Goal: Use online tool/utility: Use online tool/utility

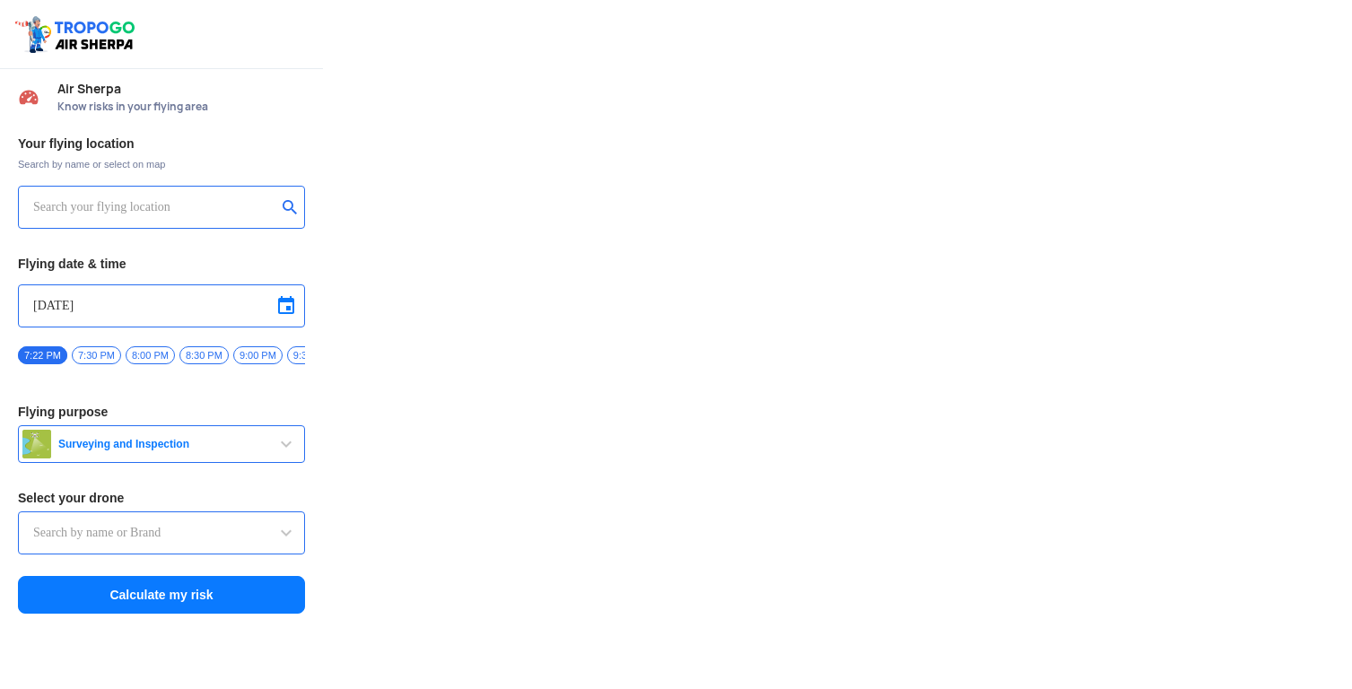
type input "Throttle Dopo"
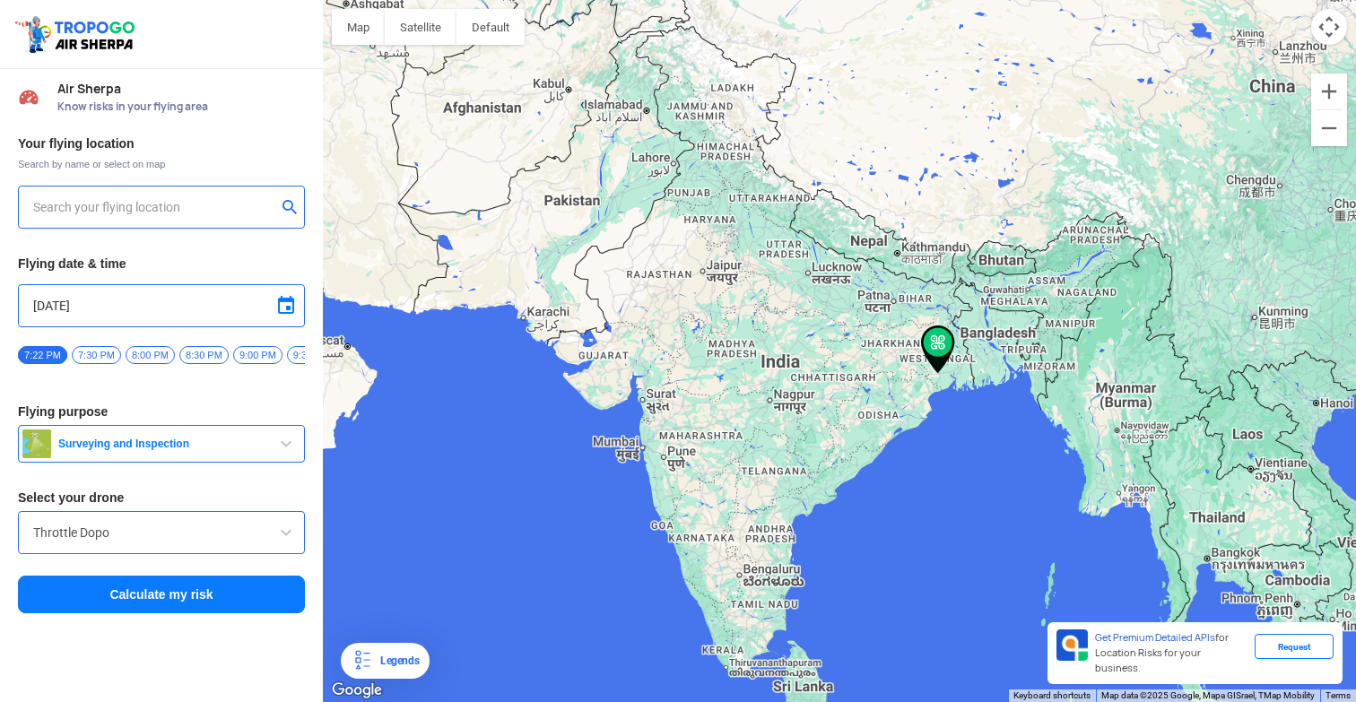
type input "[GEOGRAPHIC_DATA], [GEOGRAPHIC_DATA], [GEOGRAPHIC_DATA], [GEOGRAPHIC_DATA], [GE…"
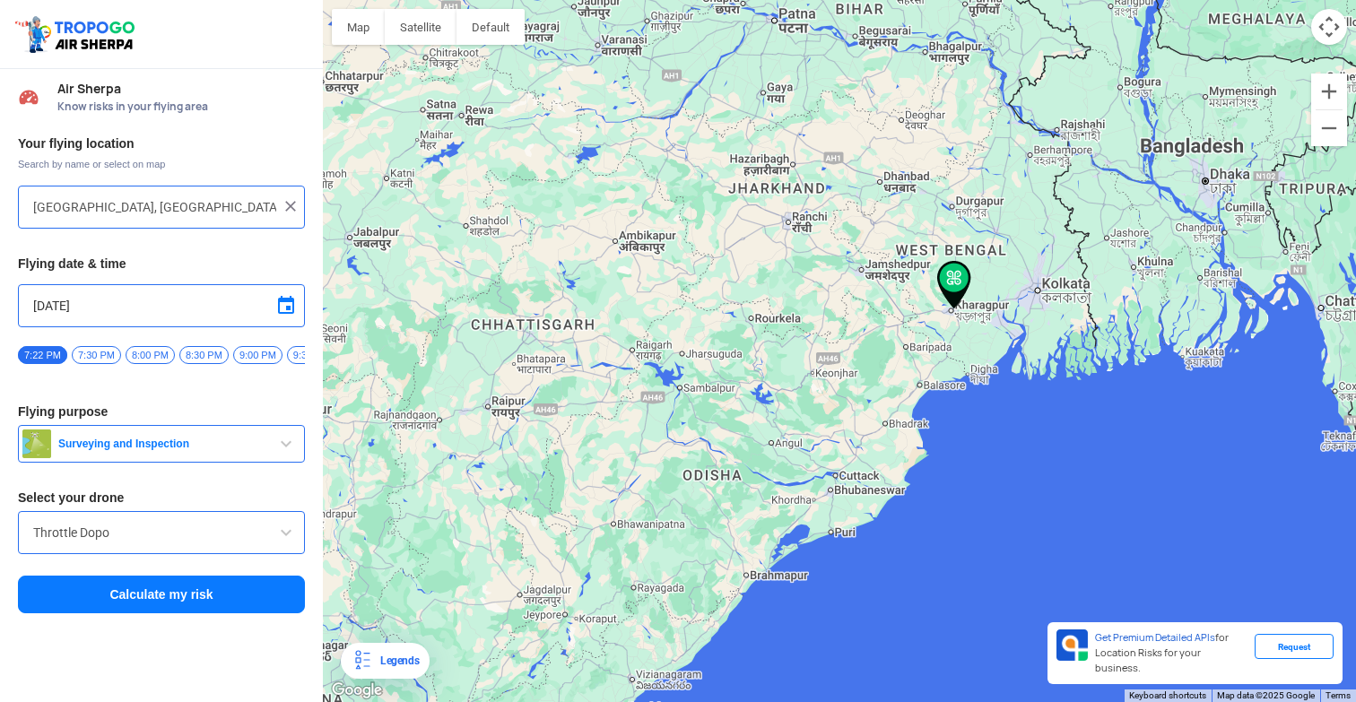
drag, startPoint x: 918, startPoint y: 338, endPoint x: 805, endPoint y: 405, distance: 130.7
click at [805, 405] on div at bounding box center [839, 351] width 1033 height 702
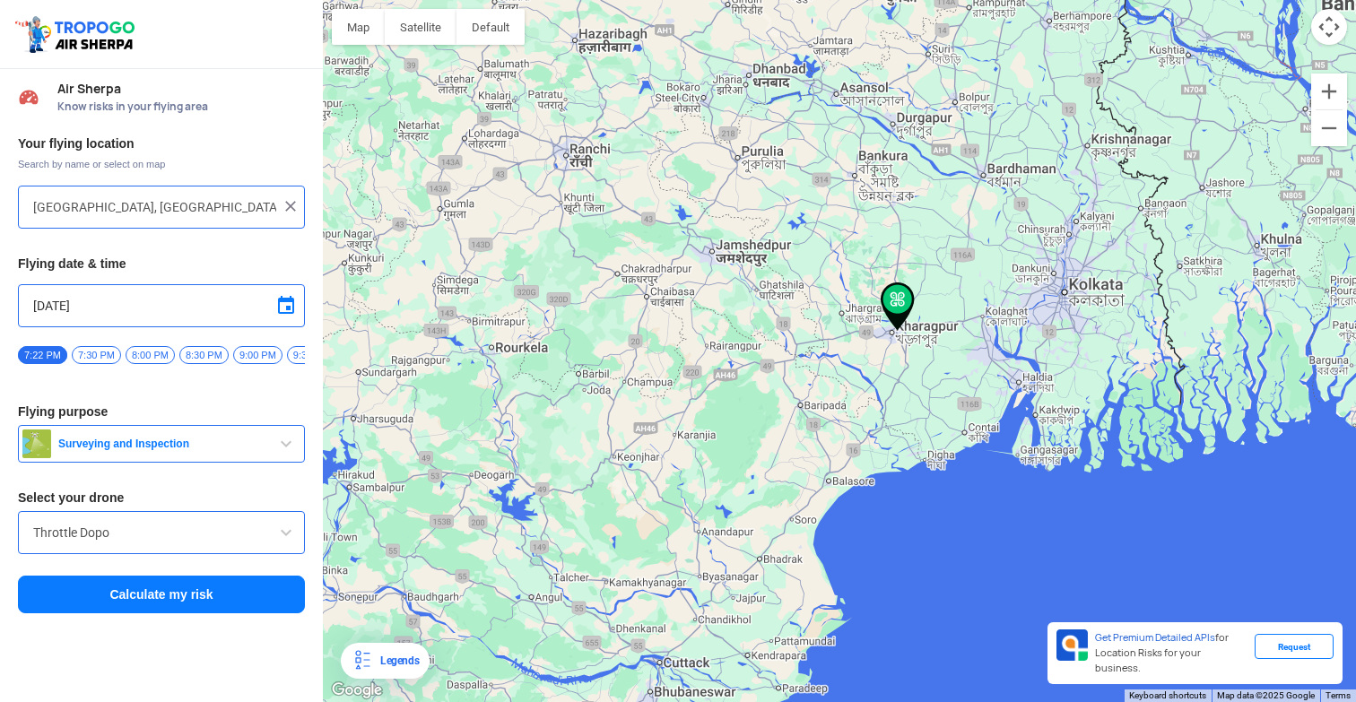
click at [270, 448] on span "Surveying and Inspection" at bounding box center [163, 444] width 224 height 14
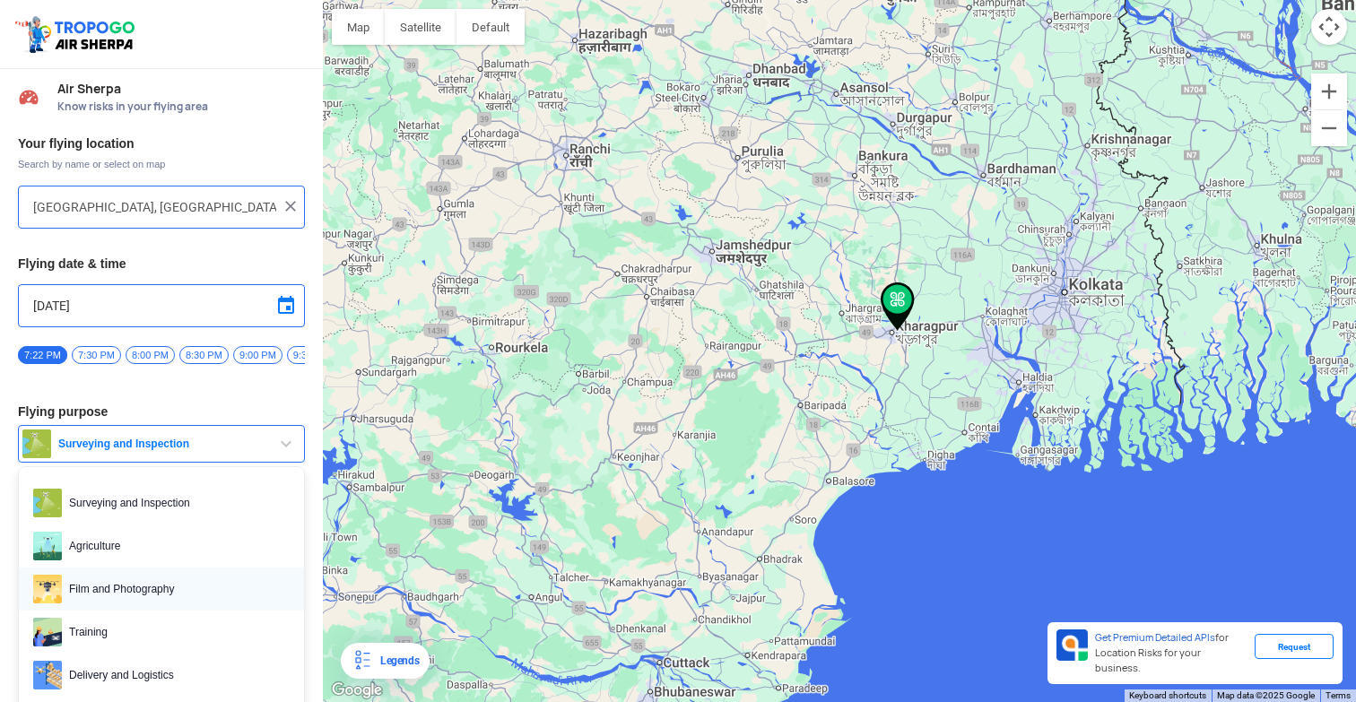
click at [201, 589] on span "Film and Photography" at bounding box center [176, 589] width 228 height 29
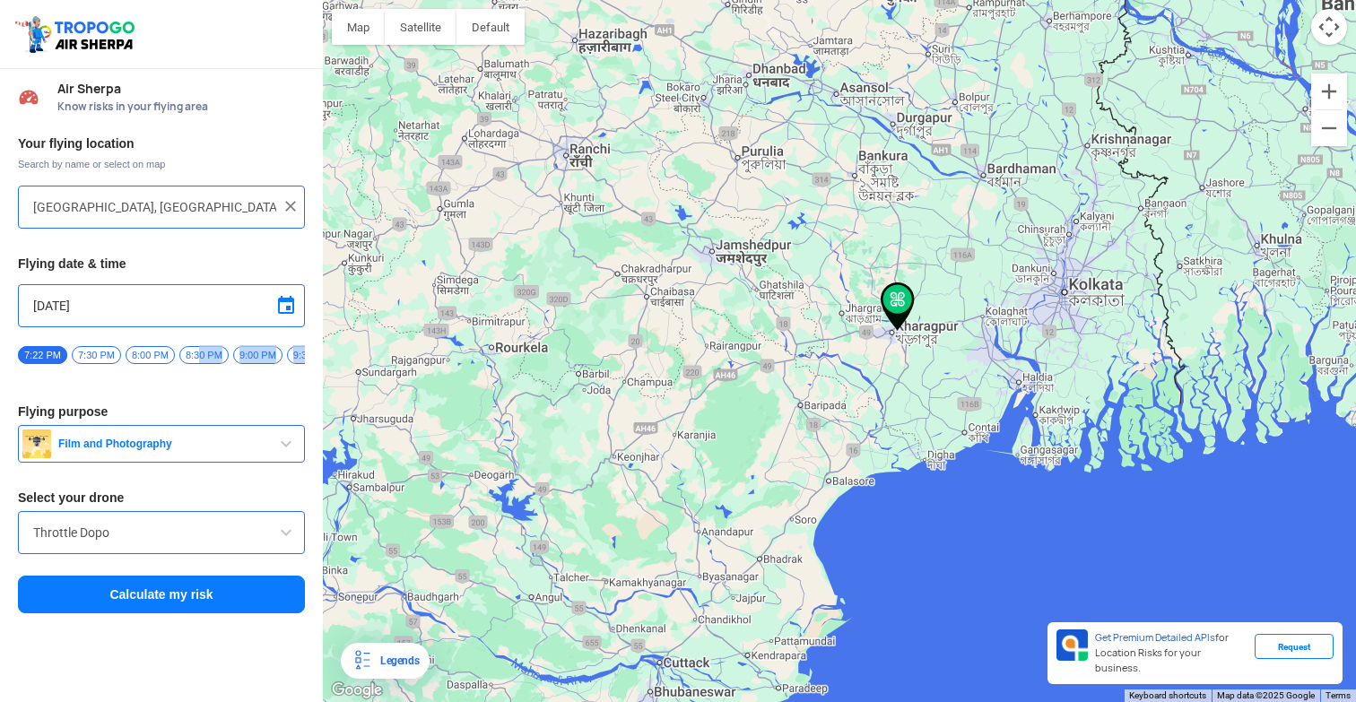
drag, startPoint x: 197, startPoint y: 349, endPoint x: 204, endPoint y: 400, distance: 51.6
click at [204, 400] on div "Your flying location Search by name or select on map [GEOGRAPHIC_DATA], [GEOGRA…" at bounding box center [161, 375] width 323 height 498
click at [276, 304] on span at bounding box center [286, 306] width 22 height 22
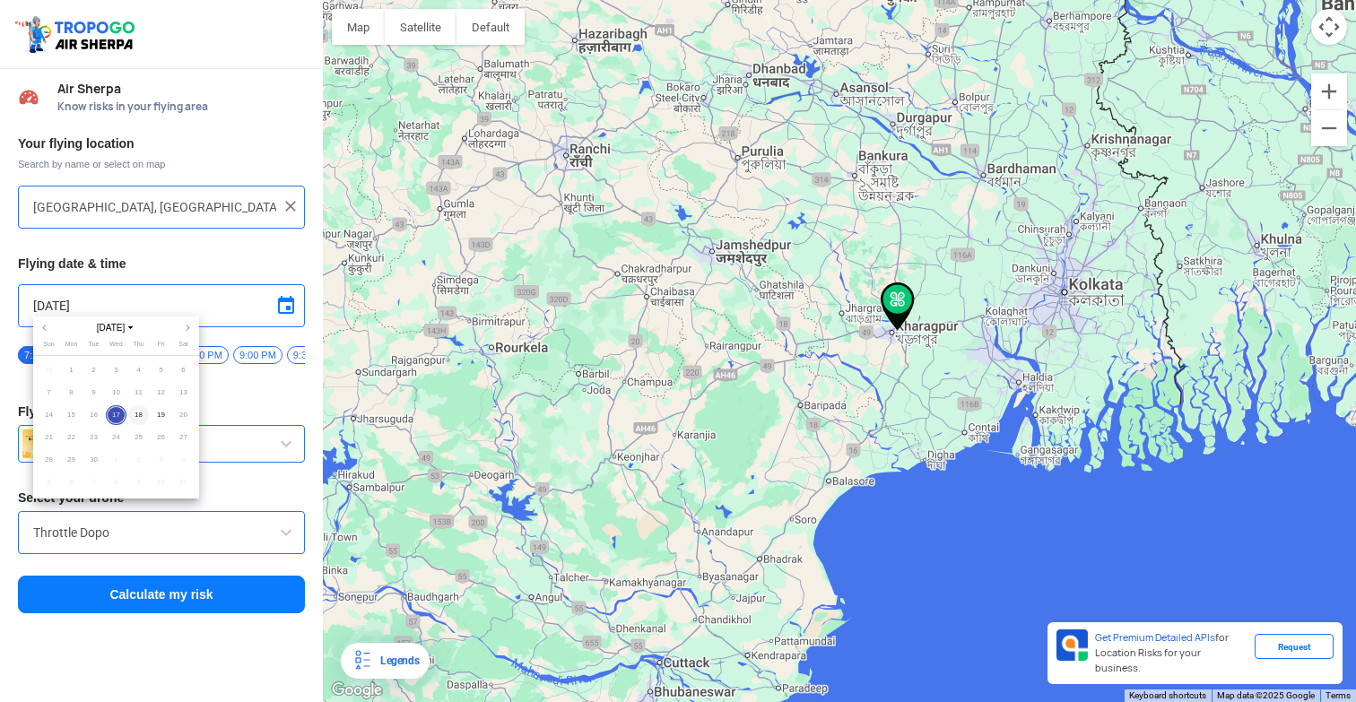
click at [138, 413] on span "18" at bounding box center [138, 415] width 21 height 21
type input "[DATE]"
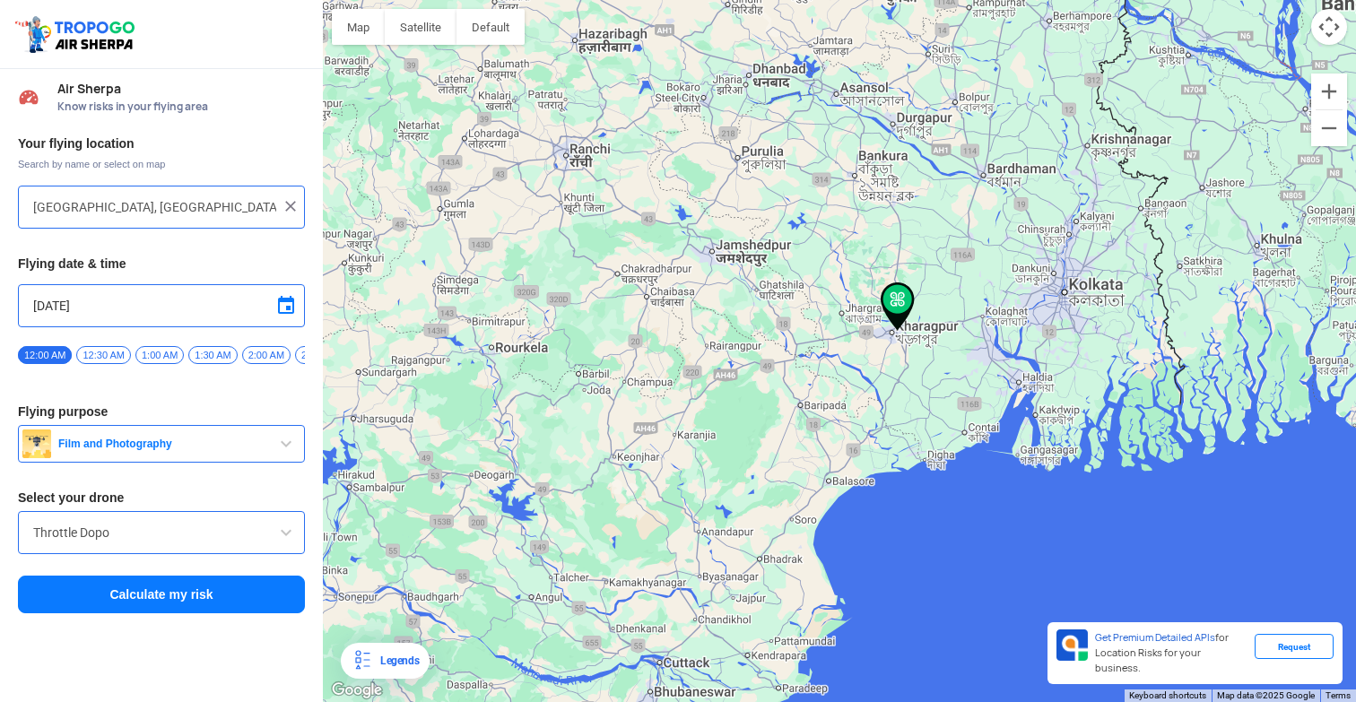
click at [156, 352] on span "1:00 AM" at bounding box center [159, 355] width 48 height 18
click at [131, 605] on button "Calculate my risk" at bounding box center [161, 595] width 287 height 38
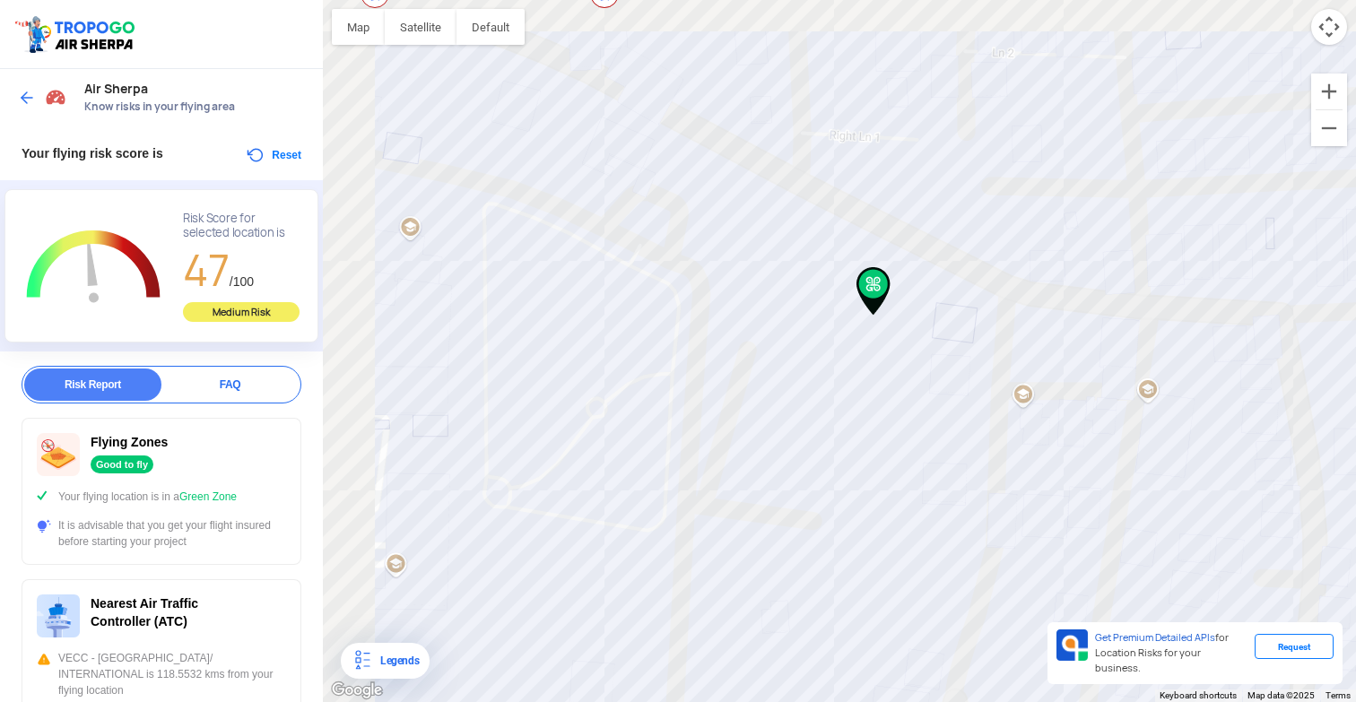
drag, startPoint x: 761, startPoint y: 352, endPoint x: 973, endPoint y: 404, distance: 218.6
click at [973, 404] on div at bounding box center [839, 351] width 1033 height 702
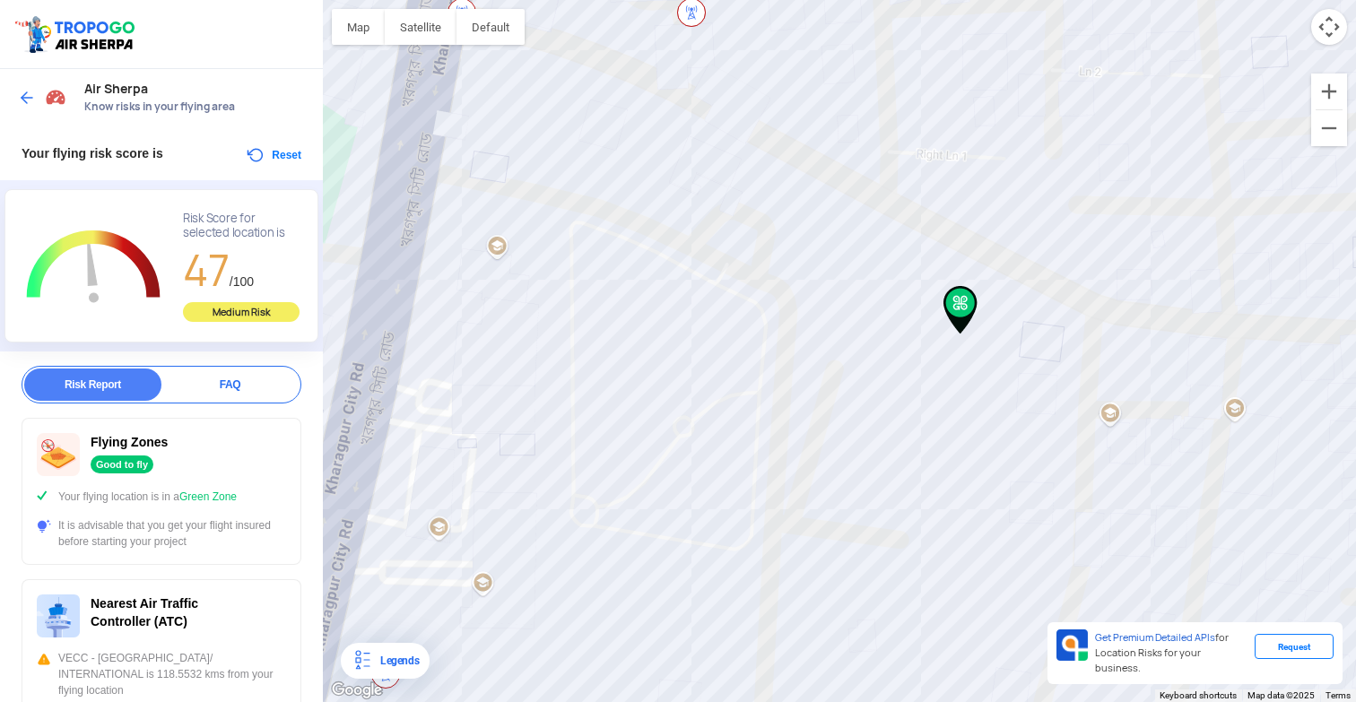
click at [23, 90] on img at bounding box center [27, 98] width 18 height 18
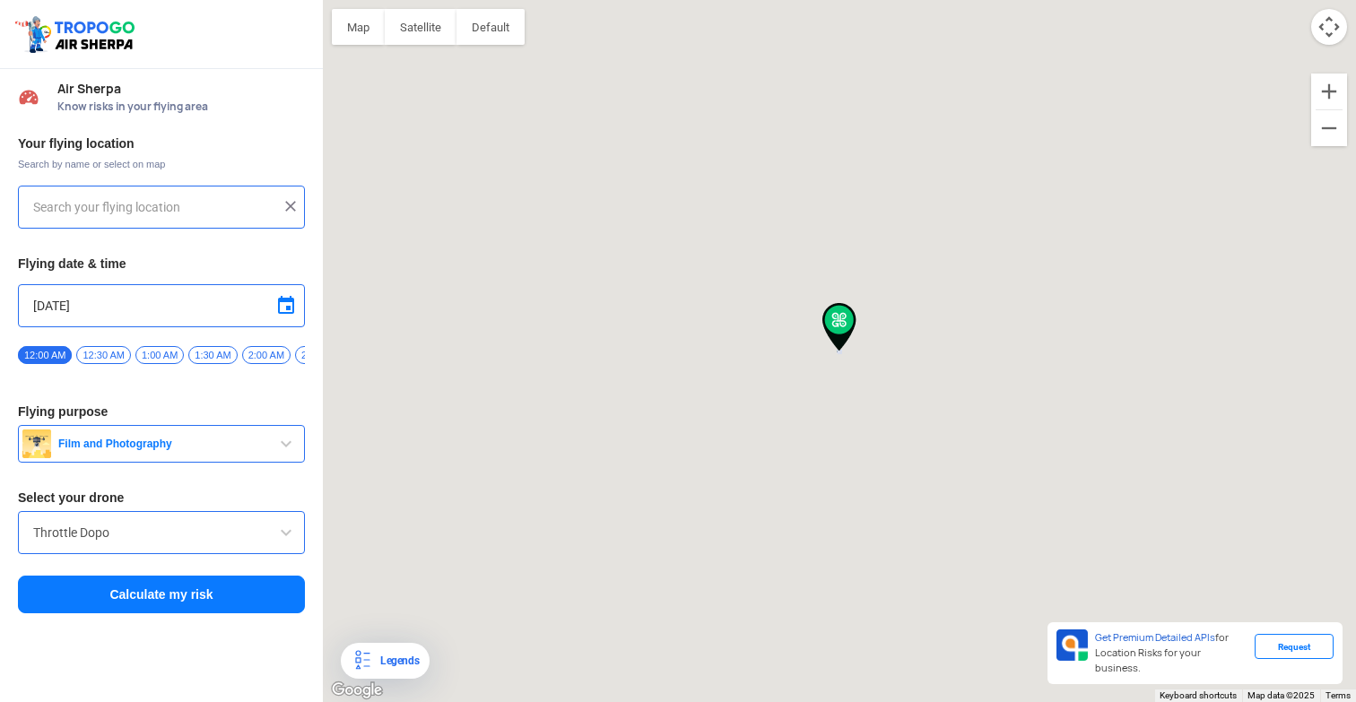
type input "[GEOGRAPHIC_DATA], [GEOGRAPHIC_DATA], [GEOGRAPHIC_DATA], [GEOGRAPHIC_DATA], [GE…"
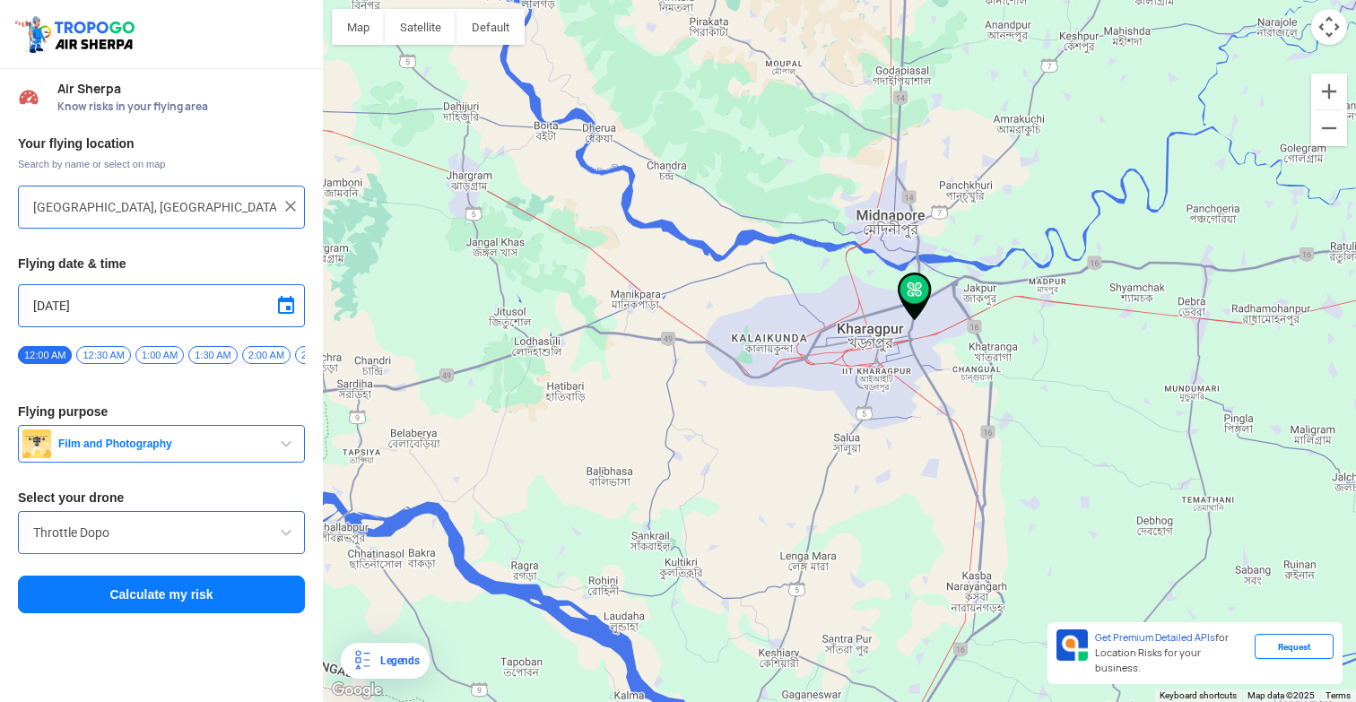
drag, startPoint x: 639, startPoint y: 363, endPoint x: 715, endPoint y: 330, distance: 83.1
click at [715, 330] on div at bounding box center [839, 351] width 1033 height 702
click at [364, 32] on button "Map" at bounding box center [358, 27] width 53 height 36
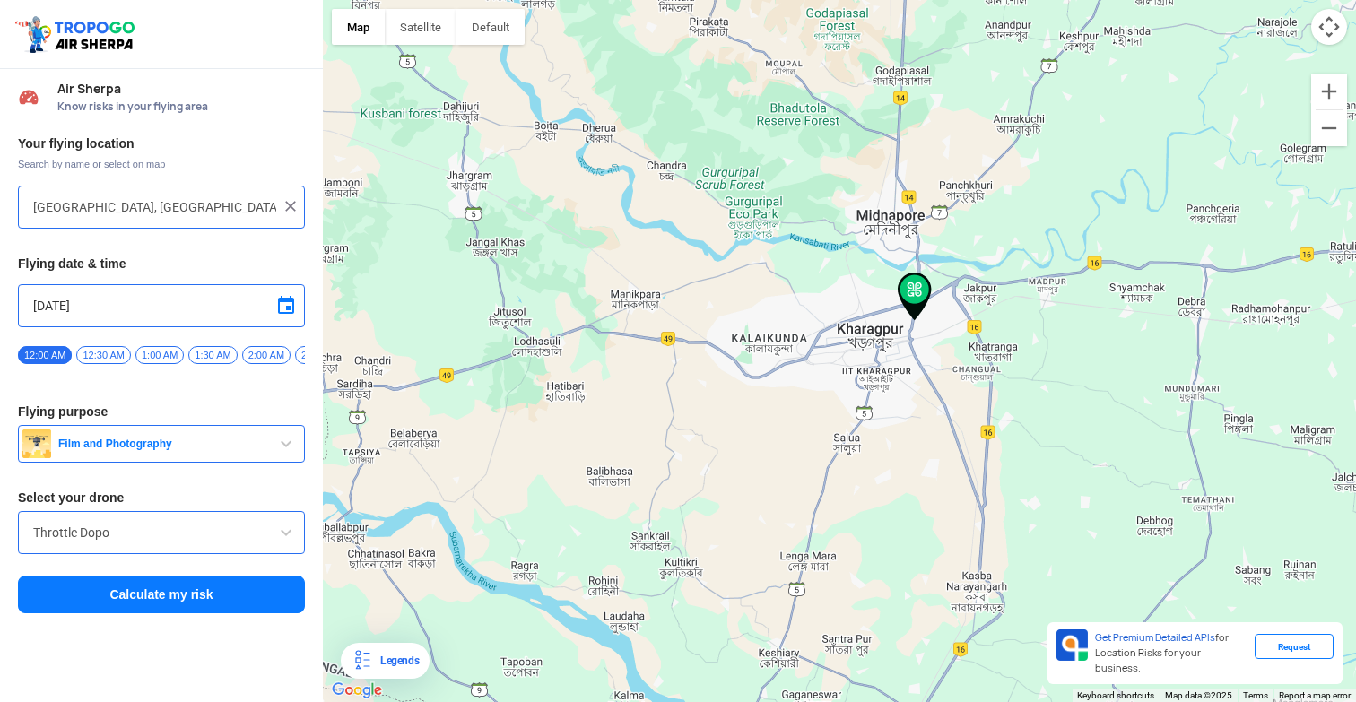
click at [66, 98] on div "Air Sherpa Know risks in your flying area" at bounding box center [174, 98] width 261 height 32
click at [18, 100] on img at bounding box center [29, 97] width 22 height 22
click at [24, 98] on img at bounding box center [29, 97] width 22 height 22
click at [225, 449] on span "Film and Photography" at bounding box center [163, 444] width 224 height 14
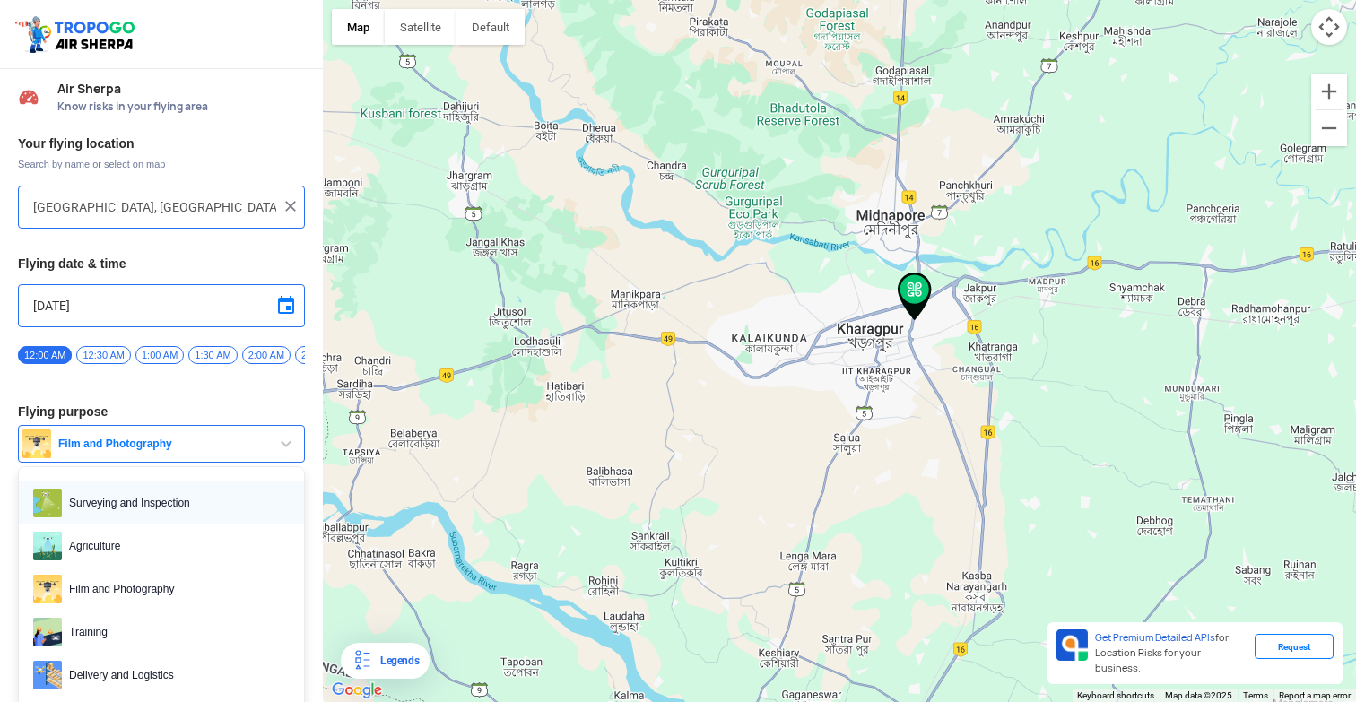
click at [199, 509] on span "Surveying and Inspection" at bounding box center [176, 503] width 228 height 29
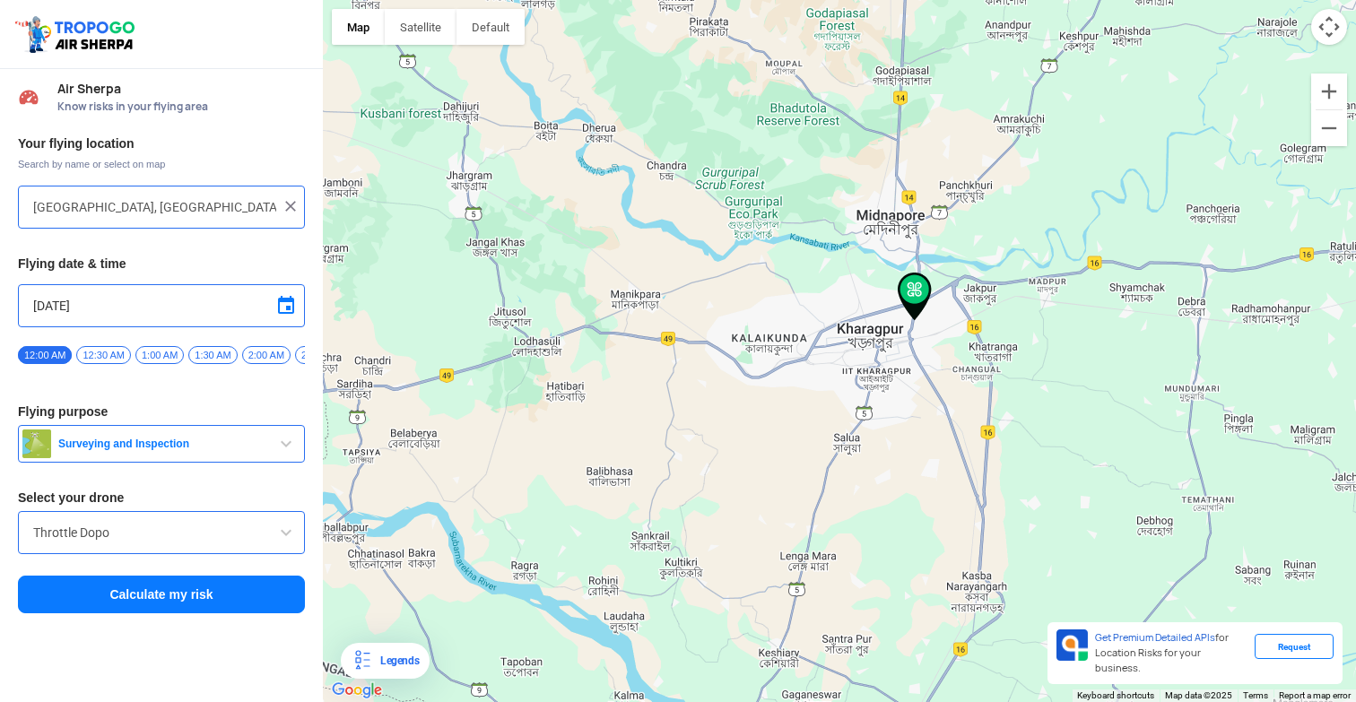
click at [206, 437] on button "Surveying and Inspection" at bounding box center [161, 444] width 287 height 38
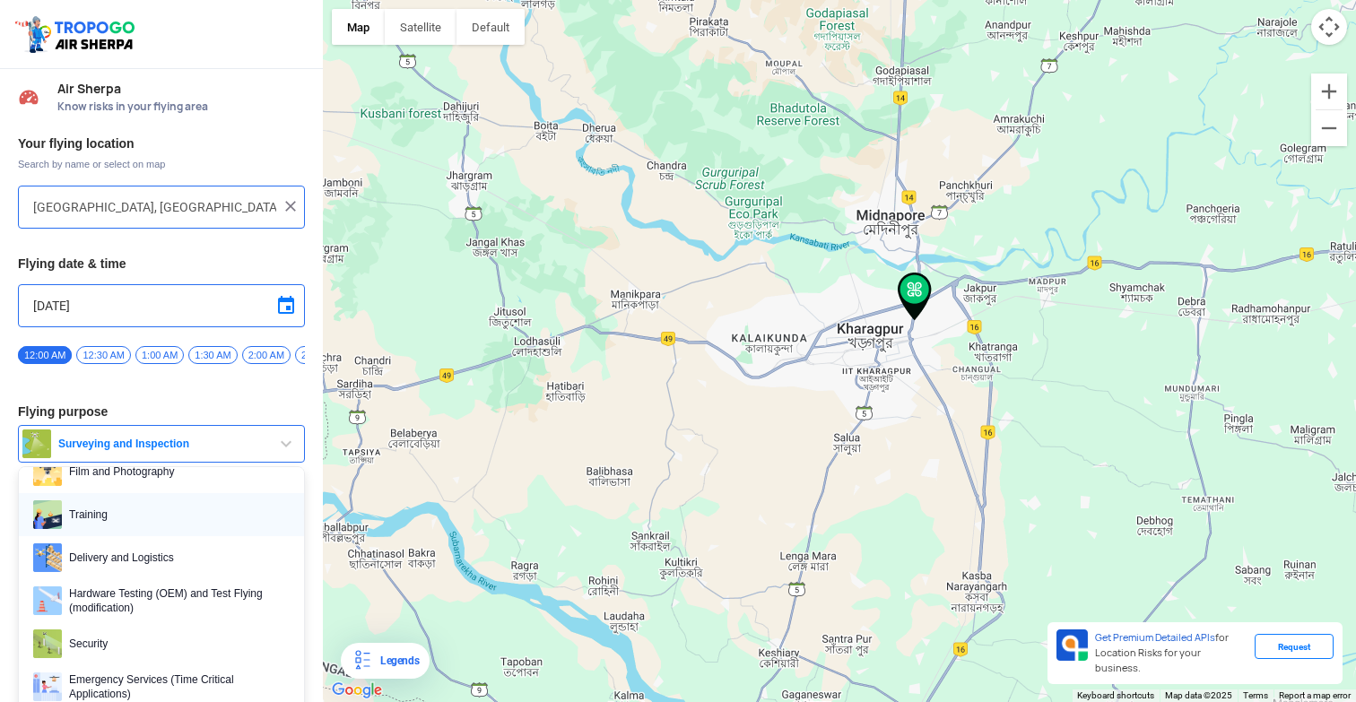
scroll to position [108, 0]
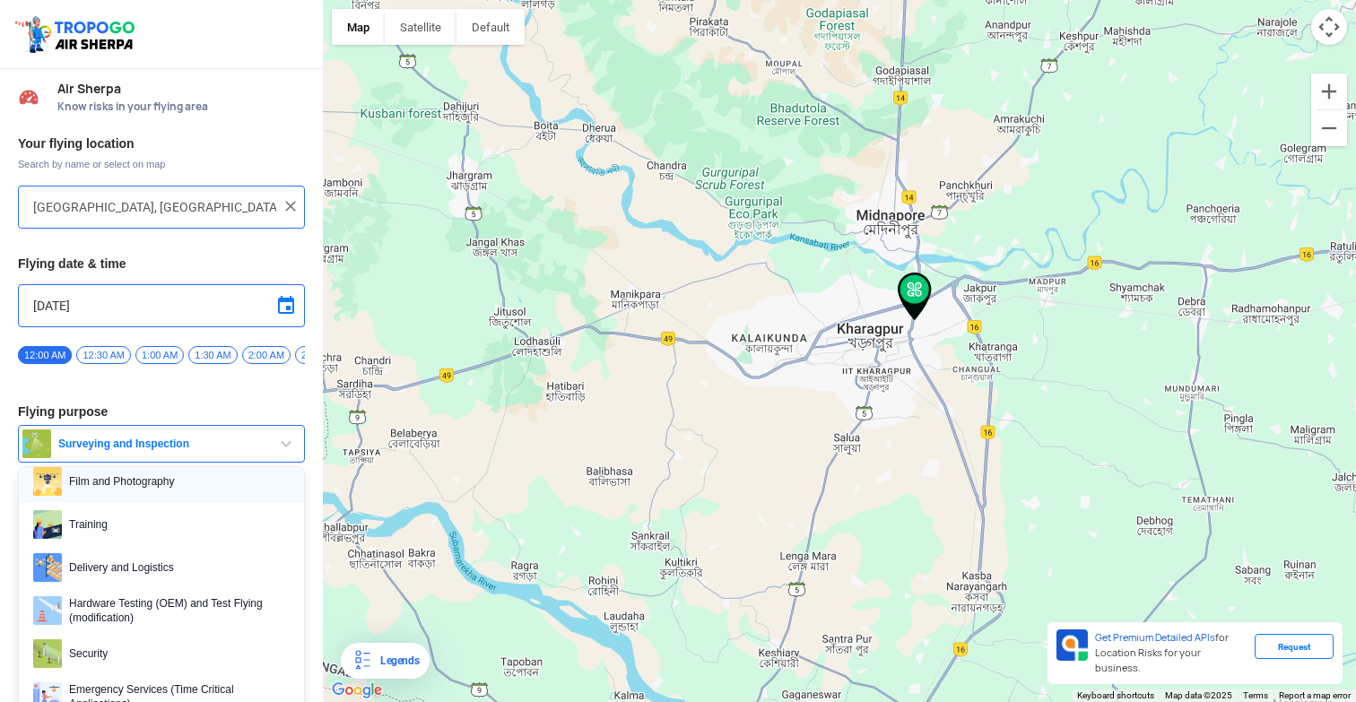
click at [161, 491] on span "Film and Photography" at bounding box center [176, 481] width 228 height 29
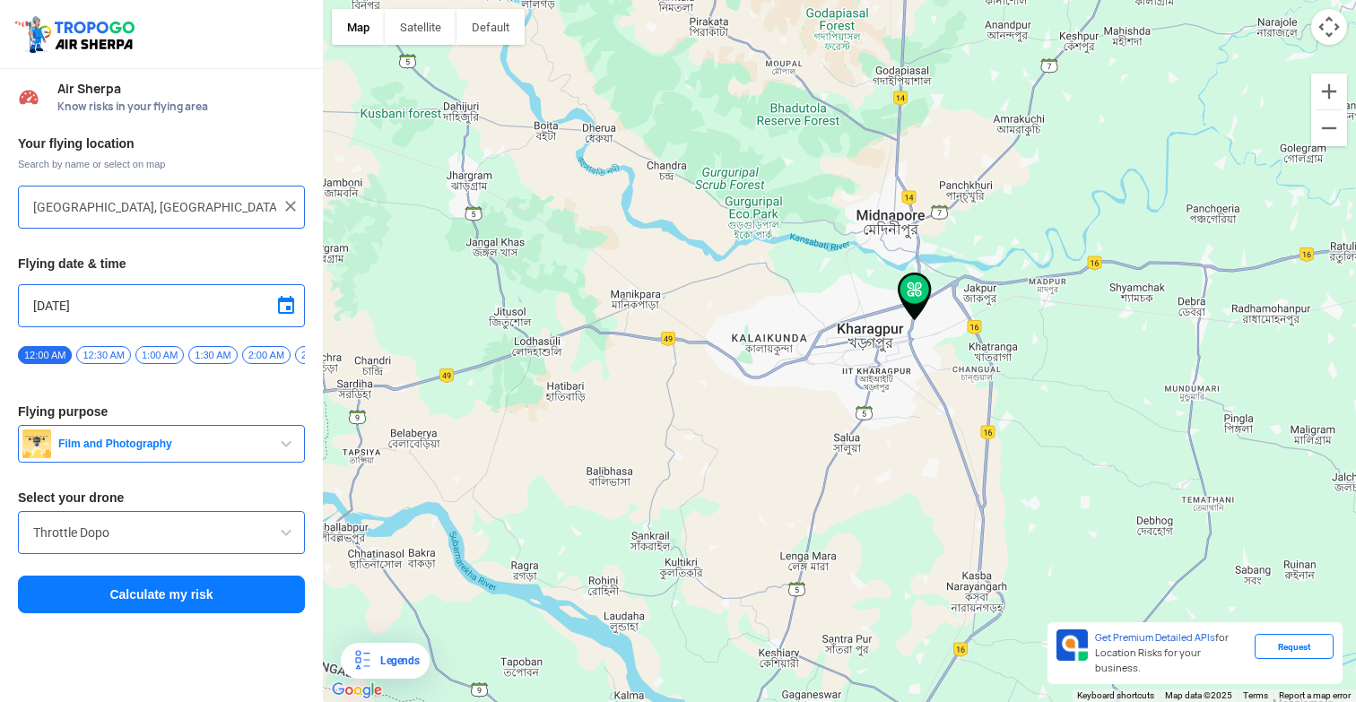
click at [184, 532] on input "Throttle Dopo" at bounding box center [161, 533] width 257 height 22
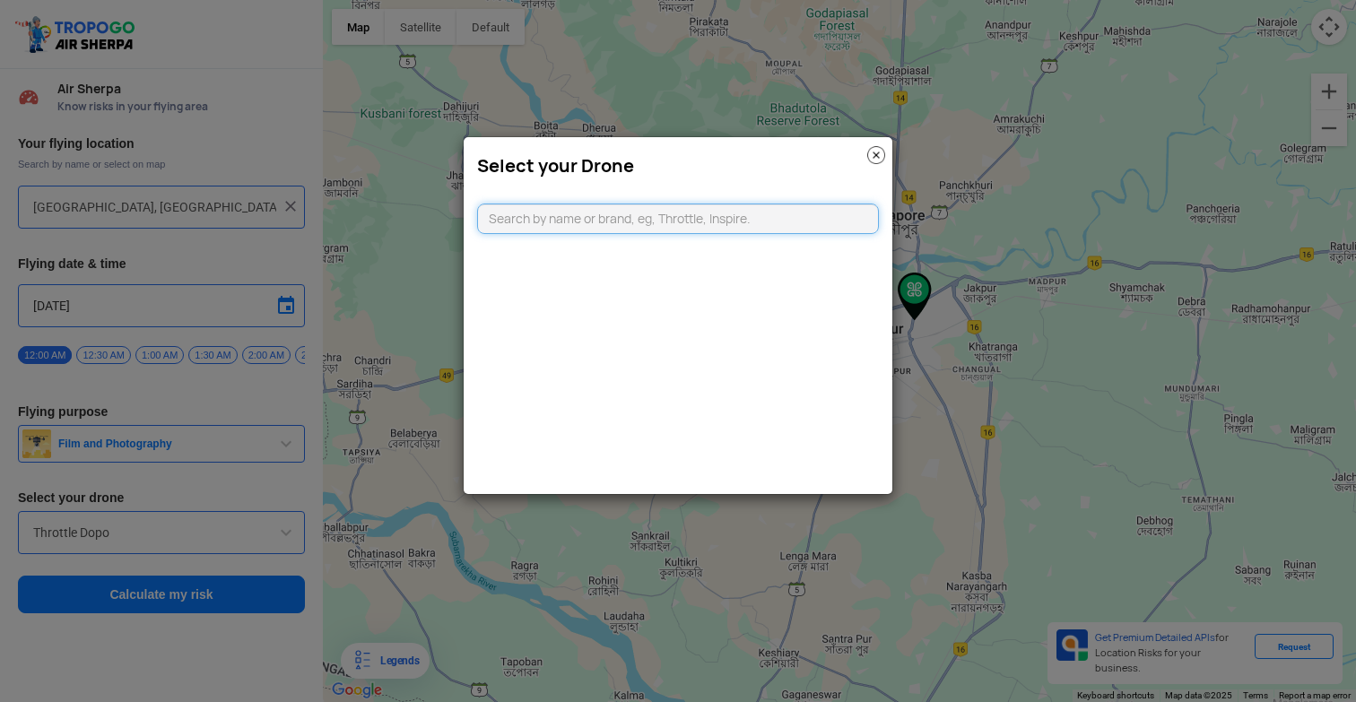
click at [700, 219] on input "text" at bounding box center [678, 219] width 402 height 30
type input "dji mini"
click at [711, 257] on li "DJI Mini2" at bounding box center [678, 259] width 401 height 40
type input "DJI Mini2"
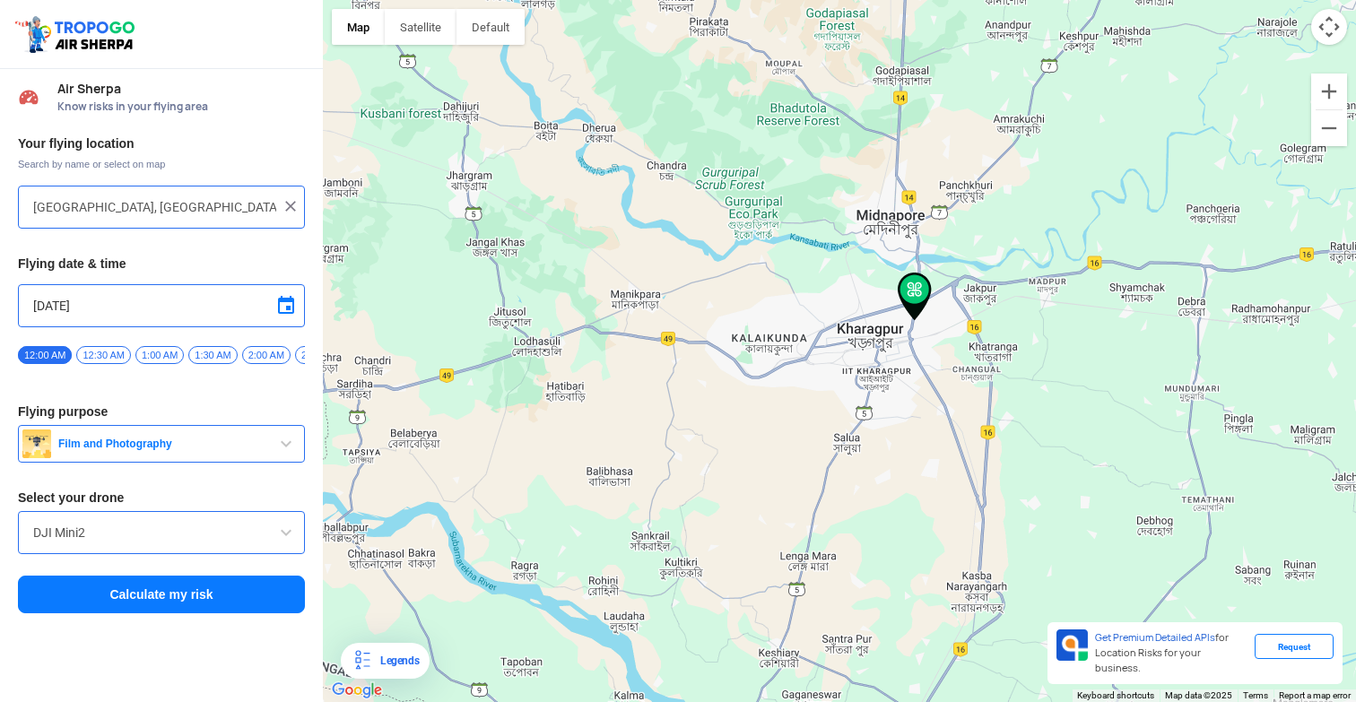
click at [222, 606] on button "Calculate my risk" at bounding box center [161, 595] width 287 height 38
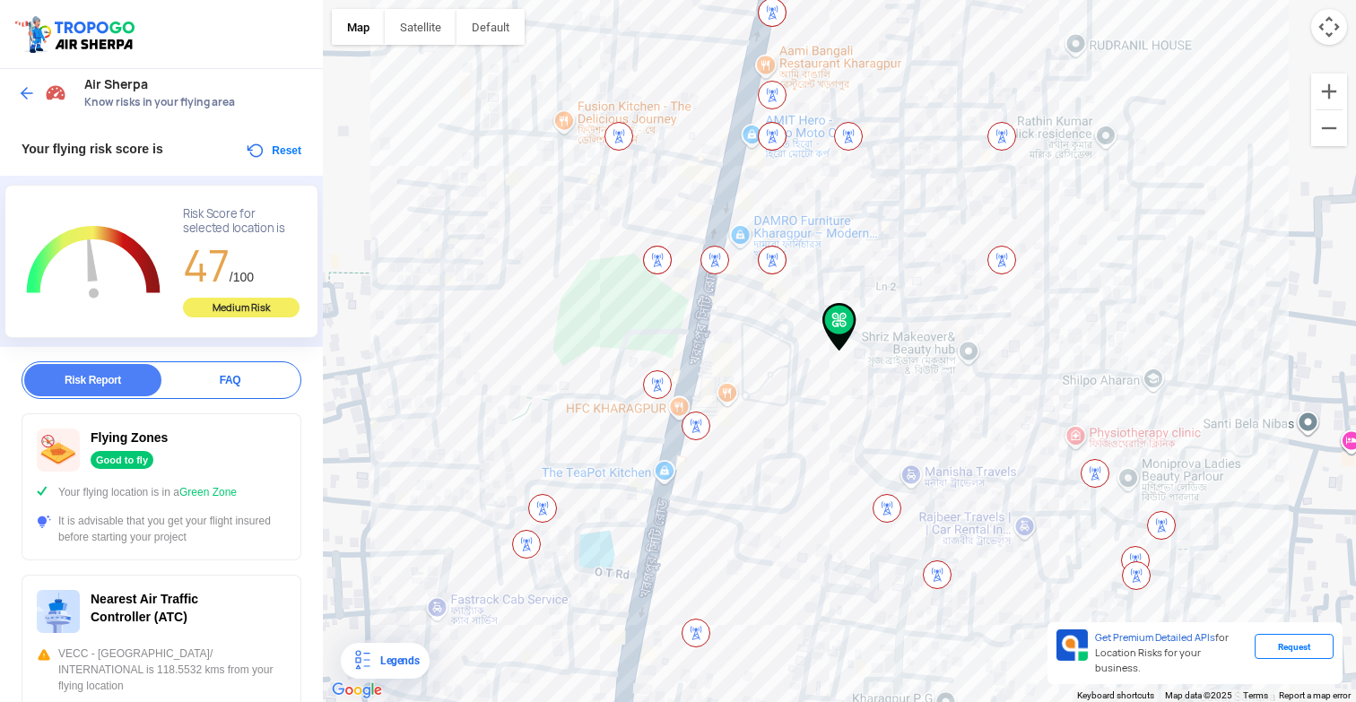
scroll to position [0, 0]
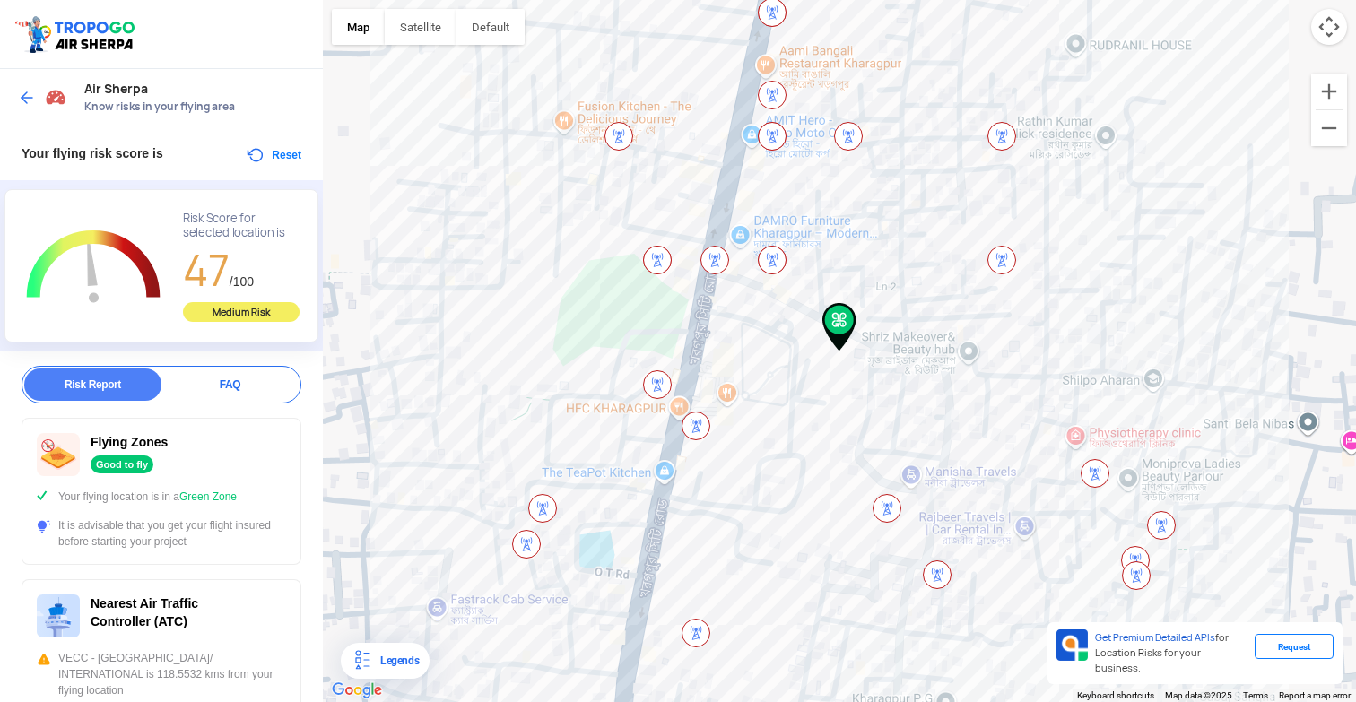
click at [22, 95] on img at bounding box center [27, 98] width 18 height 18
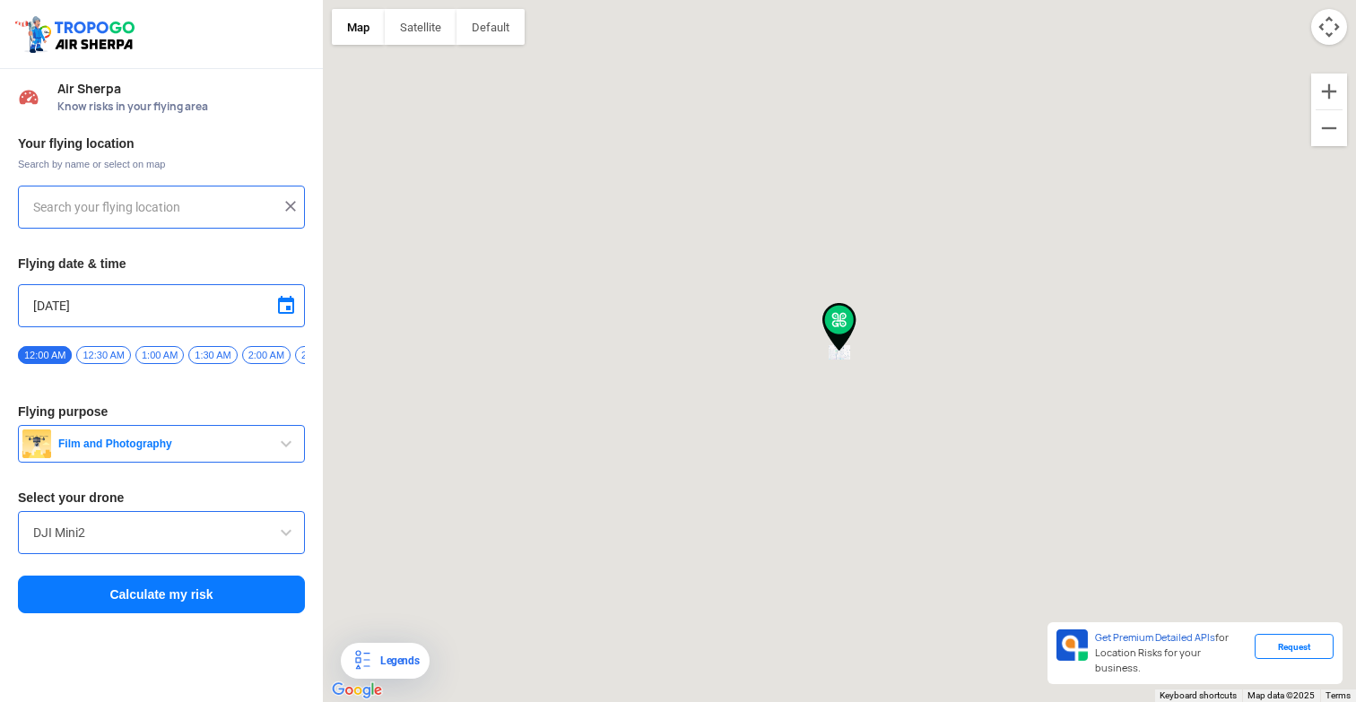
type input "[GEOGRAPHIC_DATA], [GEOGRAPHIC_DATA], [GEOGRAPHIC_DATA], [GEOGRAPHIC_DATA], [GE…"
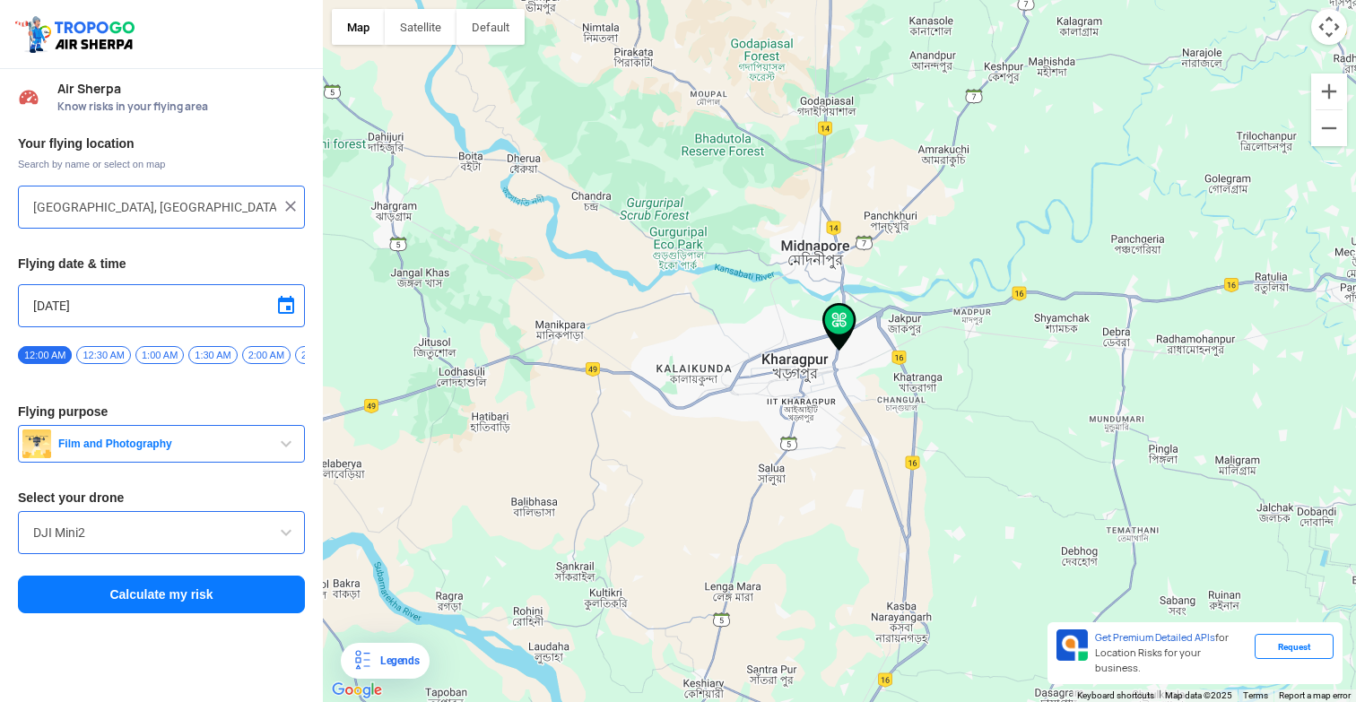
click at [291, 206] on img at bounding box center [291, 206] width 18 height 18
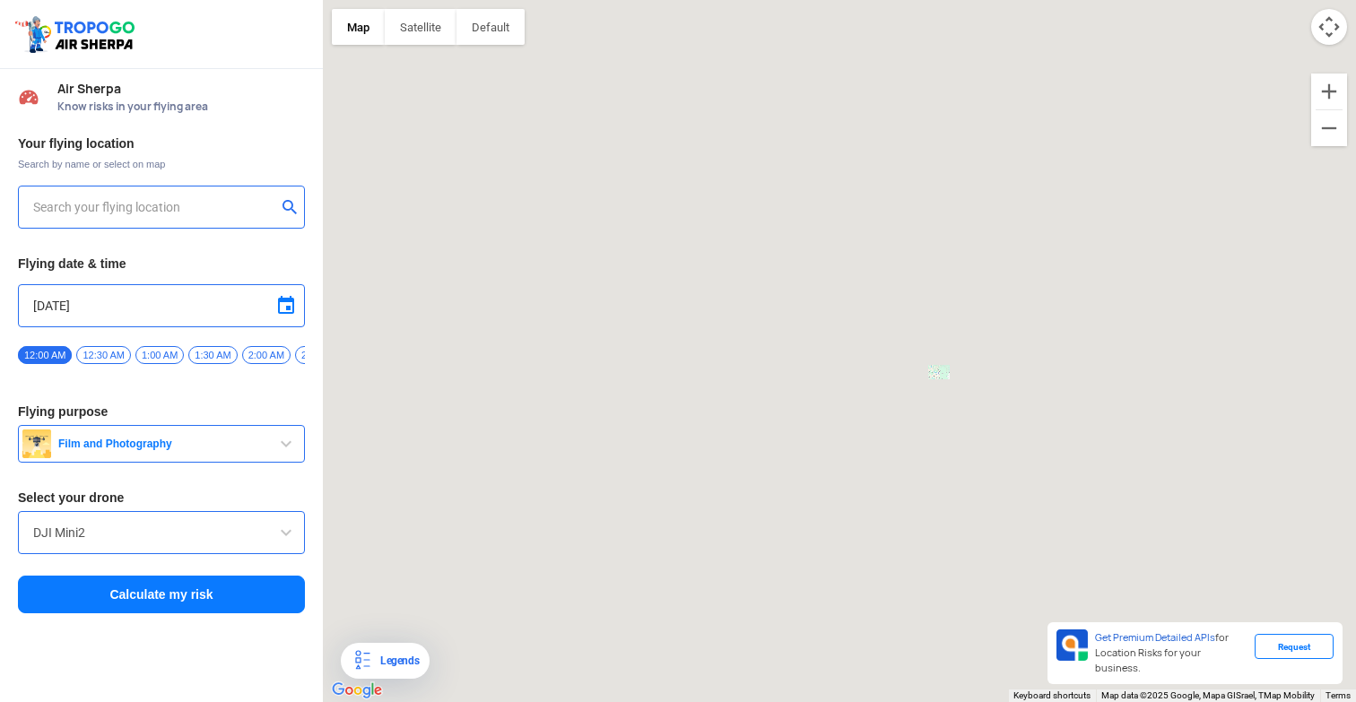
click at [251, 213] on input "text" at bounding box center [154, 207] width 243 height 22
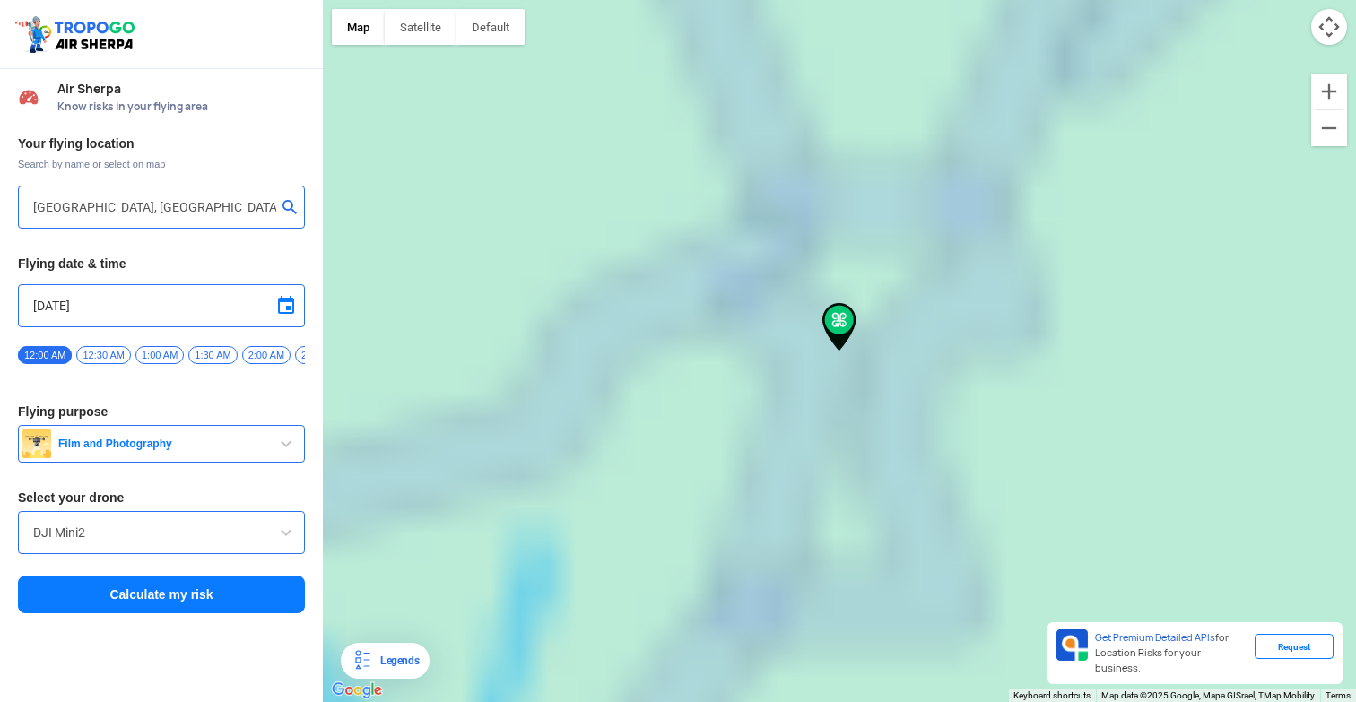
type input "[GEOGRAPHIC_DATA], [GEOGRAPHIC_DATA], [GEOGRAPHIC_DATA]"
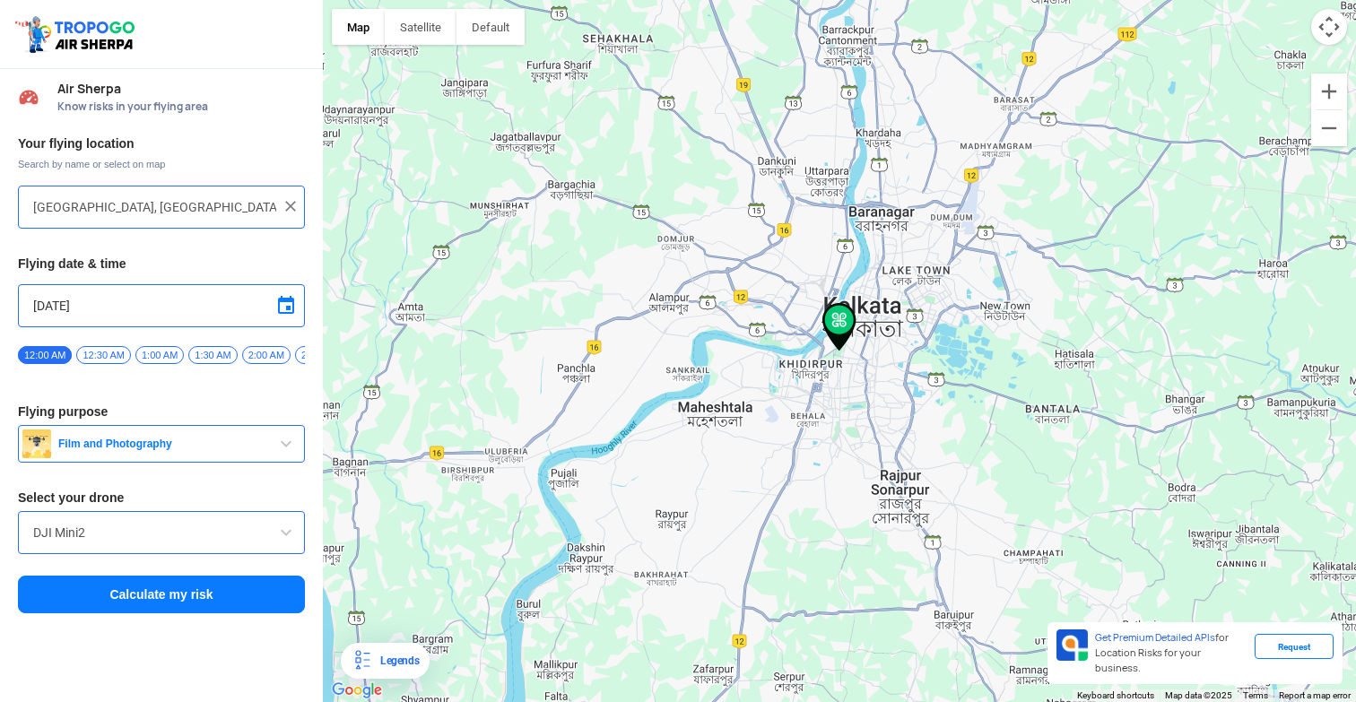
click at [94, 101] on span "Know risks in your flying area" at bounding box center [181, 107] width 248 height 14
drag, startPoint x: 277, startPoint y: 358, endPoint x: 75, endPoint y: 358, distance: 201.8
click at [75, 358] on div "12:00 AM 12:30 AM 1:00 AM 1:30 AM 2:00 AM 2:30 AM 3:00 AM 3:30 AM 4:00 AM 4:30 …" at bounding box center [161, 360] width 287 height 31
click at [138, 356] on span "12:00 PM" at bounding box center [127, 355] width 55 height 18
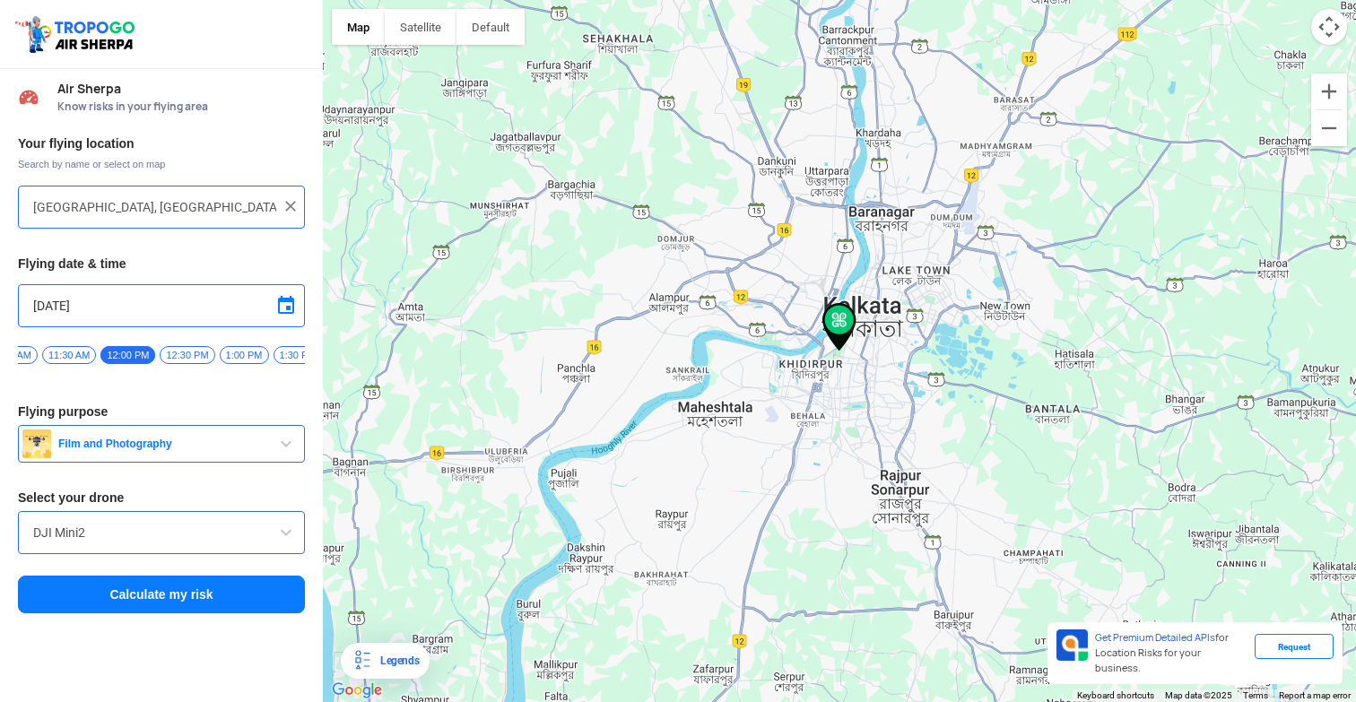
click at [137, 599] on button "Calculate my risk" at bounding box center [161, 595] width 287 height 38
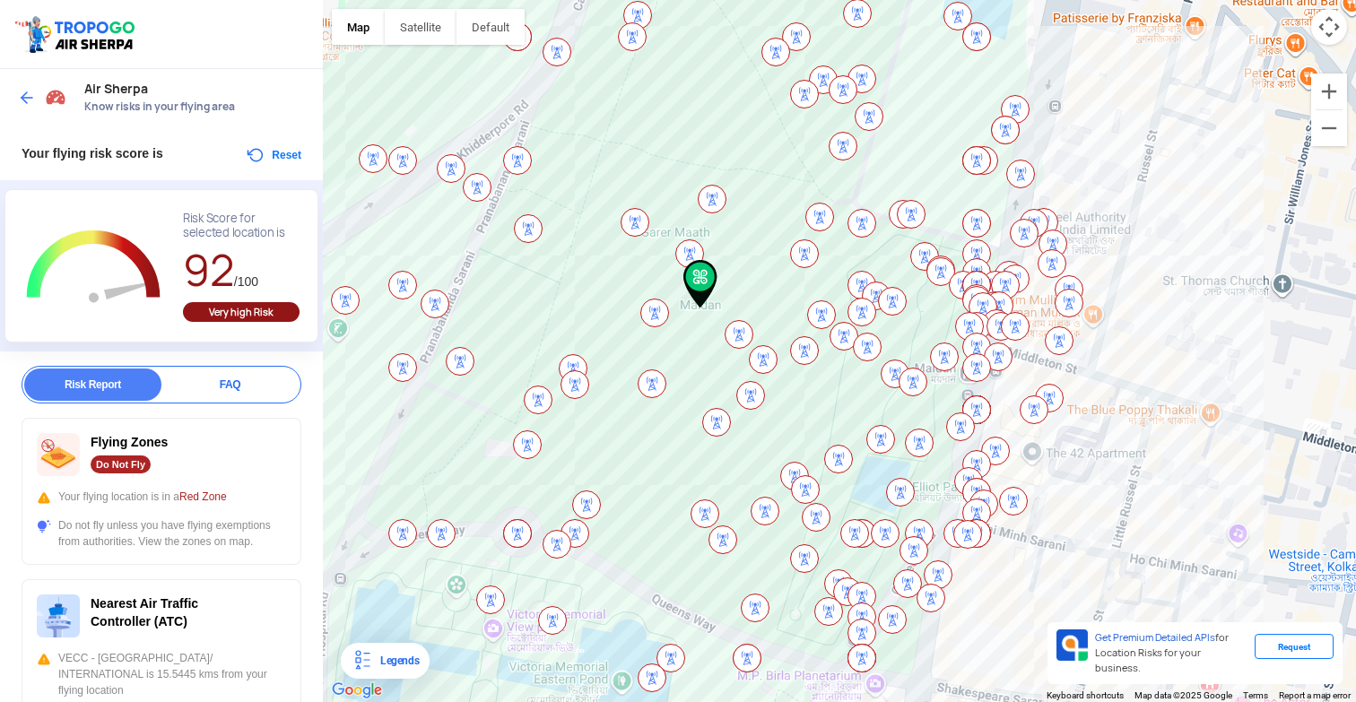
drag, startPoint x: 703, startPoint y: 342, endPoint x: 561, endPoint y: 297, distance: 149.5
click at [561, 297] on div at bounding box center [839, 351] width 1033 height 702
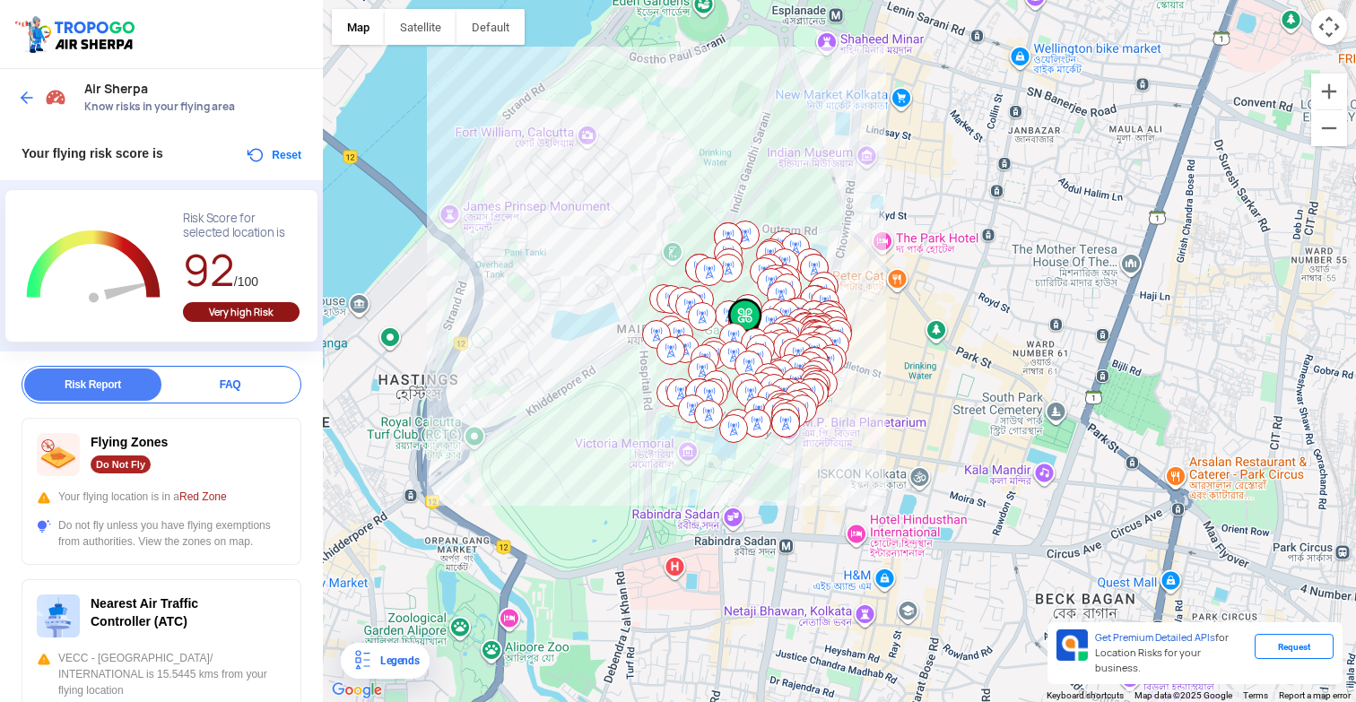
drag, startPoint x: 524, startPoint y: 375, endPoint x: 614, endPoint y: 372, distance: 90.6
click at [614, 372] on div at bounding box center [839, 351] width 1033 height 702
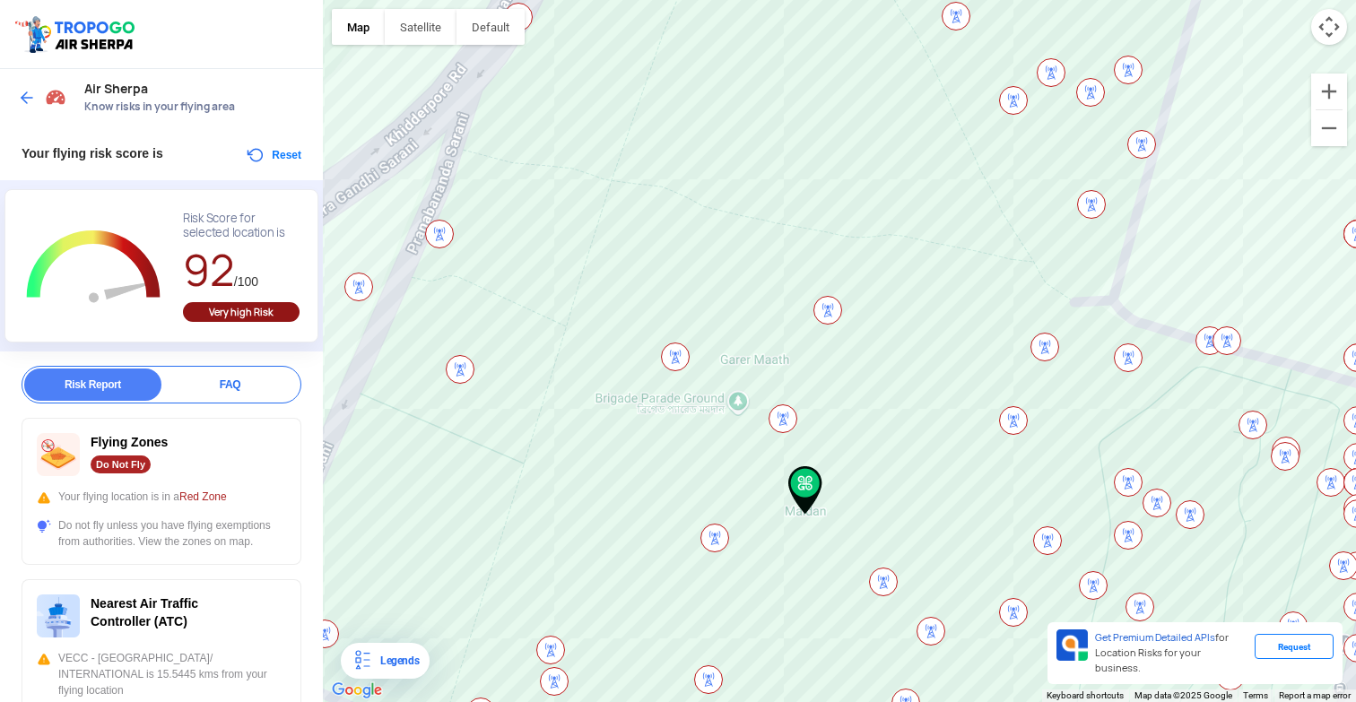
click at [809, 482] on img at bounding box center [805, 490] width 34 height 48
click at [257, 155] on button "Reset" at bounding box center [273, 155] width 57 height 22
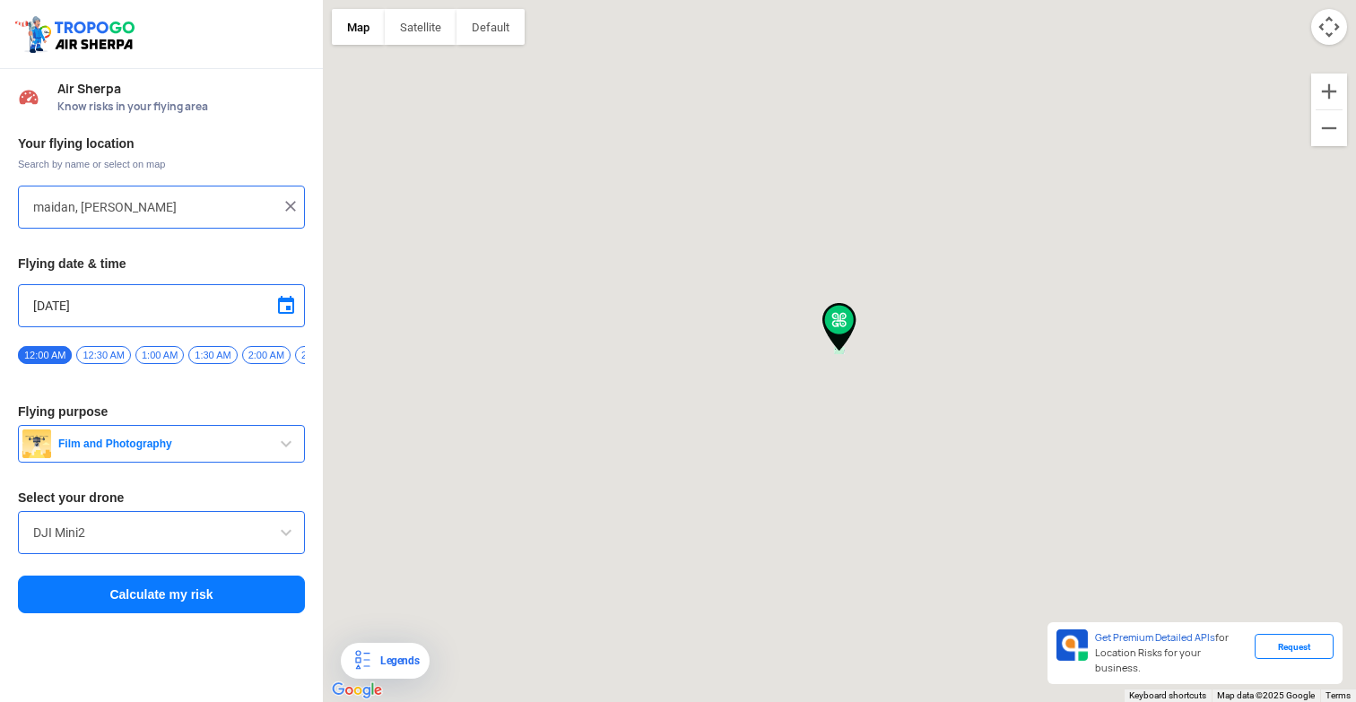
type input "[GEOGRAPHIC_DATA], [GEOGRAPHIC_DATA], [GEOGRAPHIC_DATA]"
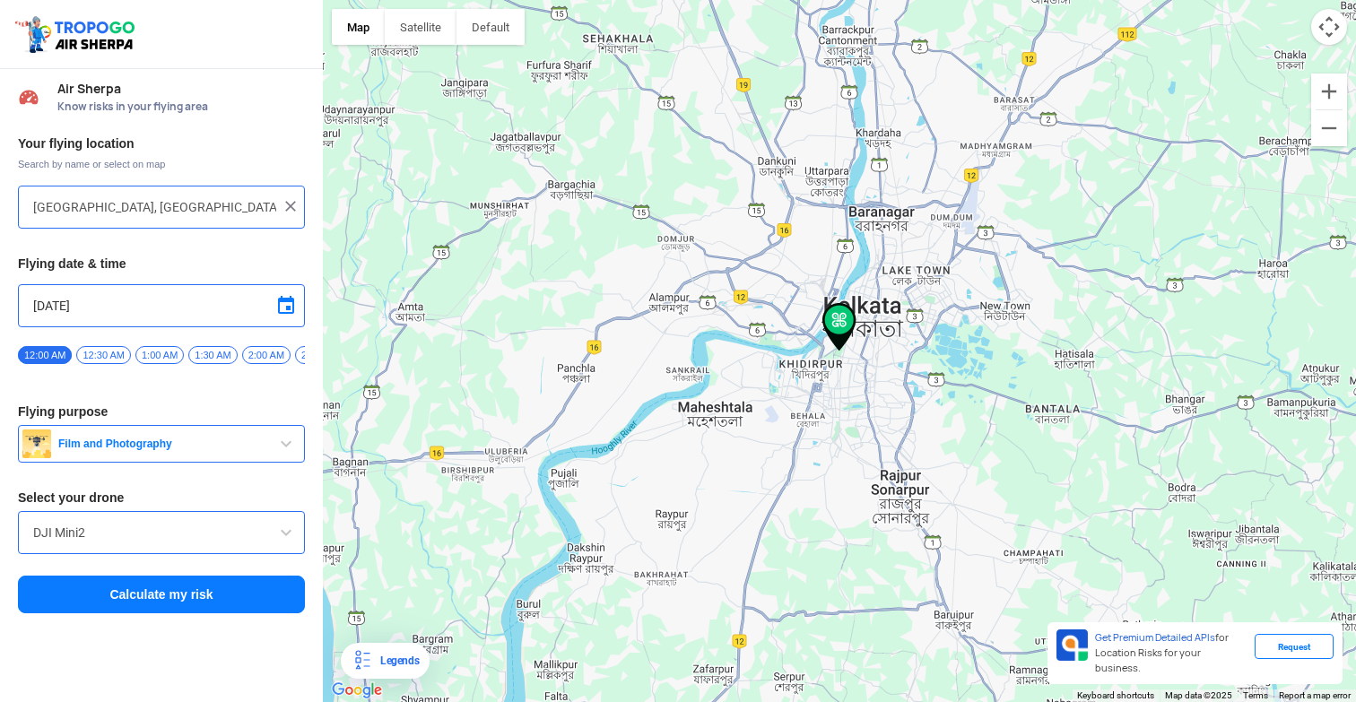
click at [296, 205] on img at bounding box center [291, 206] width 18 height 18
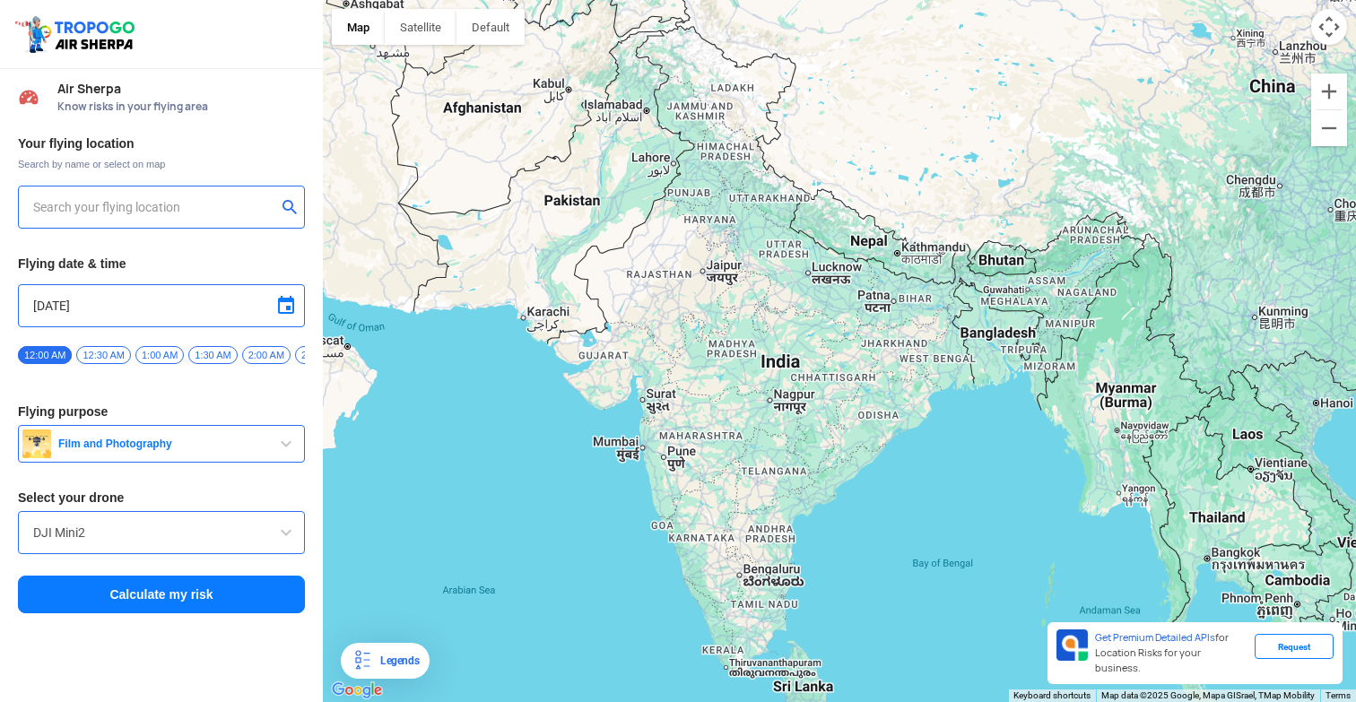
click at [172, 210] on input "text" at bounding box center [154, 207] width 243 height 22
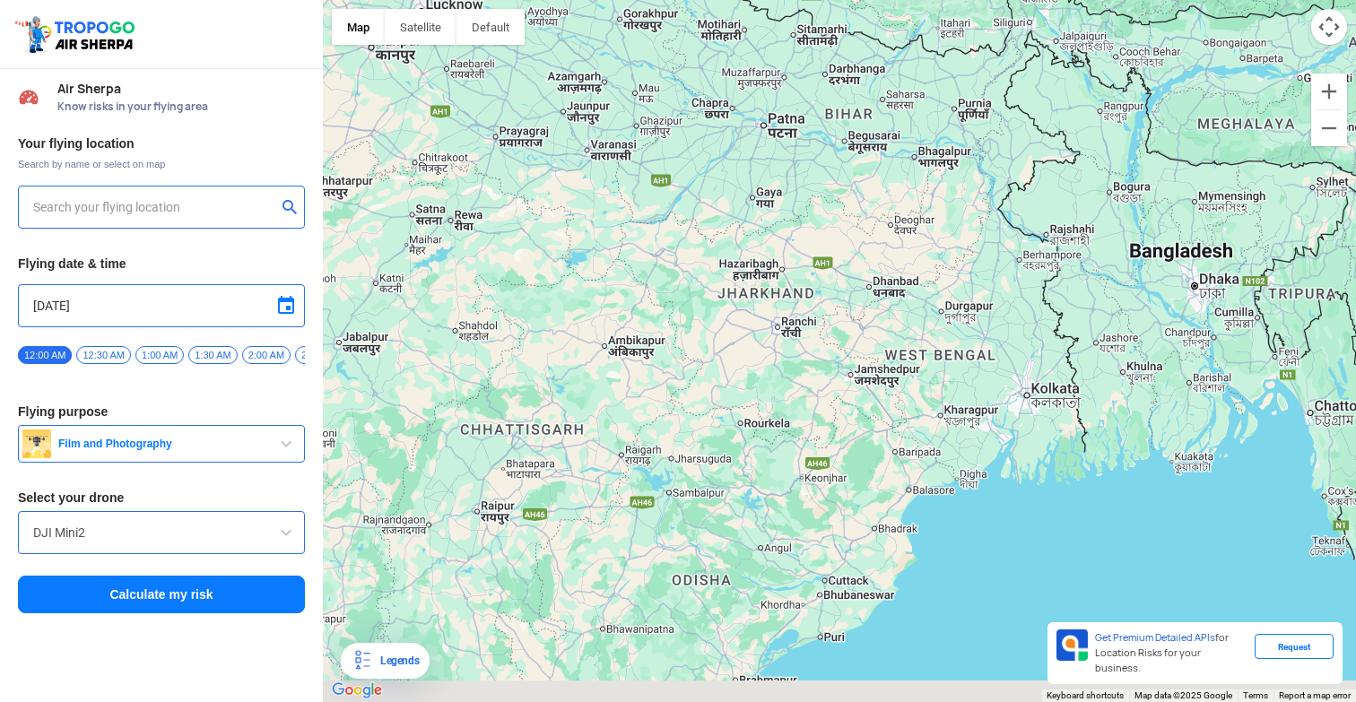
drag, startPoint x: 1083, startPoint y: 386, endPoint x: 980, endPoint y: 249, distance: 170.9
click at [980, 249] on div at bounding box center [839, 351] width 1033 height 702
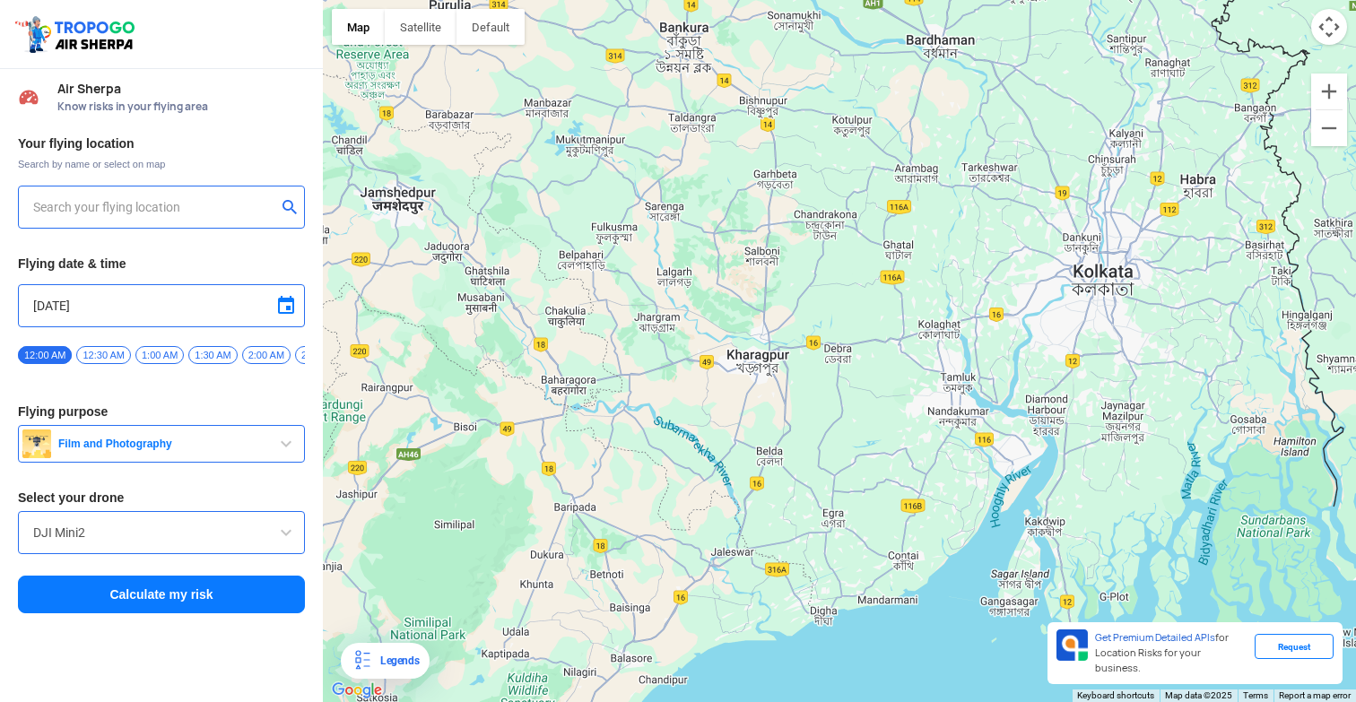
drag, startPoint x: 1062, startPoint y: 370, endPoint x: 939, endPoint y: 260, distance: 165.1
click at [939, 260] on div at bounding box center [839, 351] width 1033 height 702
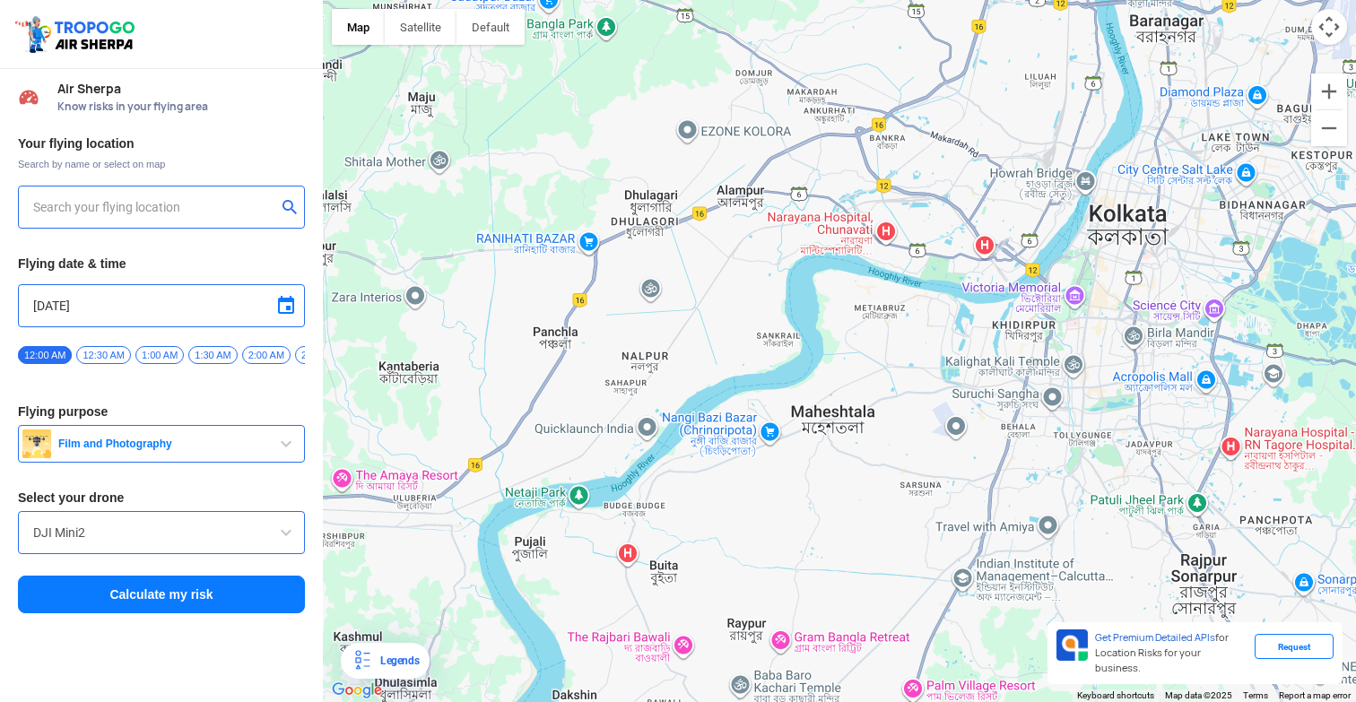
drag, startPoint x: 1133, startPoint y: 311, endPoint x: 953, endPoint y: 274, distance: 183.3
click at [953, 274] on div at bounding box center [839, 351] width 1033 height 702
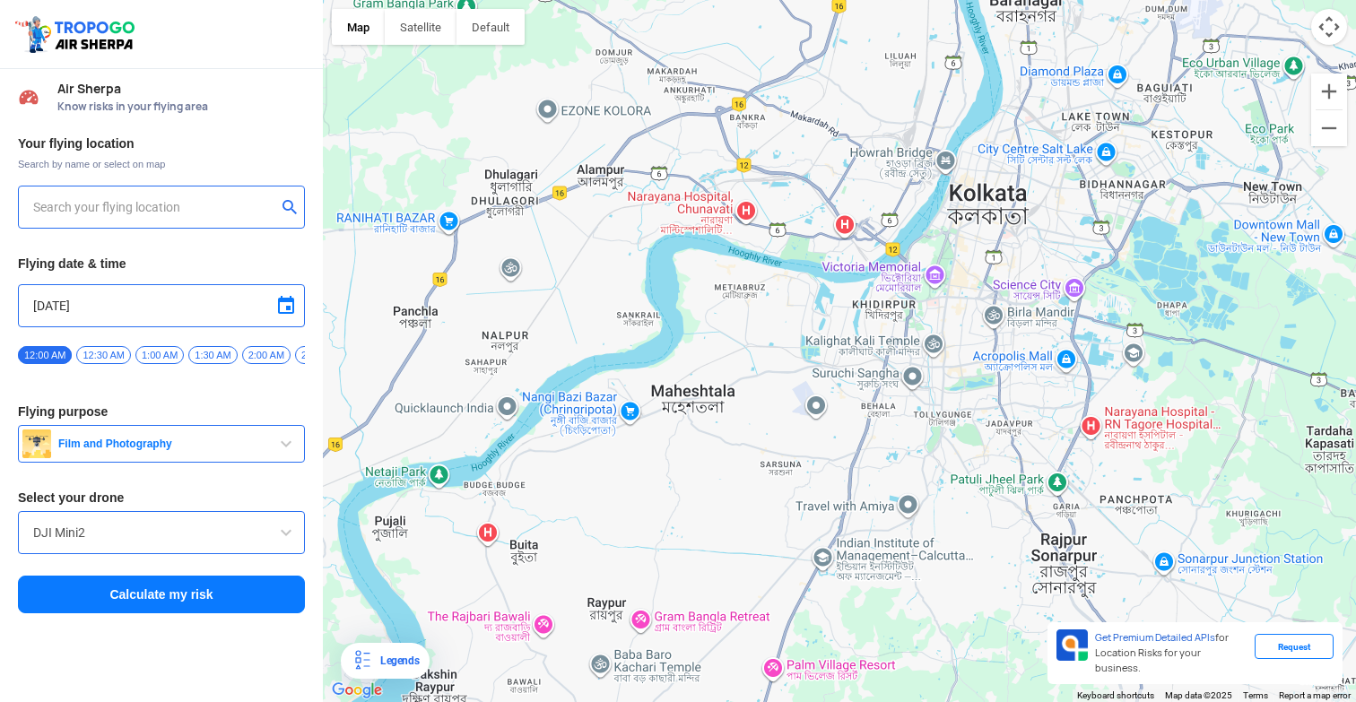
drag, startPoint x: 1067, startPoint y: 257, endPoint x: 925, endPoint y: 235, distance: 144.2
click at [925, 235] on div at bounding box center [839, 351] width 1033 height 702
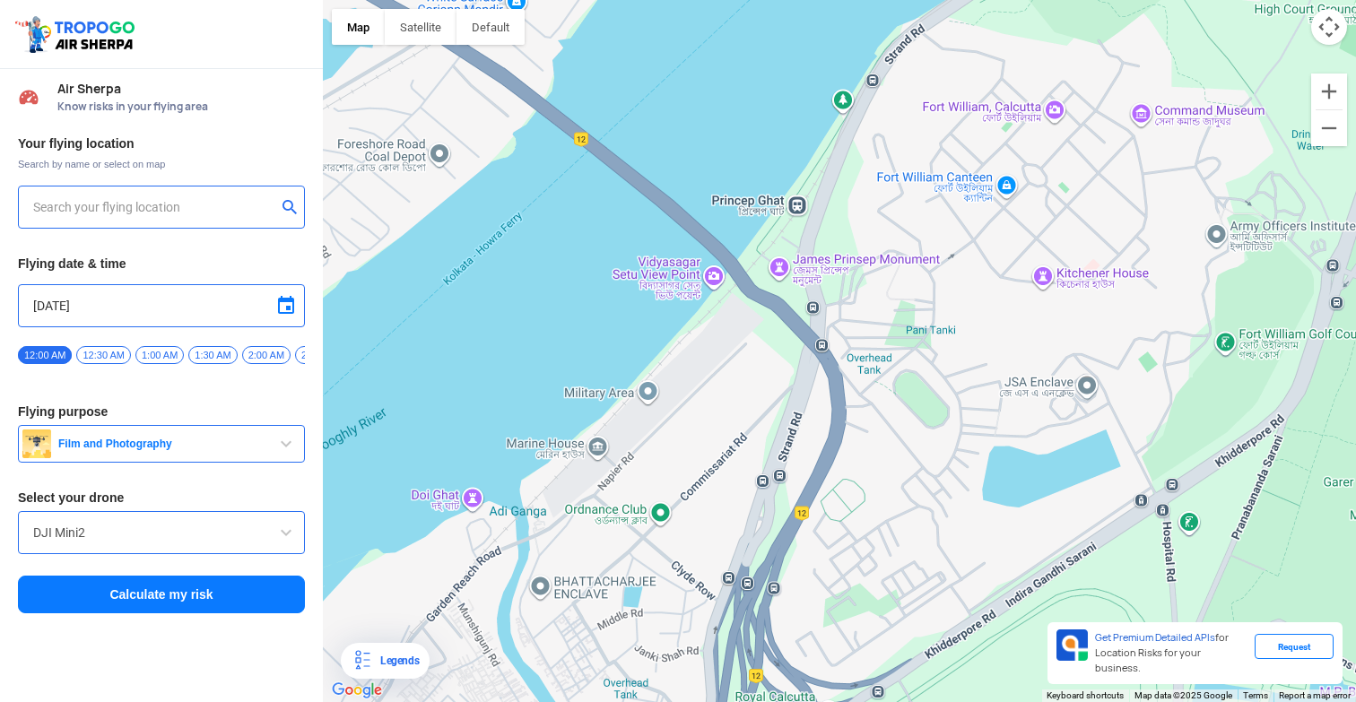
drag, startPoint x: 813, startPoint y: 264, endPoint x: 822, endPoint y: 213, distance: 50.9
click at [822, 213] on div at bounding box center [839, 351] width 1033 height 702
click at [201, 189] on div at bounding box center [161, 207] width 287 height 43
click at [797, 213] on div at bounding box center [839, 351] width 1033 height 702
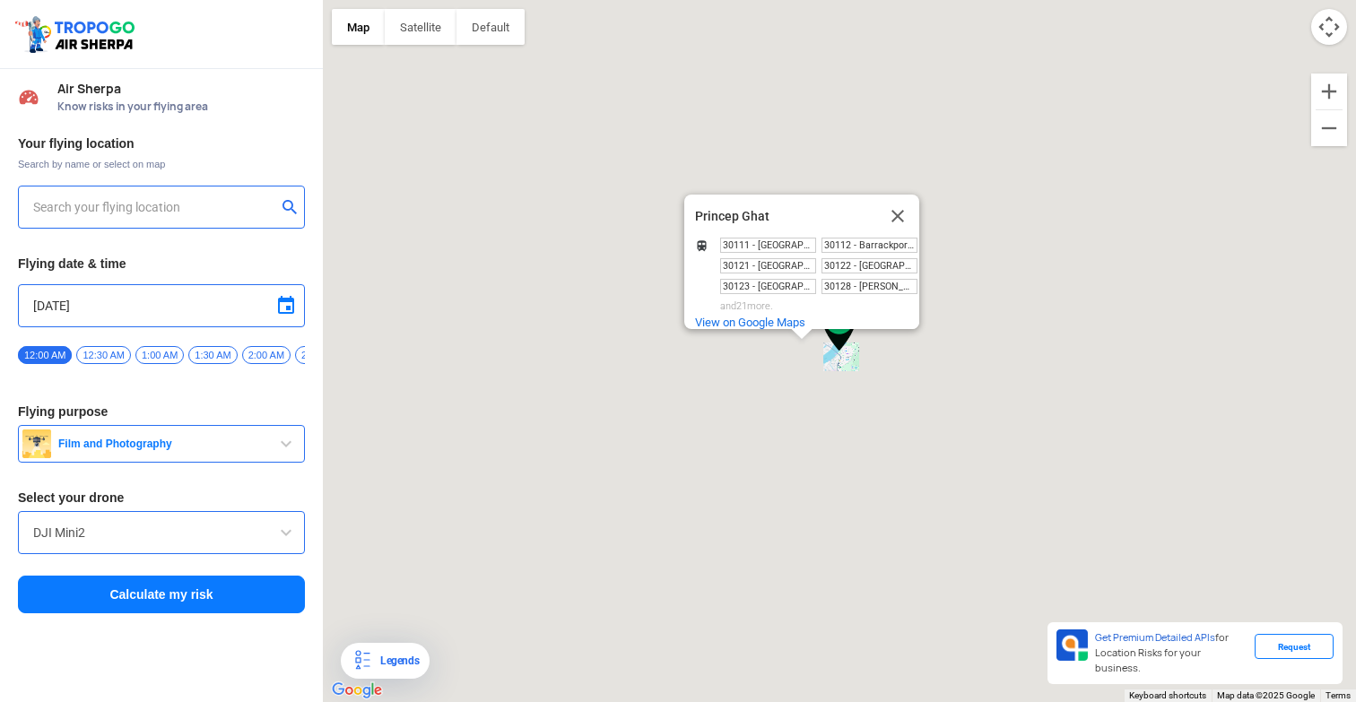
type input "[STREET_ADDRESS]"
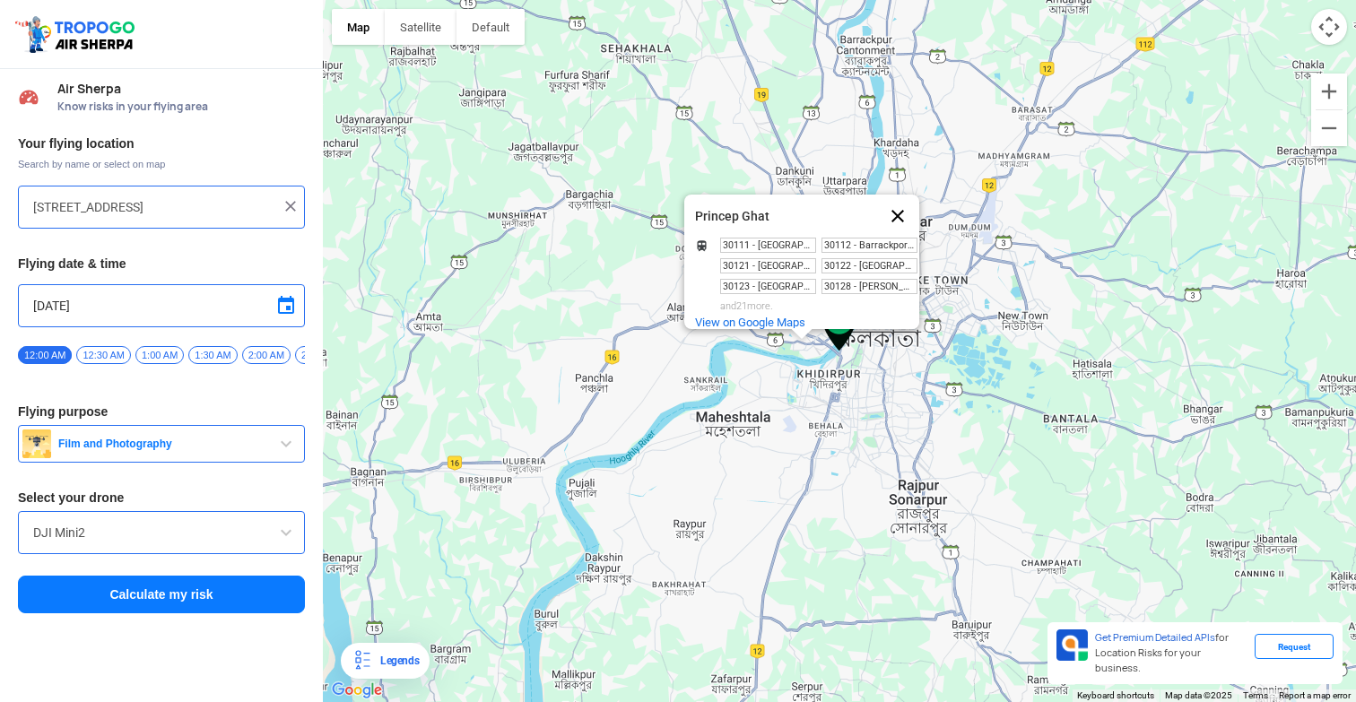
click at [906, 205] on button "Close" at bounding box center [897, 216] width 43 height 43
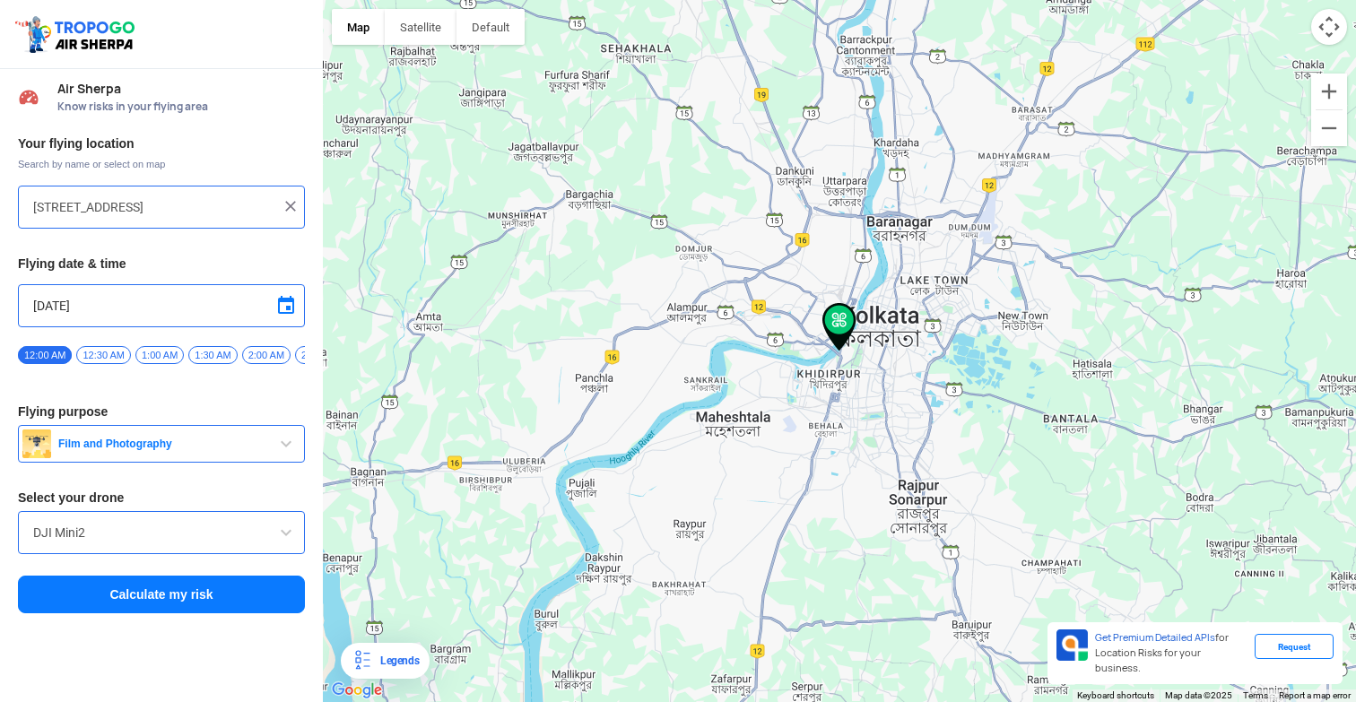
click at [157, 609] on button "Calculate my risk" at bounding box center [161, 595] width 287 height 38
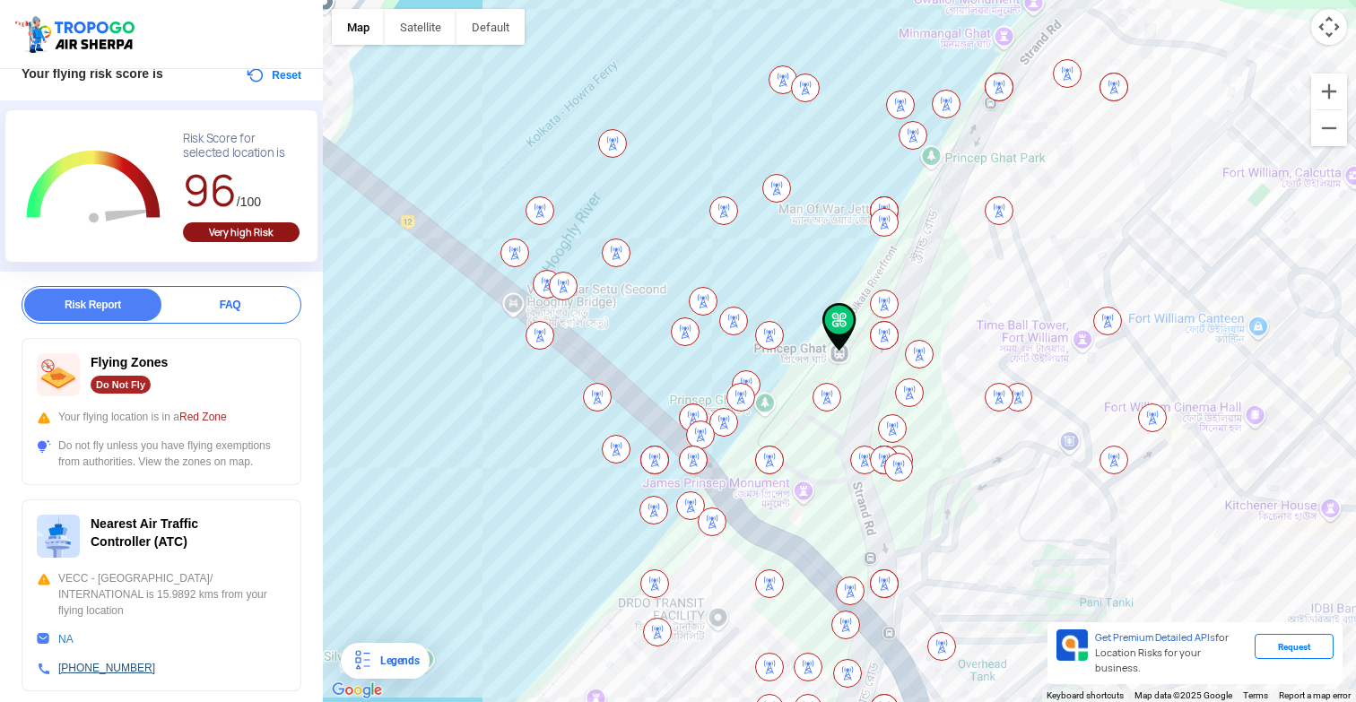
scroll to position [0, 0]
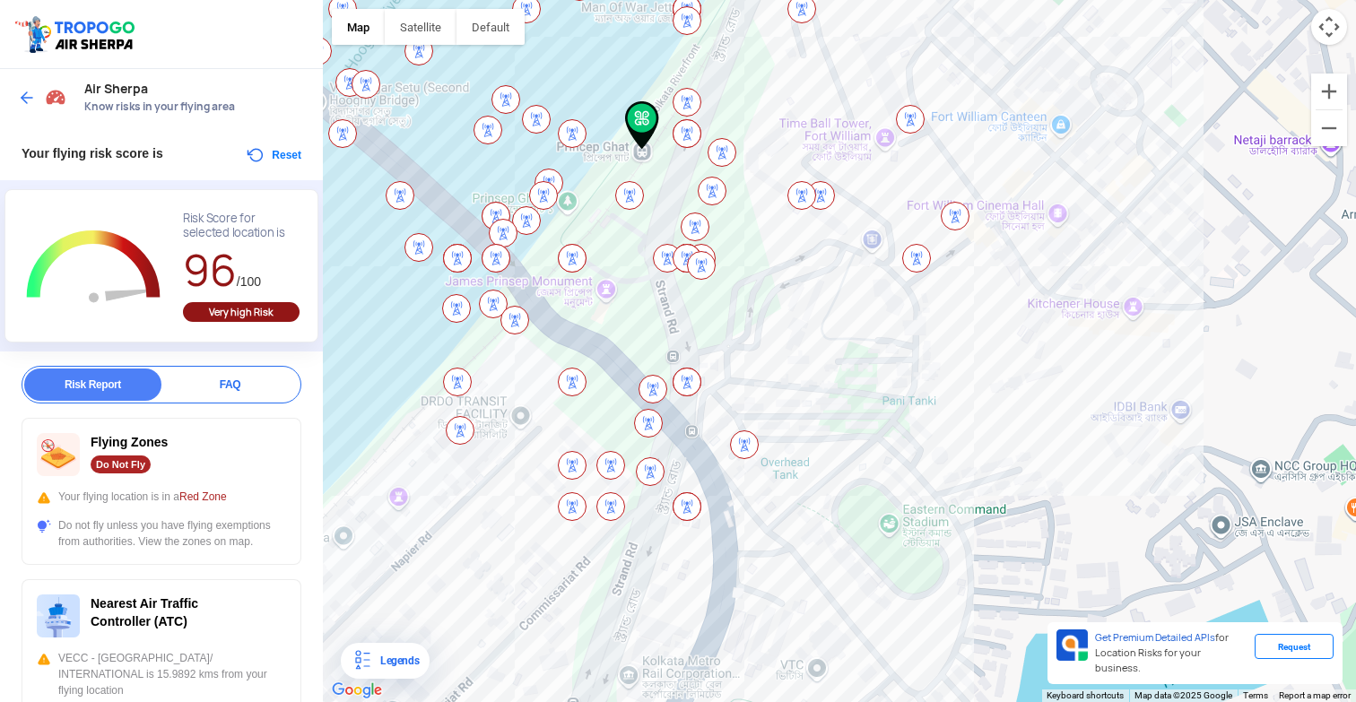
drag, startPoint x: 1037, startPoint y: 414, endPoint x: 838, endPoint y: 211, distance: 284.8
click at [838, 211] on div at bounding box center [839, 351] width 1033 height 702
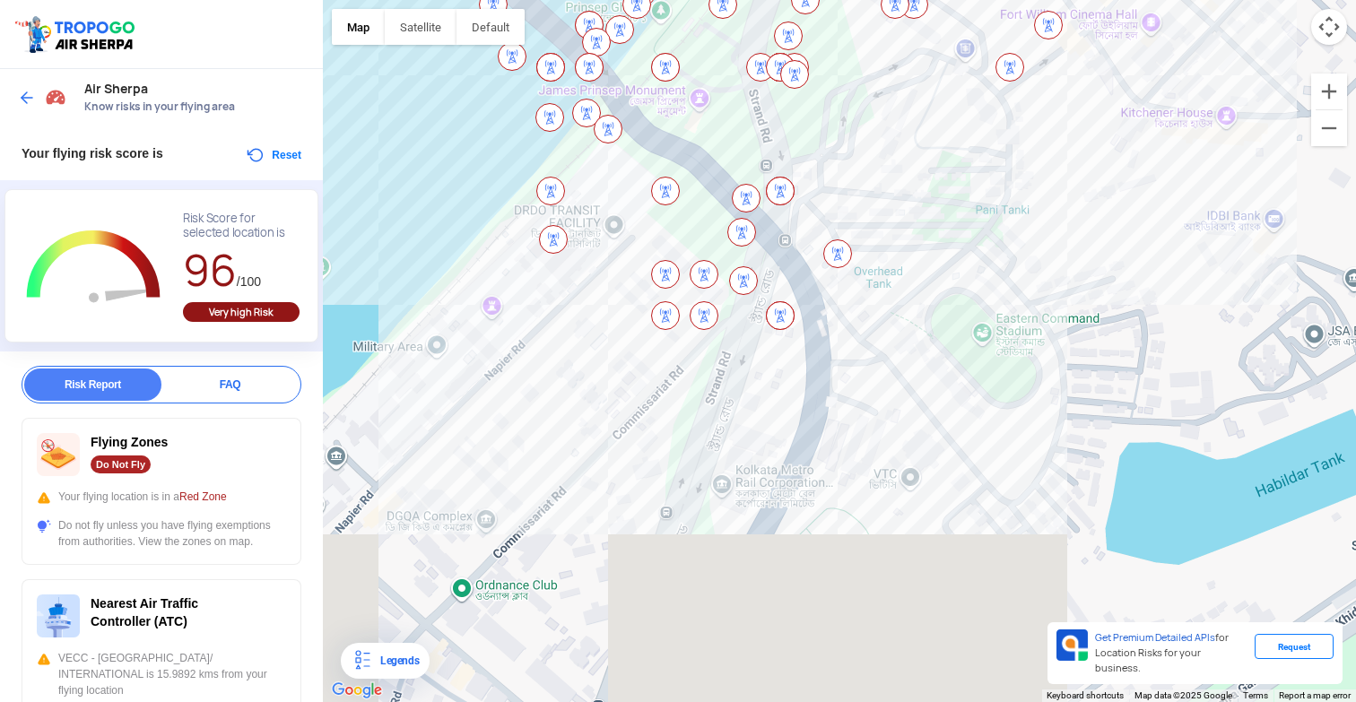
drag, startPoint x: 968, startPoint y: 436, endPoint x: 1062, endPoint y: 249, distance: 209.0
click at [1062, 249] on div at bounding box center [839, 351] width 1033 height 702
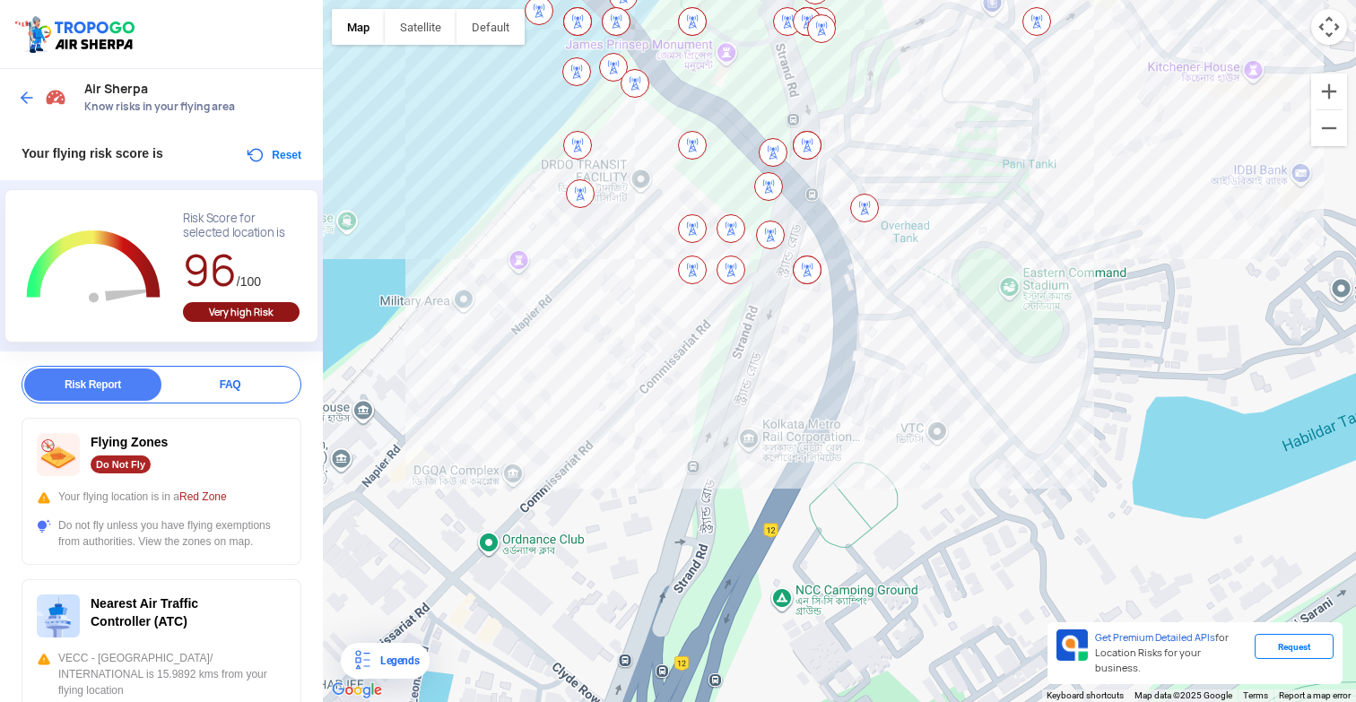
drag, startPoint x: 850, startPoint y: 499, endPoint x: 956, endPoint y: 380, distance: 158.8
click at [956, 380] on div at bounding box center [839, 351] width 1033 height 702
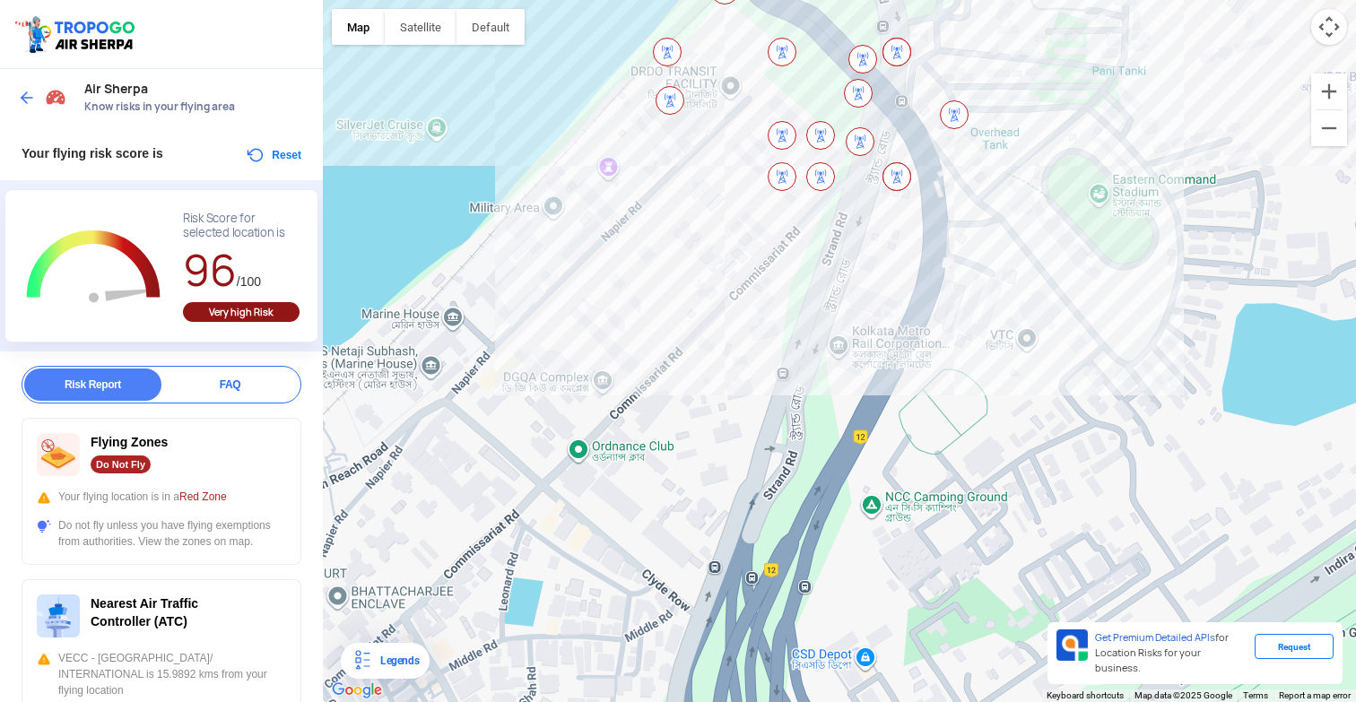
drag, startPoint x: 962, startPoint y: 427, endPoint x: 950, endPoint y: 266, distance: 161.0
click at [950, 266] on div at bounding box center [839, 351] width 1033 height 702
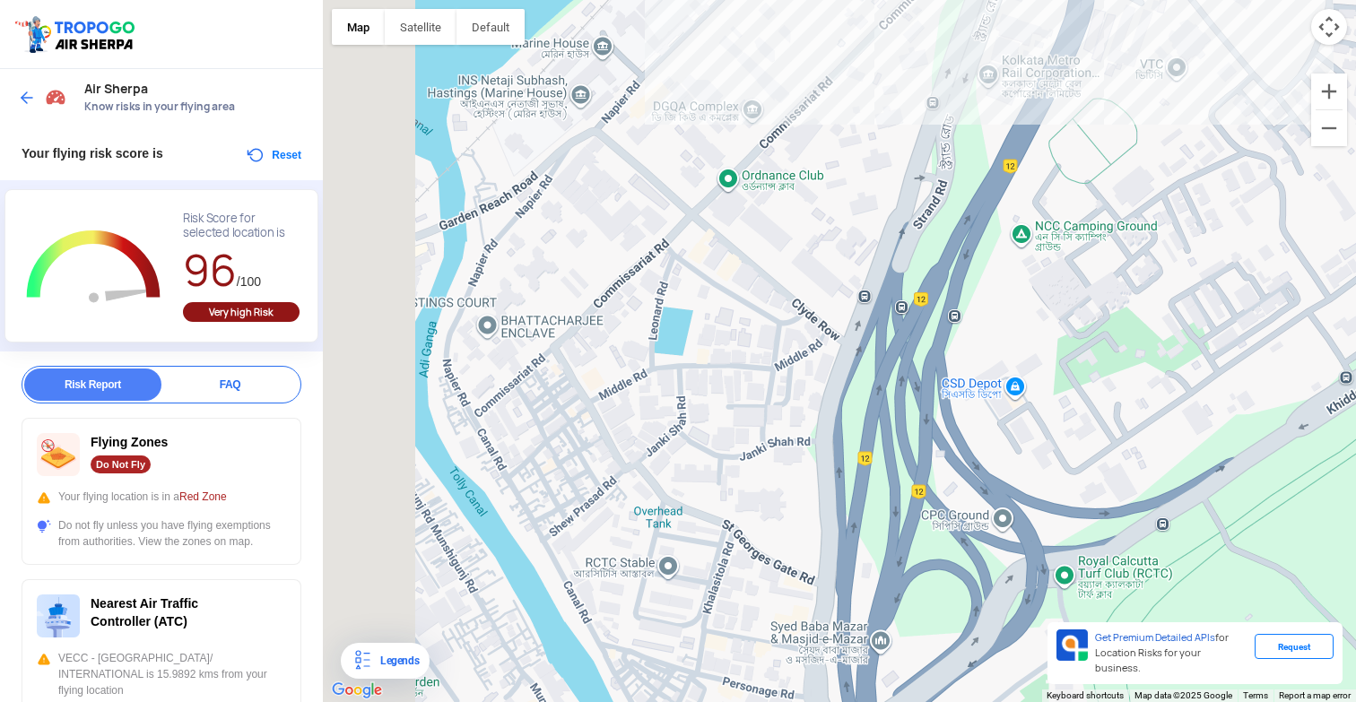
drag, startPoint x: 613, startPoint y: 327, endPoint x: 916, endPoint y: 309, distance: 302.8
click at [916, 309] on div at bounding box center [839, 351] width 1033 height 702
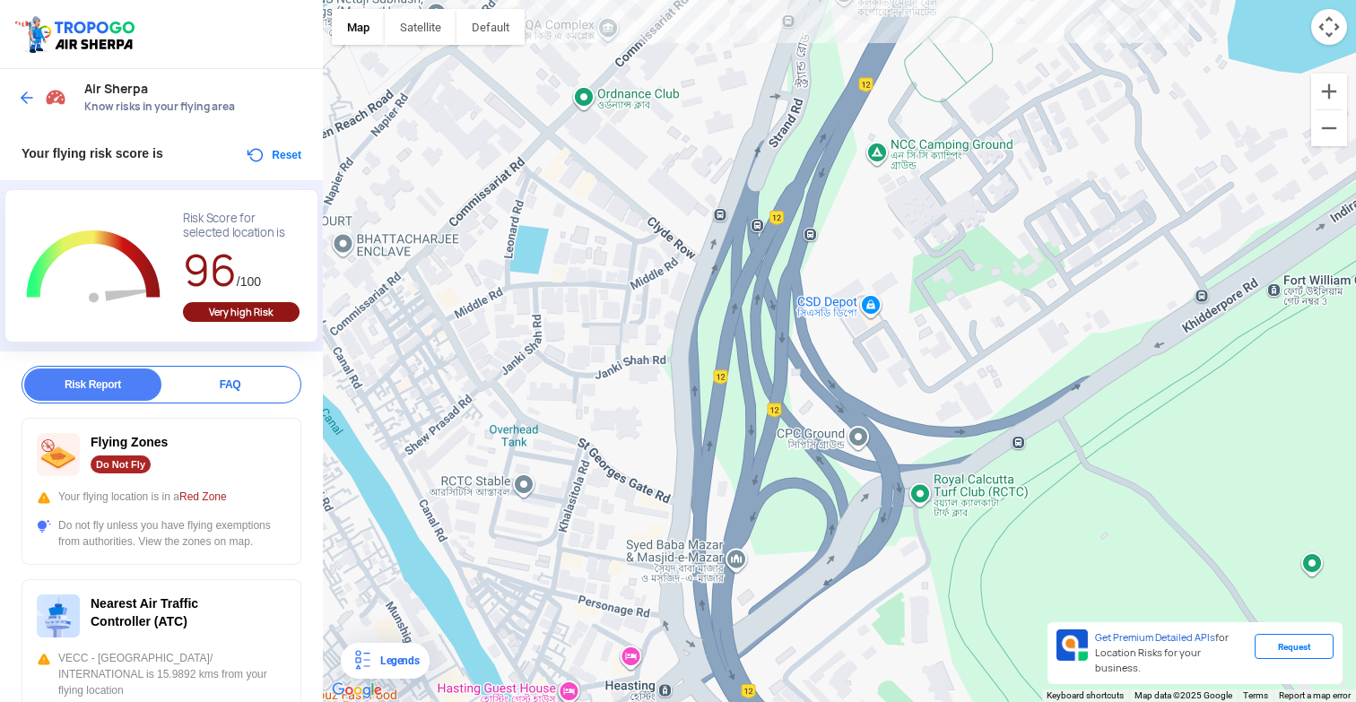
drag, startPoint x: 1028, startPoint y: 358, endPoint x: 709, endPoint y: 268, distance: 331.7
click at [709, 268] on div at bounding box center [839, 351] width 1033 height 702
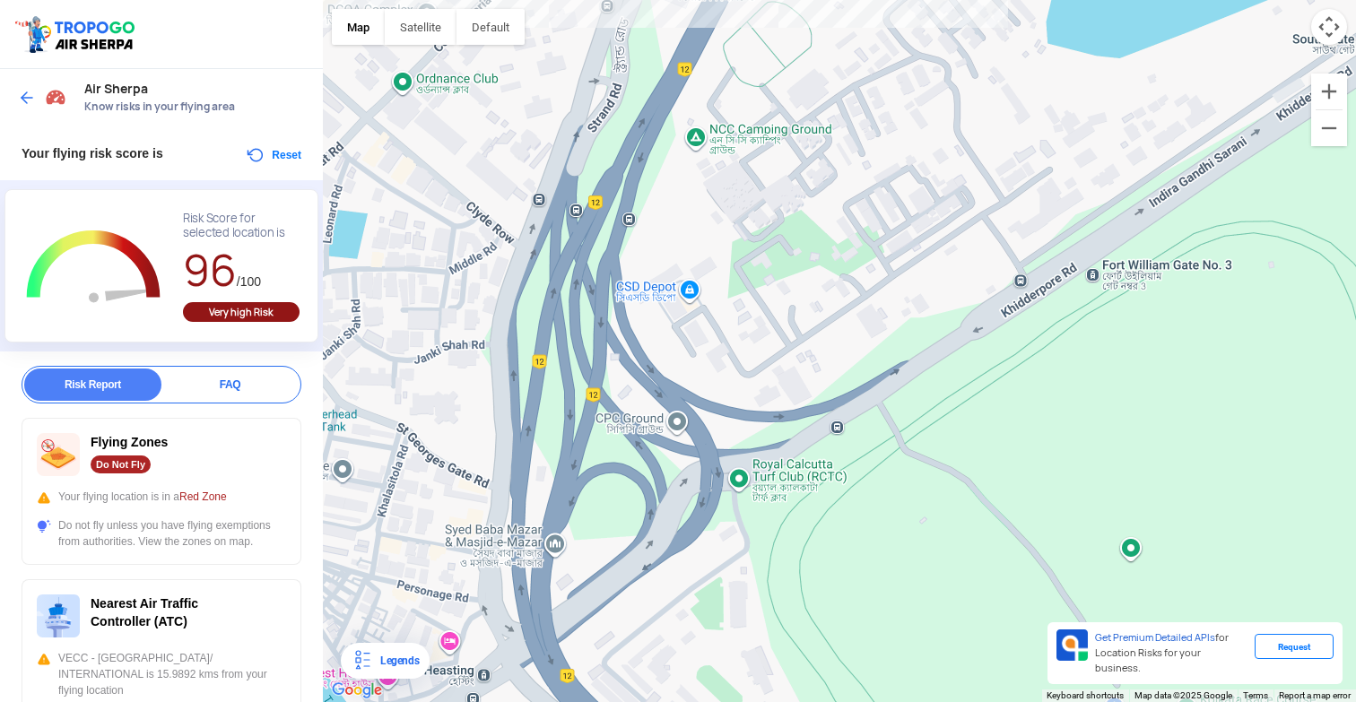
drag, startPoint x: 899, startPoint y: 302, endPoint x: 791, endPoint y: 330, distance: 111.2
click at [791, 330] on div at bounding box center [839, 351] width 1033 height 702
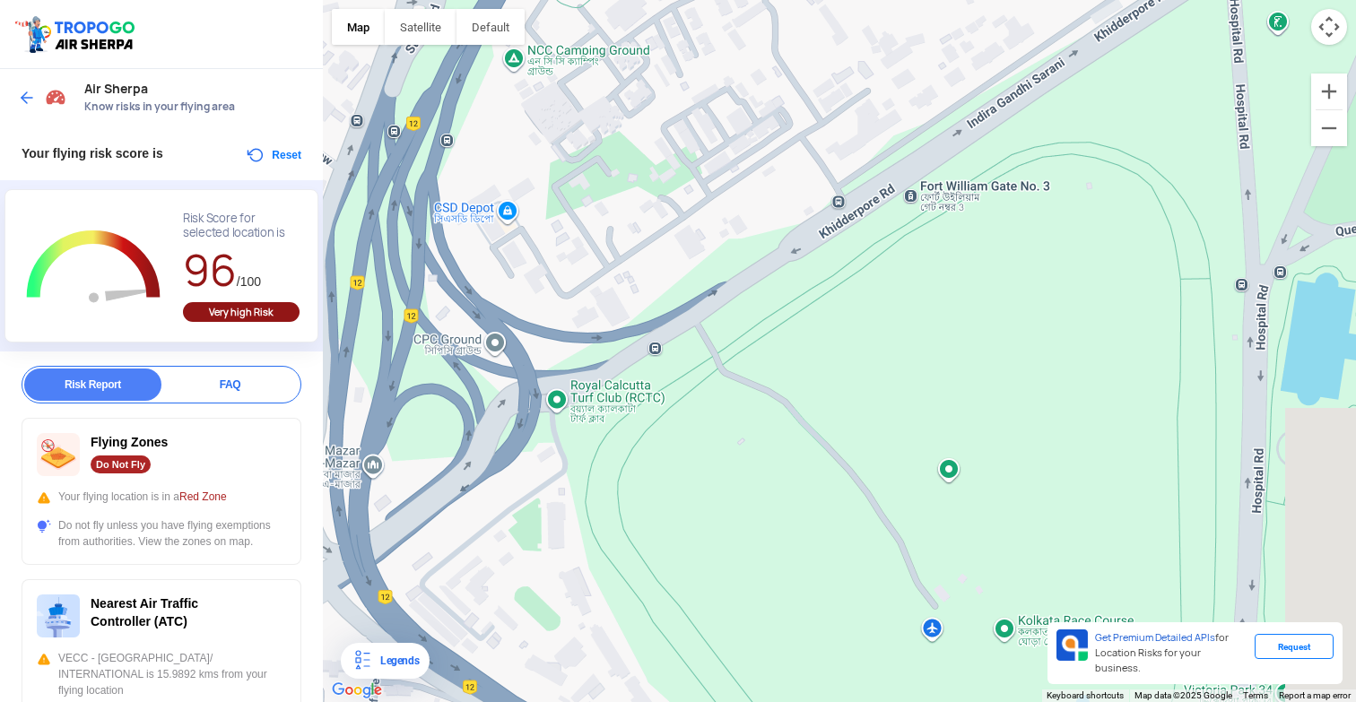
drag, startPoint x: 973, startPoint y: 377, endPoint x: 804, endPoint y: 291, distance: 189.7
click at [804, 291] on div at bounding box center [839, 351] width 1033 height 702
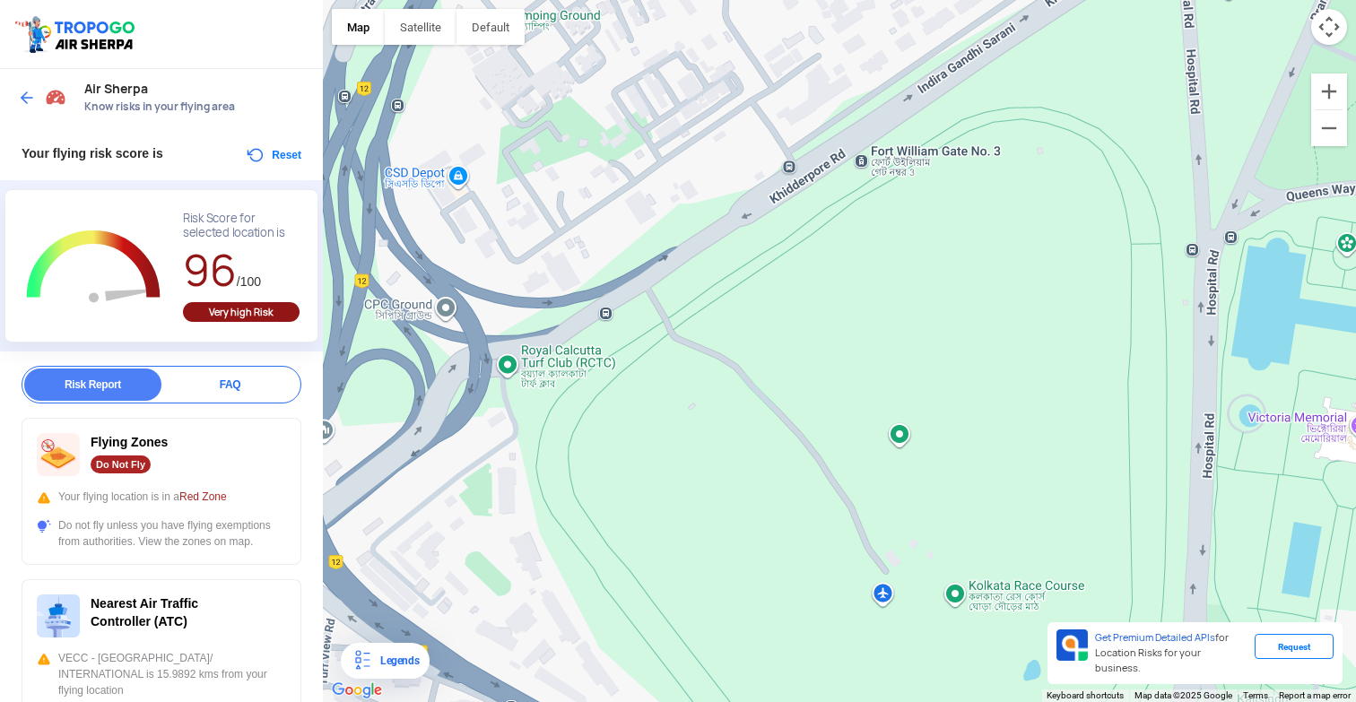
drag, startPoint x: 831, startPoint y: 313, endPoint x: 765, endPoint y: 251, distance: 90.7
click at [765, 251] on div at bounding box center [839, 351] width 1033 height 702
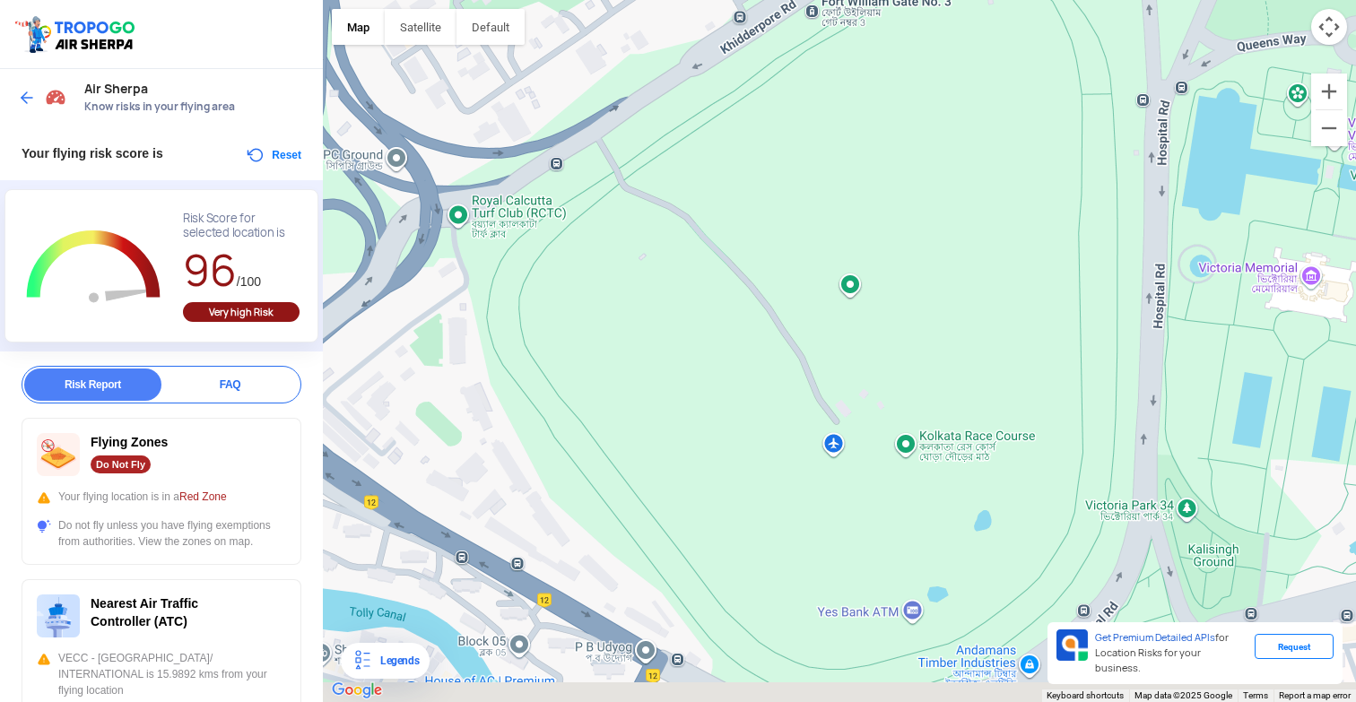
drag, startPoint x: 812, startPoint y: 404, endPoint x: 814, endPoint y: 301, distance: 103.2
click at [814, 301] on div at bounding box center [839, 351] width 1033 height 702
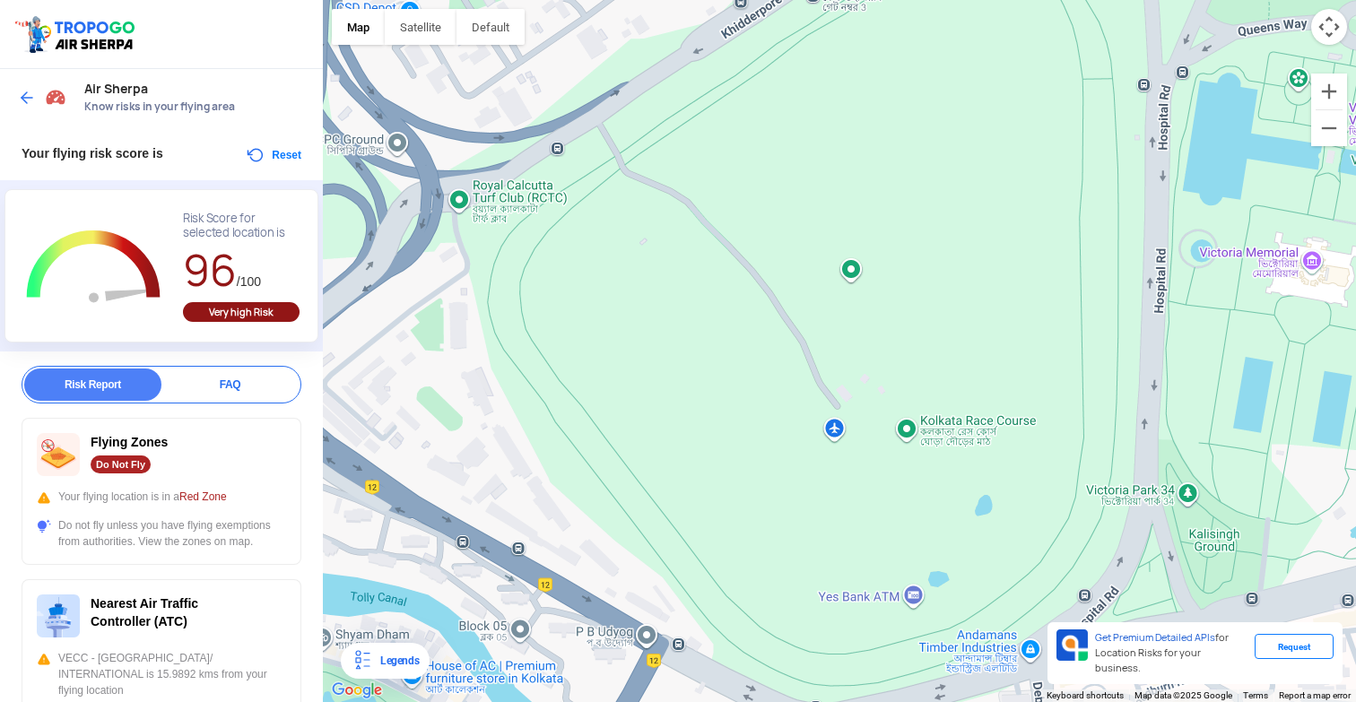
drag, startPoint x: 747, startPoint y: 387, endPoint x: 806, endPoint y: 194, distance: 202.6
click at [803, 202] on div at bounding box center [839, 351] width 1033 height 702
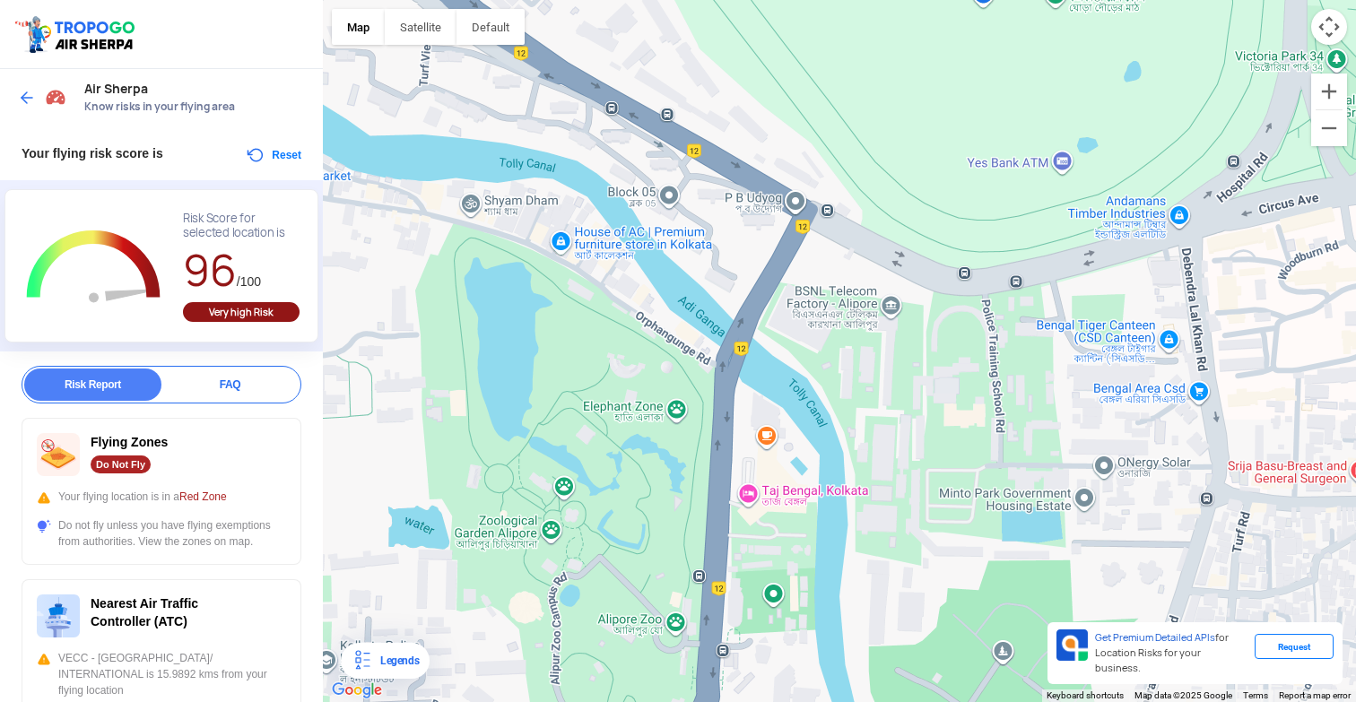
drag, startPoint x: 706, startPoint y: 335, endPoint x: 867, endPoint y: 326, distance: 161.7
click at [867, 326] on div at bounding box center [839, 351] width 1033 height 702
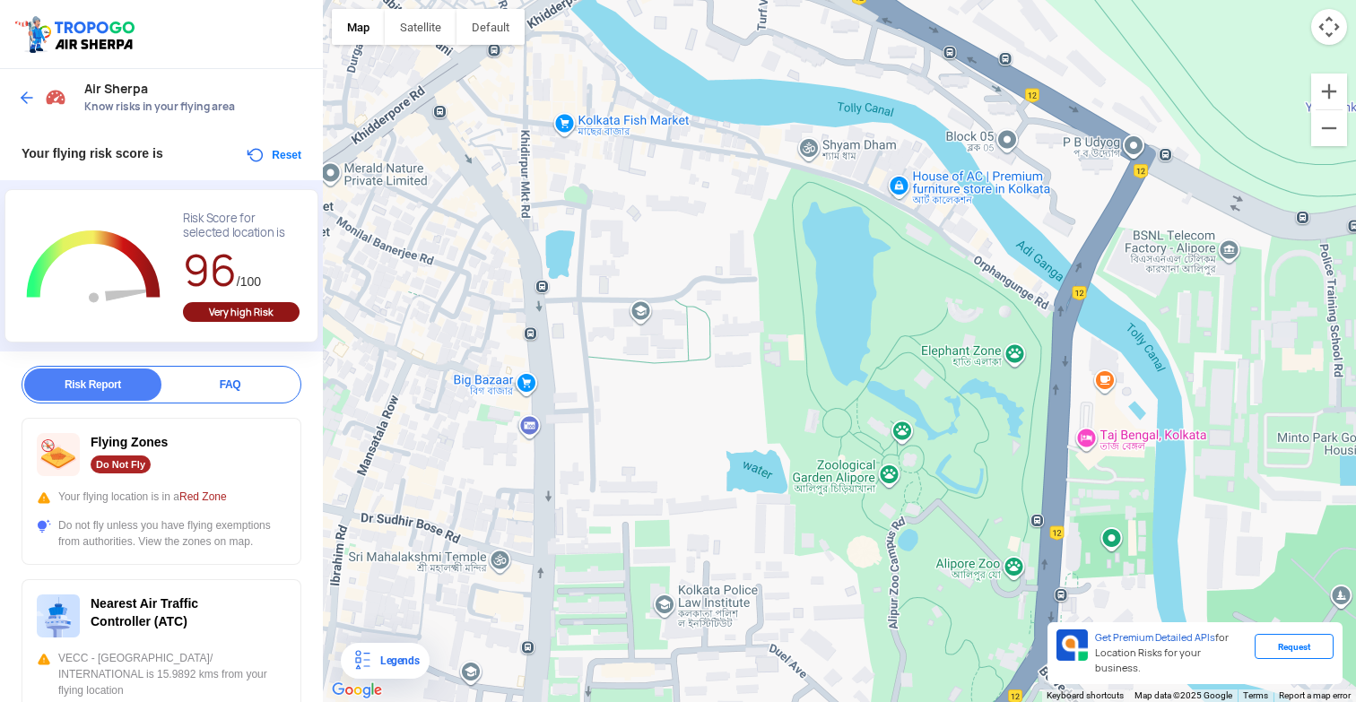
drag, startPoint x: 594, startPoint y: 363, endPoint x: 813, endPoint y: 307, distance: 226.0
click at [813, 307] on div at bounding box center [839, 351] width 1033 height 702
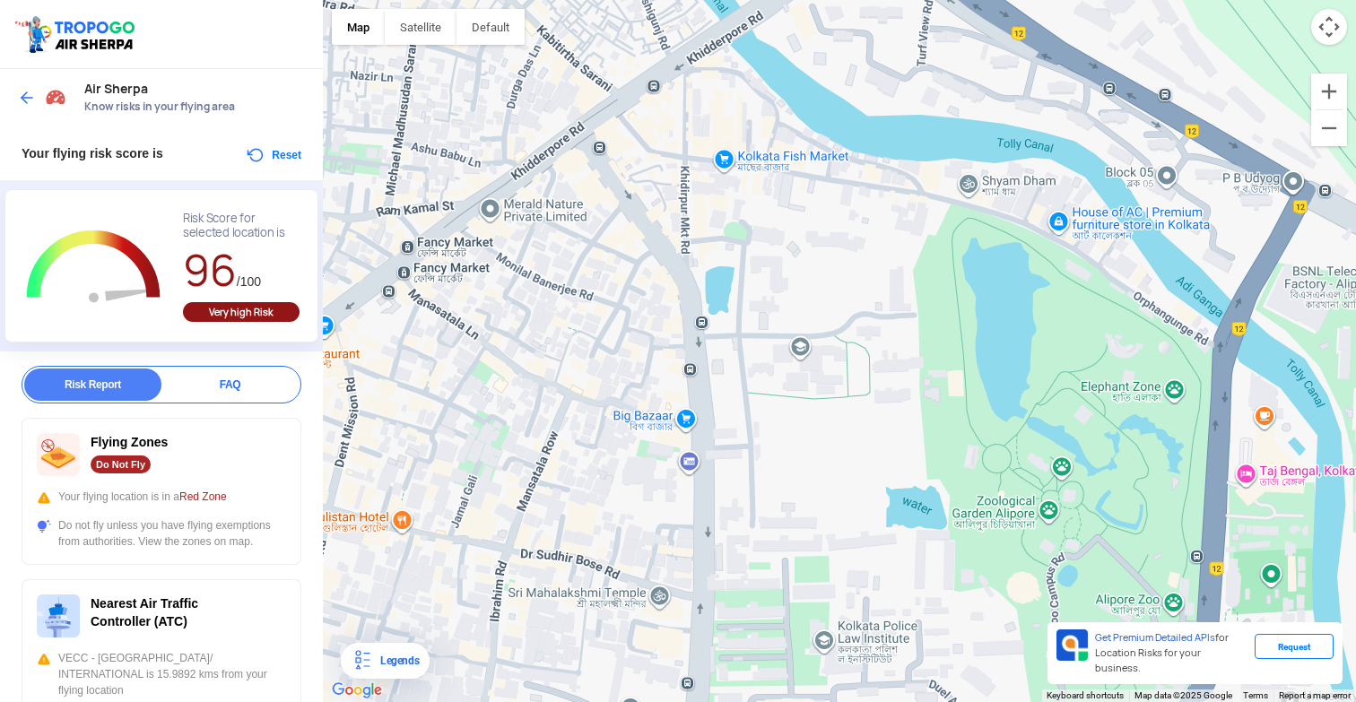
drag, startPoint x: 727, startPoint y: 311, endPoint x: 860, endPoint y: 356, distance: 140.1
click at [860, 356] on div at bounding box center [839, 351] width 1033 height 702
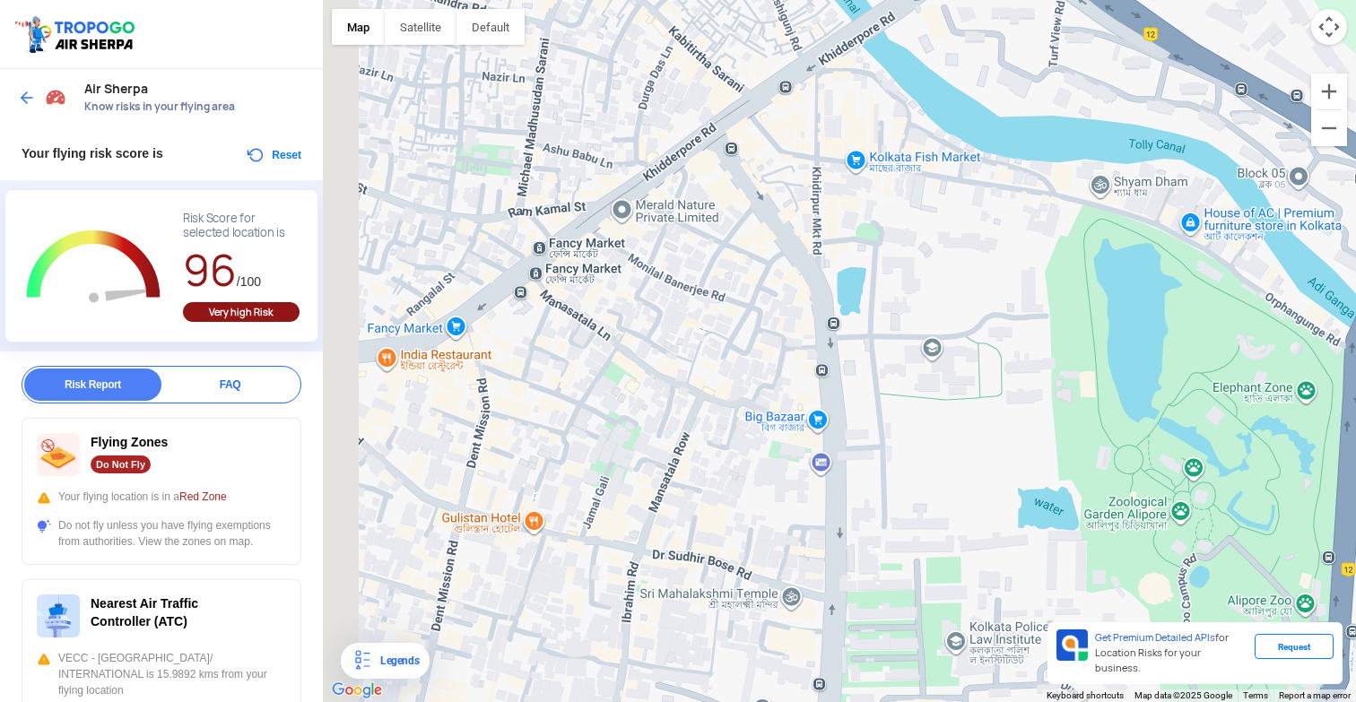
drag, startPoint x: 632, startPoint y: 355, endPoint x: 775, endPoint y: 355, distance: 142.6
click at [775, 355] on div at bounding box center [839, 351] width 1033 height 702
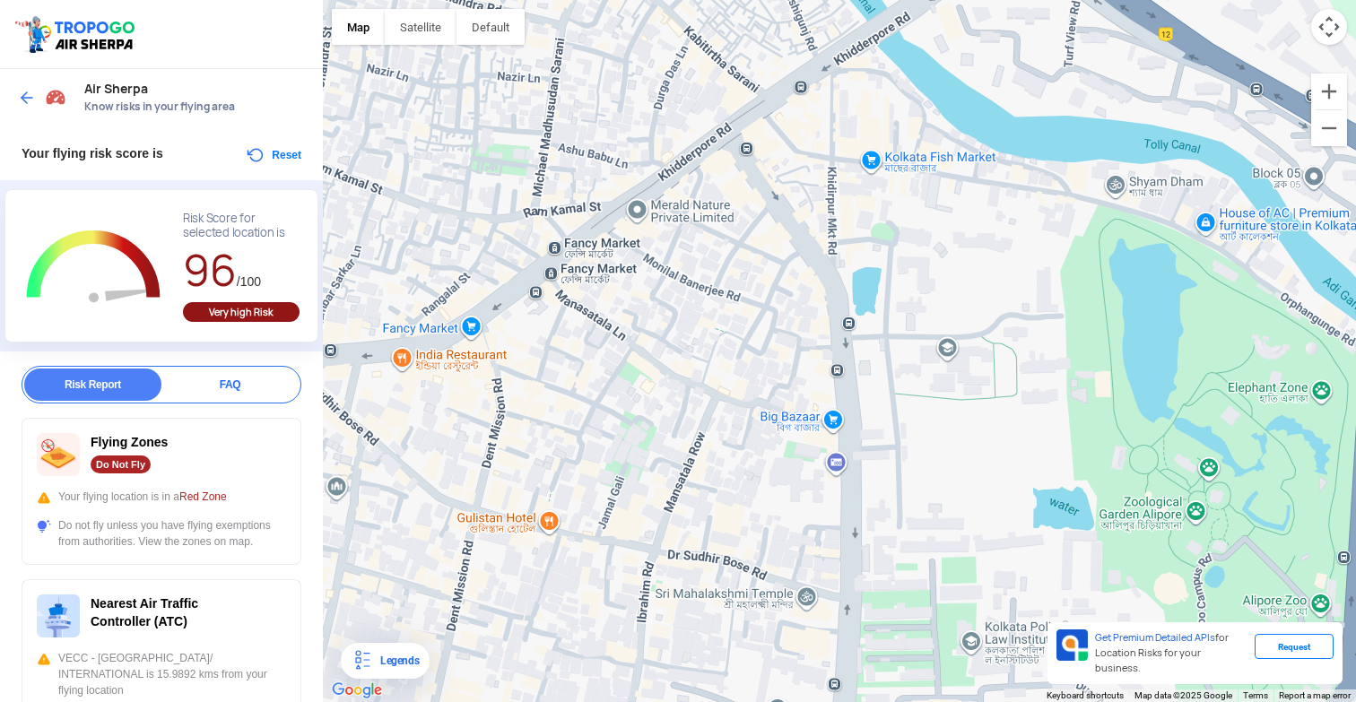
click at [227, 374] on div "FAQ" at bounding box center [229, 385] width 137 height 32
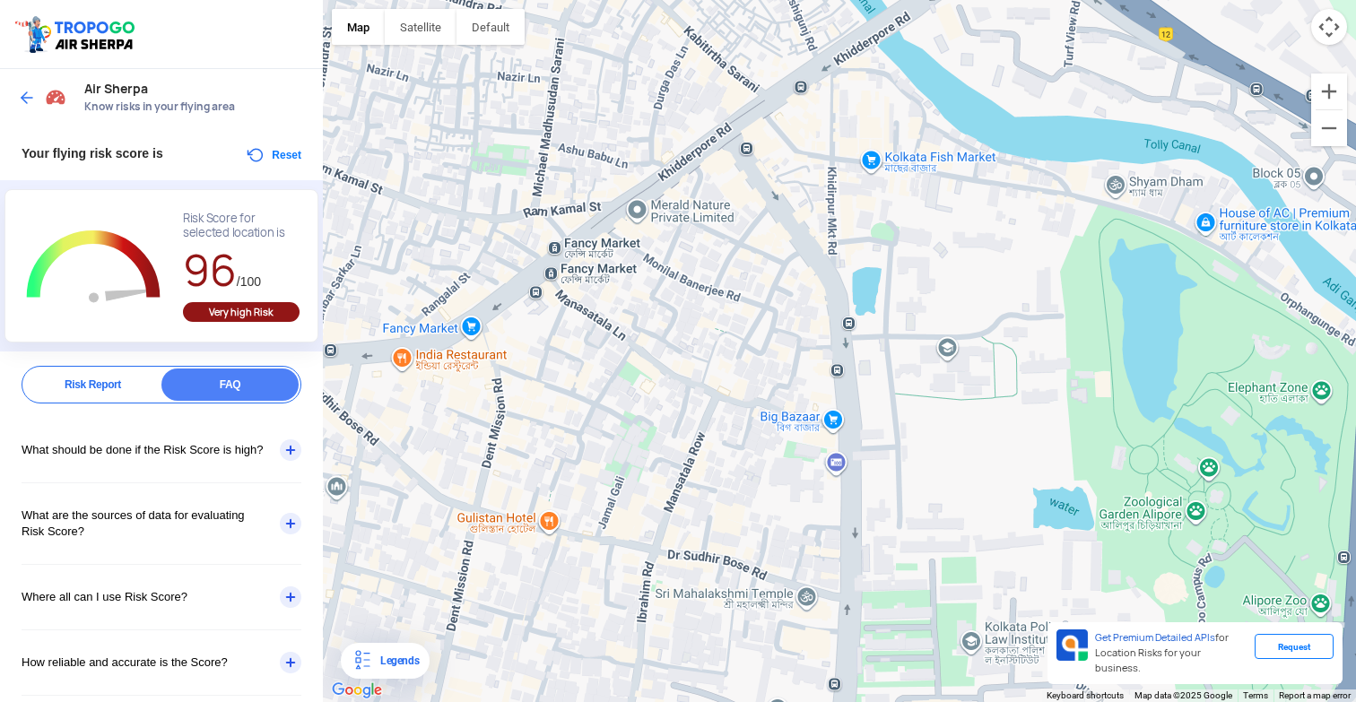
click at [115, 389] on div "Risk Report" at bounding box center [92, 385] width 137 height 32
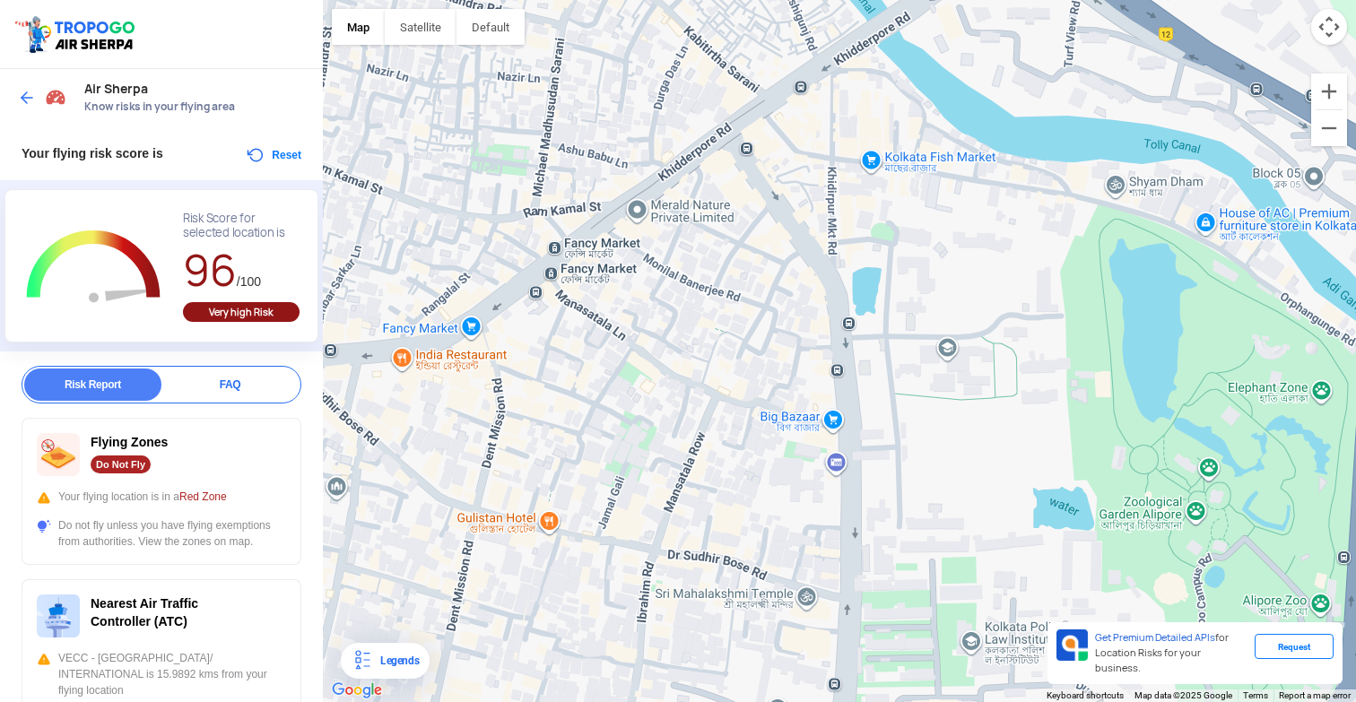
click at [248, 153] on button "Reset" at bounding box center [273, 155] width 57 height 22
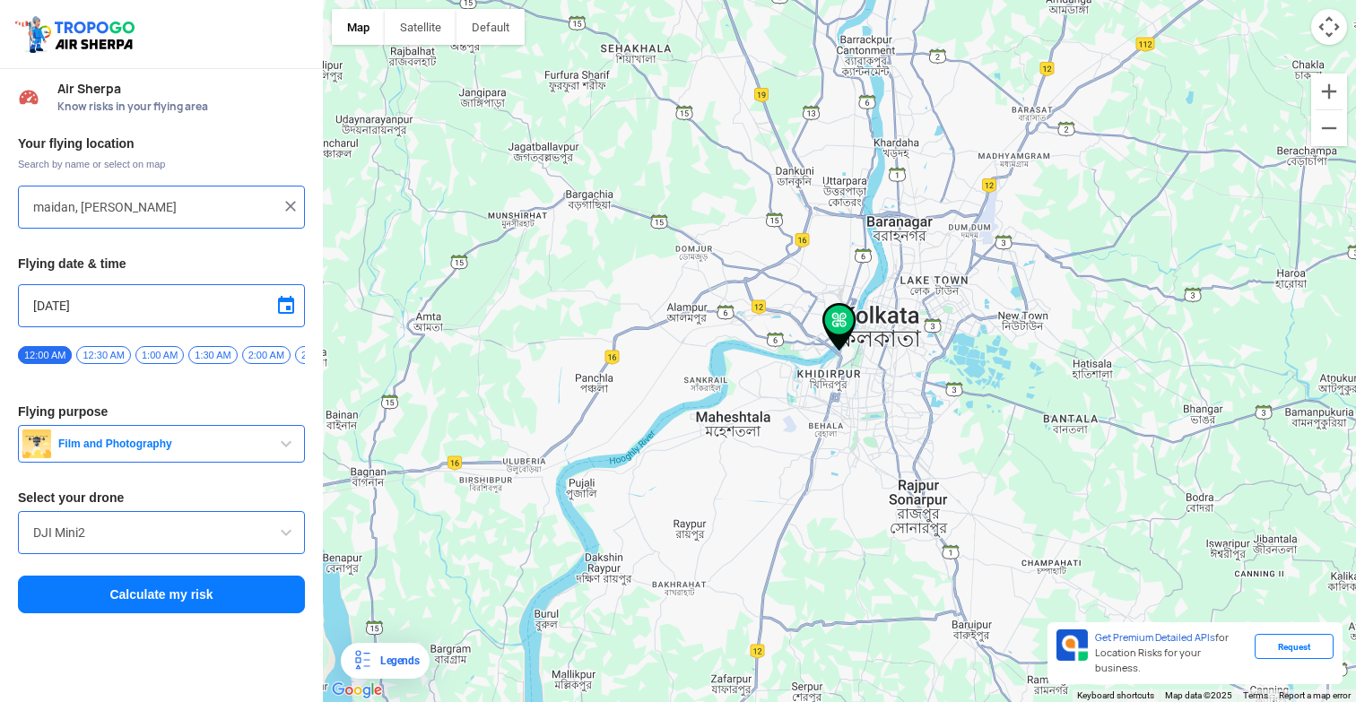
type input "[STREET_ADDRESS]"
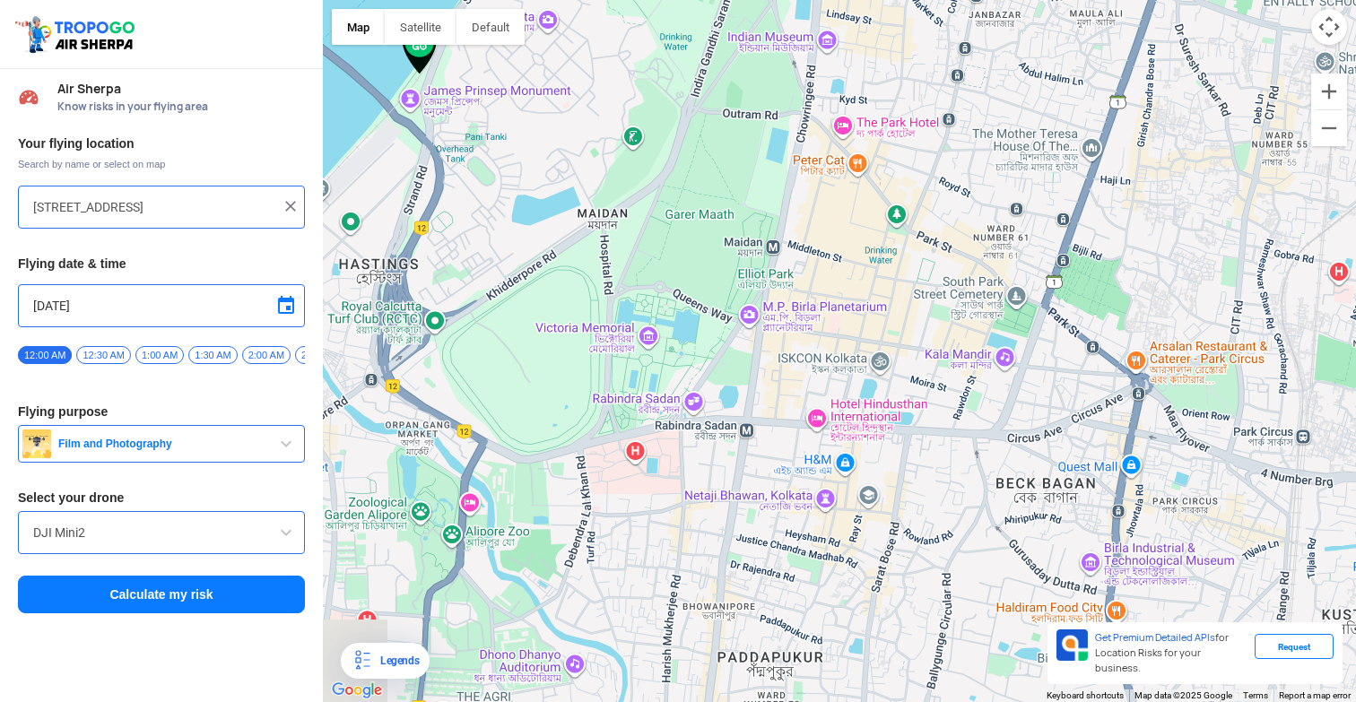
drag, startPoint x: 636, startPoint y: 272, endPoint x: 892, endPoint y: 339, distance: 264.3
click at [892, 339] on div at bounding box center [839, 351] width 1033 height 702
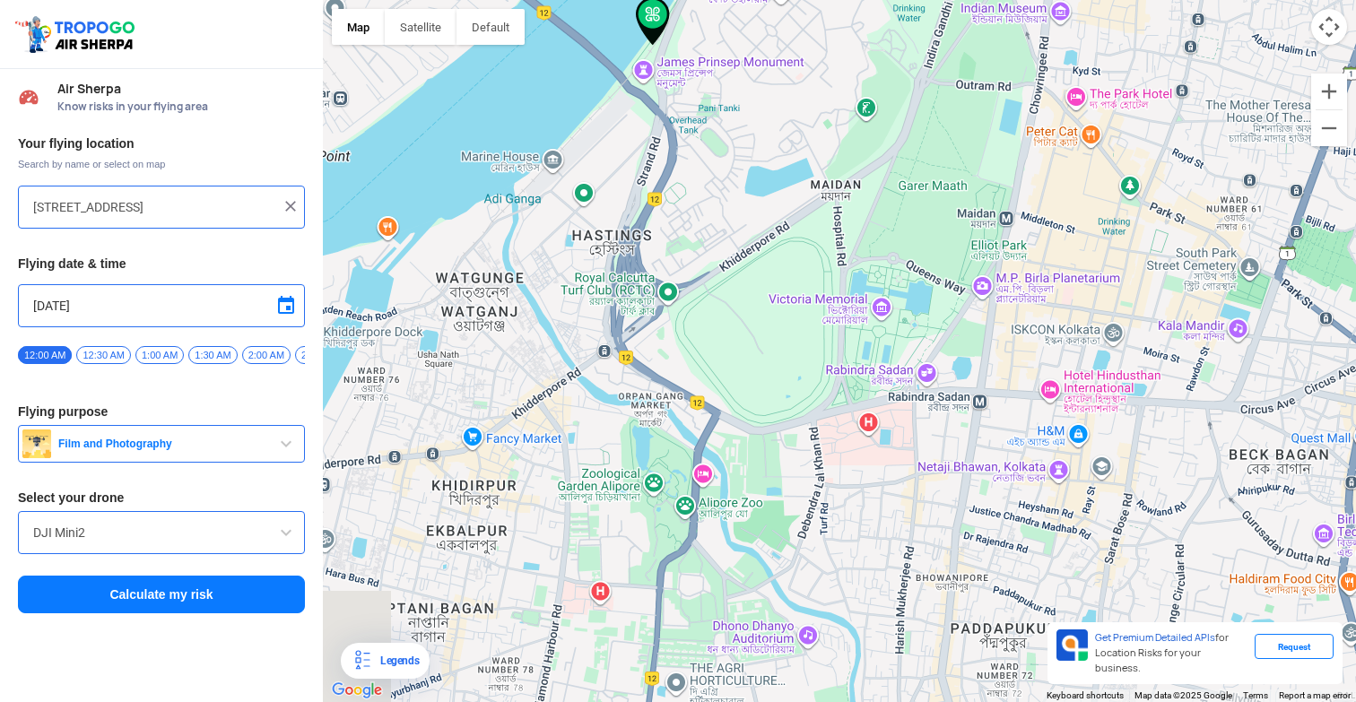
drag, startPoint x: 681, startPoint y: 334, endPoint x: 808, endPoint y: 274, distance: 140.8
click at [808, 274] on div at bounding box center [839, 351] width 1033 height 702
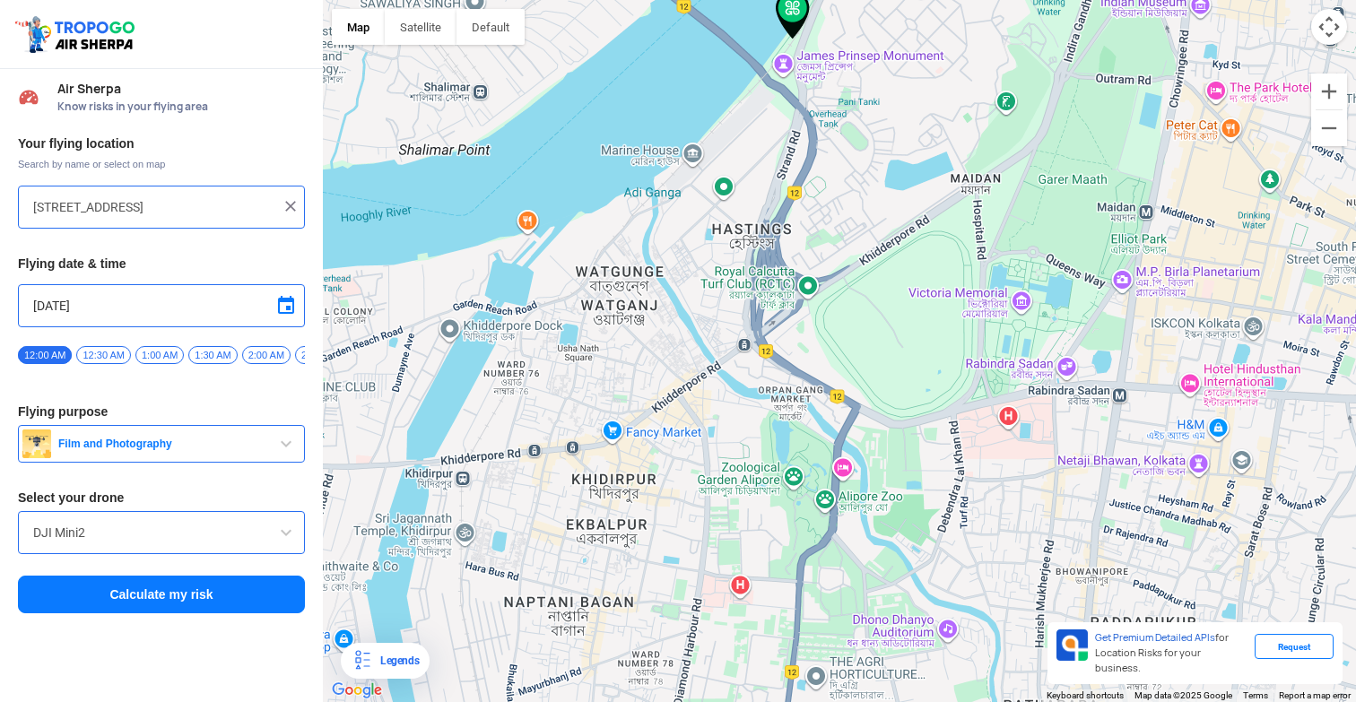
drag, startPoint x: 587, startPoint y: 288, endPoint x: 731, endPoint y: 282, distance: 143.6
click at [731, 282] on div at bounding box center [839, 351] width 1033 height 702
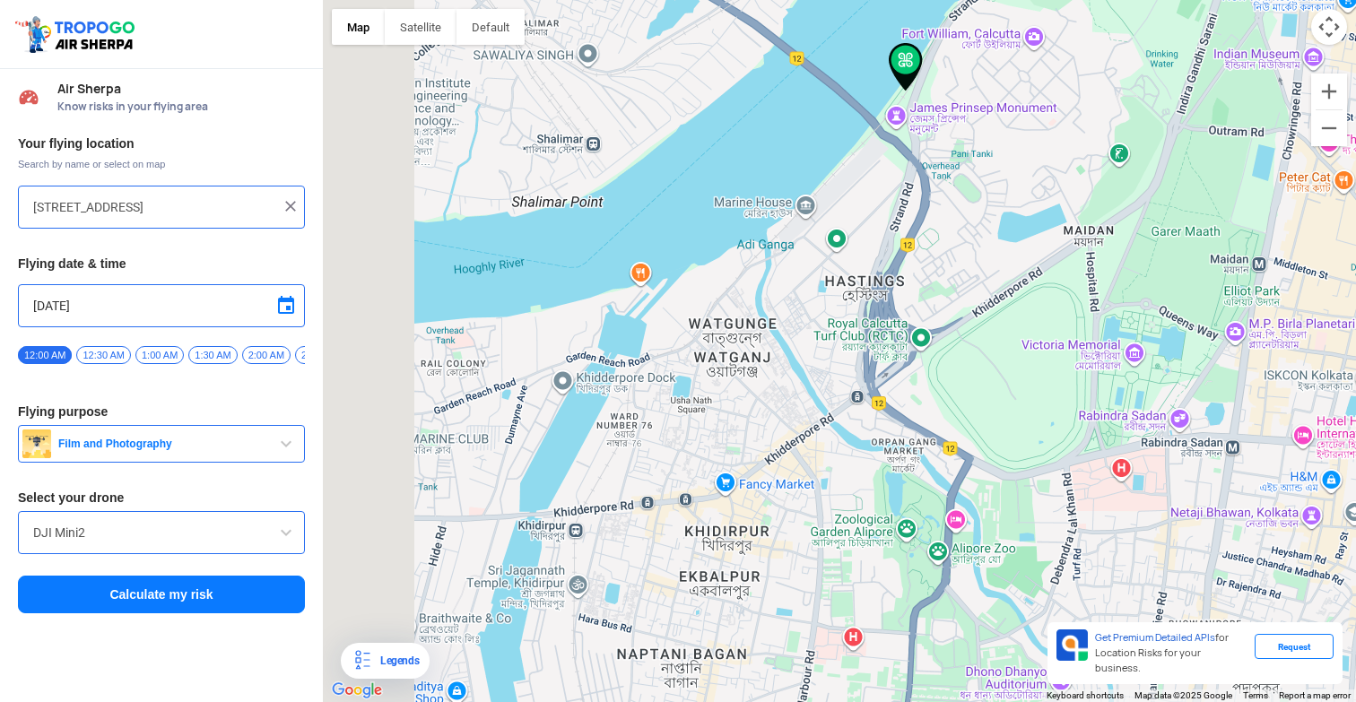
drag, startPoint x: 744, startPoint y: 252, endPoint x: 860, endPoint y: 309, distance: 129.2
click at [860, 309] on div at bounding box center [839, 351] width 1033 height 702
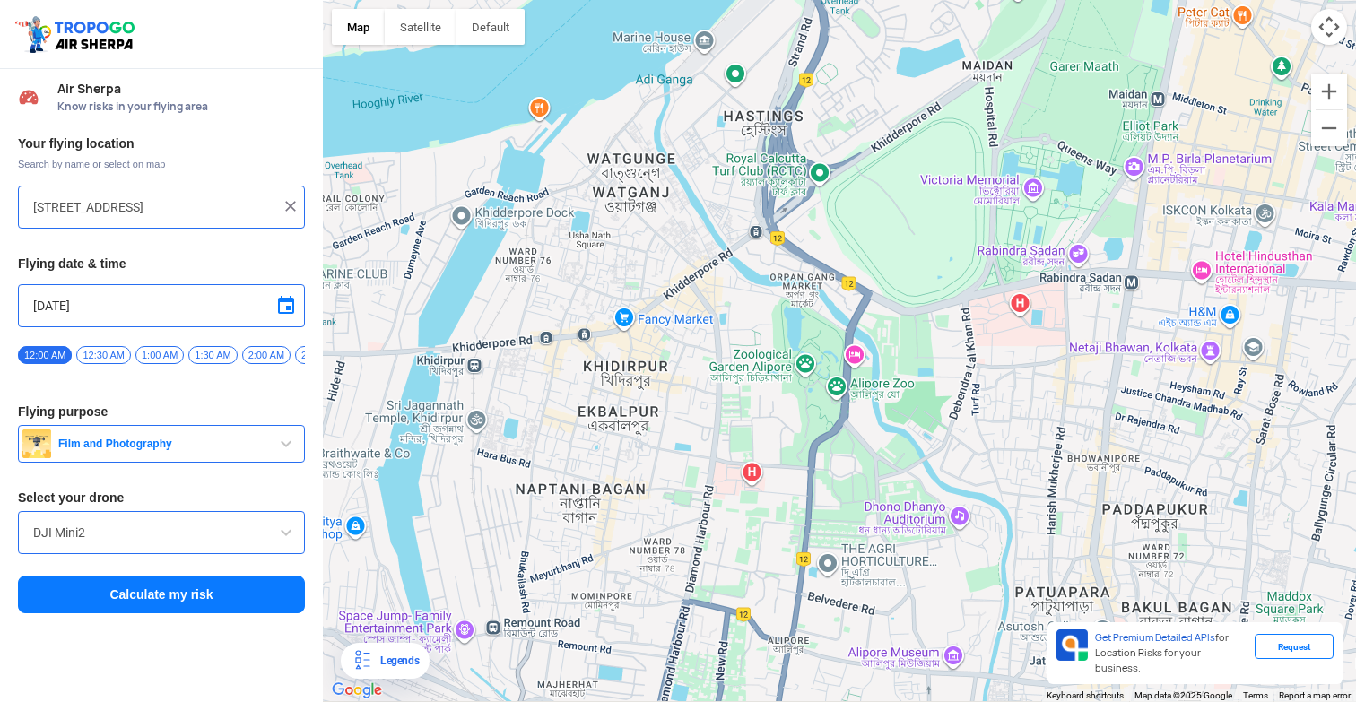
drag, startPoint x: 879, startPoint y: 475, endPoint x: 752, endPoint y: 301, distance: 215.6
click at [752, 301] on div at bounding box center [839, 351] width 1033 height 702
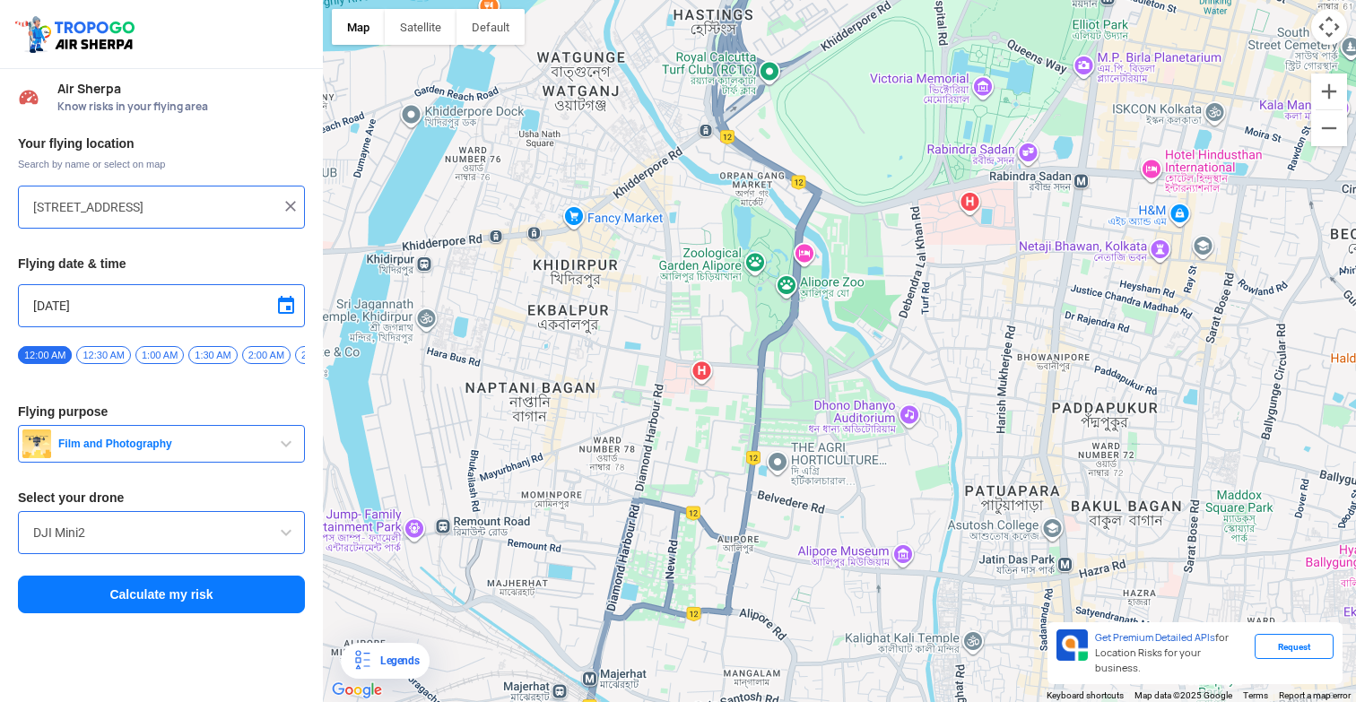
drag, startPoint x: 773, startPoint y: 409, endPoint x: 728, endPoint y: 308, distance: 110.8
click at [728, 308] on div at bounding box center [839, 351] width 1033 height 702
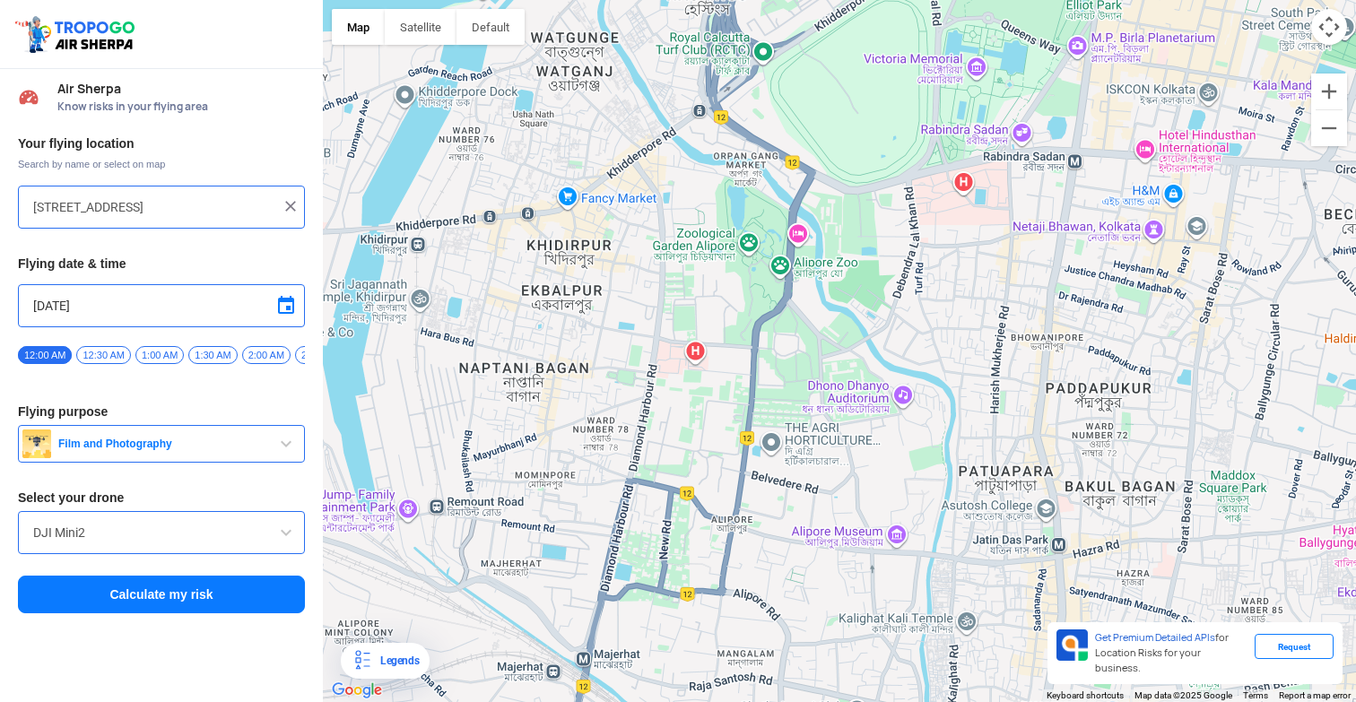
drag, startPoint x: 819, startPoint y: 403, endPoint x: 693, endPoint y: 313, distance: 154.3
click at [693, 313] on div at bounding box center [839, 351] width 1033 height 702
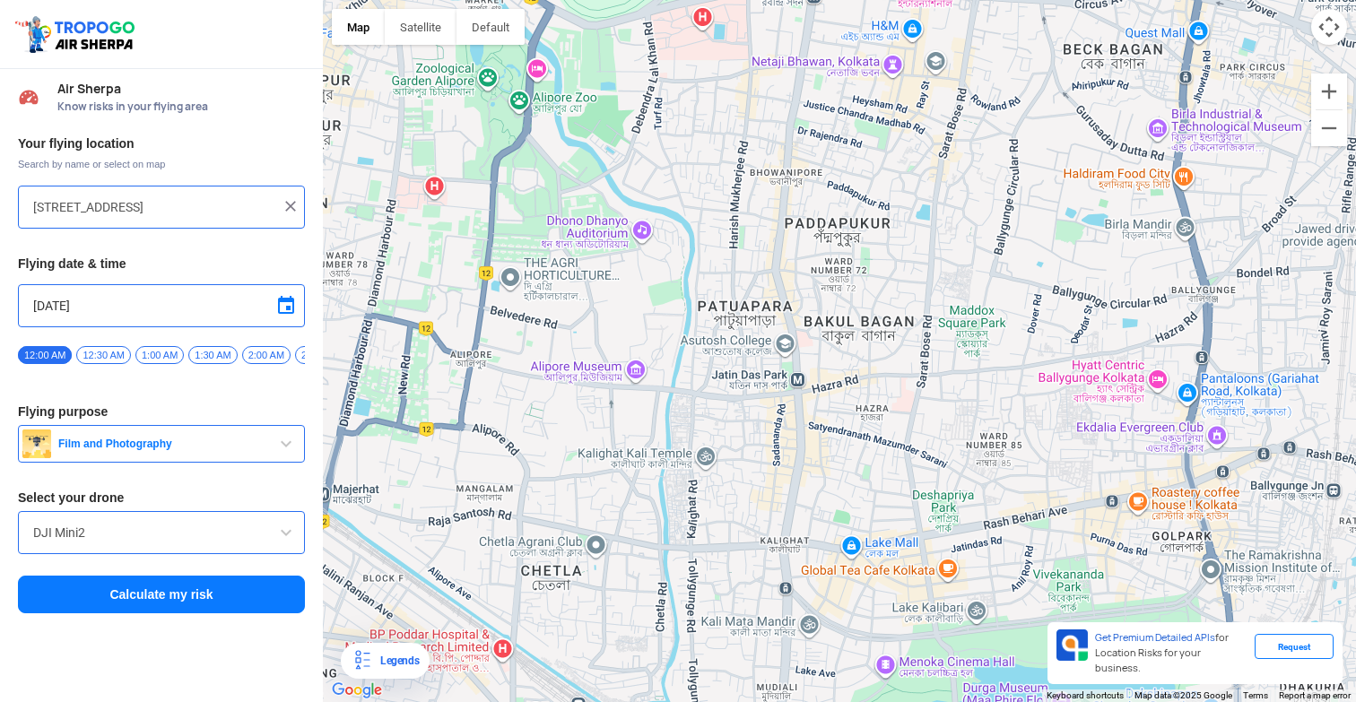
drag, startPoint x: 836, startPoint y: 370, endPoint x: 713, endPoint y: 306, distance: 138.4
click at [713, 306] on div at bounding box center [839, 351] width 1033 height 702
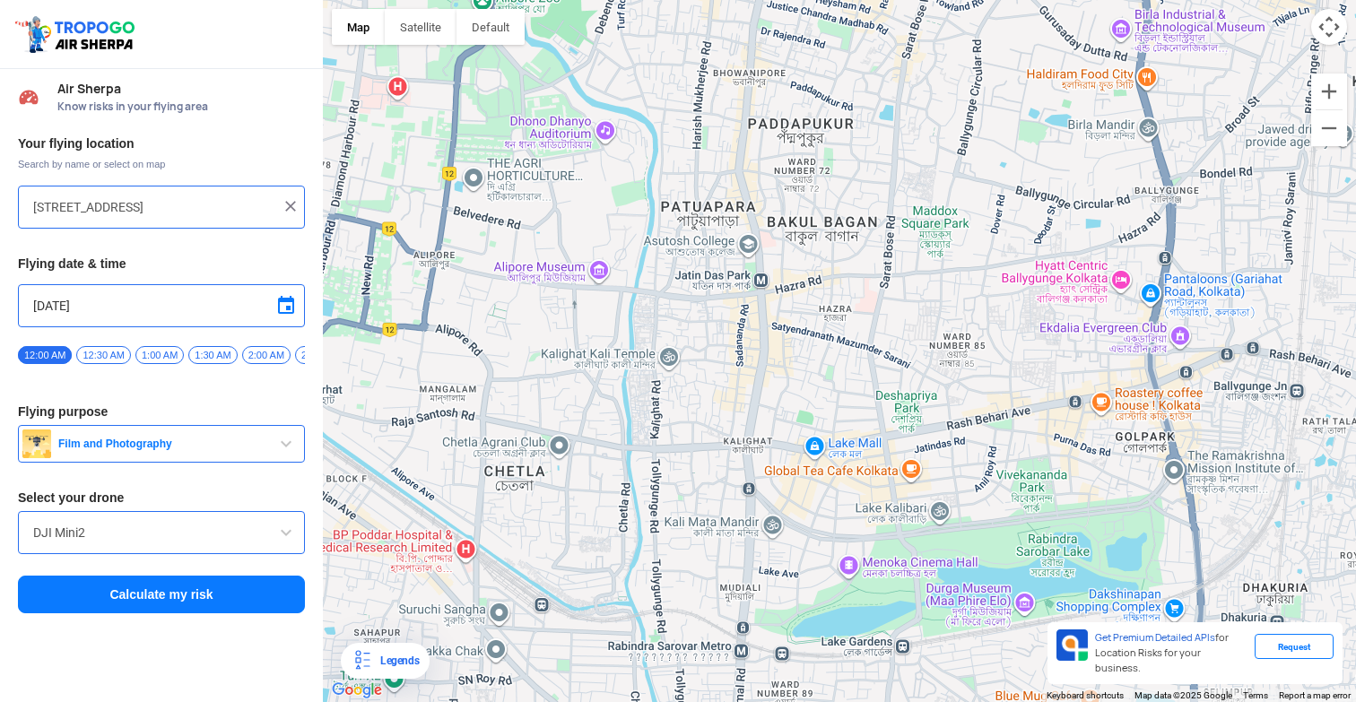
drag, startPoint x: 655, startPoint y: 369, endPoint x: 635, endPoint y: 275, distance: 95.3
click at [635, 275] on div at bounding box center [839, 351] width 1033 height 702
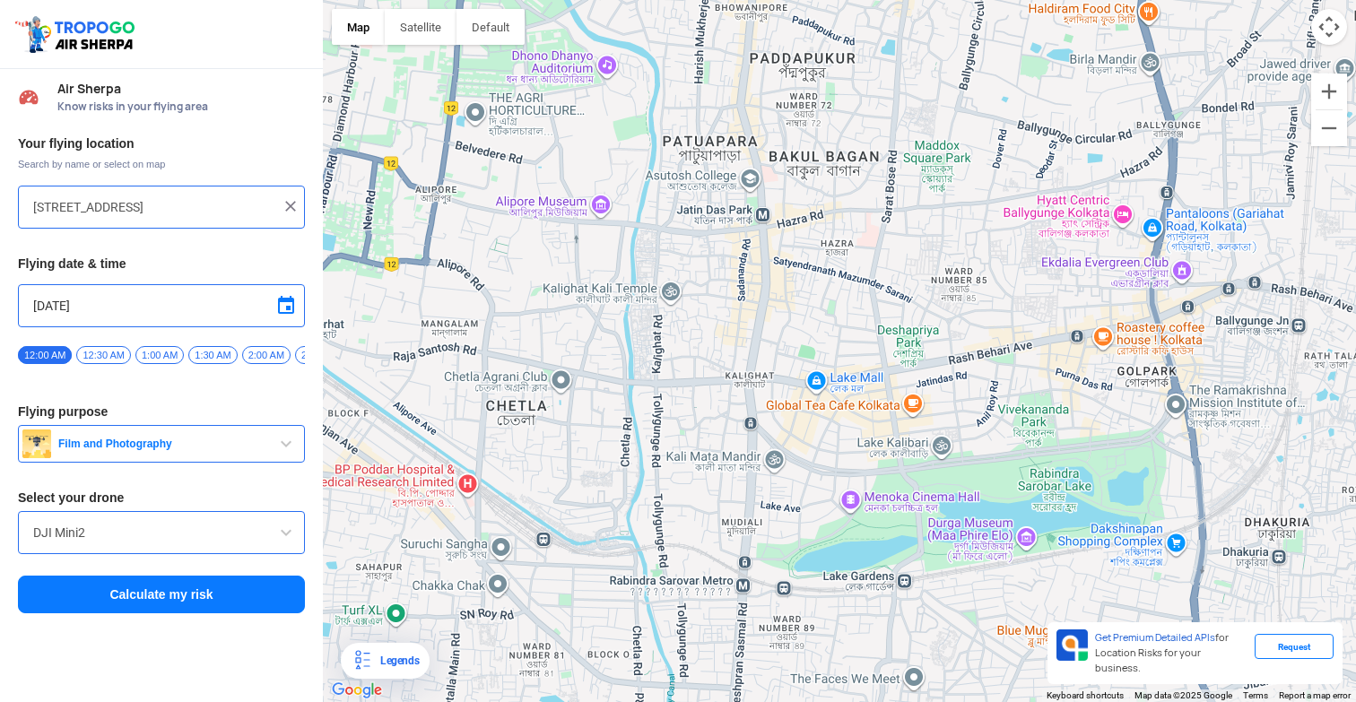
drag, startPoint x: 652, startPoint y: 354, endPoint x: 654, endPoint y: 285, distance: 69.1
click at [654, 285] on div at bounding box center [839, 351] width 1033 height 702
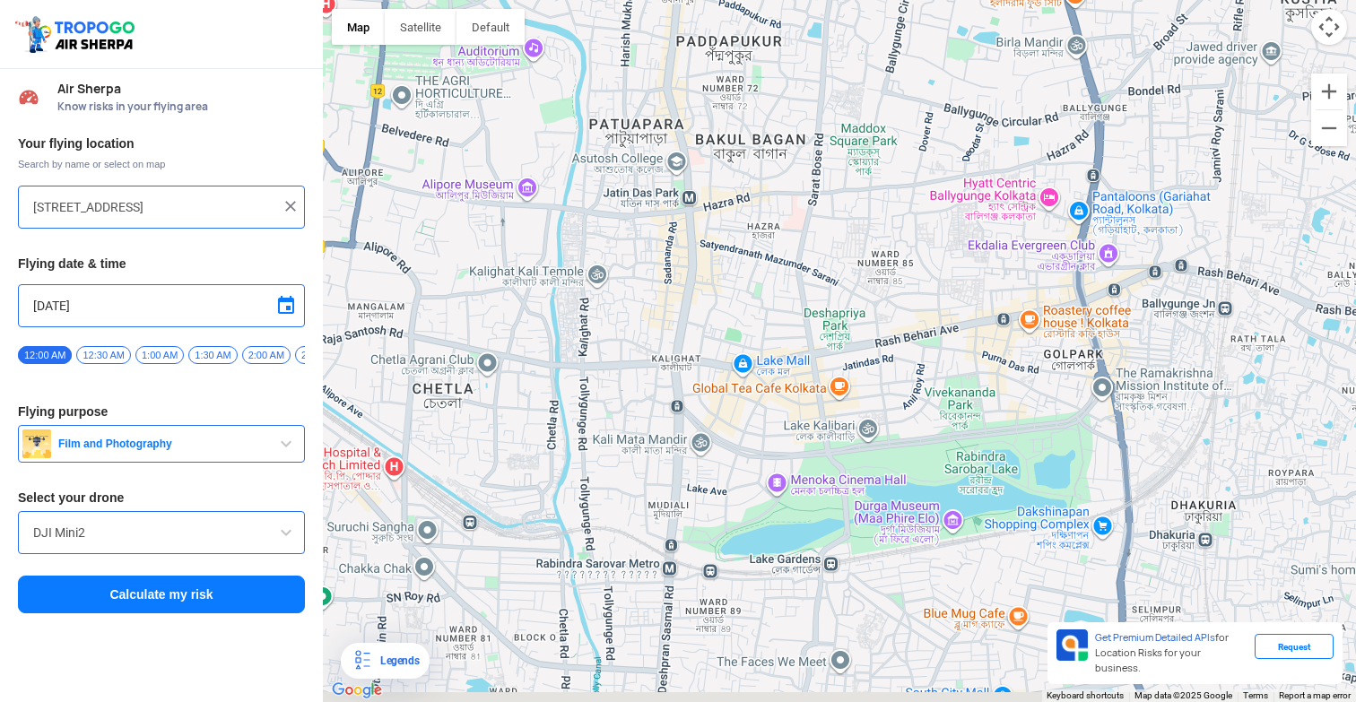
drag, startPoint x: 735, startPoint y: 342, endPoint x: 659, endPoint y: 324, distance: 78.3
click at [659, 324] on div at bounding box center [839, 351] width 1033 height 702
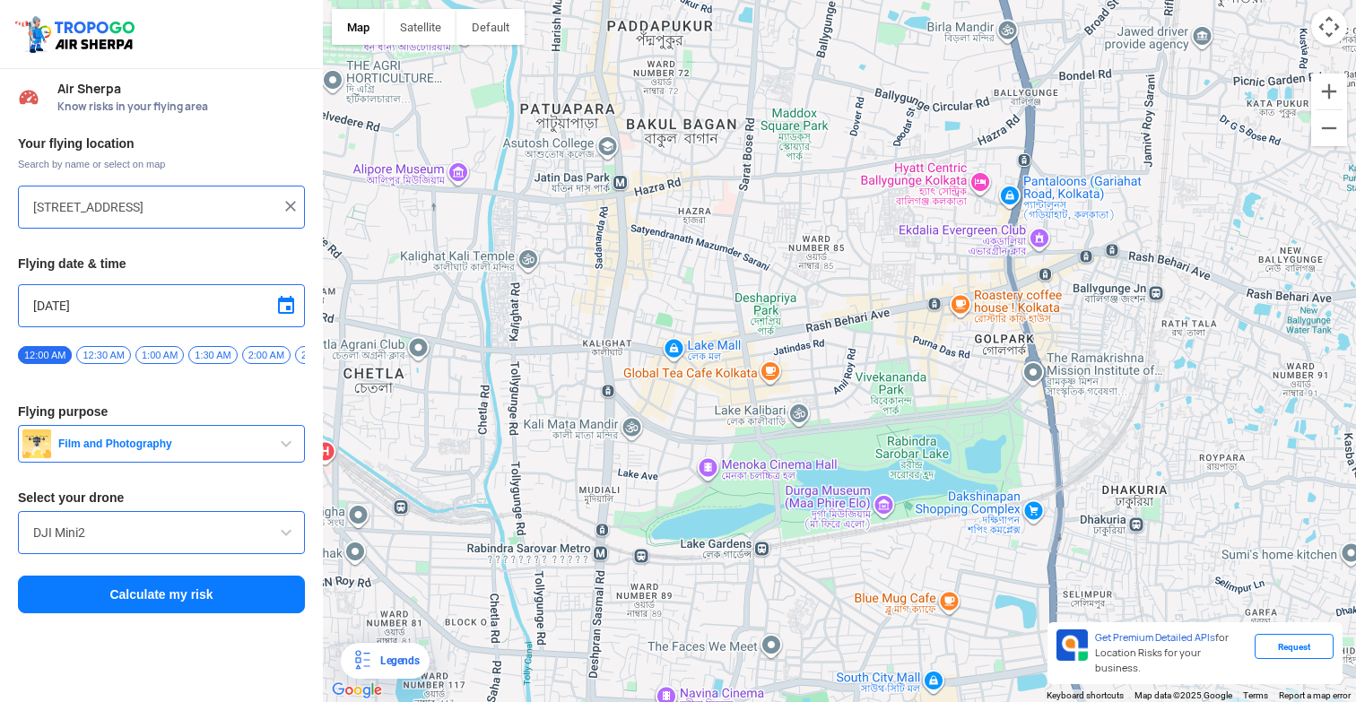
drag, startPoint x: 763, startPoint y: 324, endPoint x: 691, endPoint y: 308, distance: 74.4
click at [691, 308] on div at bounding box center [839, 351] width 1033 height 702
drag, startPoint x: 760, startPoint y: 346, endPoint x: 665, endPoint y: 260, distance: 128.3
click at [665, 260] on div at bounding box center [839, 351] width 1033 height 702
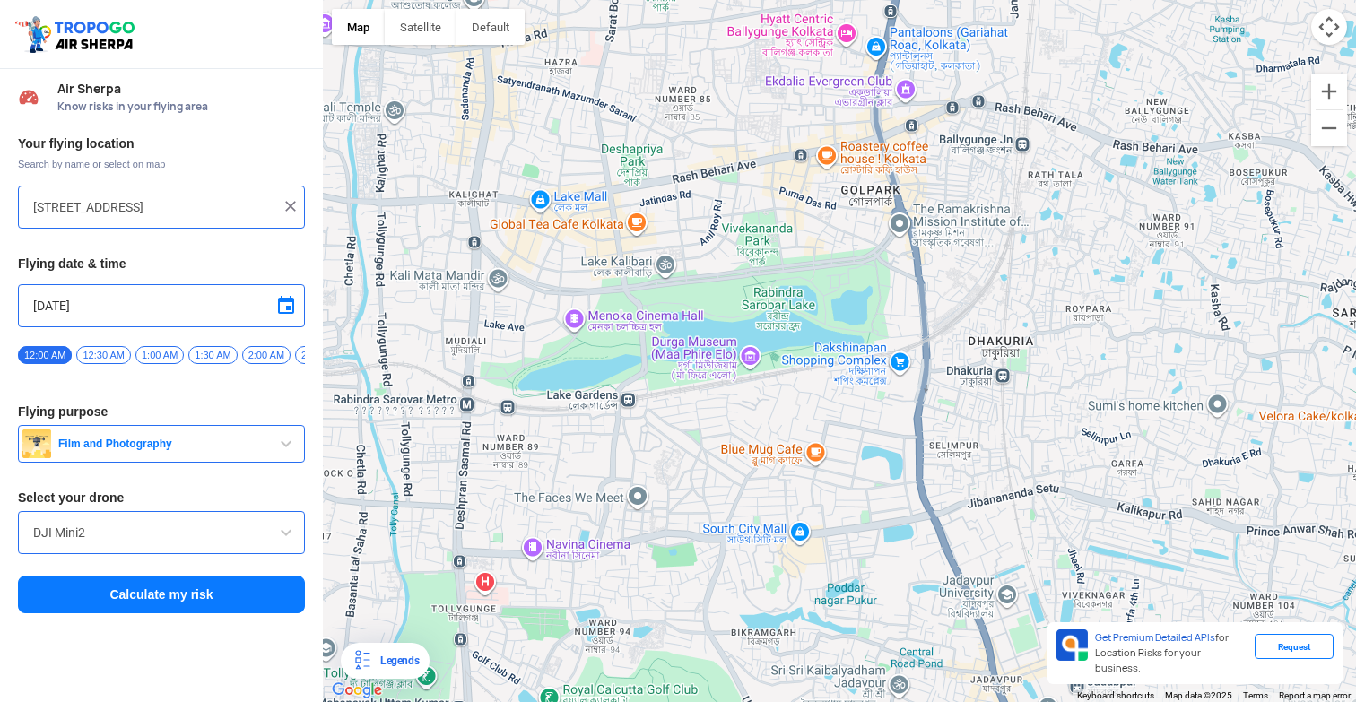
drag, startPoint x: 686, startPoint y: 412, endPoint x: 683, endPoint y: 282, distance: 130.1
click at [683, 282] on div at bounding box center [839, 351] width 1033 height 702
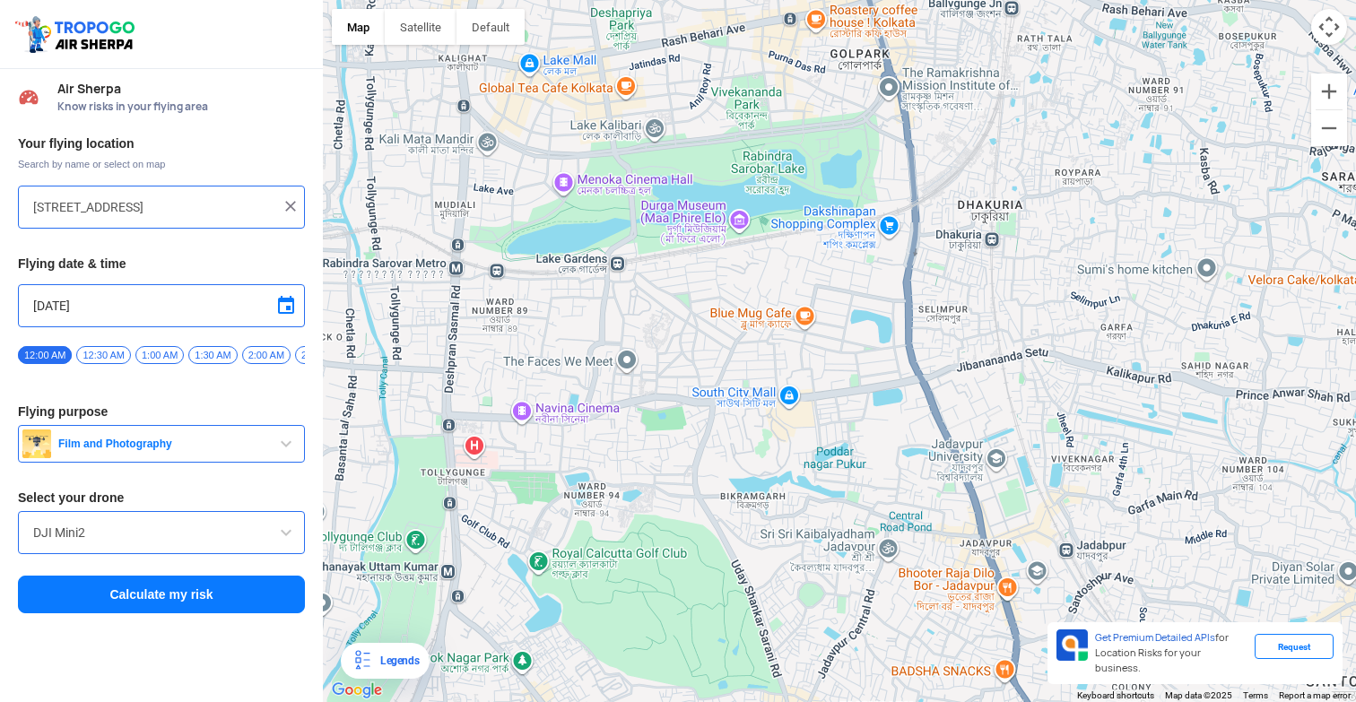
drag, startPoint x: 713, startPoint y: 374, endPoint x: 692, endPoint y: 266, distance: 109.8
click at [692, 266] on div at bounding box center [839, 351] width 1033 height 702
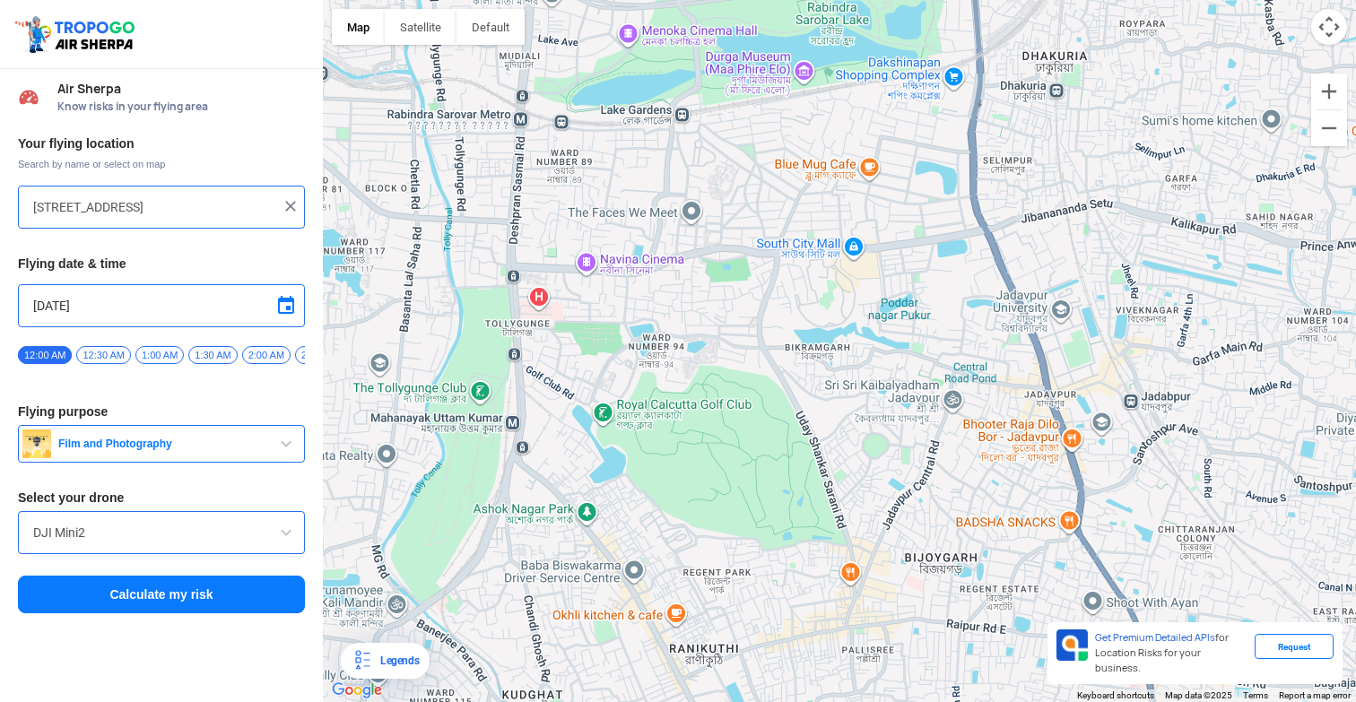
drag
click at [767, 293] on div at bounding box center [839, 351] width 1033 height 702
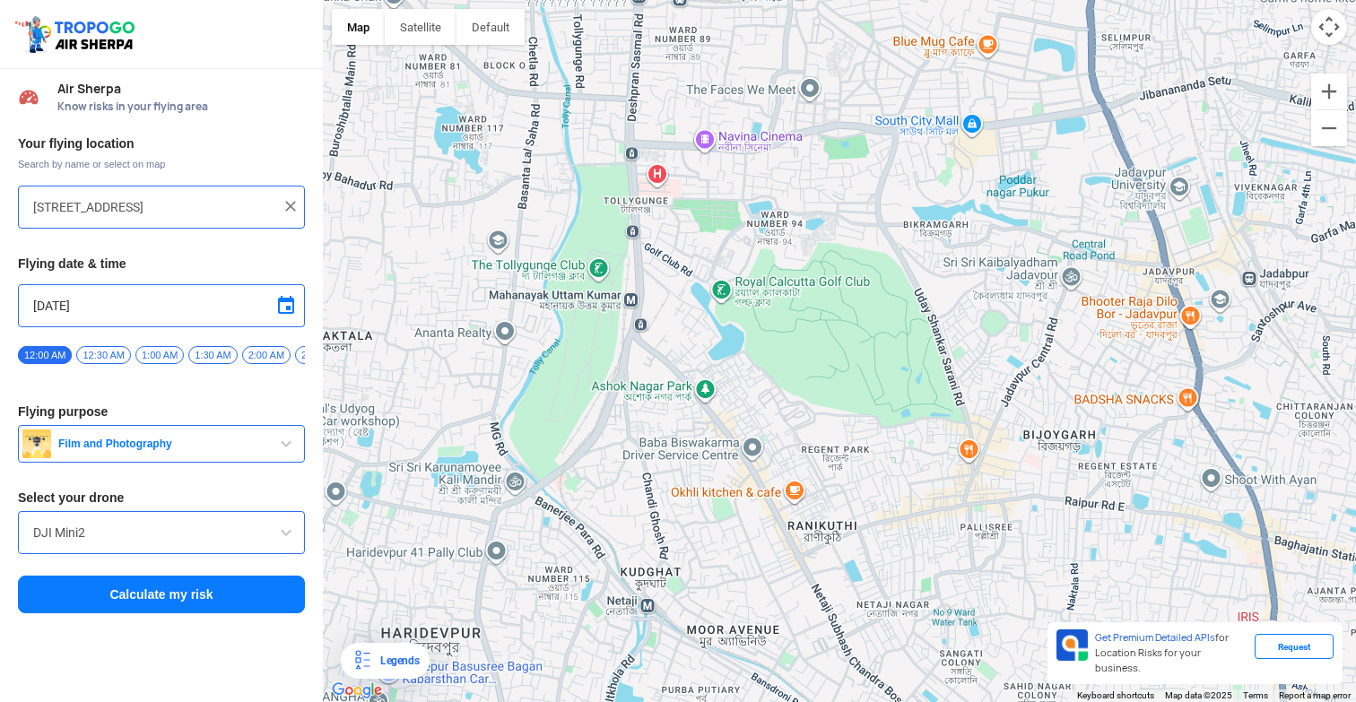
click at [782, 257] on div at bounding box center [839, 351] width 1033 height 702
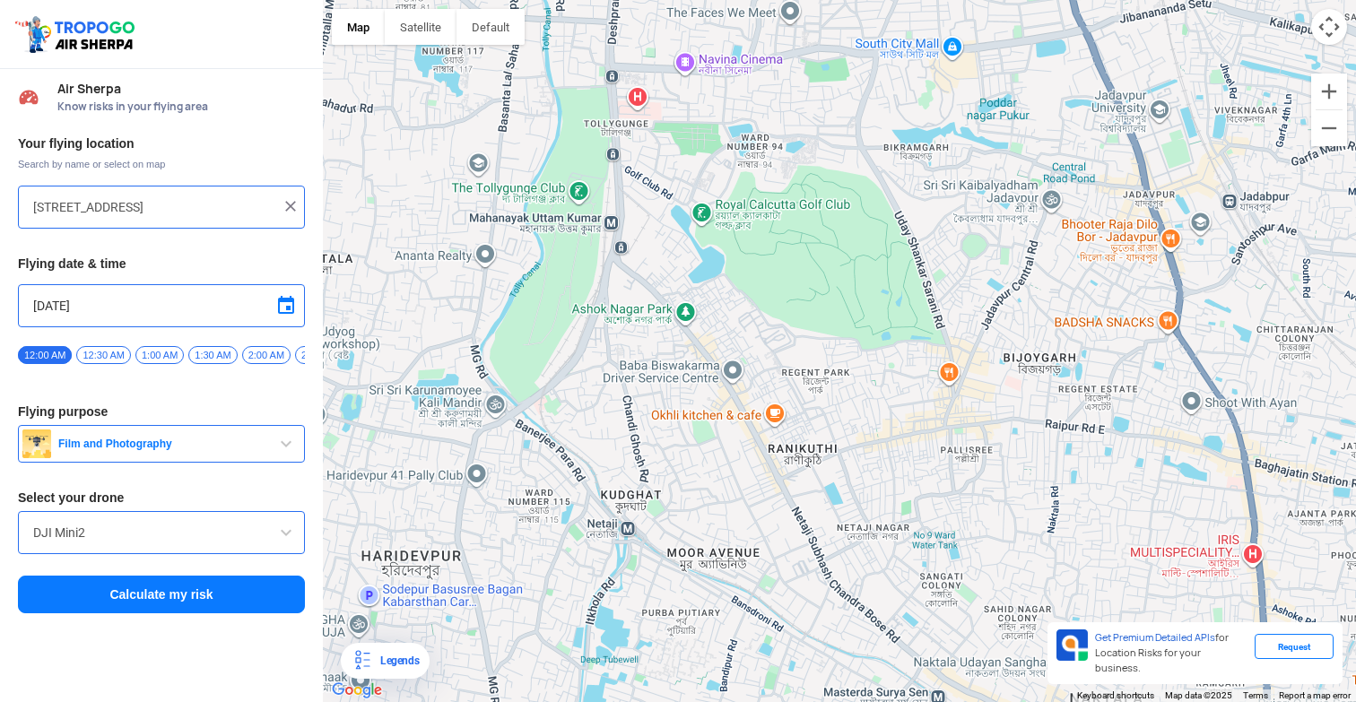
click at [827, 306] on div at bounding box center [839, 351] width 1033 height 702
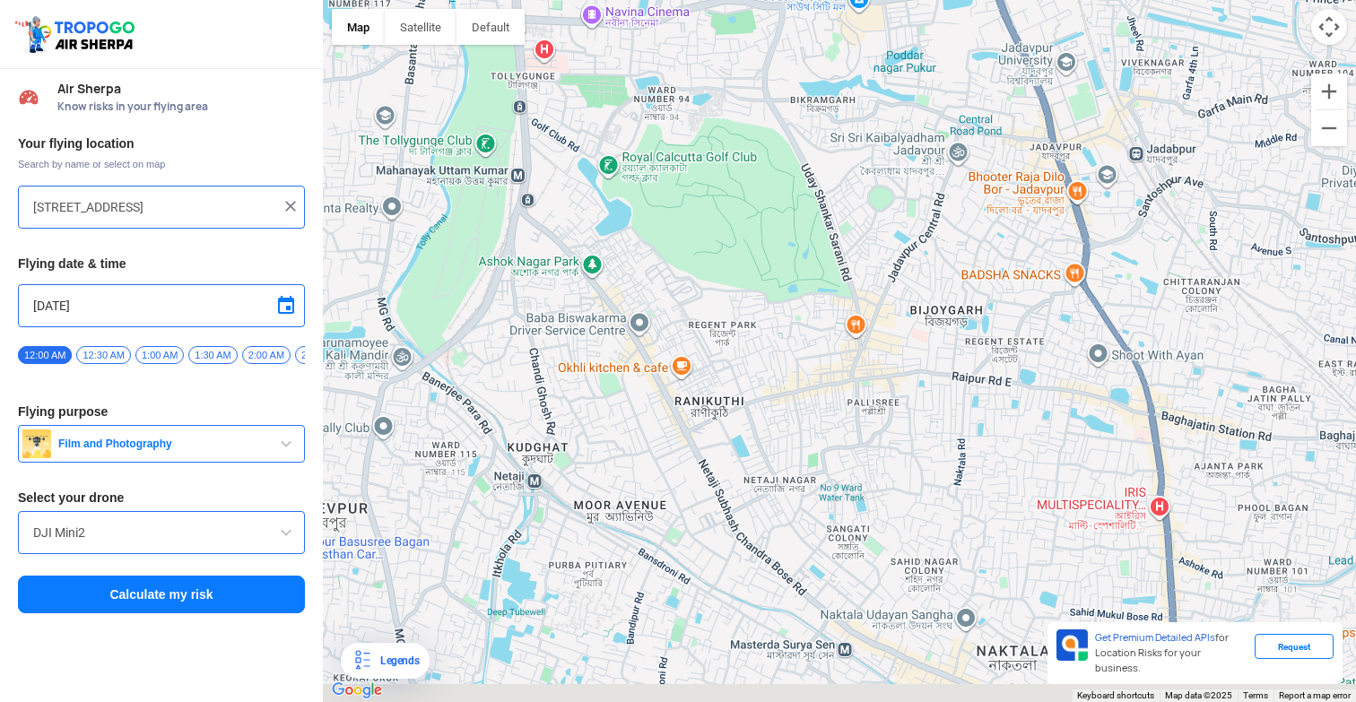
click at [800, 330] on div at bounding box center [839, 351] width 1033 height 702
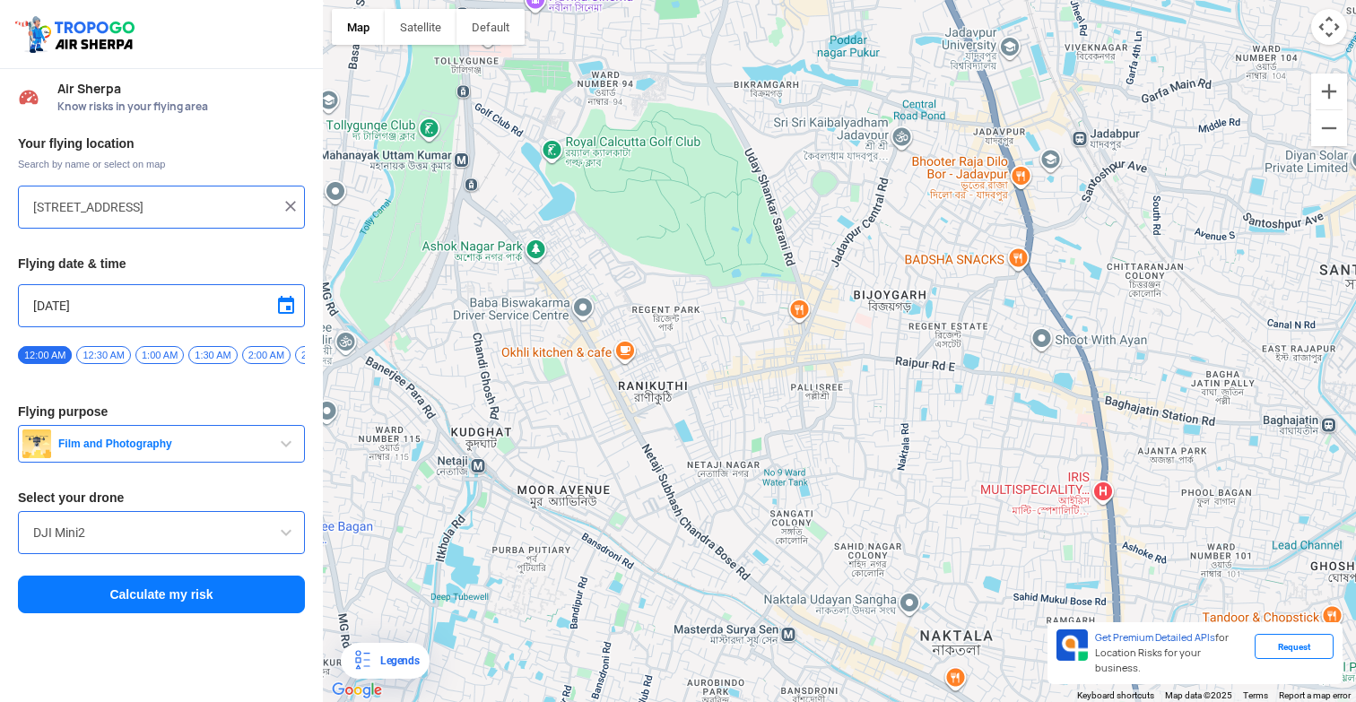
click at [796, 361] on div at bounding box center [839, 351] width 1033 height 702
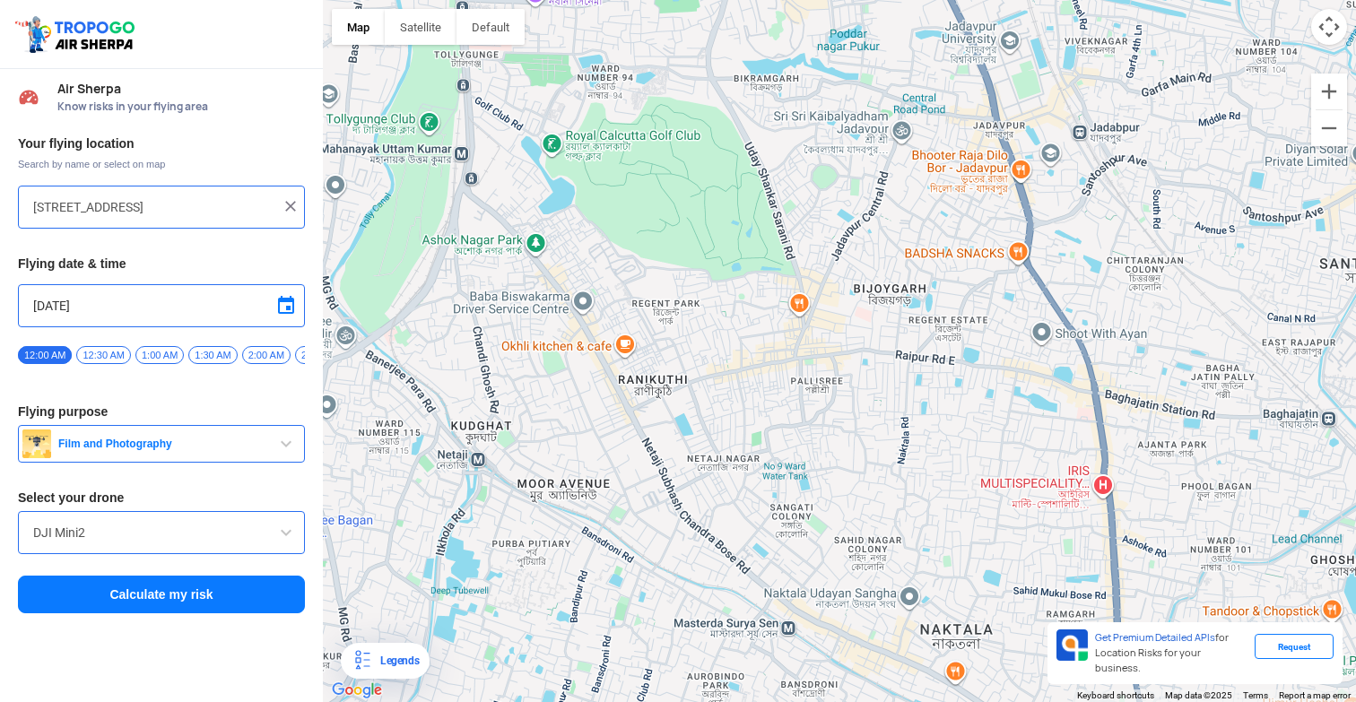
click at [750, 245] on div at bounding box center [839, 351] width 1033 height 702
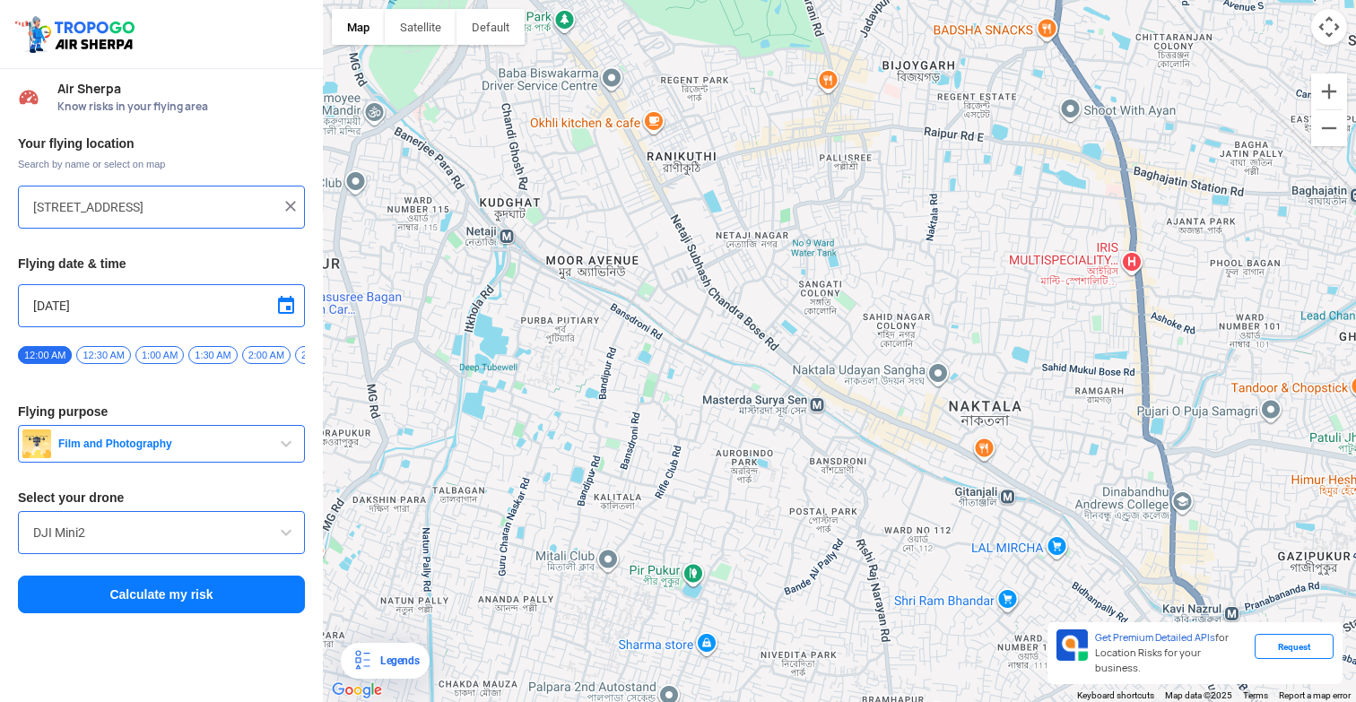
click at [743, 251] on div at bounding box center [839, 351] width 1033 height 702
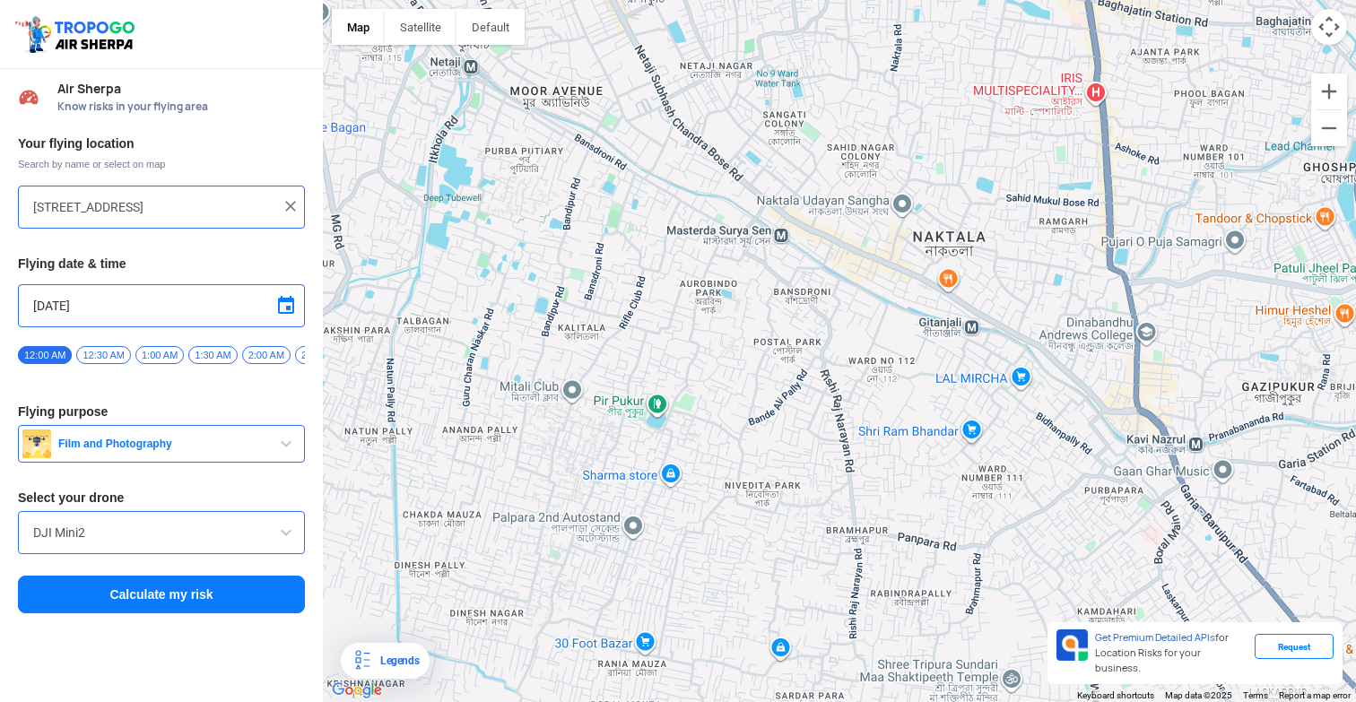
click at [751, 292] on div at bounding box center [839, 351] width 1033 height 702
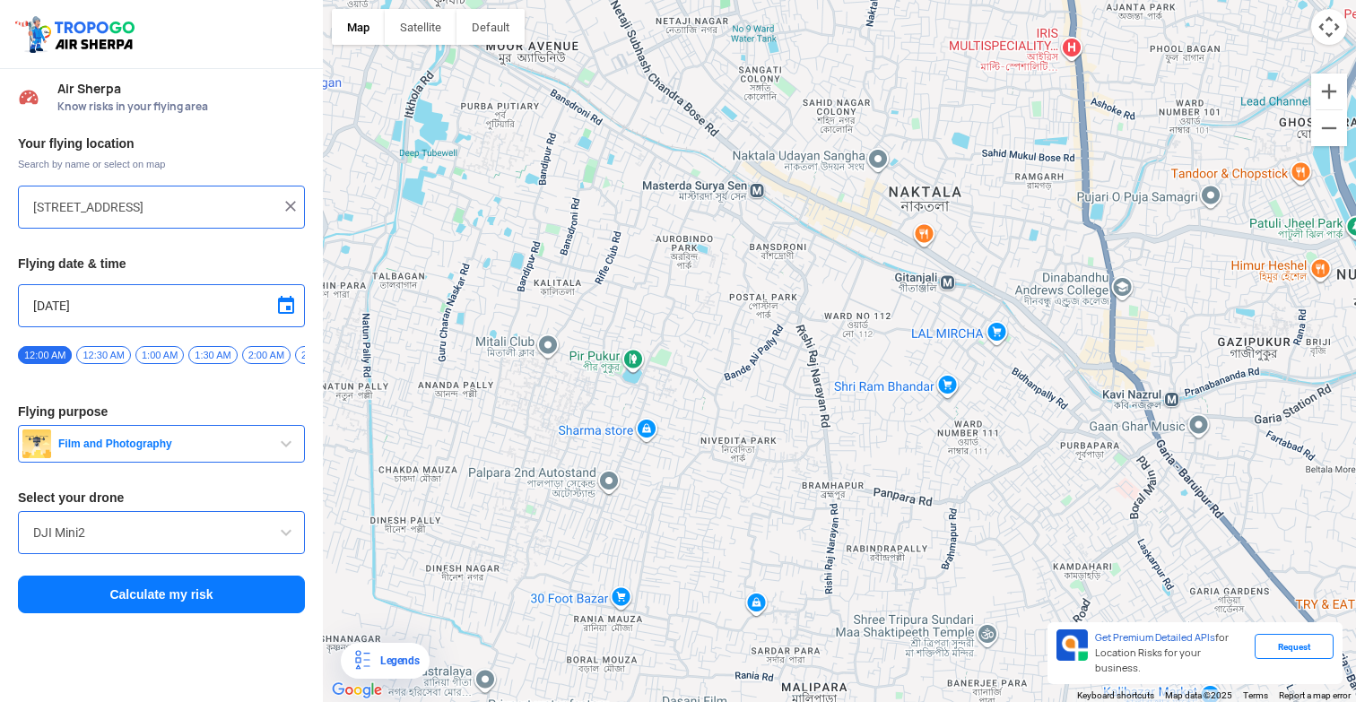
click at [291, 204] on img at bounding box center [291, 206] width 18 height 18
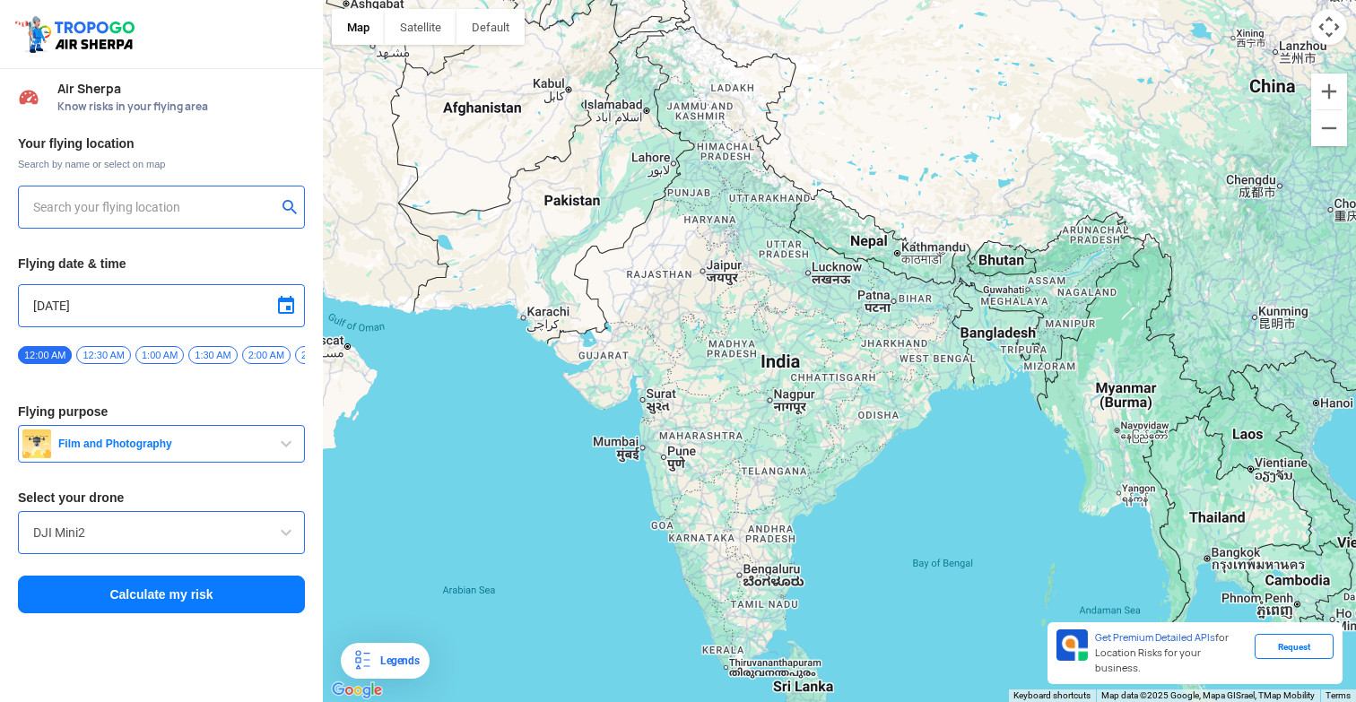
click at [213, 209] on input "text" at bounding box center [154, 207] width 243 height 22
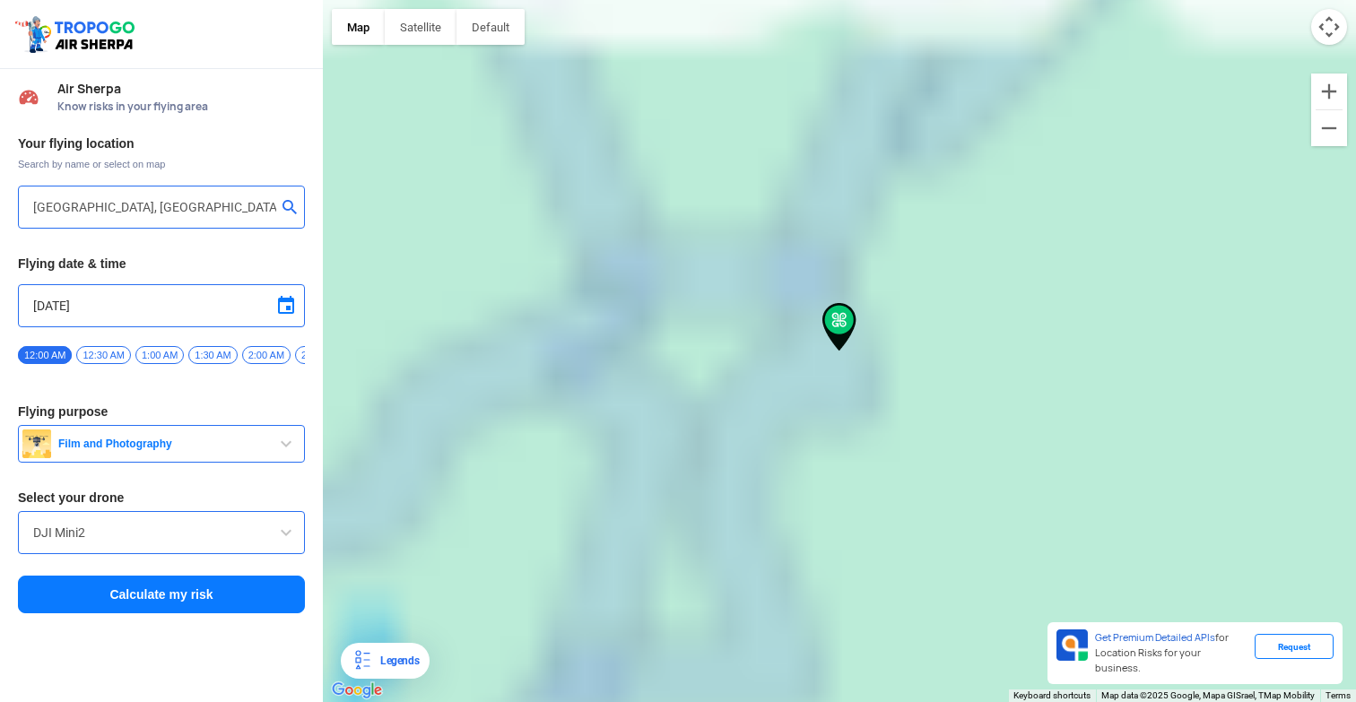
type input "Eco Park Ticket Counter, [GEOGRAPHIC_DATA], [GEOGRAPHIC_DATA], [PERSON_NAME][GE…"
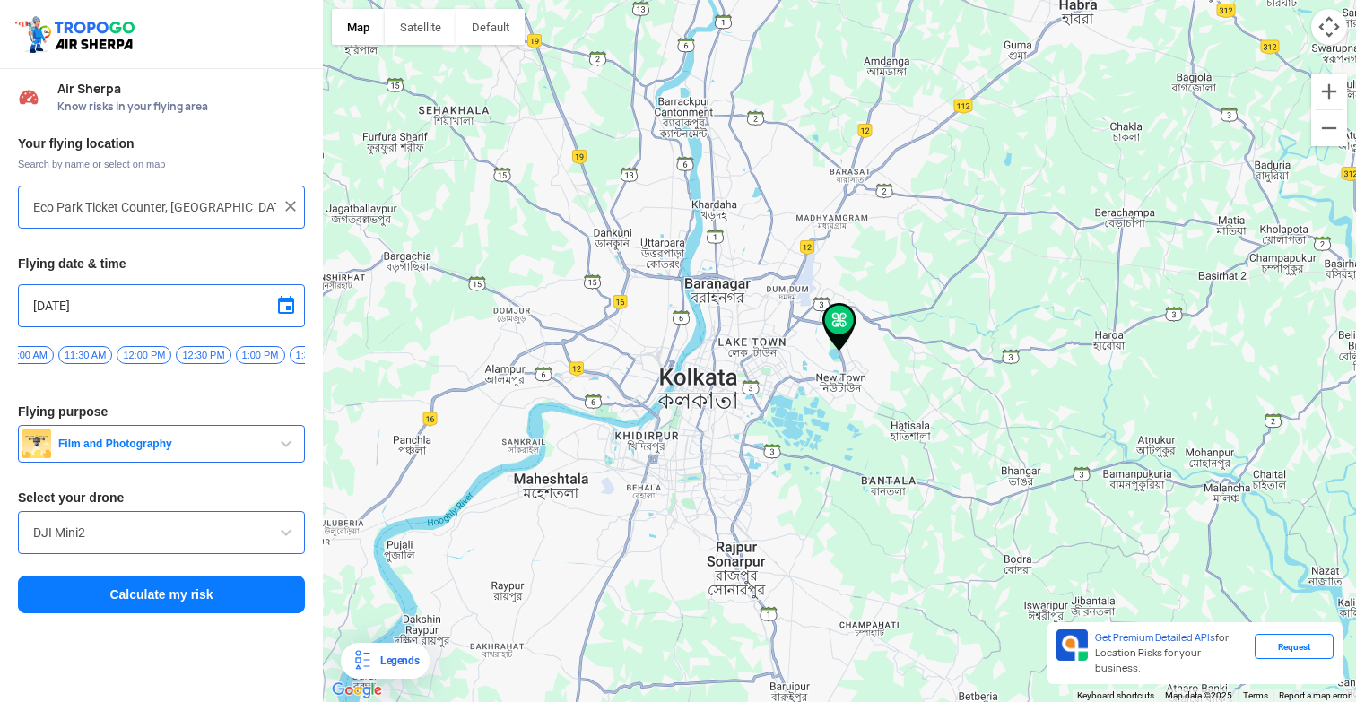
scroll to position [0, 1415]
click at [182, 356] on span "2:00 PM" at bounding box center [164, 355] width 49 height 18
click at [206, 603] on button "Calculate my risk" at bounding box center [161, 595] width 287 height 38
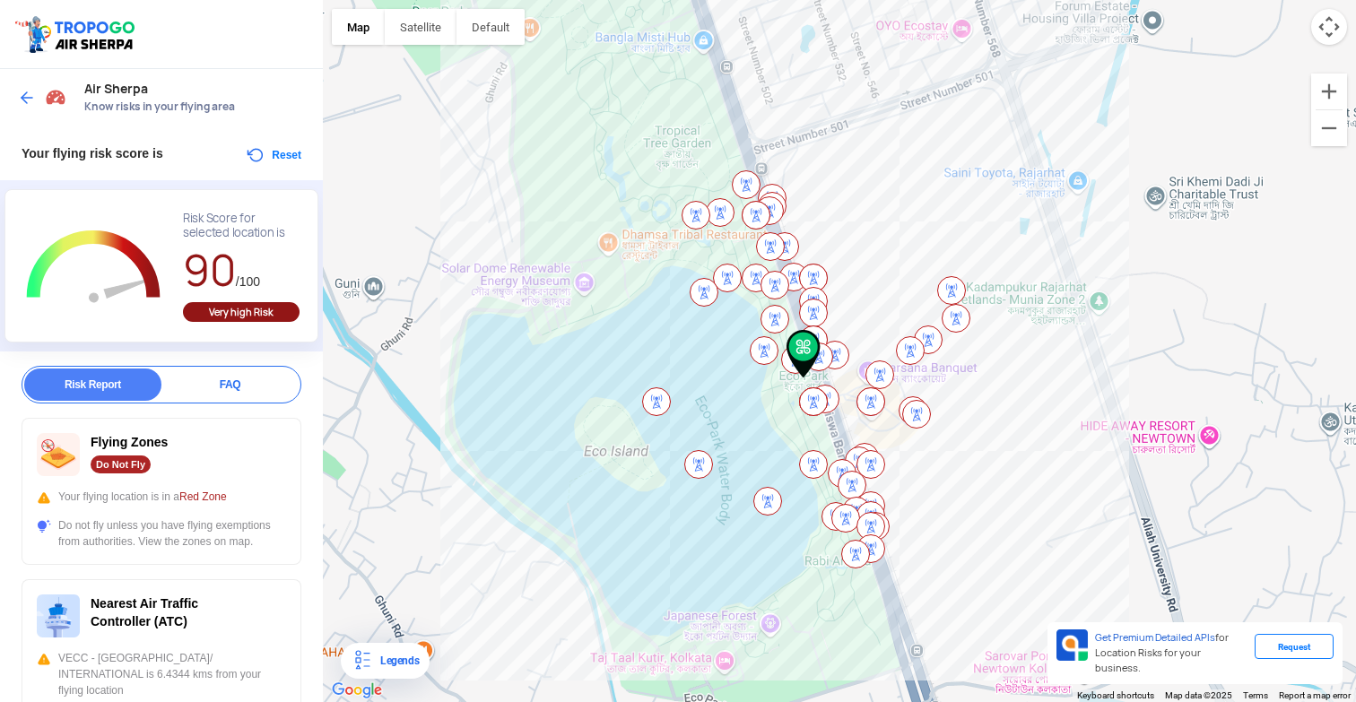
click at [21, 97] on img at bounding box center [27, 98] width 18 height 18
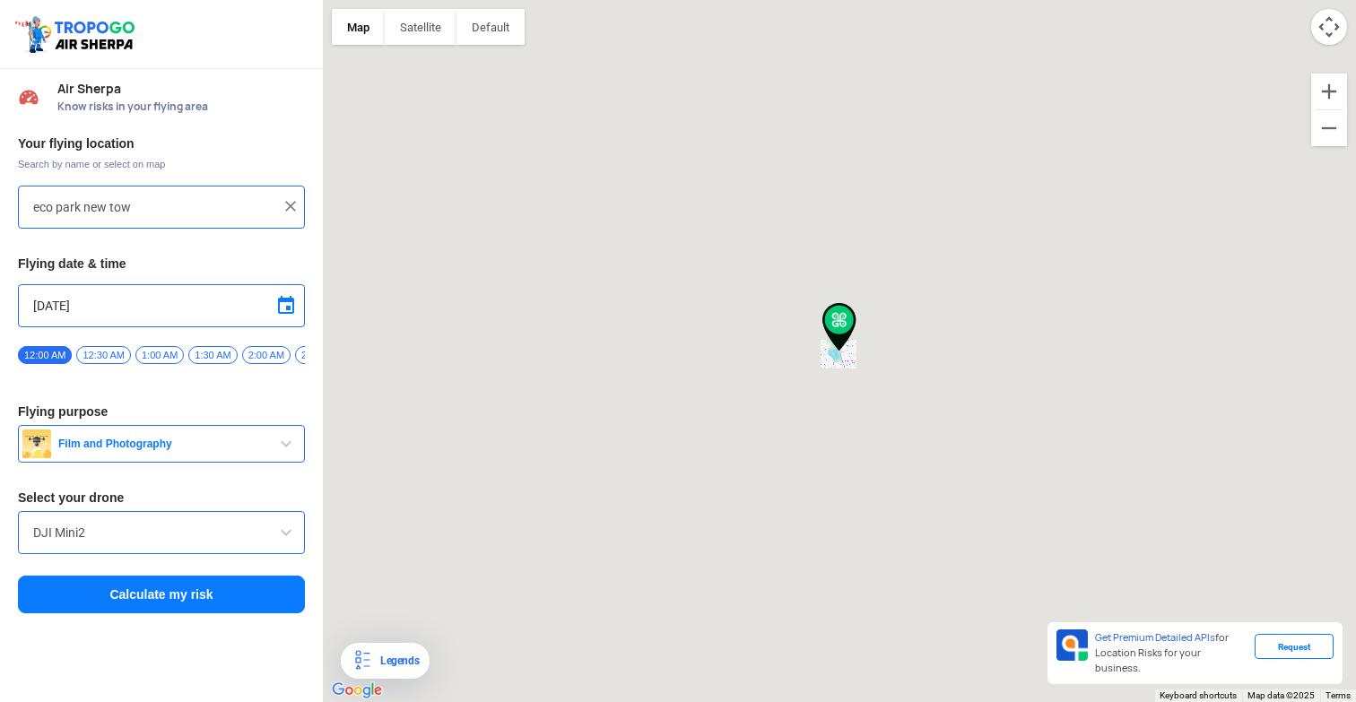
type input "Eco Park Ticket Counter, [GEOGRAPHIC_DATA], [GEOGRAPHIC_DATA], [PERSON_NAME][GE…"
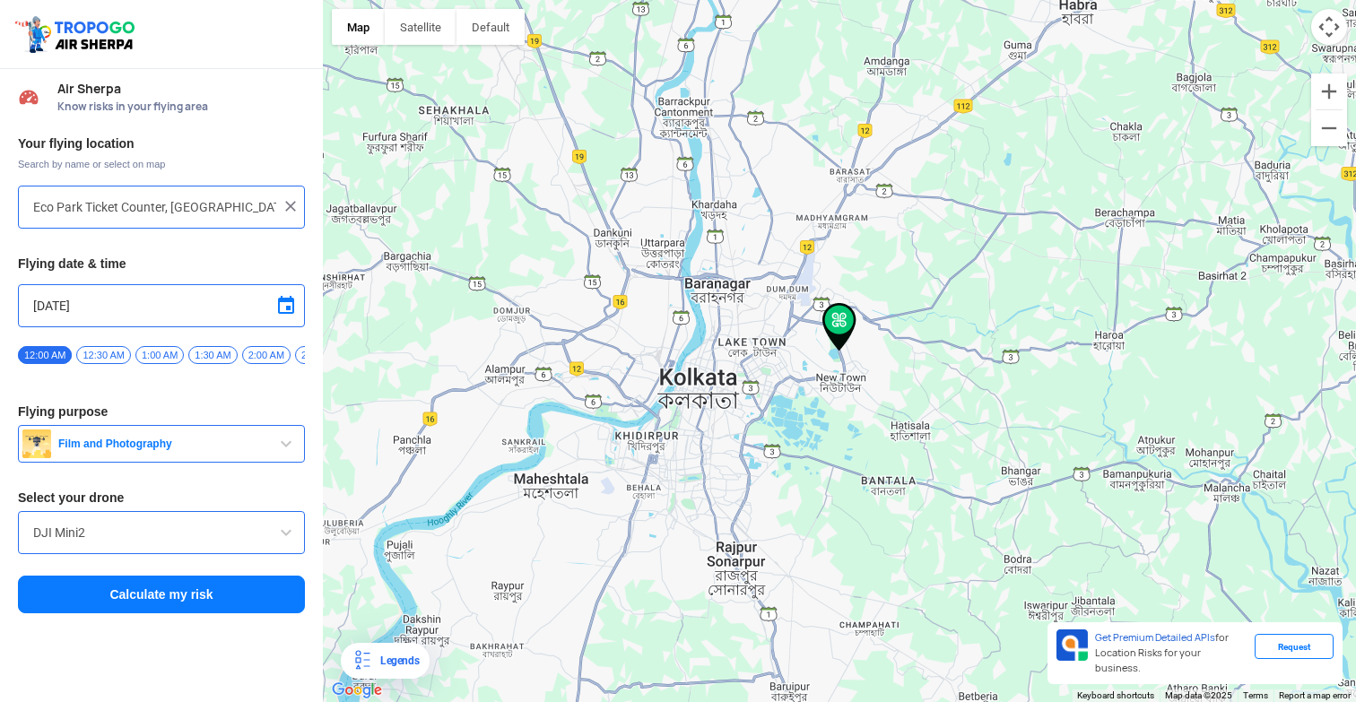
click at [292, 209] on img at bounding box center [291, 206] width 18 height 18
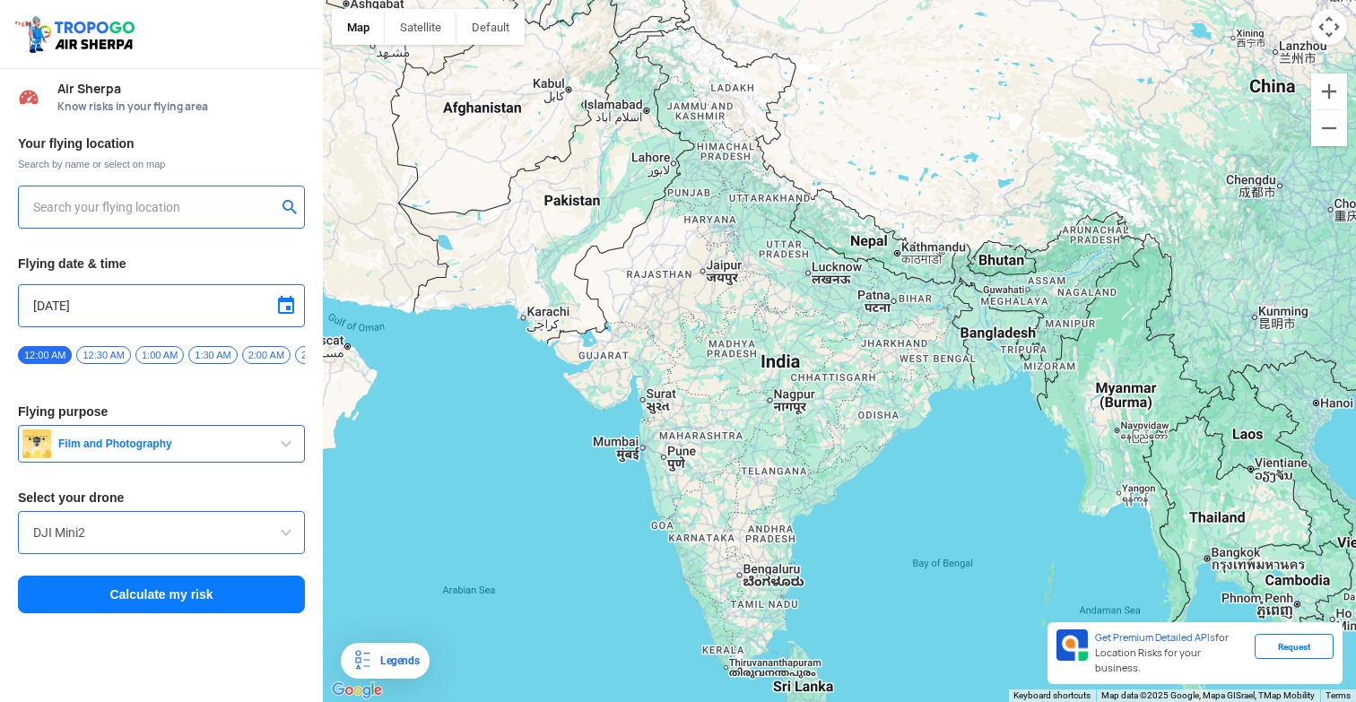
click at [129, 205] on input "text" at bounding box center [154, 207] width 243 height 22
click at [261, 448] on span "Film and Photography" at bounding box center [163, 444] width 224 height 14
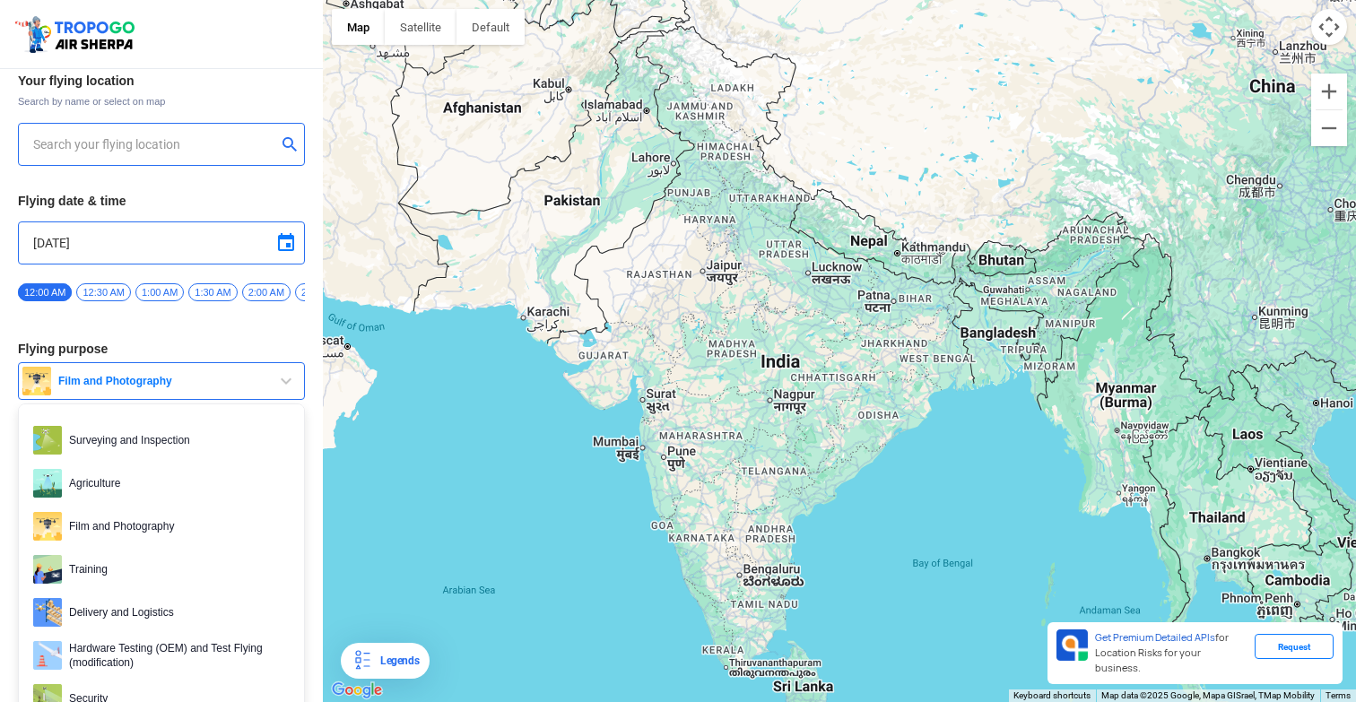
scroll to position [85, 0]
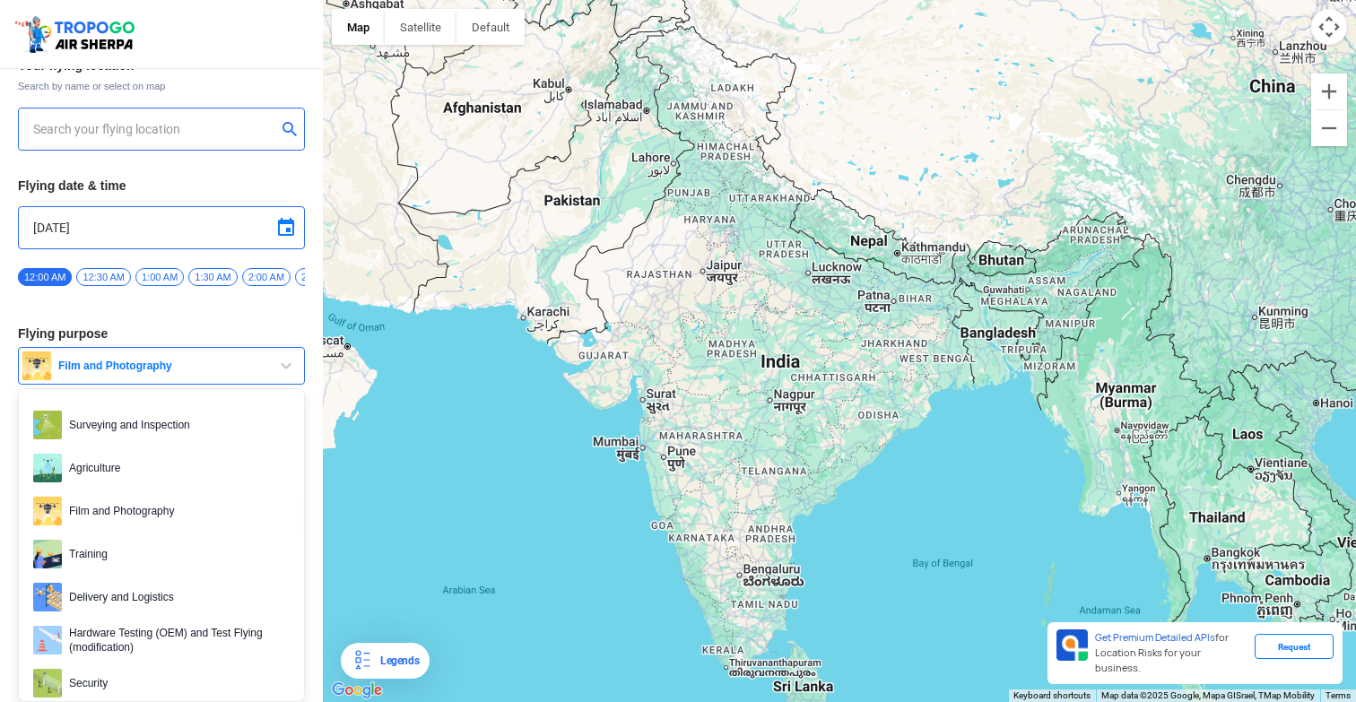
click at [284, 362] on span "button" at bounding box center [286, 366] width 22 height 22
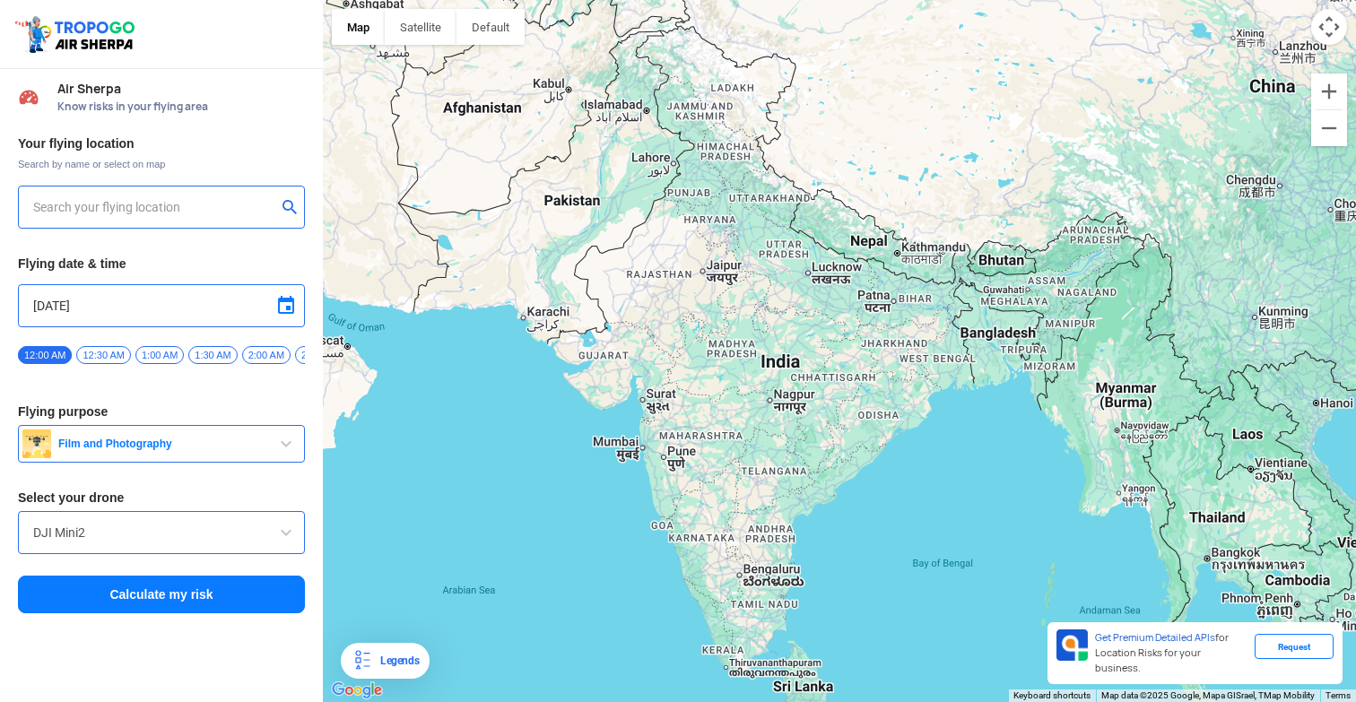
click at [175, 215] on input "text" at bounding box center [154, 207] width 243 height 22
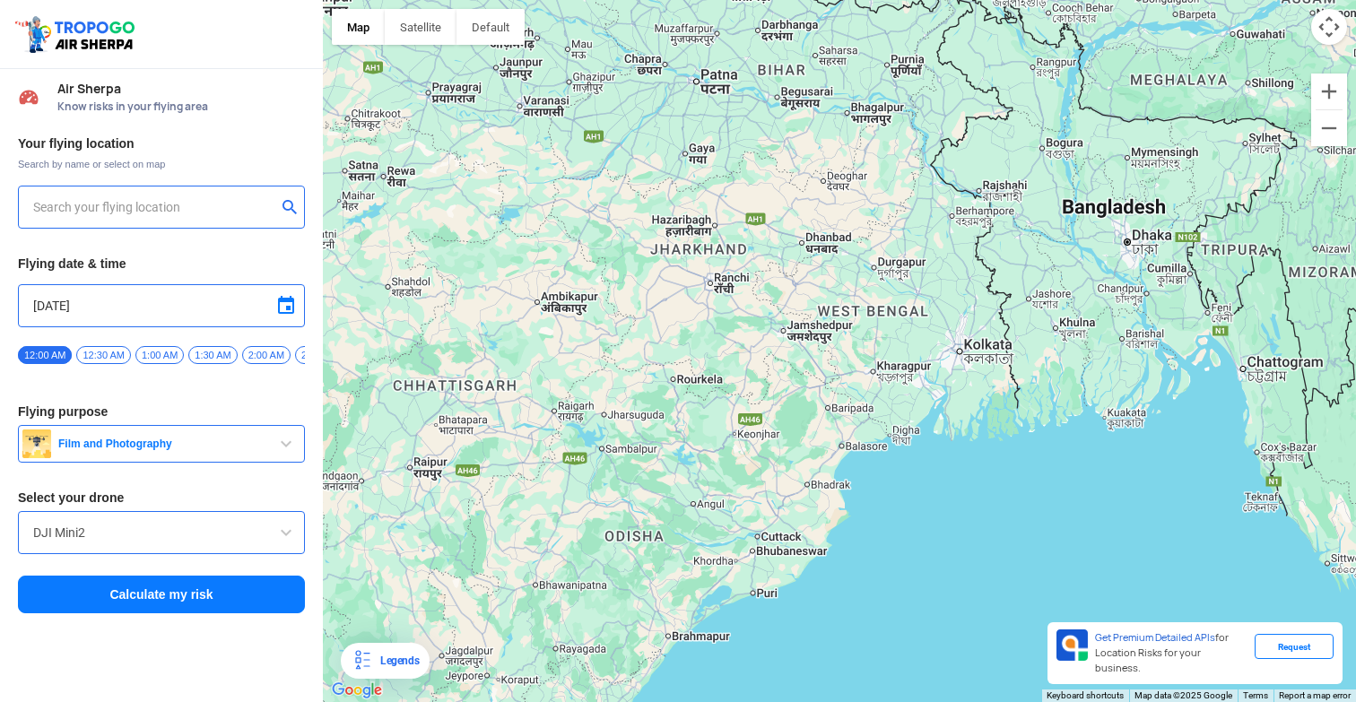
click at [202, 202] on input "text" at bounding box center [154, 207] width 243 height 22
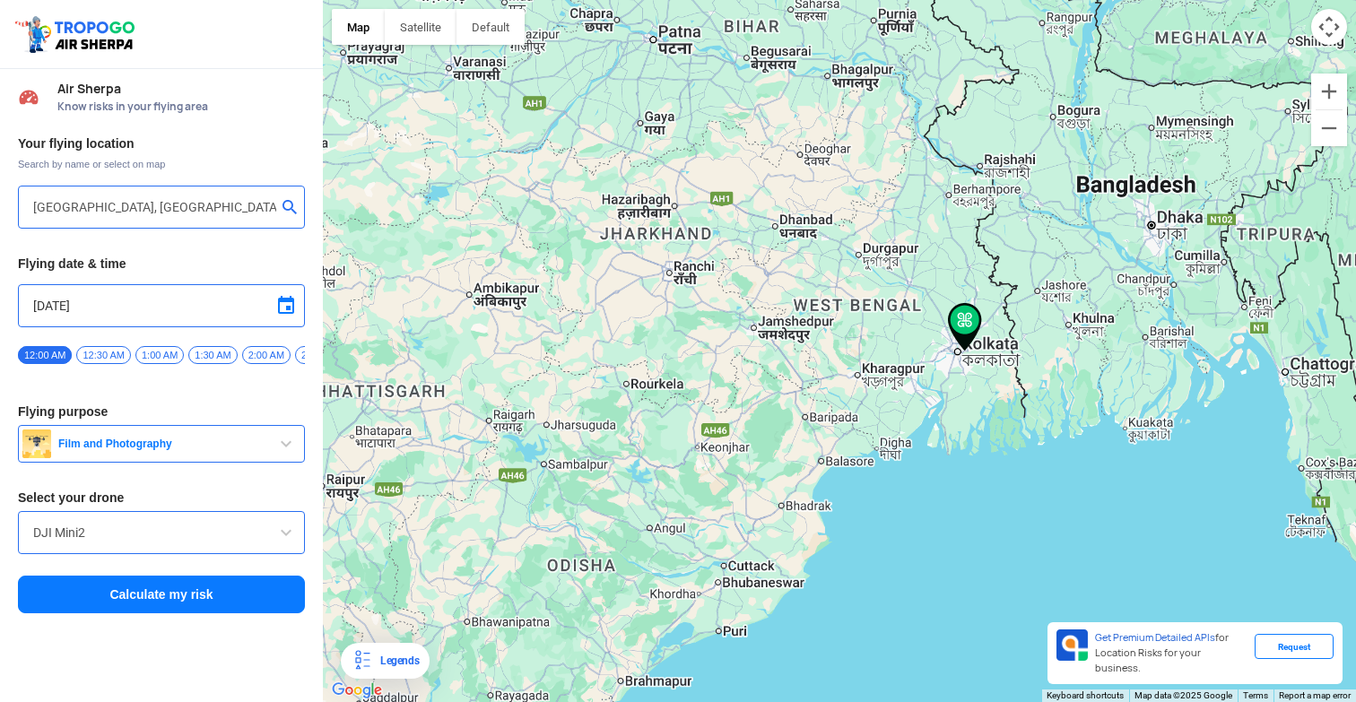
type input "Dhapa, [GEOGRAPHIC_DATA], [GEOGRAPHIC_DATA], [GEOGRAPHIC_DATA]"
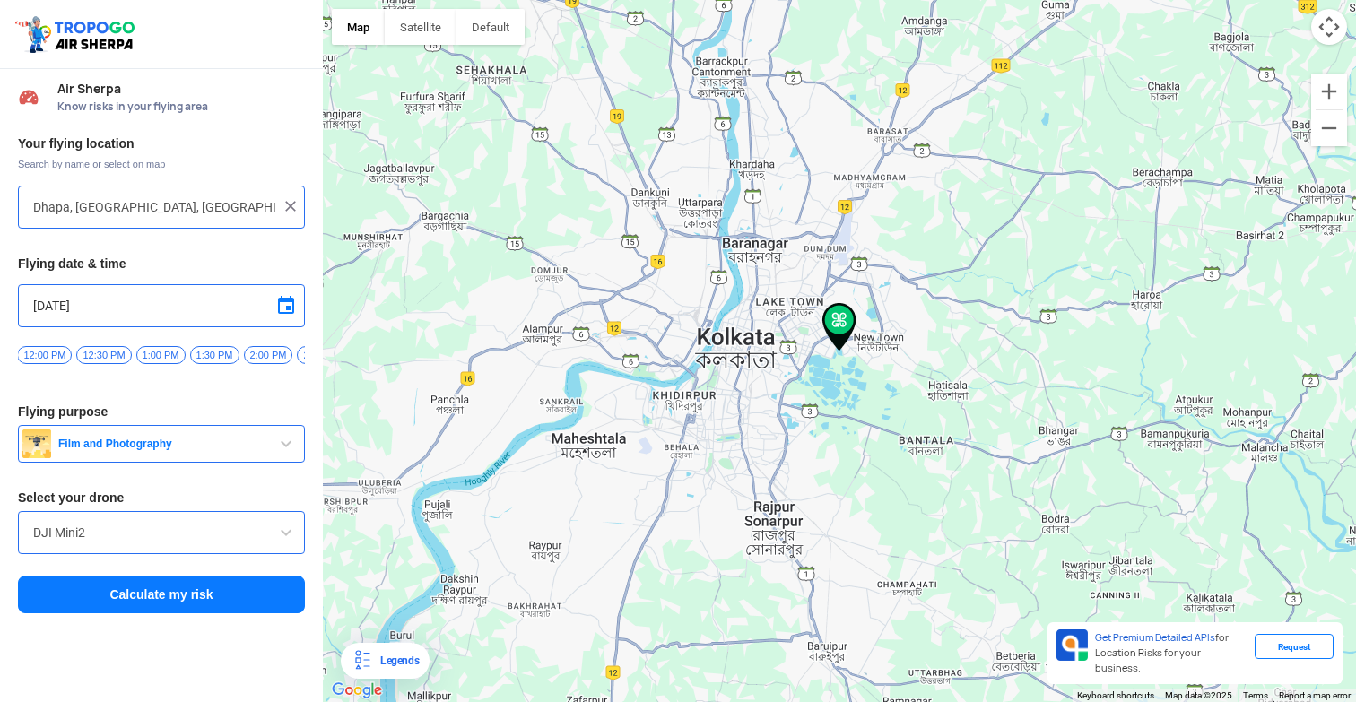
scroll to position [0, 1332]
click at [152, 351] on span "1:00 PM" at bounding box center [140, 355] width 49 height 18
click at [202, 609] on button "Calculate my risk" at bounding box center [161, 595] width 287 height 38
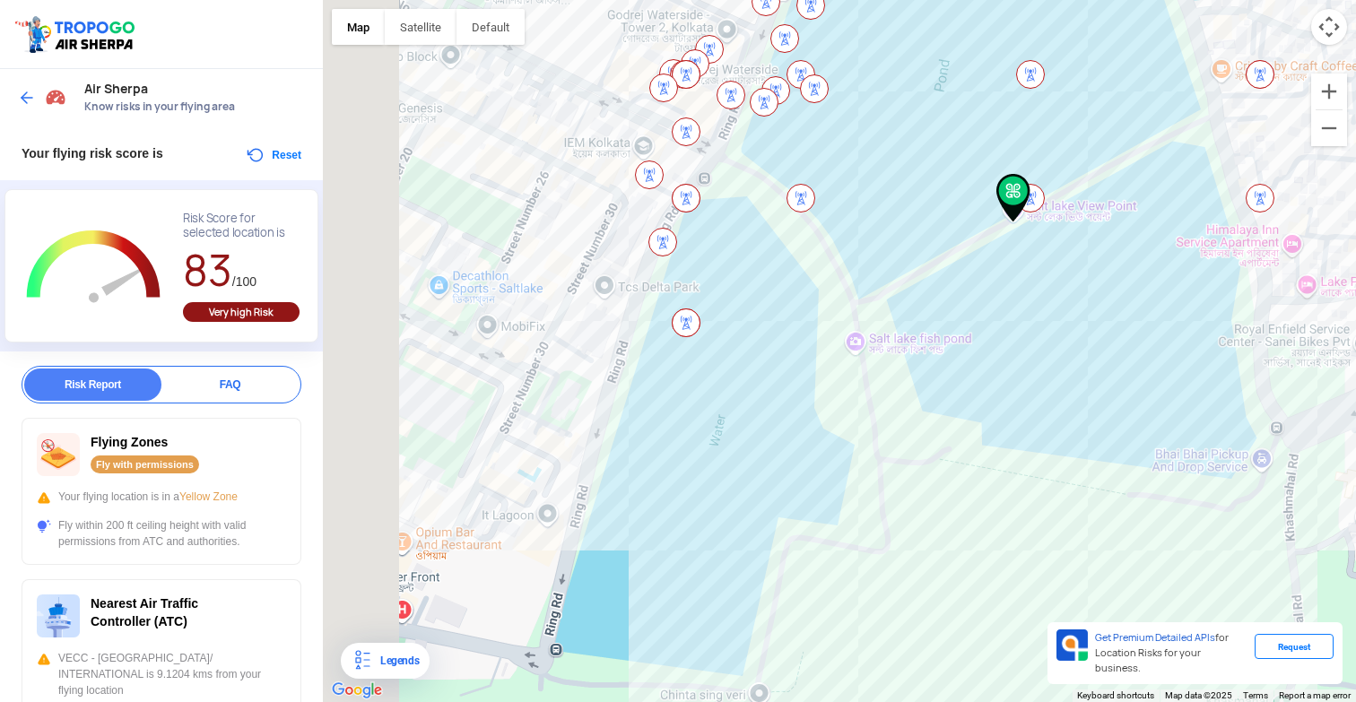
drag, startPoint x: 725, startPoint y: 489, endPoint x: 900, endPoint y: 357, distance: 219.7
click at [900, 357] on div at bounding box center [839, 351] width 1033 height 702
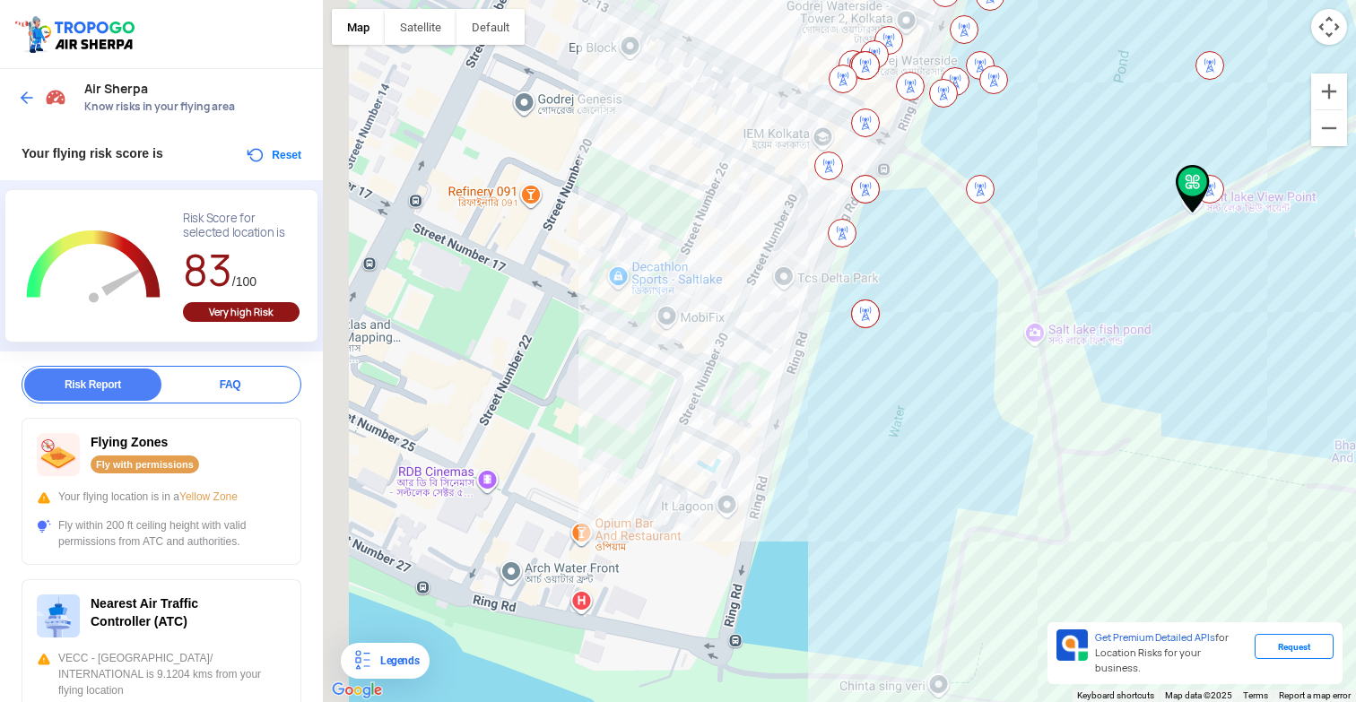
drag, startPoint x: 738, startPoint y: 440, endPoint x: 930, endPoint y: 432, distance: 192.1
click at [930, 432] on div at bounding box center [839, 351] width 1033 height 702
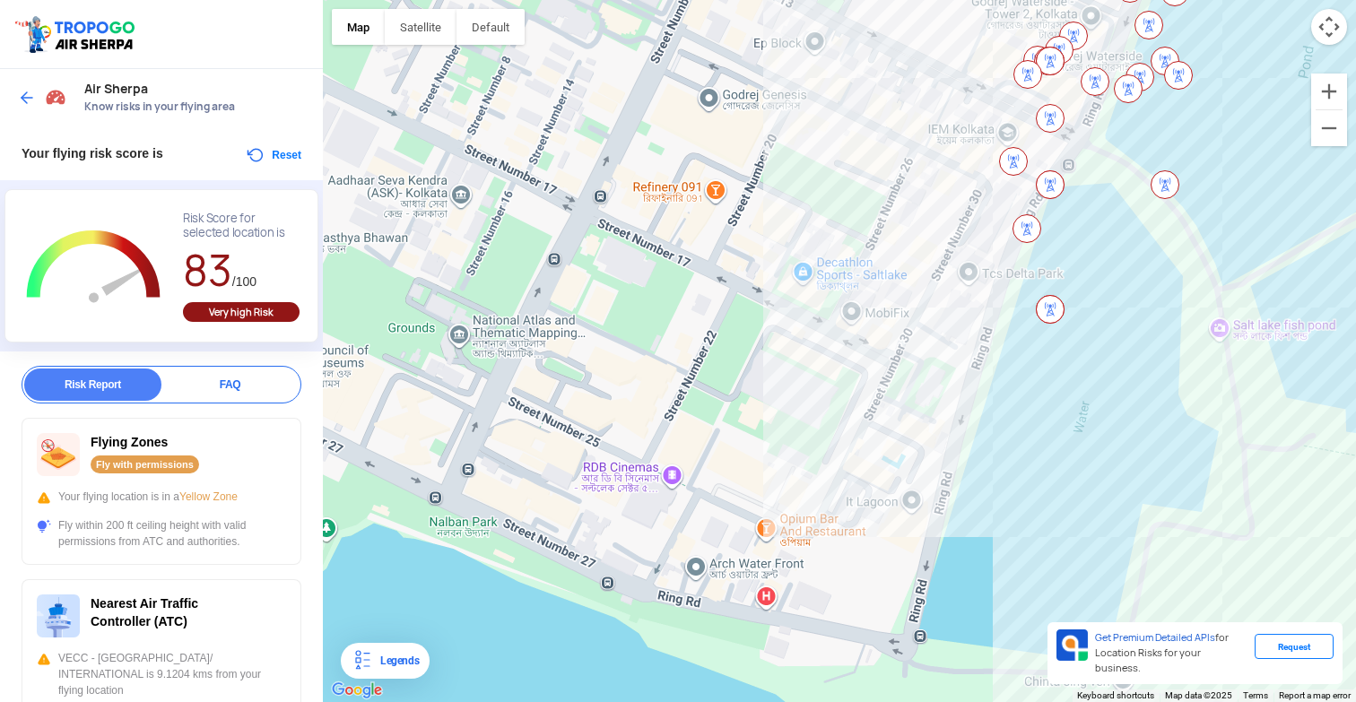
drag, startPoint x: 692, startPoint y: 452, endPoint x: 874, endPoint y: 447, distance: 182.1
click at [874, 447] on div at bounding box center [839, 351] width 1033 height 702
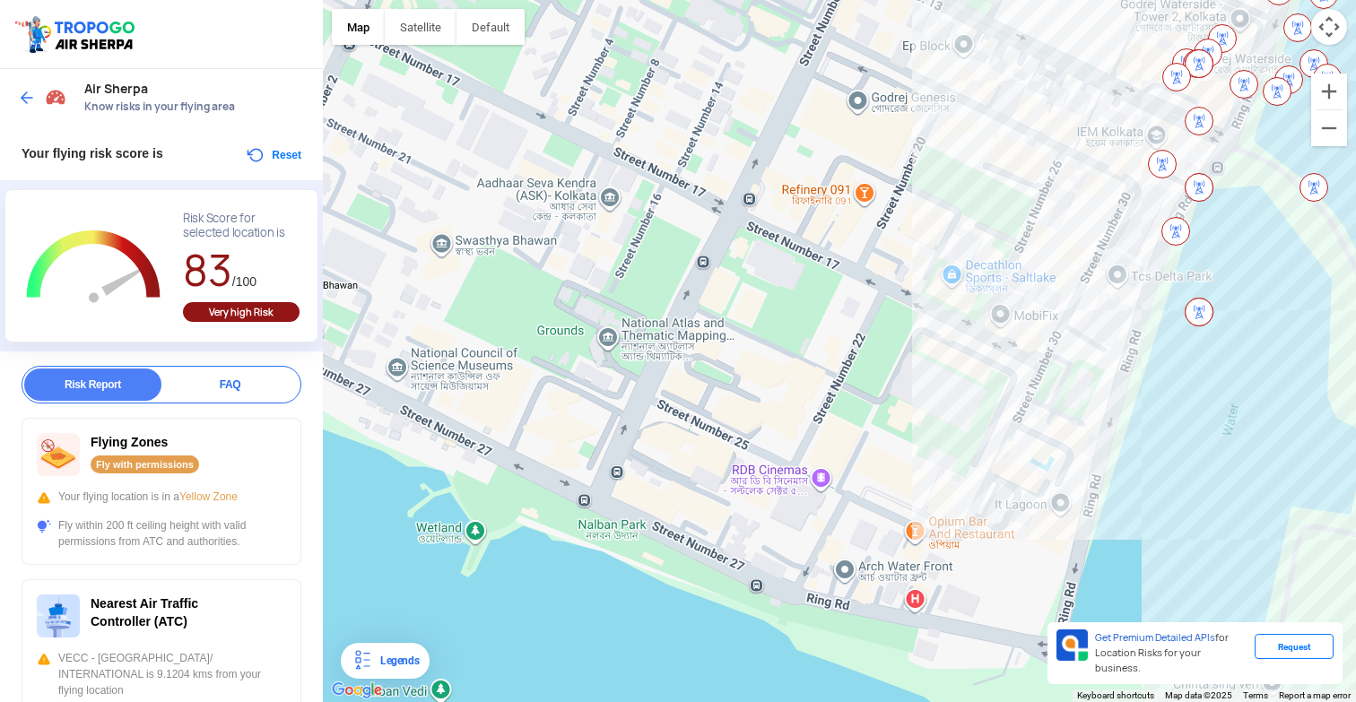
drag, startPoint x: 709, startPoint y: 439, endPoint x: 862, endPoint y: 441, distance: 152.5
click at [862, 441] on div at bounding box center [839, 351] width 1033 height 702
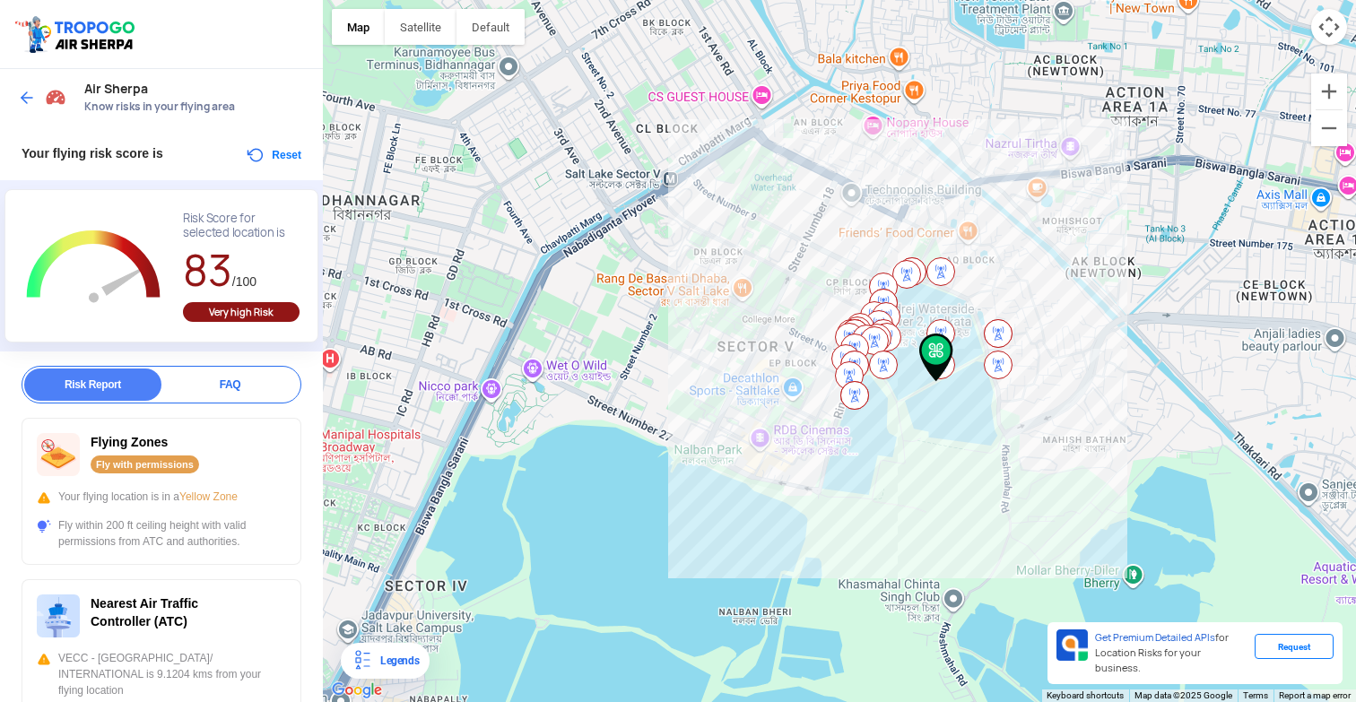
drag, startPoint x: 674, startPoint y: 530, endPoint x: 737, endPoint y: 319, distance: 219.9
click at [737, 319] on div at bounding box center [839, 351] width 1033 height 702
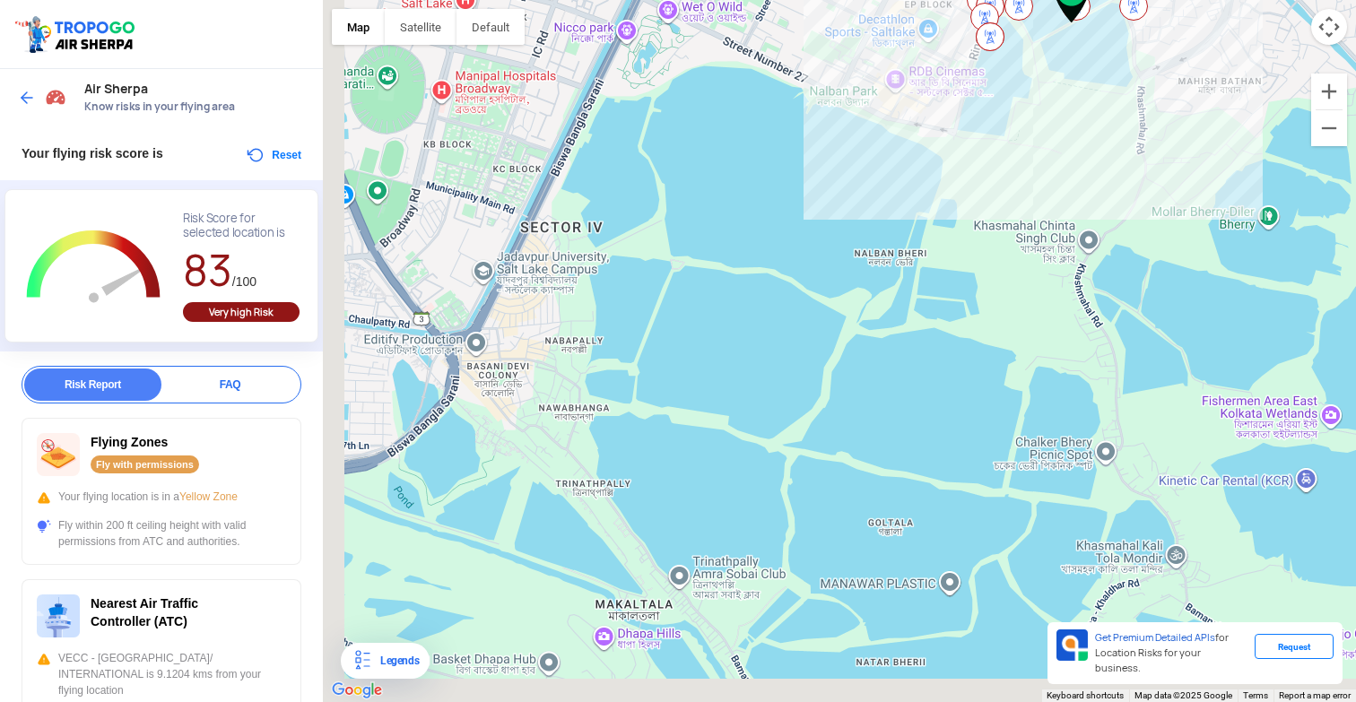
drag, startPoint x: 623, startPoint y: 473, endPoint x: 762, endPoint y: 319, distance: 207.0
click at [762, 319] on div at bounding box center [839, 351] width 1033 height 702
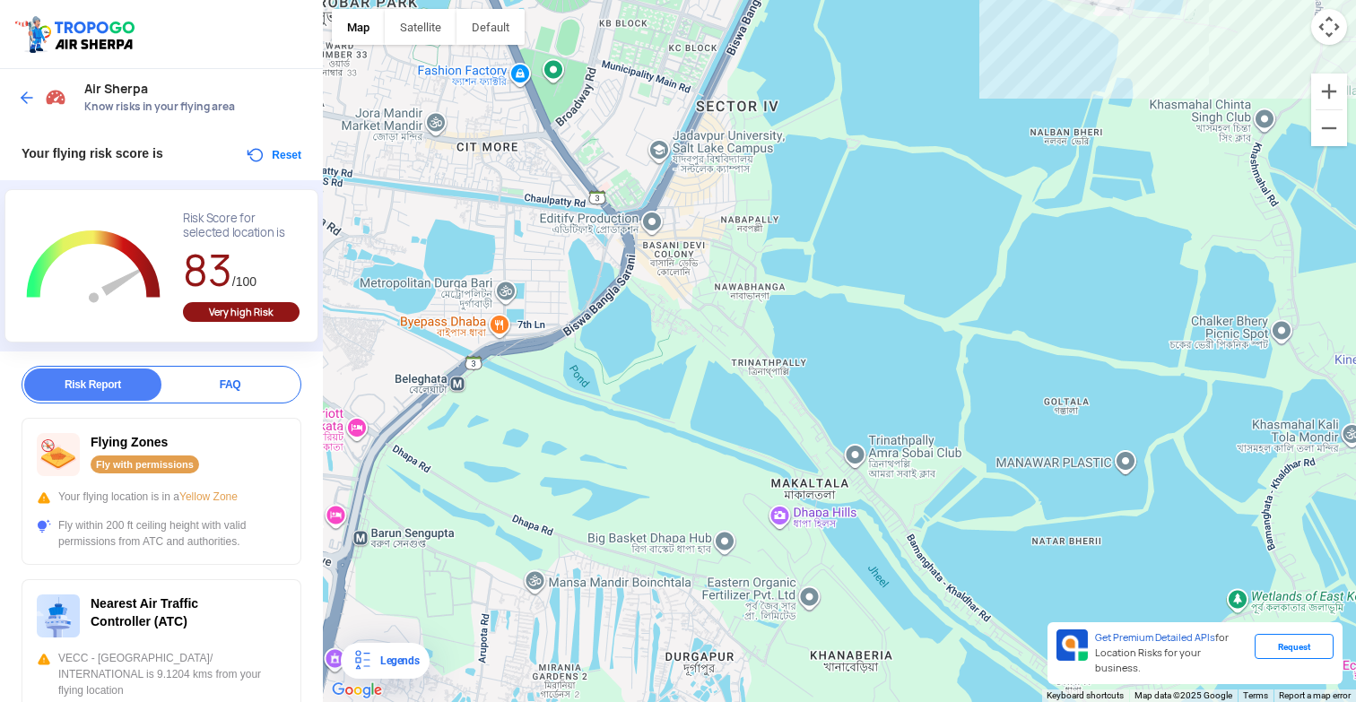
drag, startPoint x: 650, startPoint y: 417, endPoint x: 806, endPoint y: 381, distance: 160.1
click at [806, 381] on div at bounding box center [839, 351] width 1033 height 702
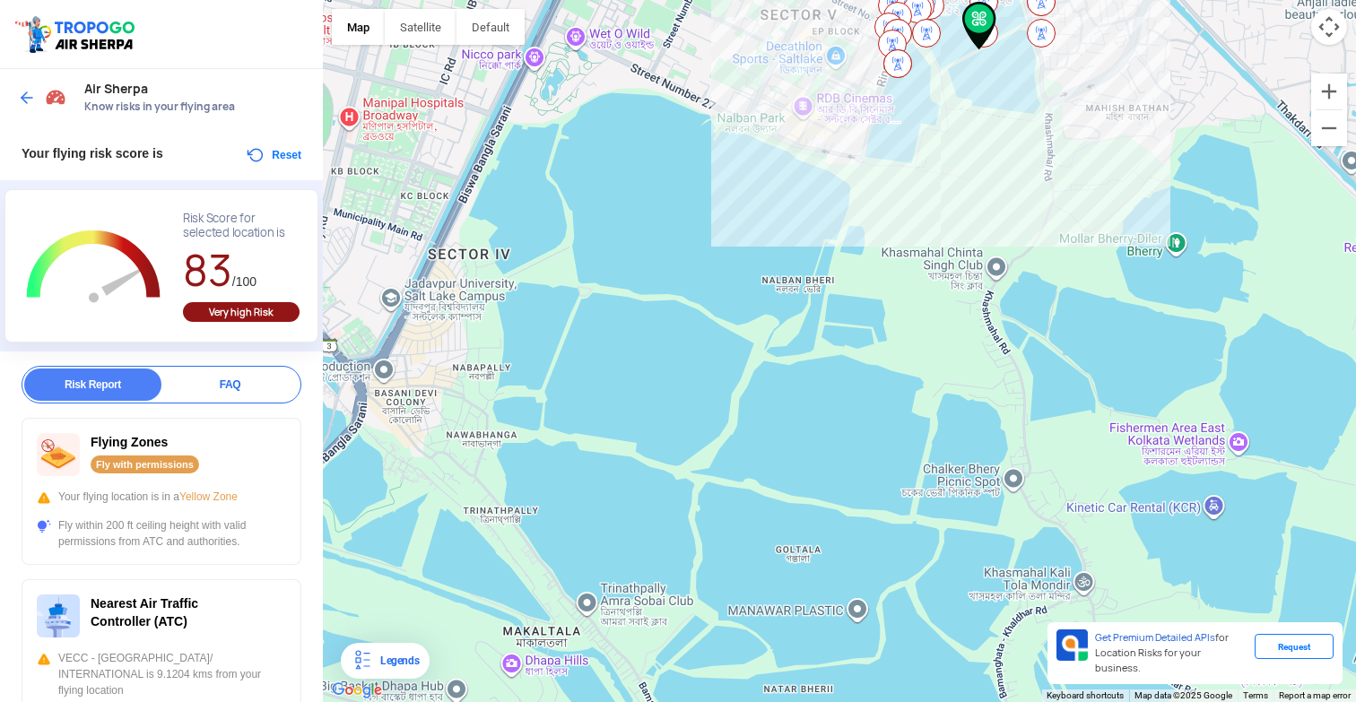
drag, startPoint x: 1048, startPoint y: 456, endPoint x: 633, endPoint y: 640, distance: 454.5
click at [633, 640] on div at bounding box center [839, 351] width 1033 height 702
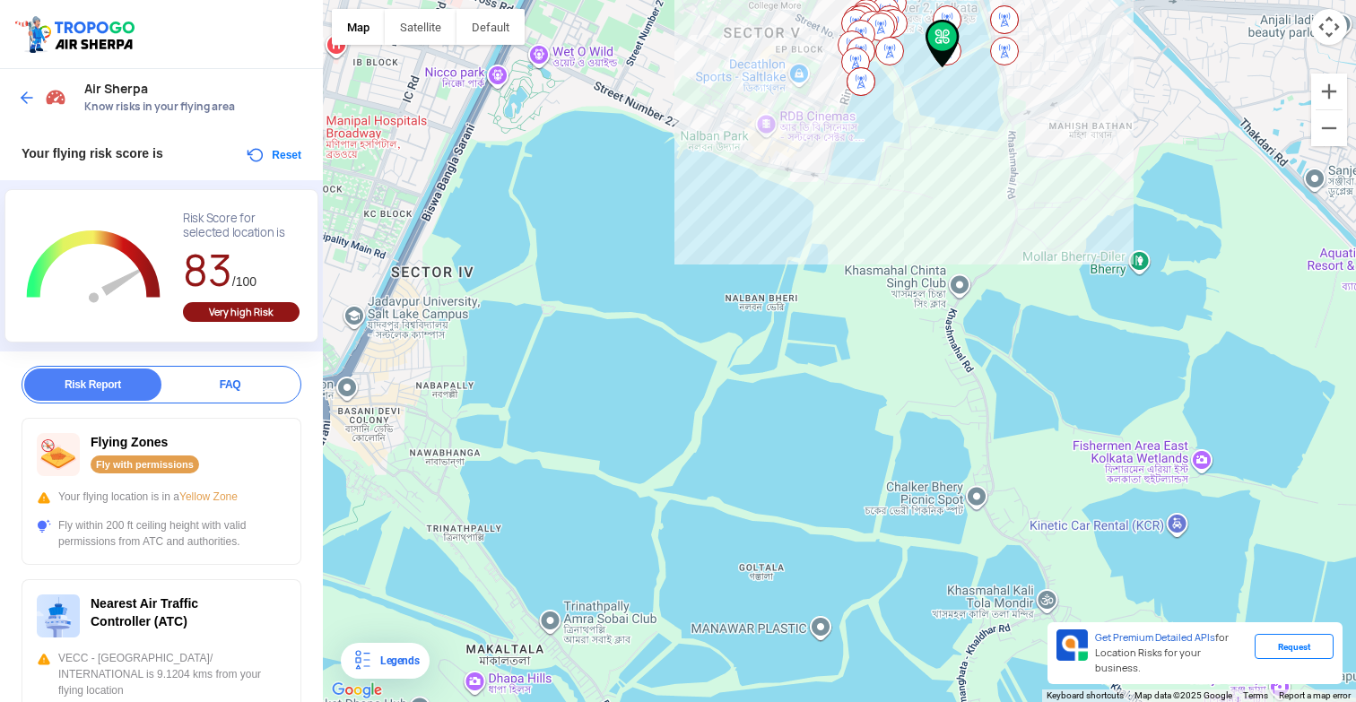
drag, startPoint x: 834, startPoint y: 465, endPoint x: 842, endPoint y: 549, distance: 84.7
click at [842, 549] on div at bounding box center [839, 351] width 1033 height 702
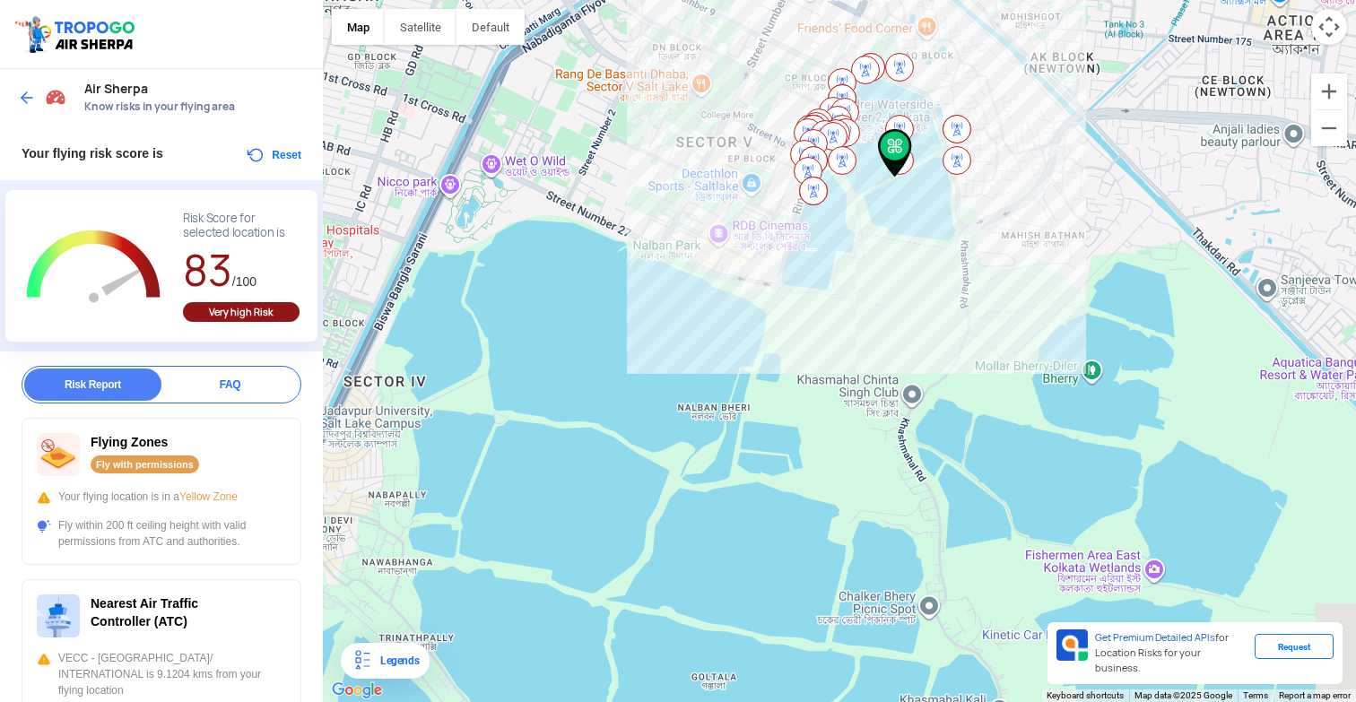
drag, startPoint x: 911, startPoint y: 459, endPoint x: 797, endPoint y: 502, distance: 121.8
click at [797, 502] on div at bounding box center [839, 351] width 1033 height 702
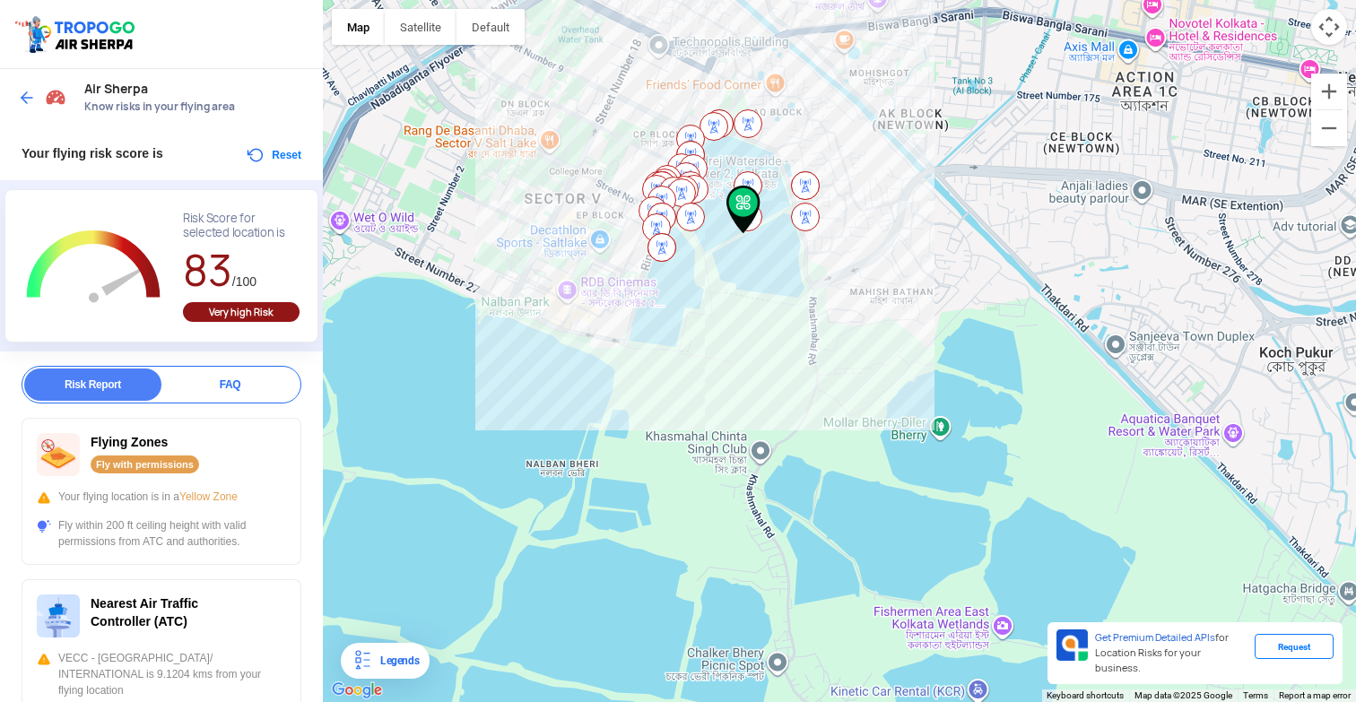
drag, startPoint x: 905, startPoint y: 457, endPoint x: 820, endPoint y: 499, distance: 95.1
click at [820, 499] on div at bounding box center [839, 351] width 1033 height 702
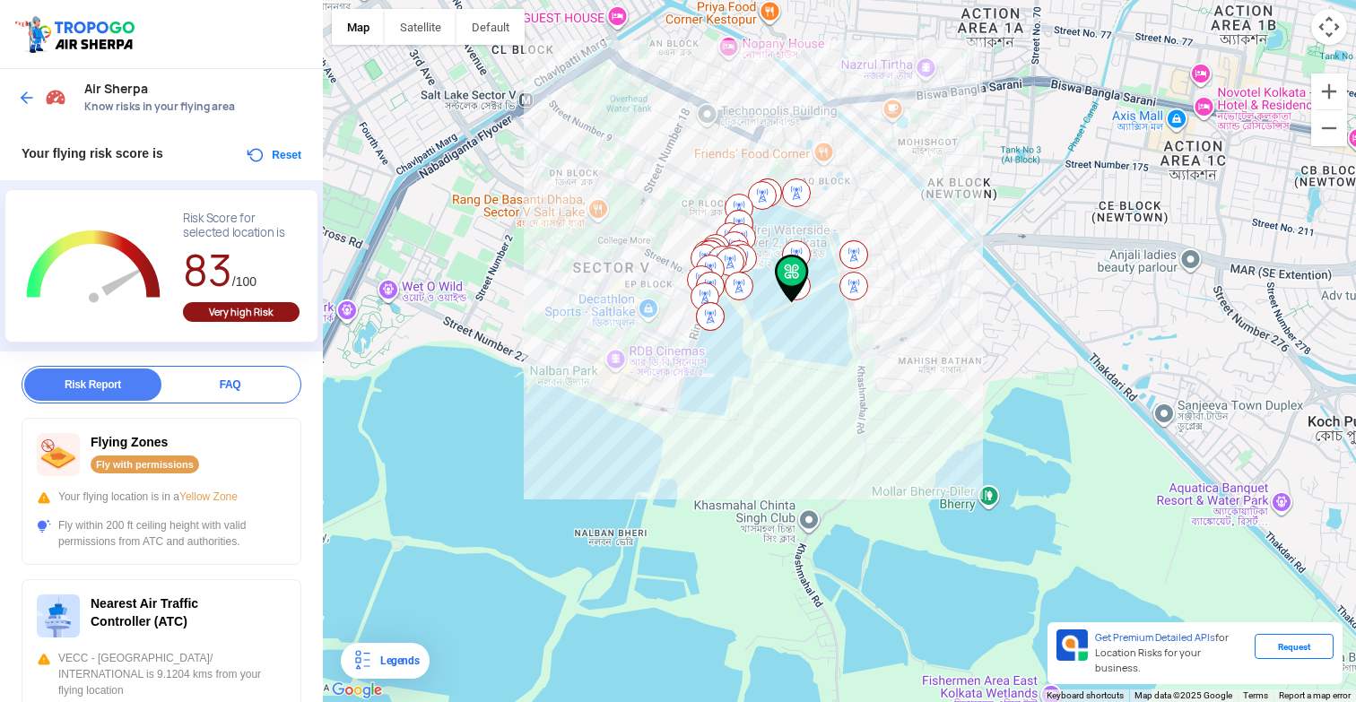
drag, startPoint x: 760, startPoint y: 461, endPoint x: 810, endPoint y: 535, distance: 89.8
click at [810, 535] on div at bounding box center [839, 351] width 1033 height 702
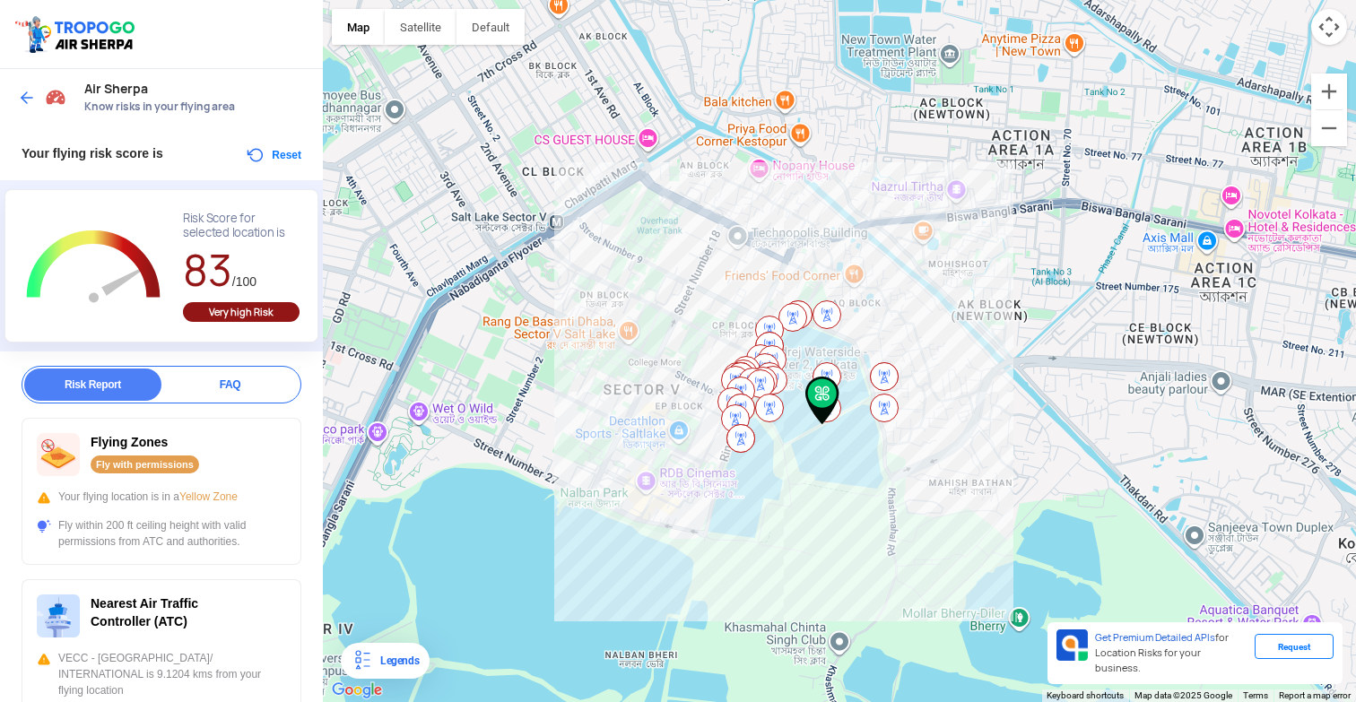
drag, startPoint x: 676, startPoint y: 406, endPoint x: 706, endPoint y: 528, distance: 125.5
click at [706, 528] on div at bounding box center [839, 351] width 1033 height 702
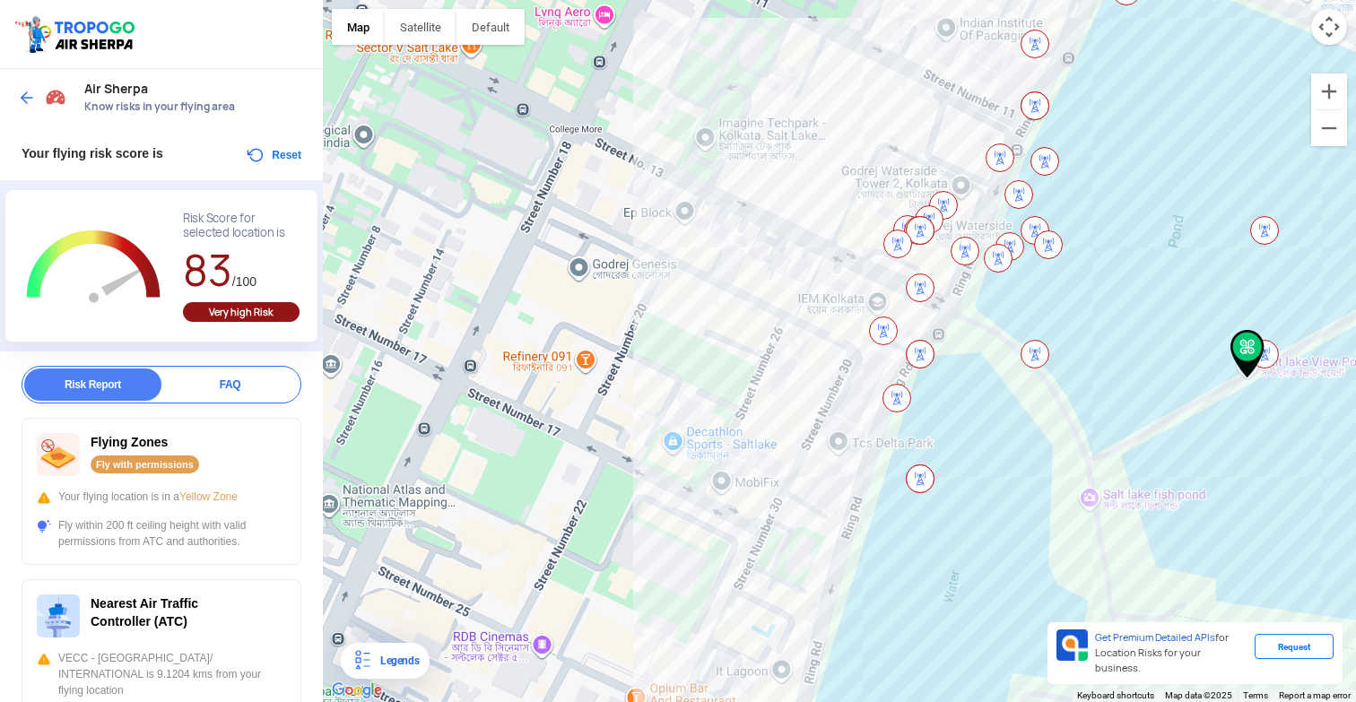
drag, startPoint x: 756, startPoint y: 588, endPoint x: 730, endPoint y: 425, distance: 165.3
click at [730, 425] on div at bounding box center [839, 351] width 1033 height 702
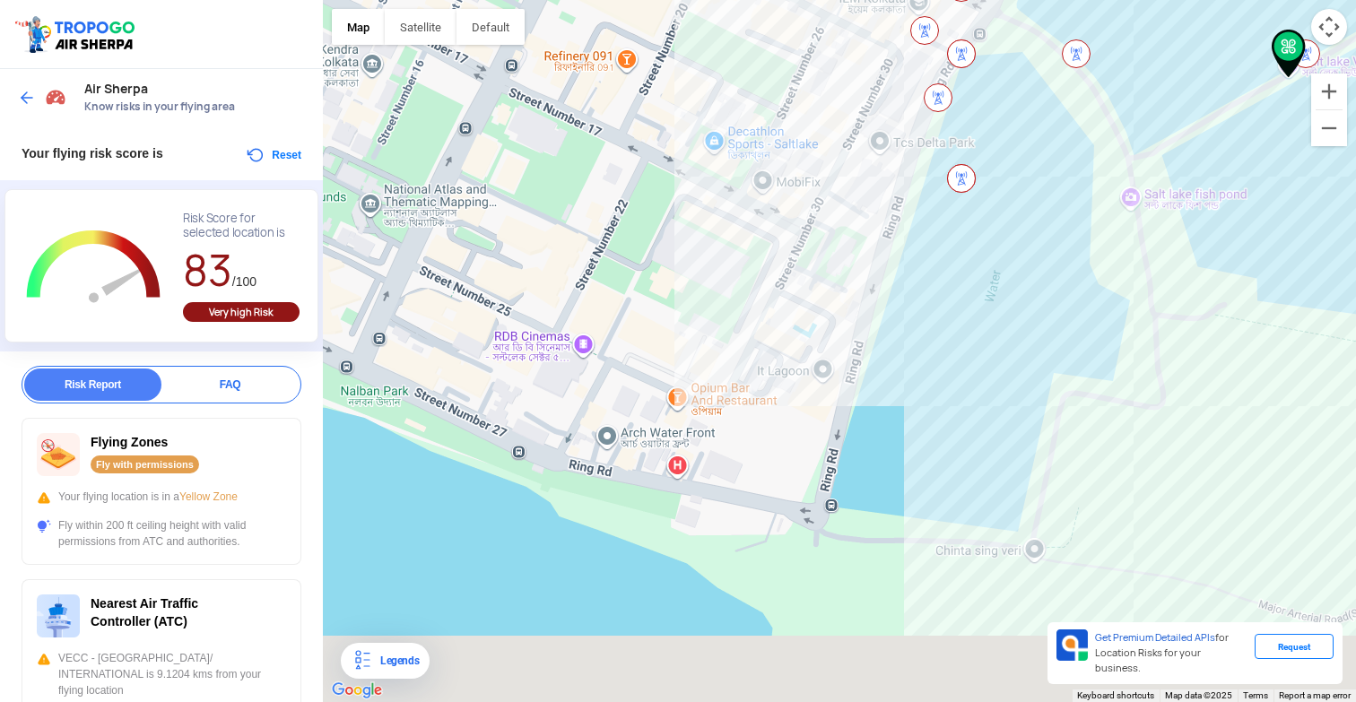
drag, startPoint x: 724, startPoint y: 532, endPoint x: 803, endPoint y: 383, distance: 168.5
click at [803, 383] on div at bounding box center [839, 351] width 1033 height 702
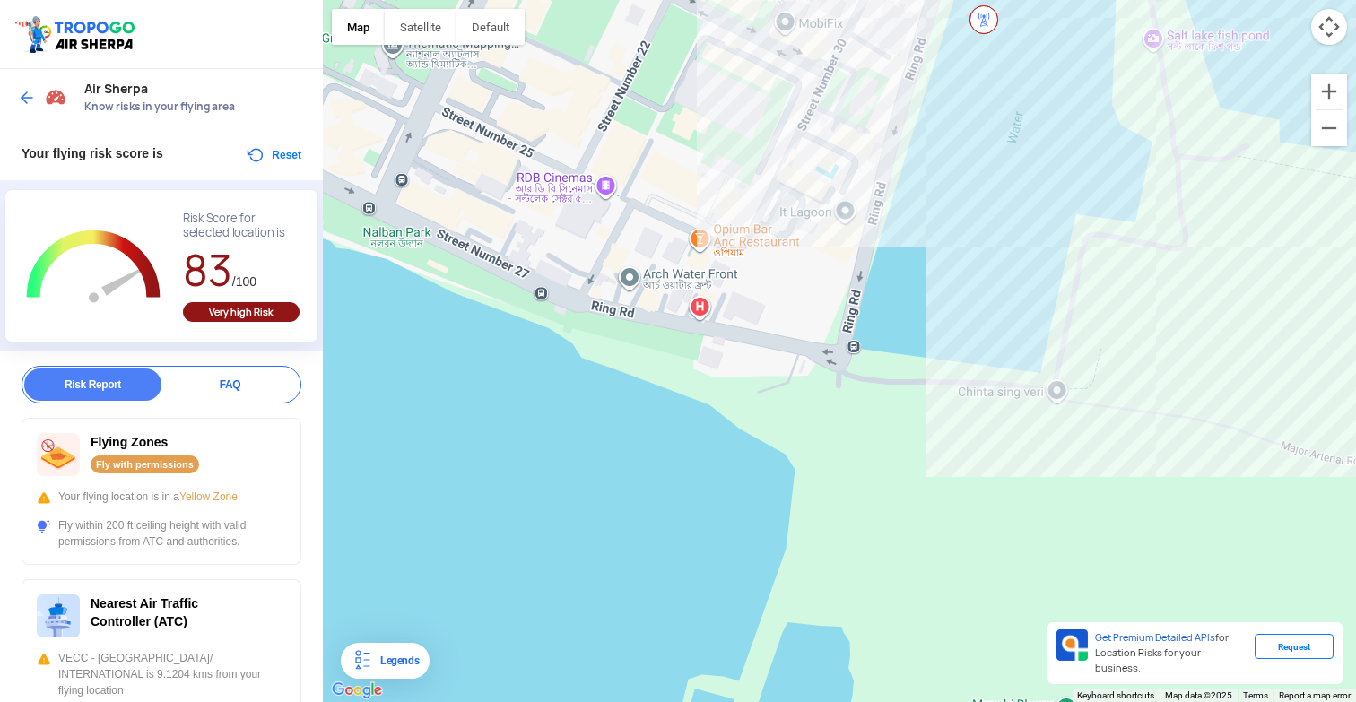
drag, startPoint x: 798, startPoint y: 467, endPoint x: 808, endPoint y: 361, distance: 106.3
click at [808, 361] on div at bounding box center [839, 351] width 1033 height 702
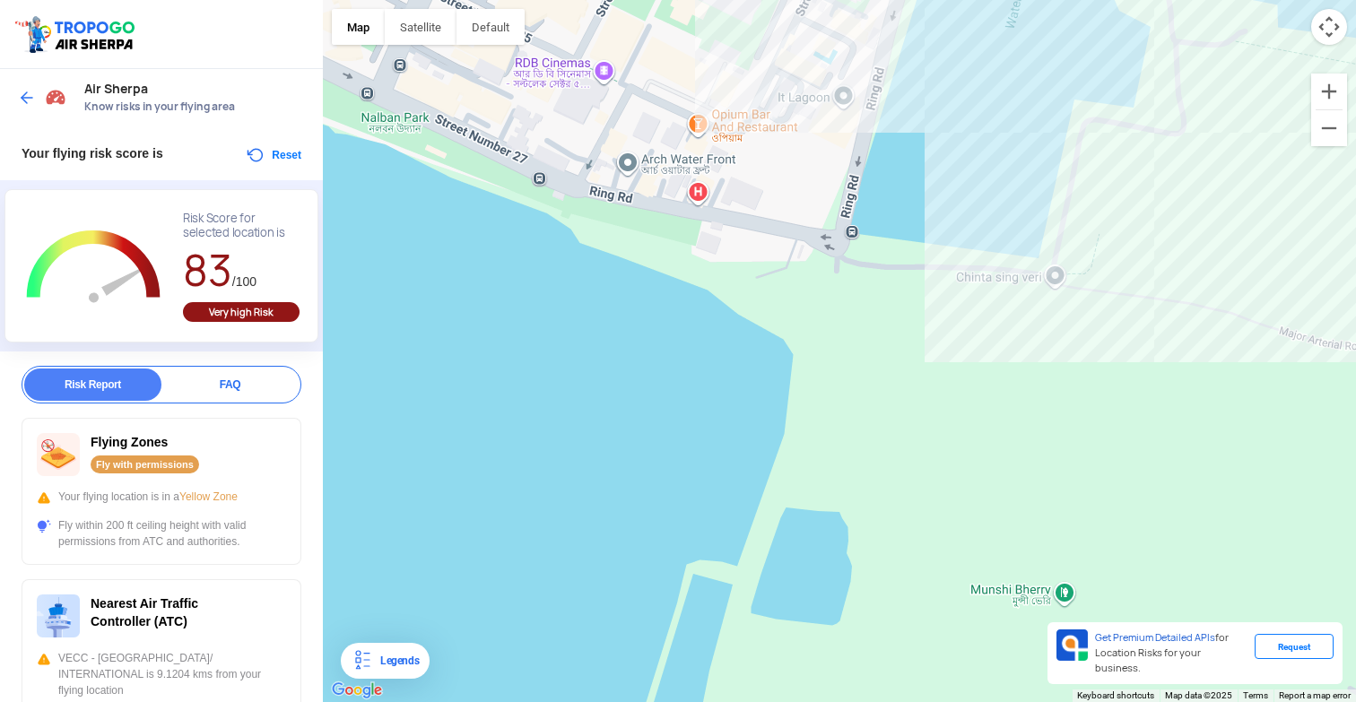
drag, startPoint x: 825, startPoint y: 450, endPoint x: 822, endPoint y: 340, distance: 110.4
click at [822, 340] on div at bounding box center [839, 351] width 1033 height 702
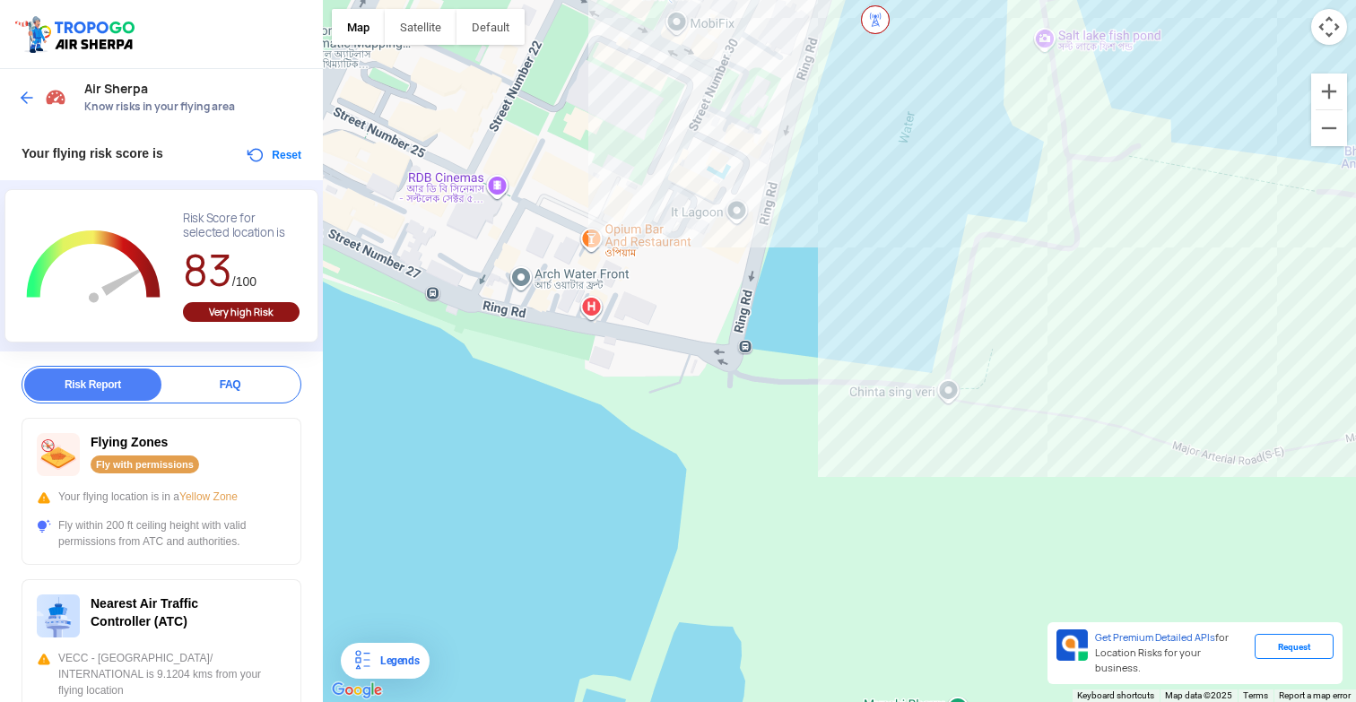
drag, startPoint x: 855, startPoint y: 354, endPoint x: 636, endPoint y: 599, distance: 328.4
click at [646, 586] on div at bounding box center [839, 351] width 1033 height 702
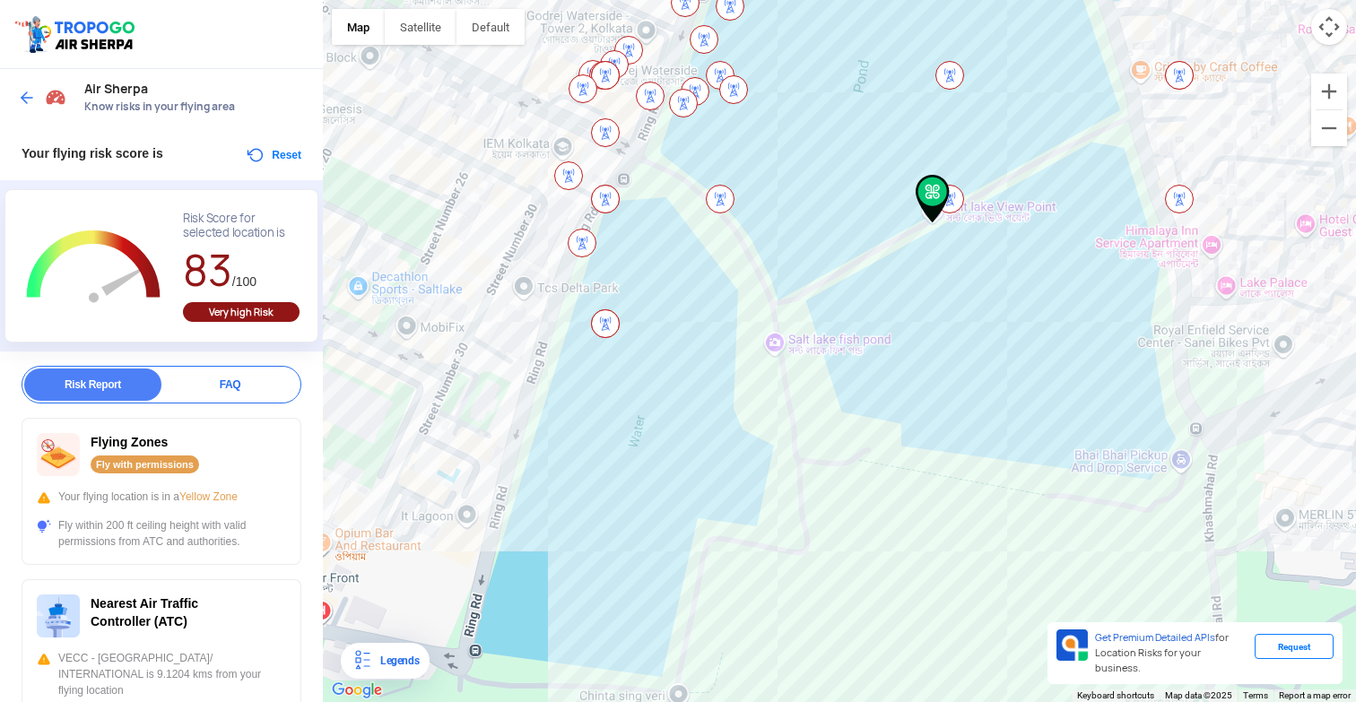
drag, startPoint x: 782, startPoint y: 374, endPoint x: 718, endPoint y: 591, distance: 226.5
click at [718, 590] on div at bounding box center [839, 351] width 1033 height 702
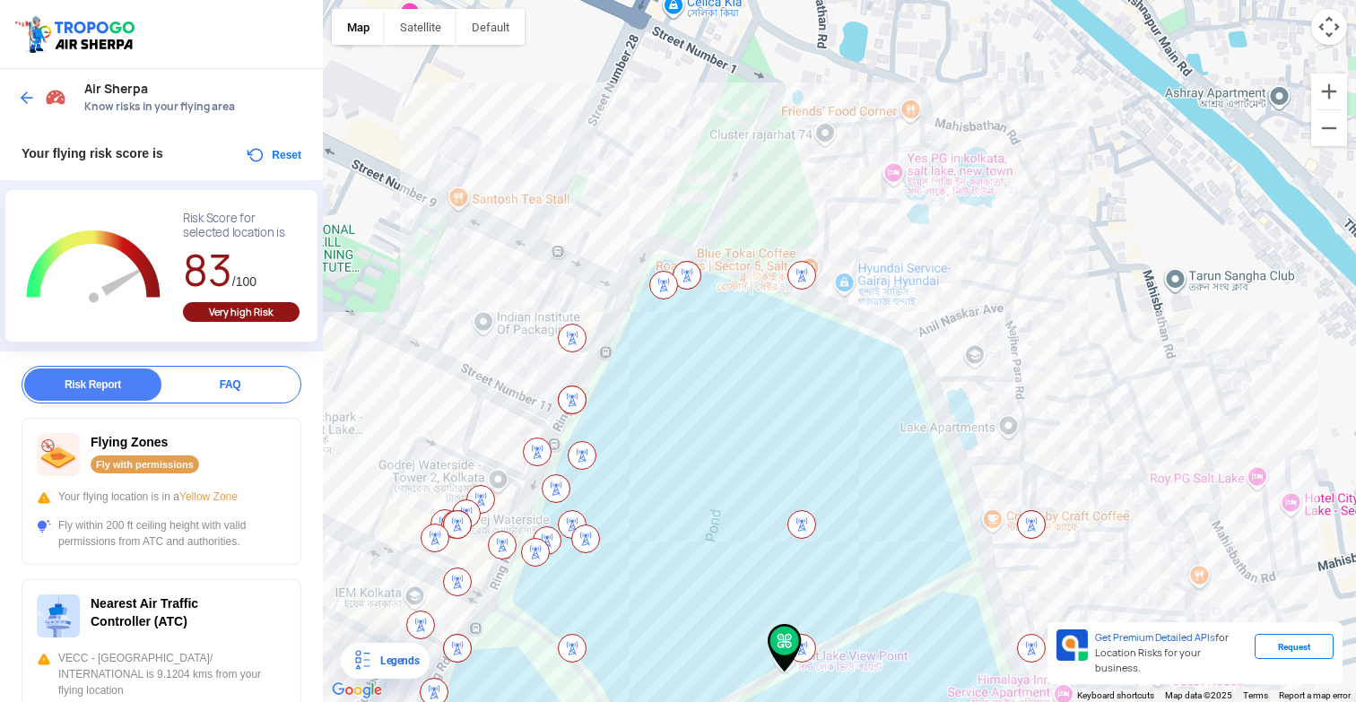
drag, startPoint x: 839, startPoint y: 351, endPoint x: 785, endPoint y: 495, distance: 154.4
click at [785, 495] on div at bounding box center [839, 351] width 1033 height 702
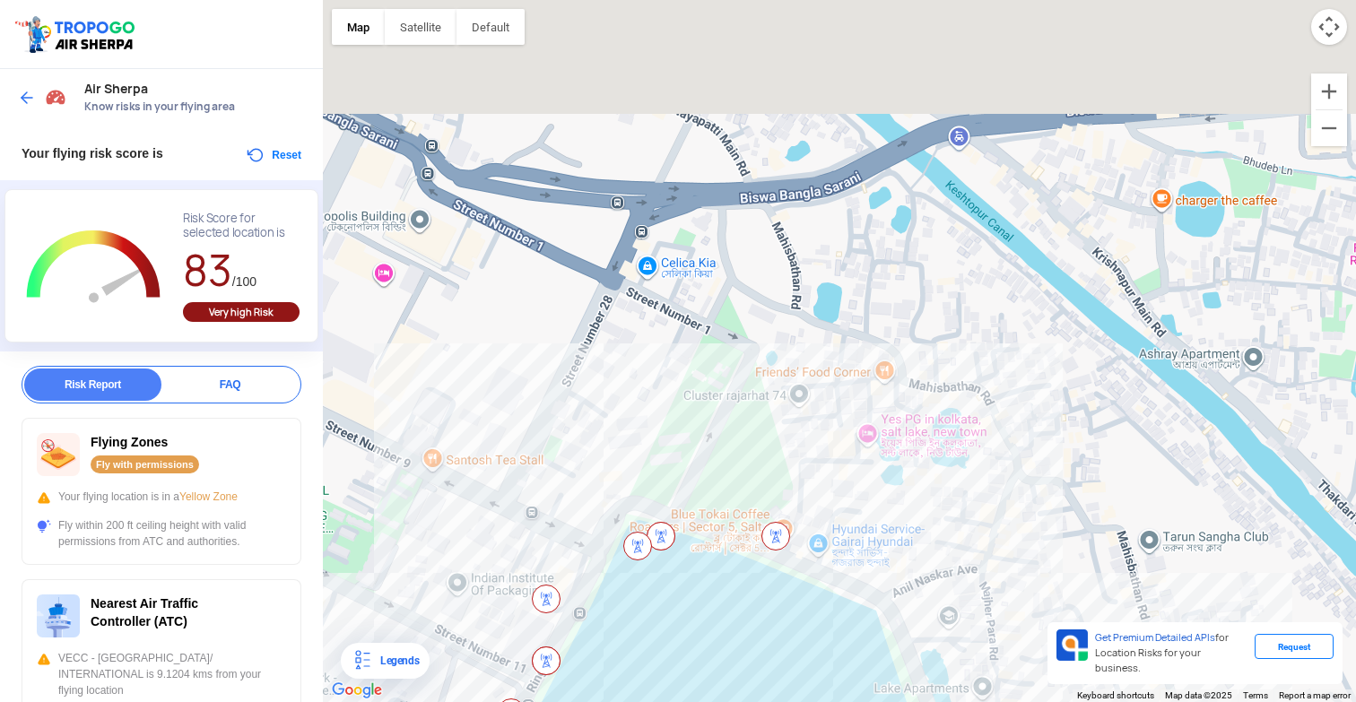
drag, startPoint x: 881, startPoint y: 304, endPoint x: 885, endPoint y: 489, distance: 184.8
click at [885, 489] on div at bounding box center [839, 351] width 1033 height 702
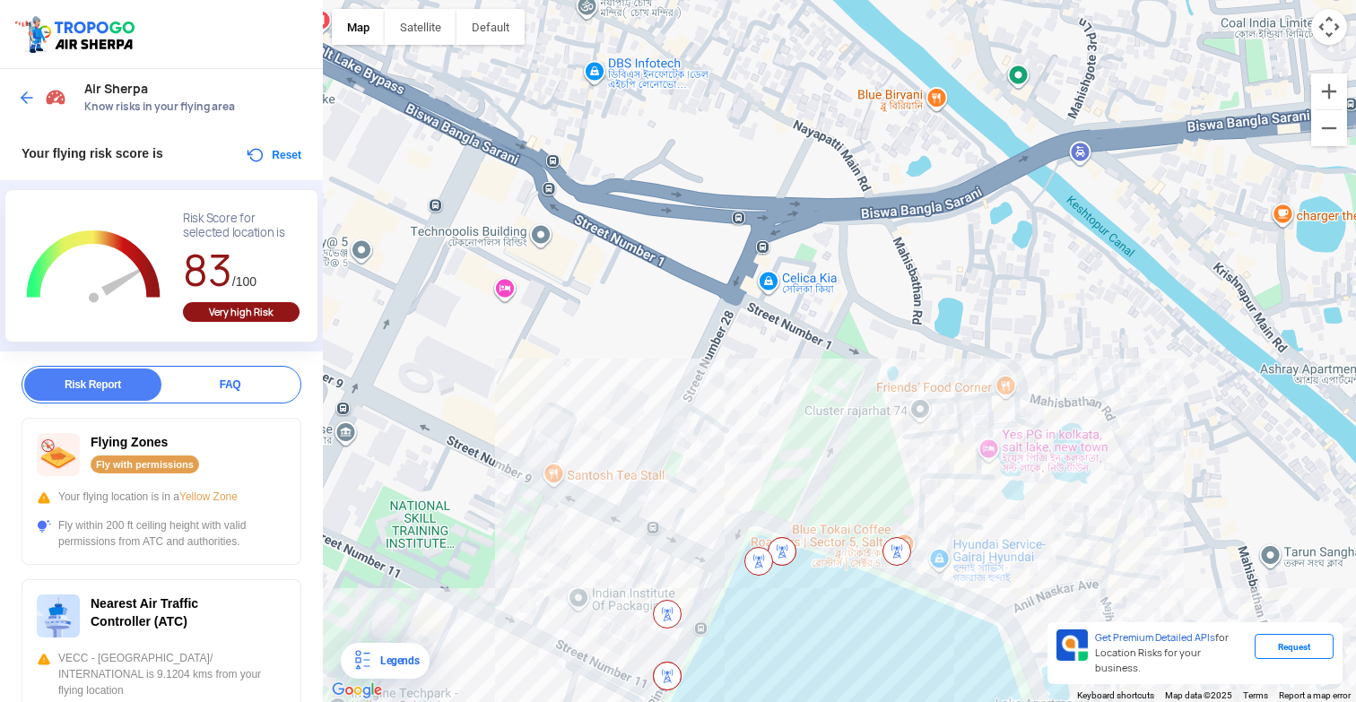
drag, startPoint x: 808, startPoint y: 461, endPoint x: 933, endPoint y: 458, distance: 124.7
click at [933, 458] on div at bounding box center [839, 351] width 1033 height 702
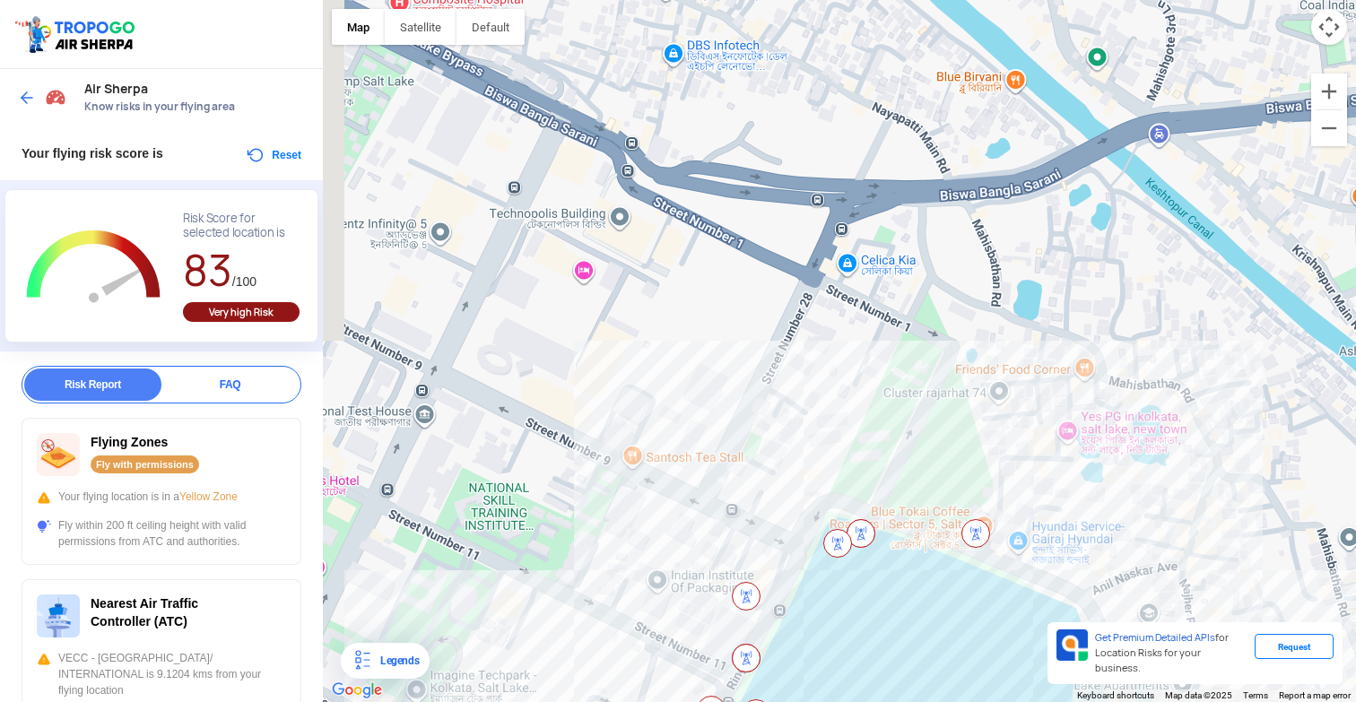
drag, startPoint x: 797, startPoint y: 467, endPoint x: 916, endPoint y: 444, distance: 120.7
click at [916, 444] on div at bounding box center [839, 351] width 1033 height 702
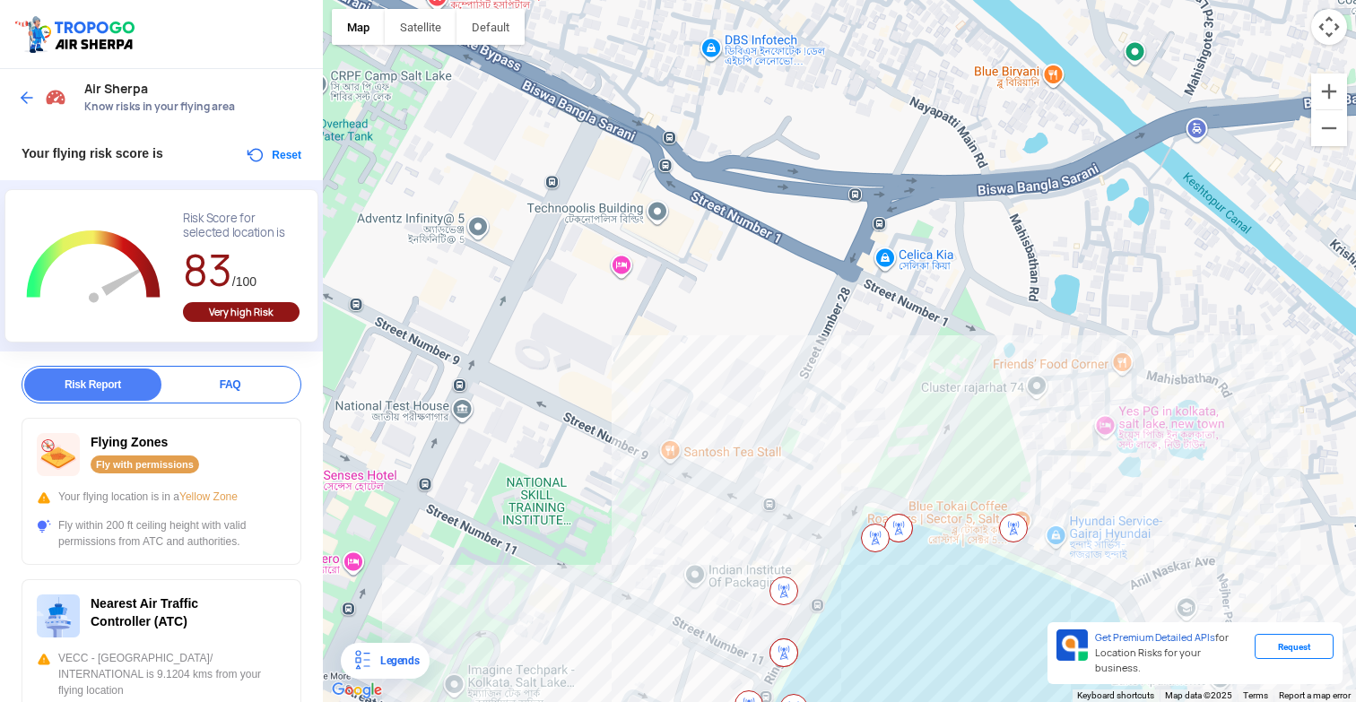
drag, startPoint x: 829, startPoint y: 455, endPoint x: 945, endPoint y: 312, distance: 184.2
click at [939, 321] on div at bounding box center [839, 351] width 1033 height 702
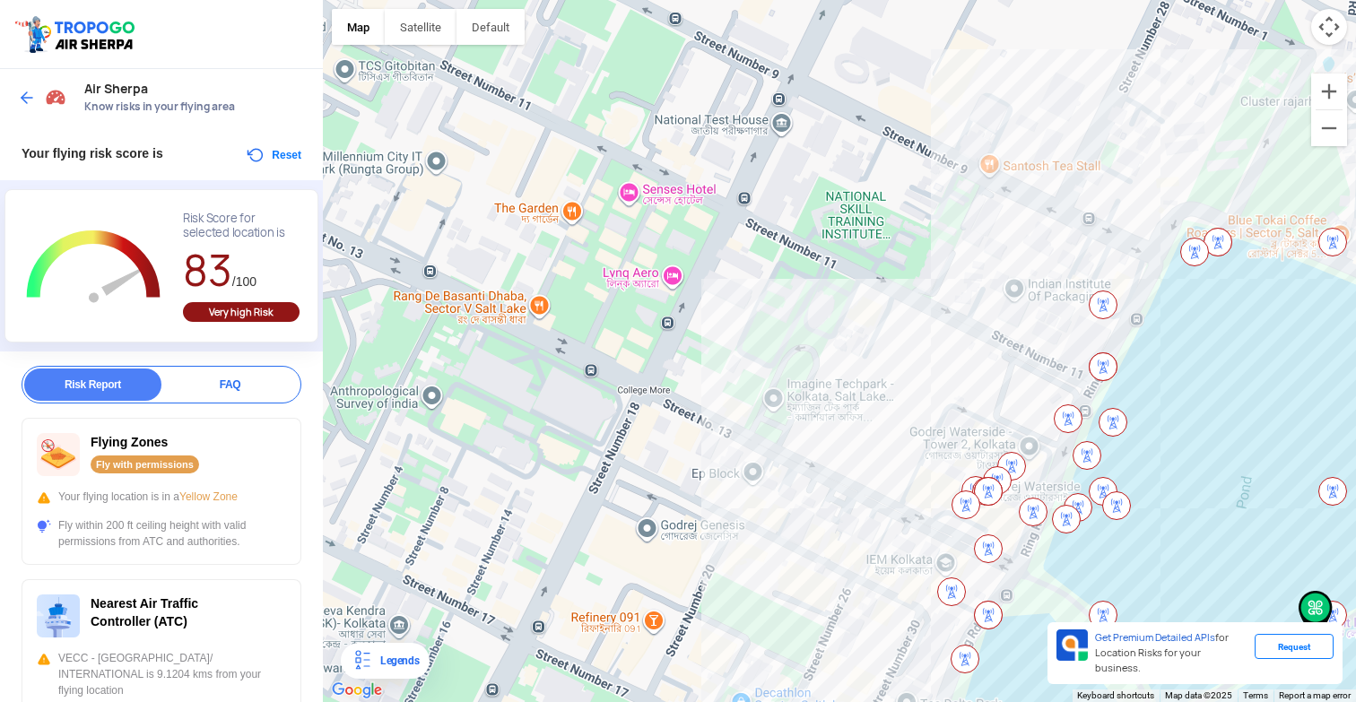
drag, startPoint x: 852, startPoint y: 365, endPoint x: 912, endPoint y: 385, distance: 63.2
click at [912, 385] on div at bounding box center [839, 351] width 1033 height 702
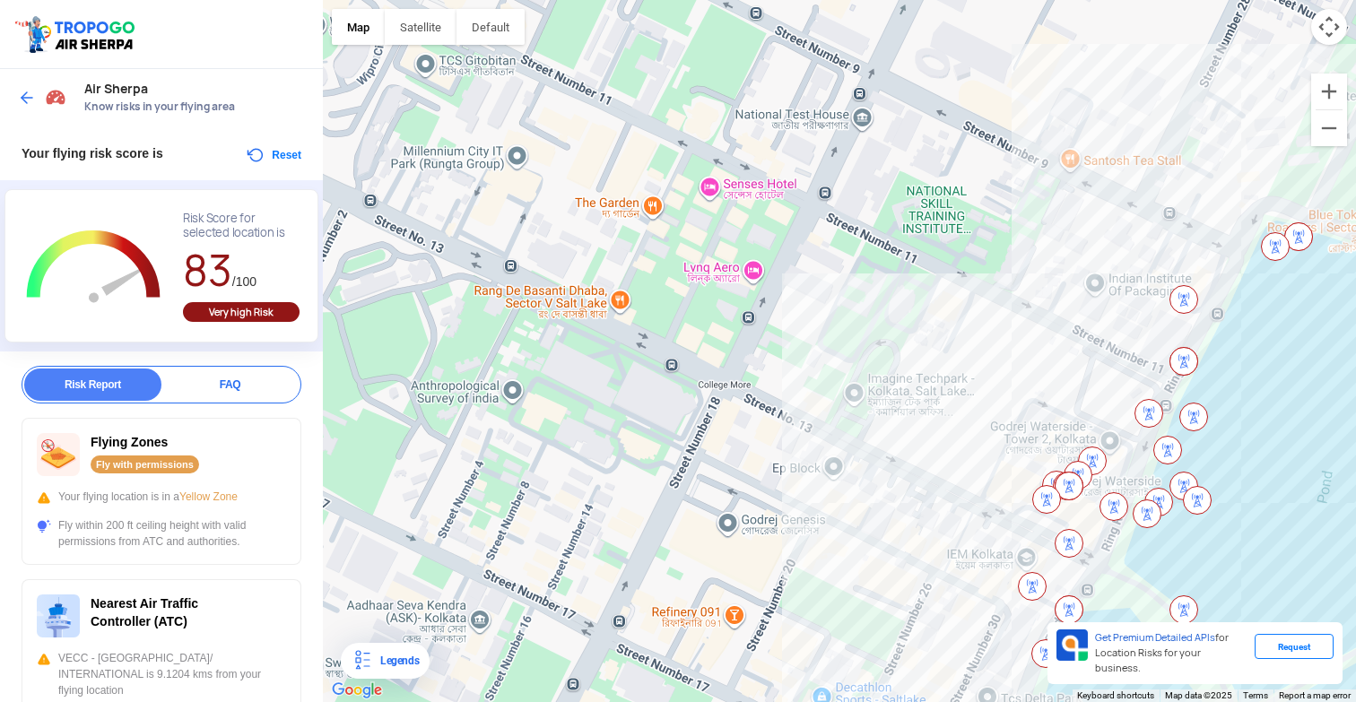
drag, startPoint x: 855, startPoint y: 353, endPoint x: 963, endPoint y: 348, distance: 108.7
click at [963, 348] on div at bounding box center [839, 351] width 1033 height 702
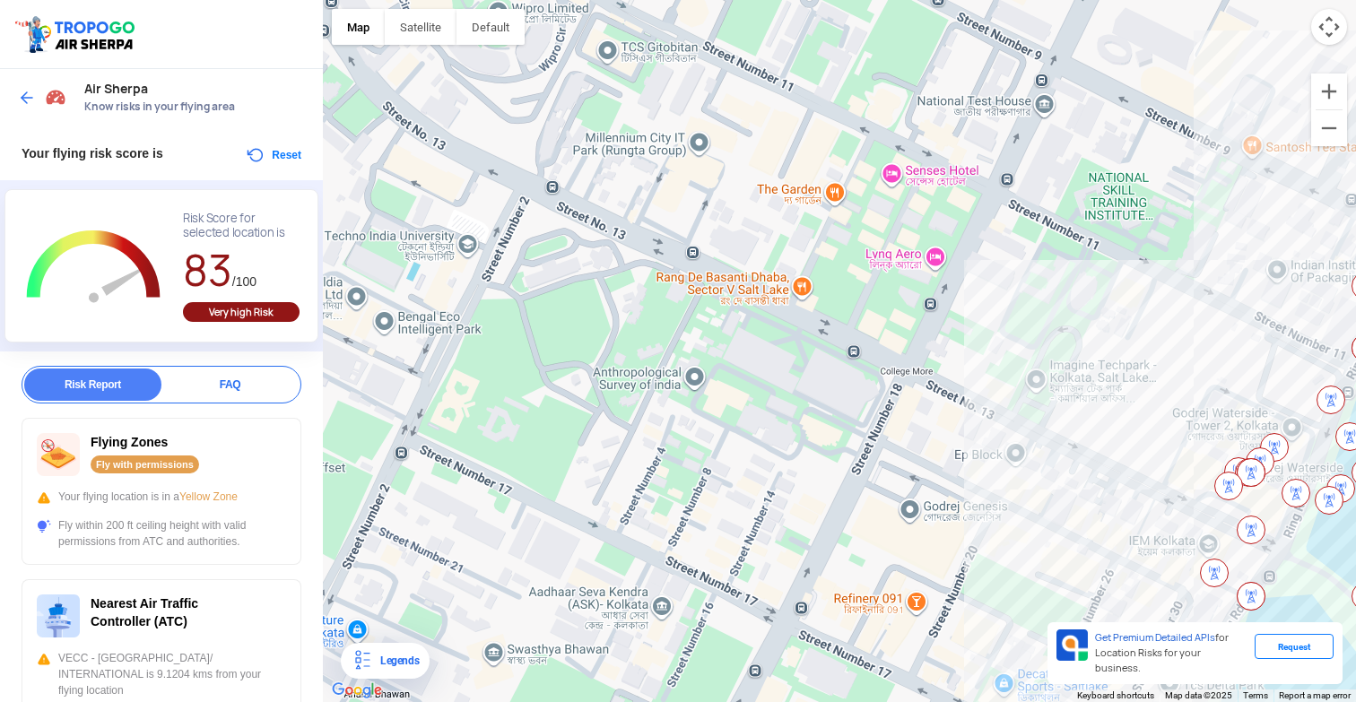
drag, startPoint x: 761, startPoint y: 382, endPoint x: 931, endPoint y: 367, distance: 171.1
click at [931, 367] on div at bounding box center [839, 351] width 1033 height 702
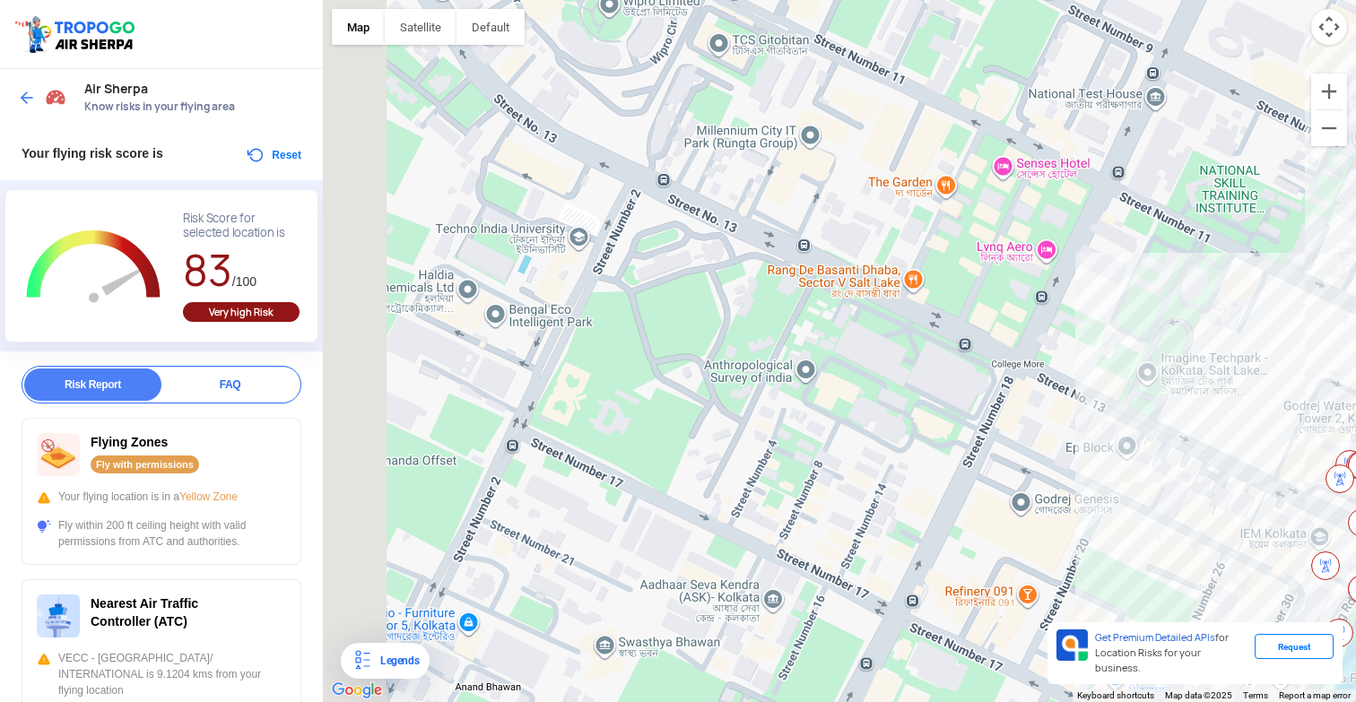
drag, startPoint x: 741, startPoint y: 388, endPoint x: 838, endPoint y: 381, distance: 97.1
click at [838, 381] on div at bounding box center [839, 351] width 1033 height 702
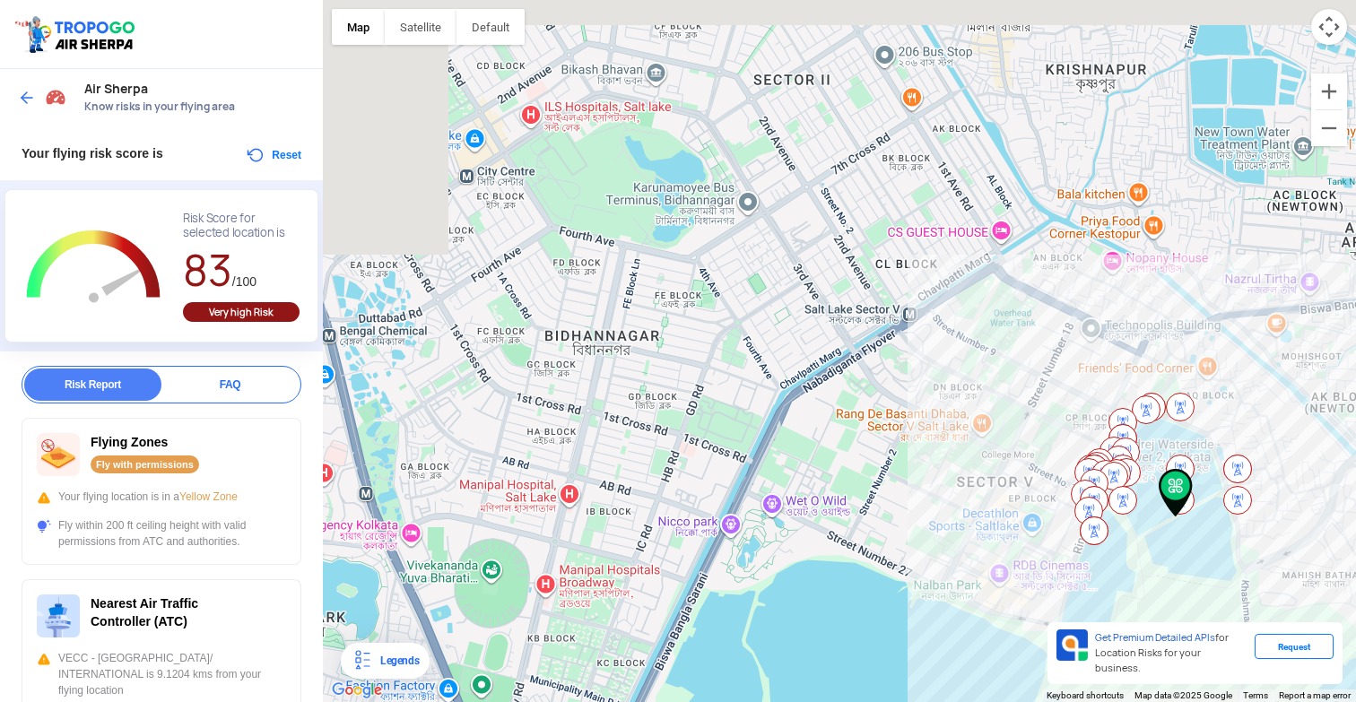
drag, startPoint x: 548, startPoint y: 272, endPoint x: 793, endPoint y: 395, distance: 274.0
click at [793, 395] on div at bounding box center [839, 351] width 1033 height 702
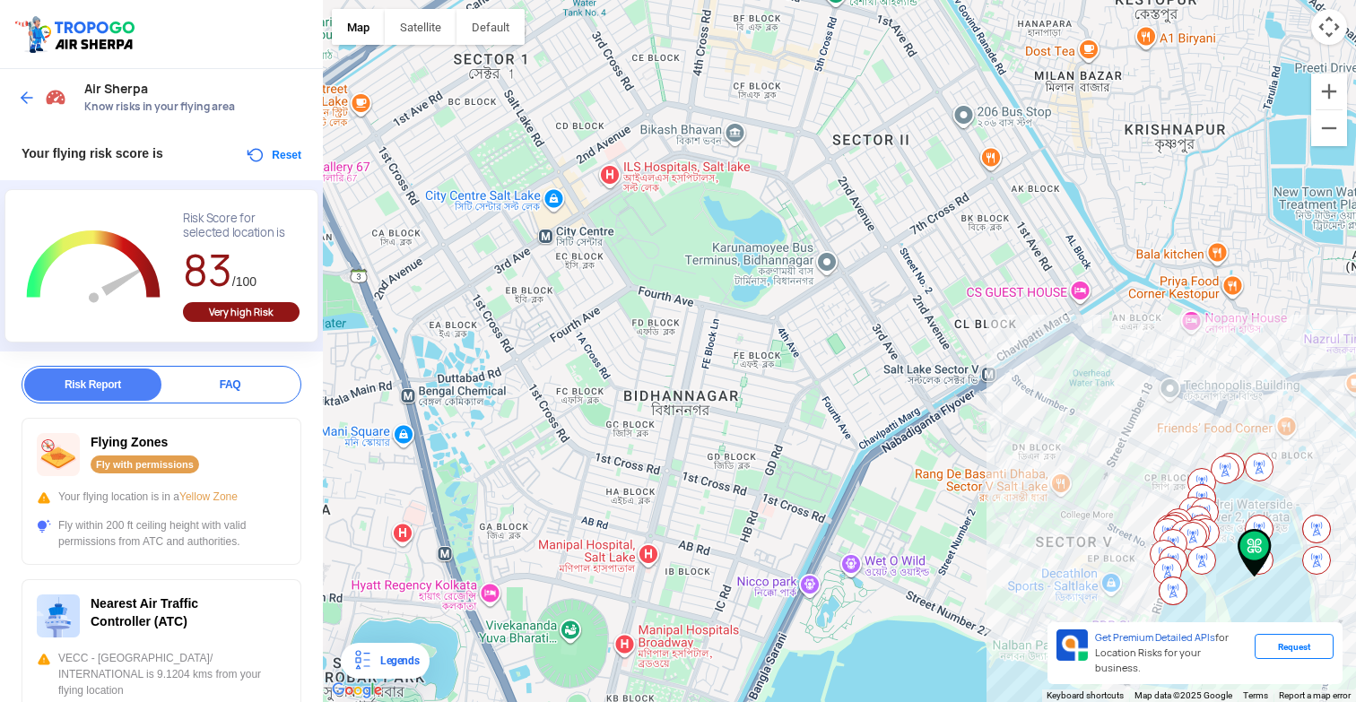
drag, startPoint x: 654, startPoint y: 306, endPoint x: 737, endPoint y: 373, distance: 107.2
click at [737, 373] on div at bounding box center [839, 351] width 1033 height 702
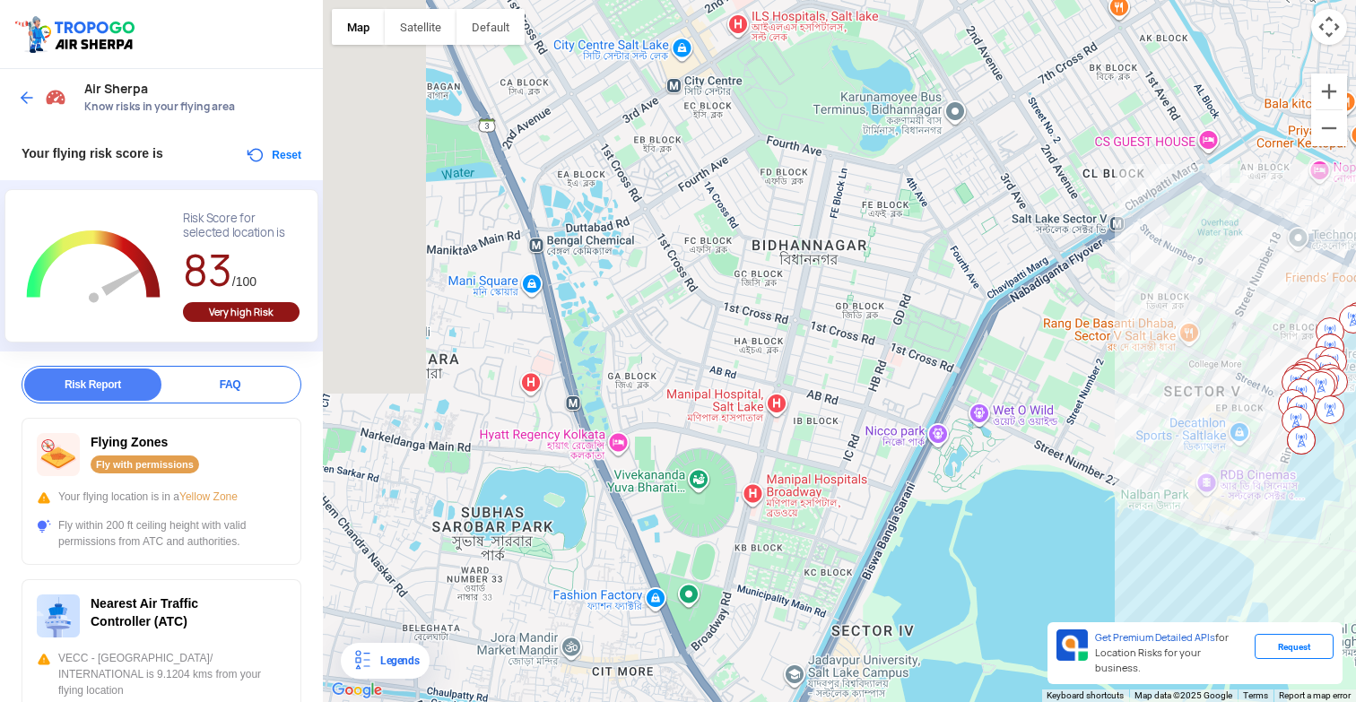
drag, startPoint x: 737, startPoint y: 373, endPoint x: 866, endPoint y: 213, distance: 205.5
click at [866, 213] on div at bounding box center [839, 351] width 1033 height 702
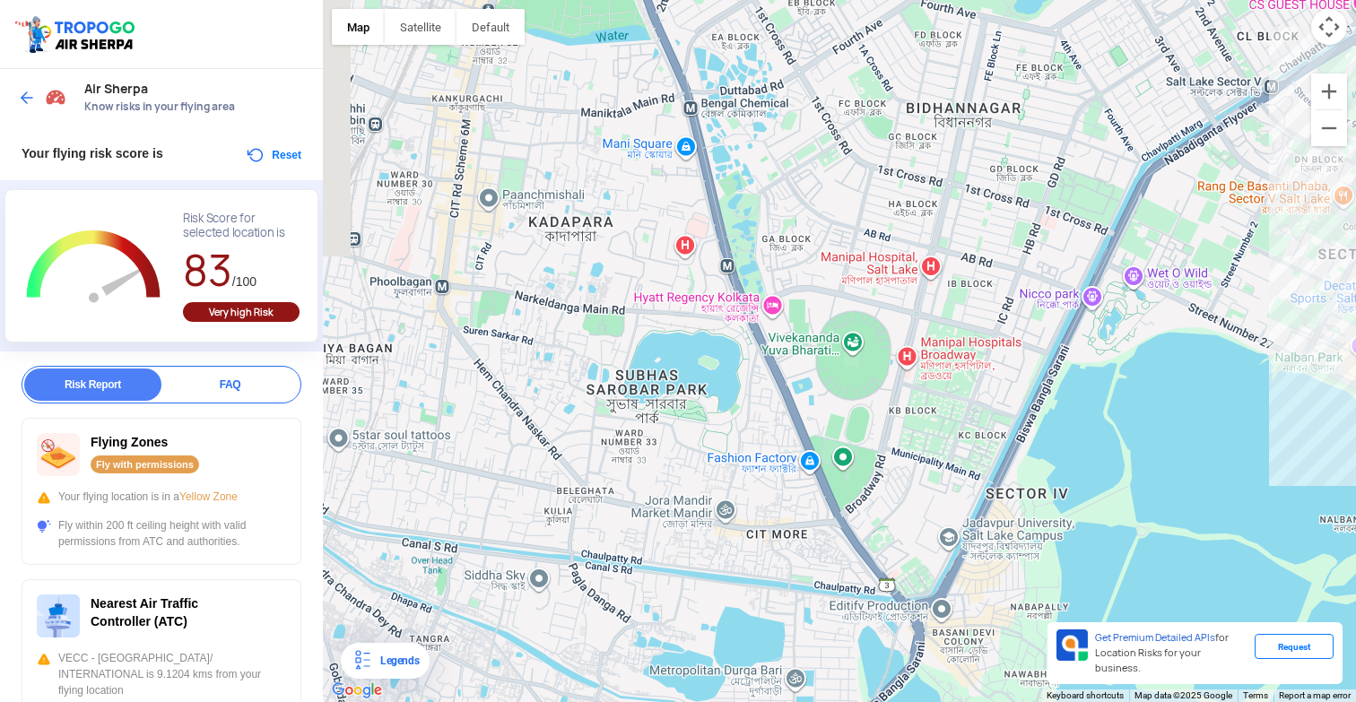
drag, startPoint x: 738, startPoint y: 356, endPoint x: 894, endPoint y: 217, distance: 209.0
click at [894, 217] on div at bounding box center [839, 351] width 1033 height 702
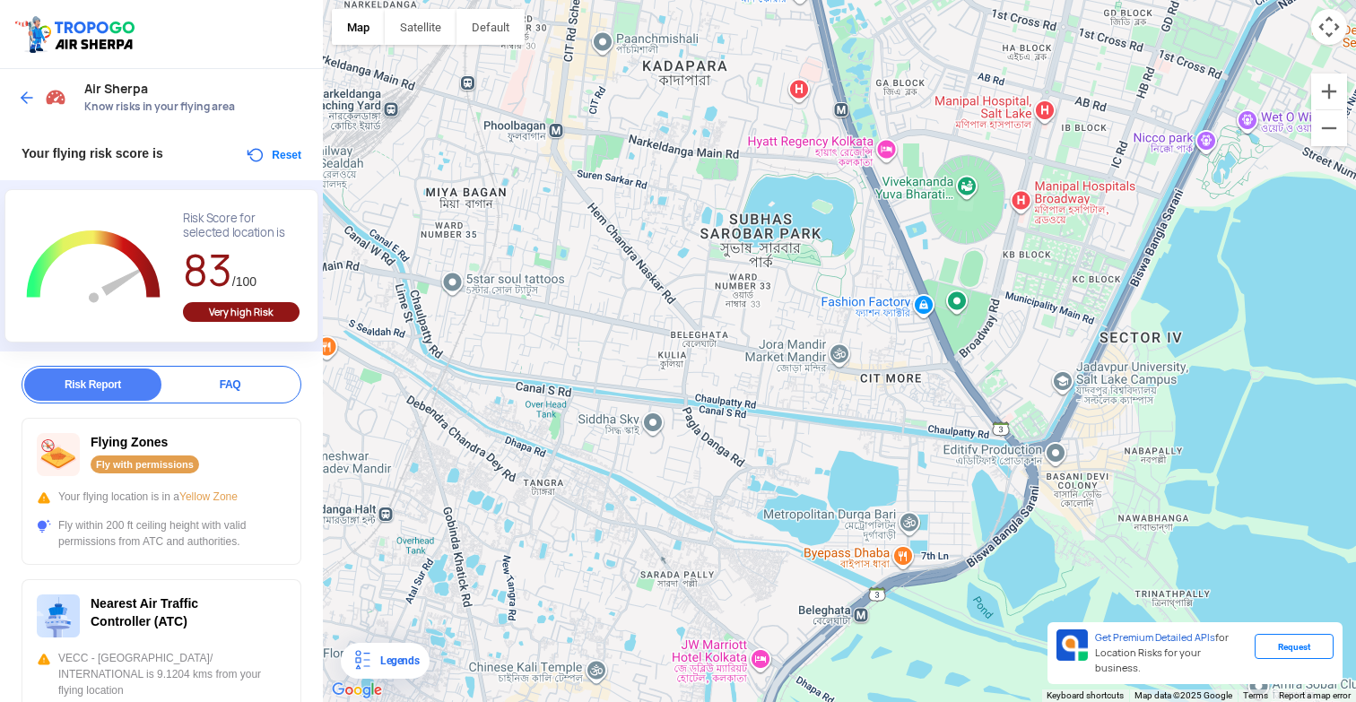
drag, startPoint x: 754, startPoint y: 376, endPoint x: 870, endPoint y: 215, distance: 197.9
click at [870, 215] on div at bounding box center [839, 351] width 1033 height 702
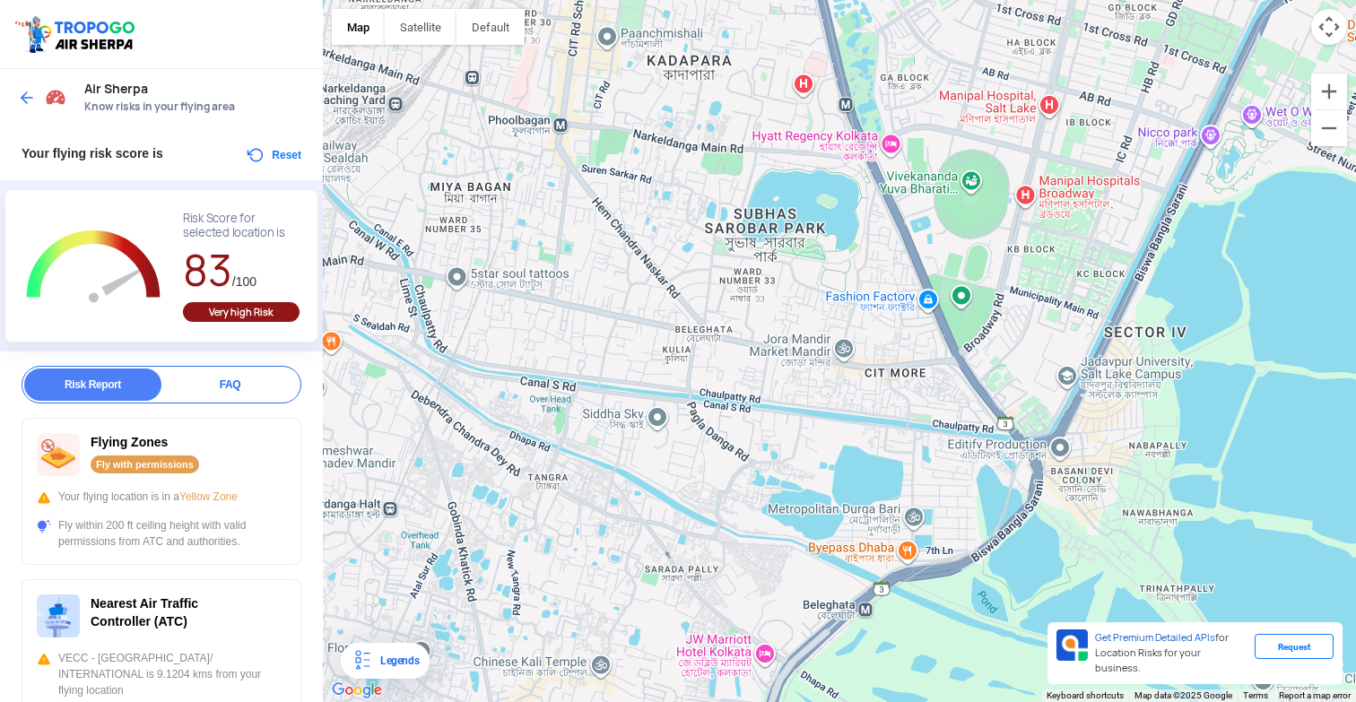
drag, startPoint x: 705, startPoint y: 359, endPoint x: 803, endPoint y: 161, distance: 220.2
click at [802, 162] on div at bounding box center [839, 351] width 1033 height 702
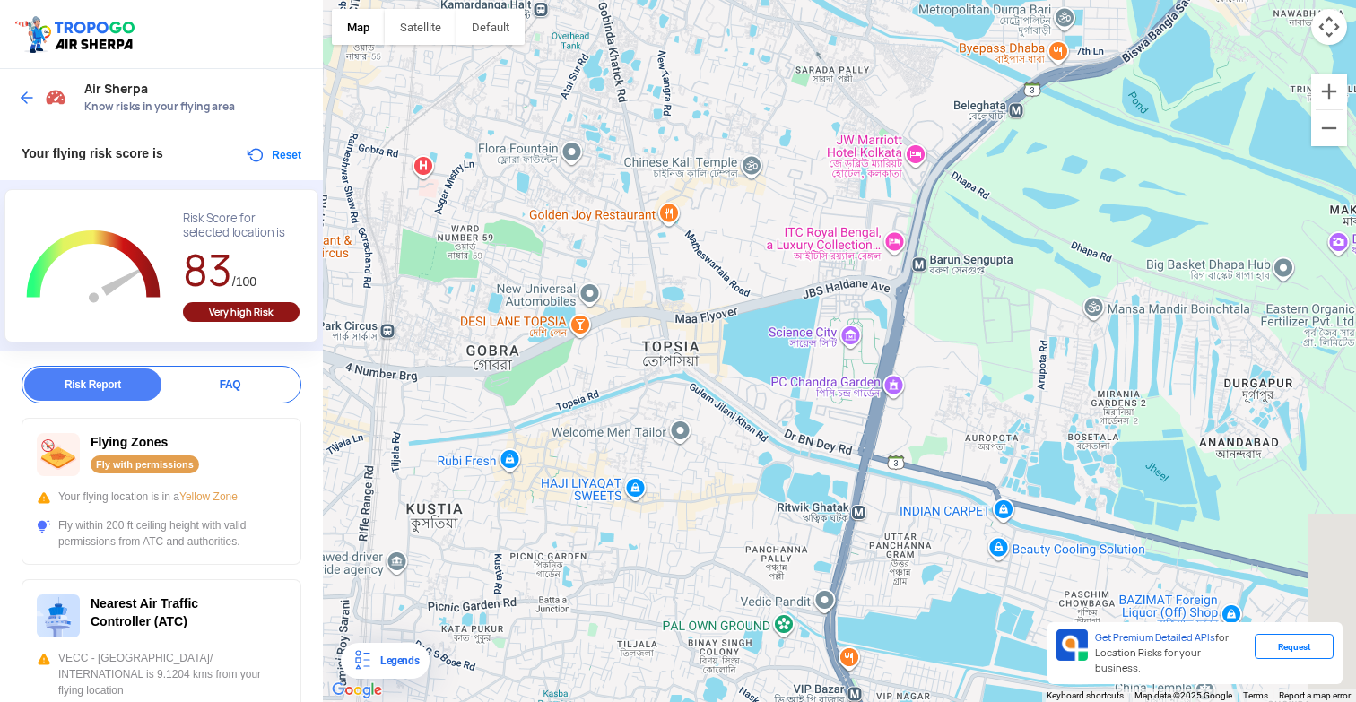
drag, startPoint x: 796, startPoint y: 345, endPoint x: 671, endPoint y: 274, distance: 144.6
click at [671, 274] on div at bounding box center [839, 351] width 1033 height 702
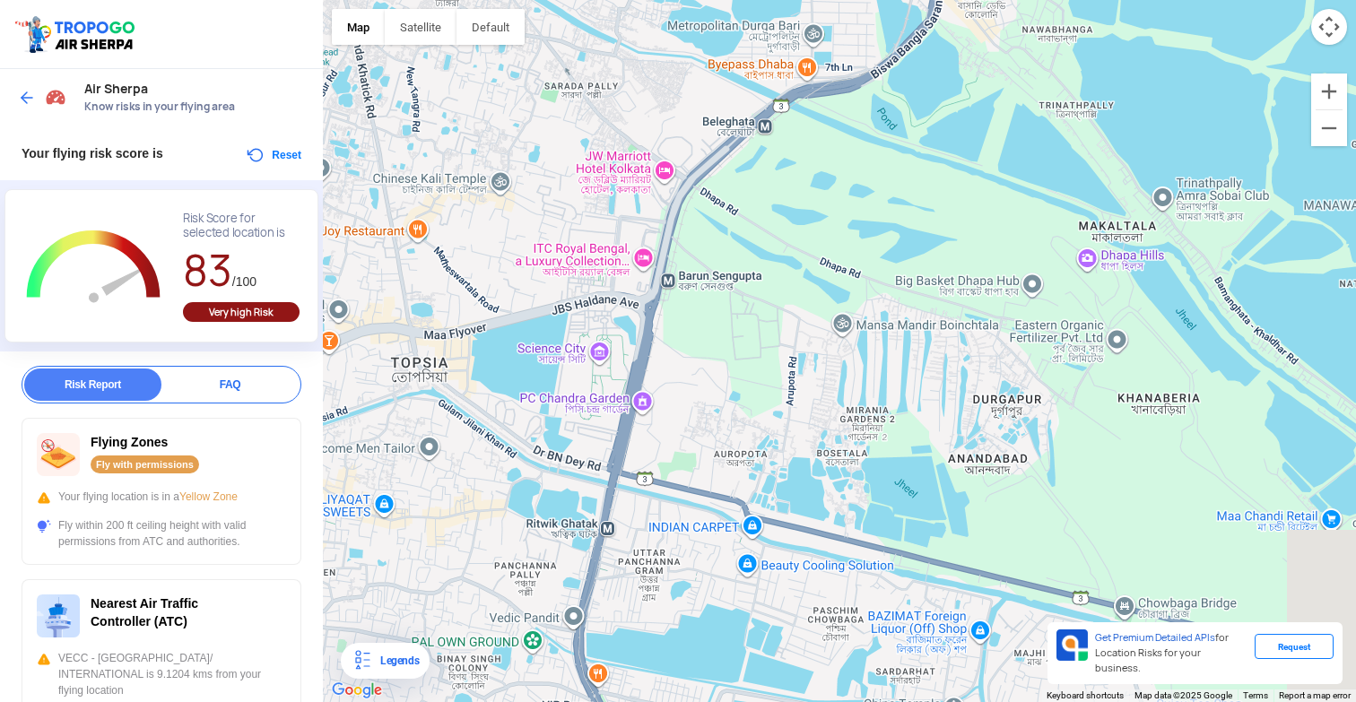
drag, startPoint x: 870, startPoint y: 260, endPoint x: 649, endPoint y: 294, distance: 223.3
click at [649, 294] on div at bounding box center [839, 351] width 1033 height 702
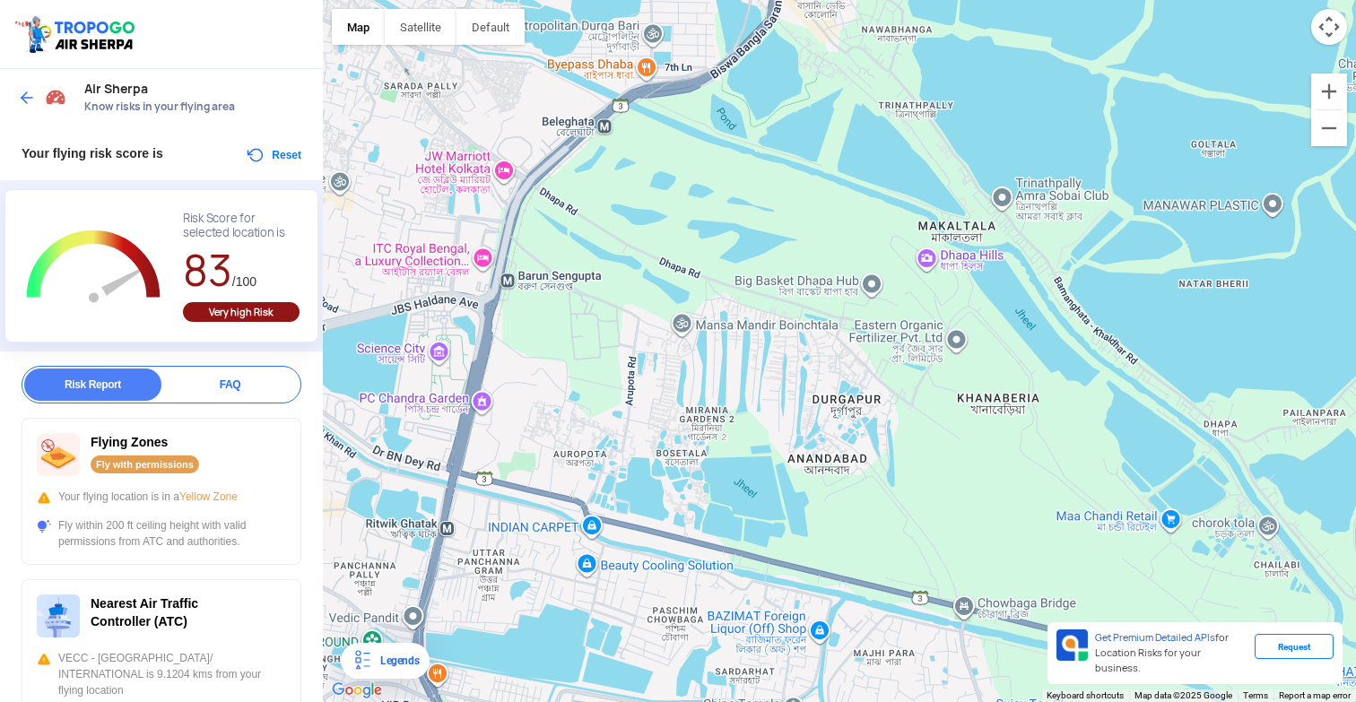
drag, startPoint x: 825, startPoint y: 279, endPoint x: 663, endPoint y: 279, distance: 162.3
click at [663, 279] on div at bounding box center [839, 351] width 1033 height 702
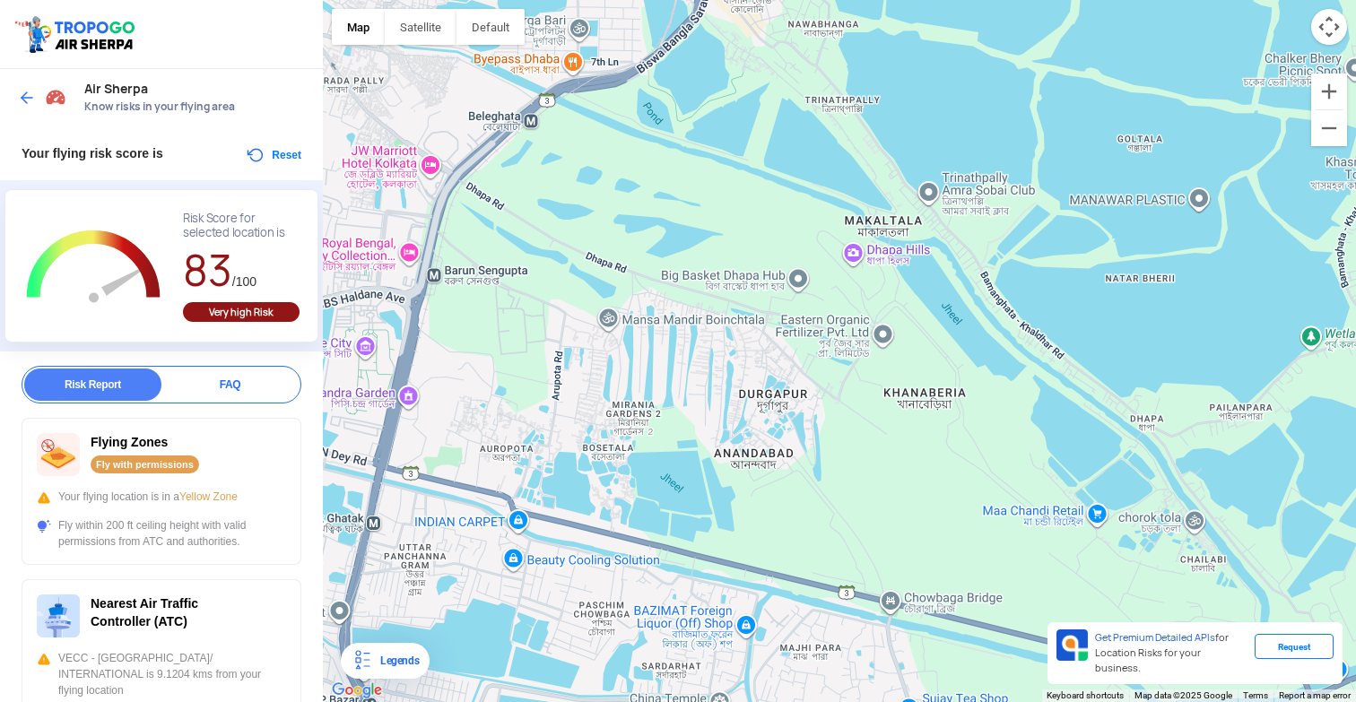
drag, startPoint x: 876, startPoint y: 309, endPoint x: 709, endPoint y: 291, distance: 168.7
click at [709, 291] on div at bounding box center [839, 351] width 1033 height 702
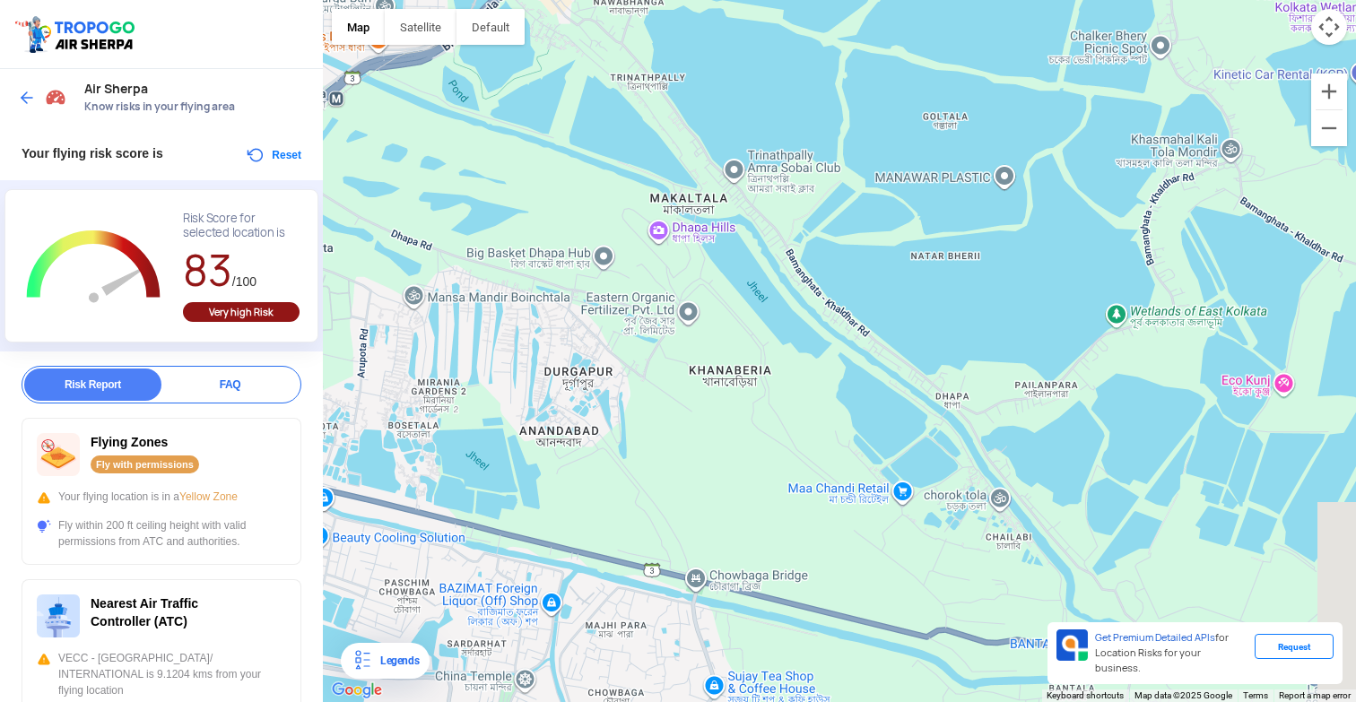
drag, startPoint x: 781, startPoint y: 302, endPoint x: 709, endPoint y: 299, distance: 72.7
click at [709, 299] on div at bounding box center [839, 351] width 1033 height 702
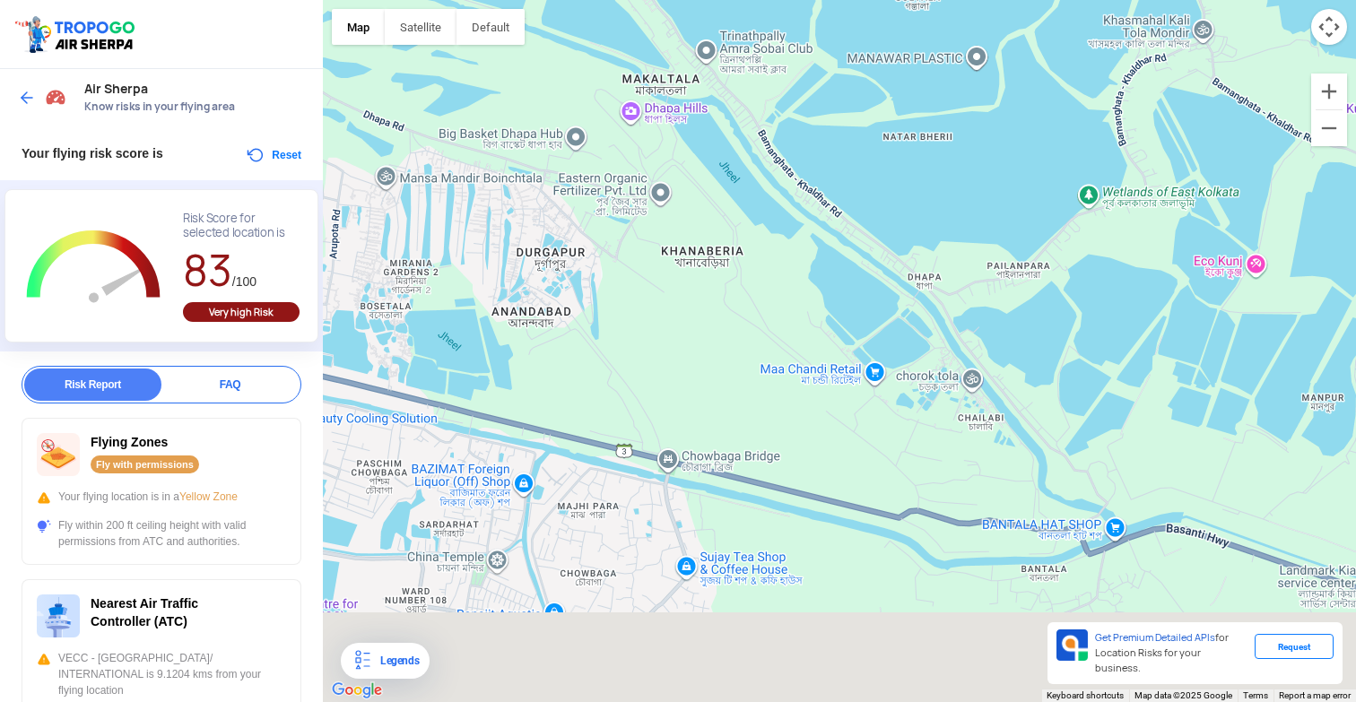
drag, startPoint x: 705, startPoint y: 402, endPoint x: 686, endPoint y: 280, distance: 123.4
click at [686, 280] on div at bounding box center [839, 351] width 1033 height 702
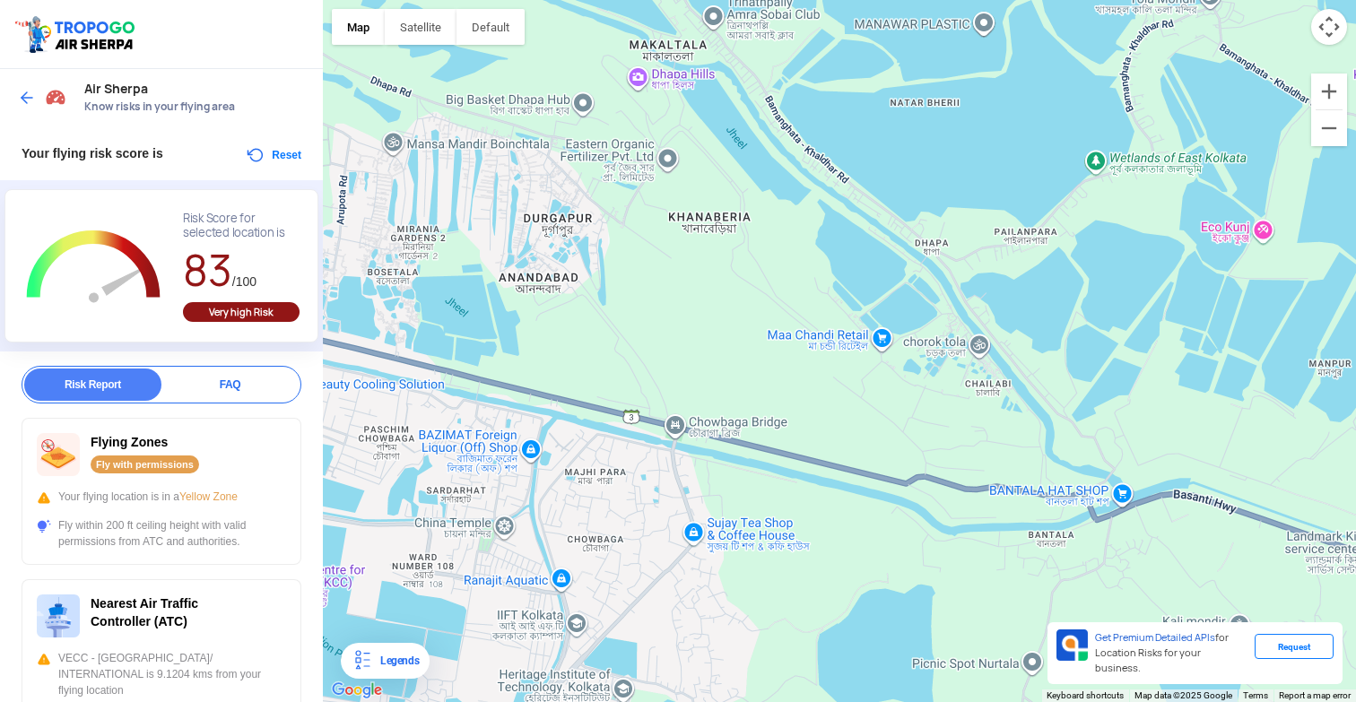
drag, startPoint x: 657, startPoint y: 364, endPoint x: 678, endPoint y: 265, distance: 101.7
click at [678, 265] on div at bounding box center [839, 351] width 1033 height 702
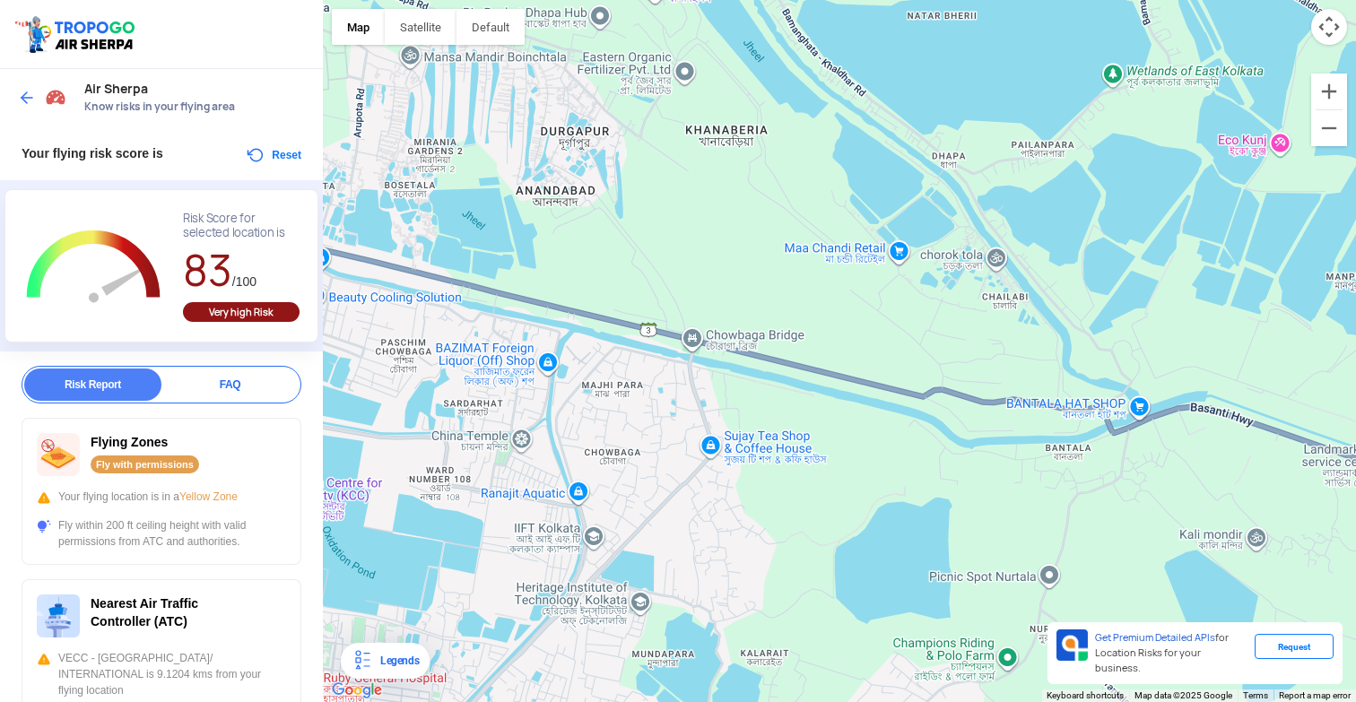
drag, startPoint x: 746, startPoint y: 371, endPoint x: 738, endPoint y: 236, distance: 135.7
click at [738, 236] on div at bounding box center [839, 351] width 1033 height 702
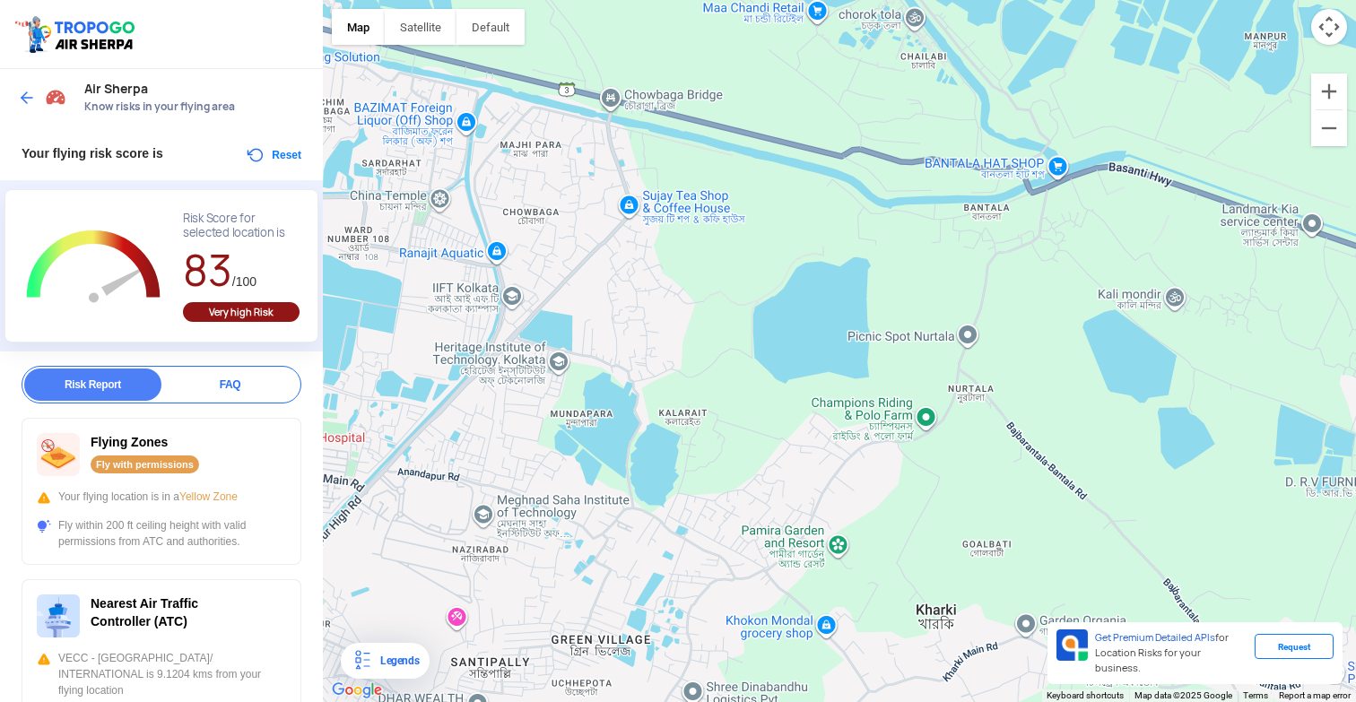
drag, startPoint x: 809, startPoint y: 317, endPoint x: 743, endPoint y: 267, distance: 82.7
click at [743, 267] on div at bounding box center [839, 351] width 1033 height 702
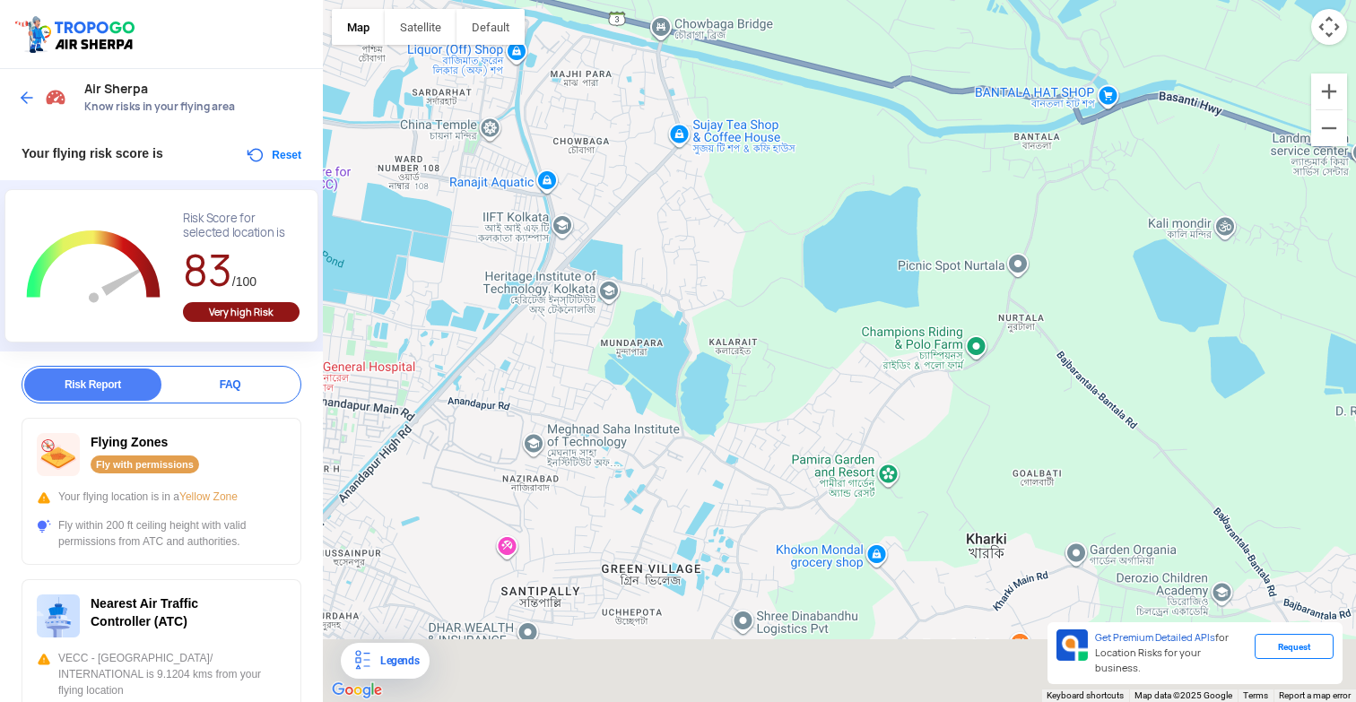
drag, startPoint x: 856, startPoint y: 356, endPoint x: 915, endPoint y: 268, distance: 106.0
click at [915, 268] on div at bounding box center [839, 351] width 1033 height 702
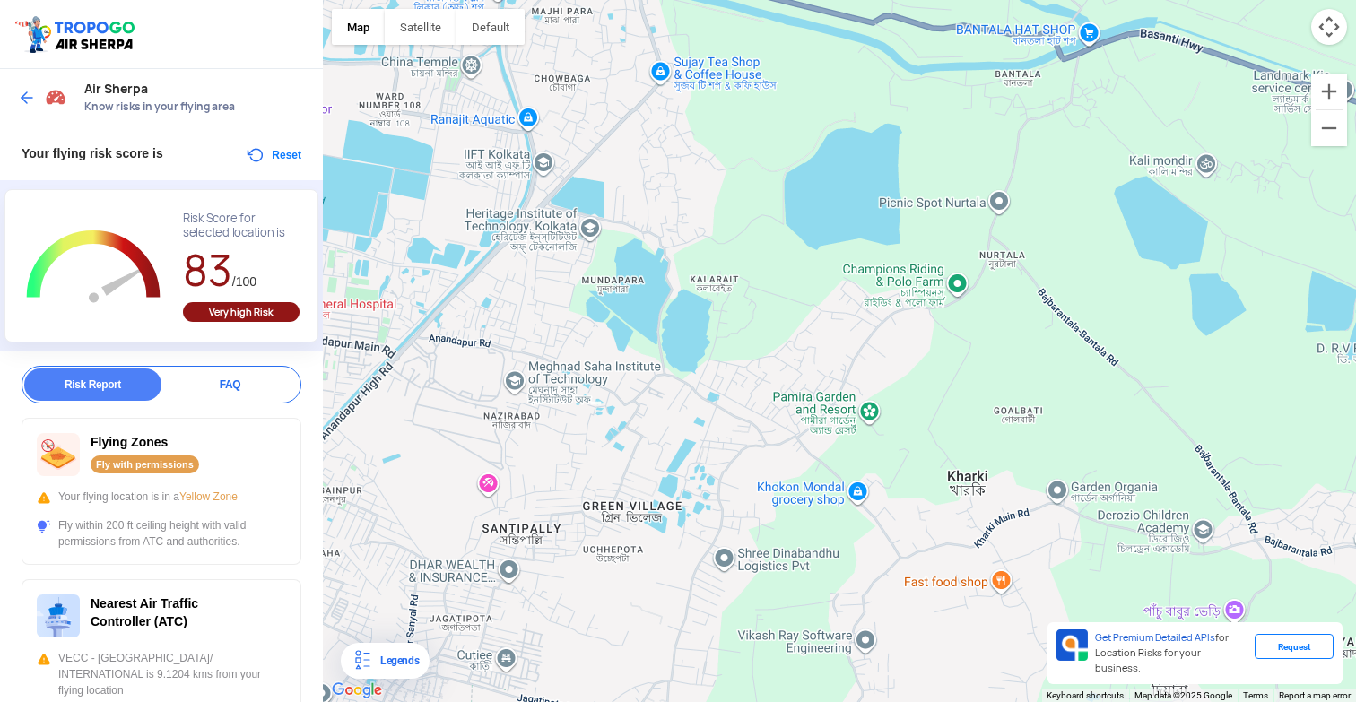
drag, startPoint x: 768, startPoint y: 331, endPoint x: 745, endPoint y: 268, distance: 66.7
click at [745, 268] on div at bounding box center [839, 351] width 1033 height 702
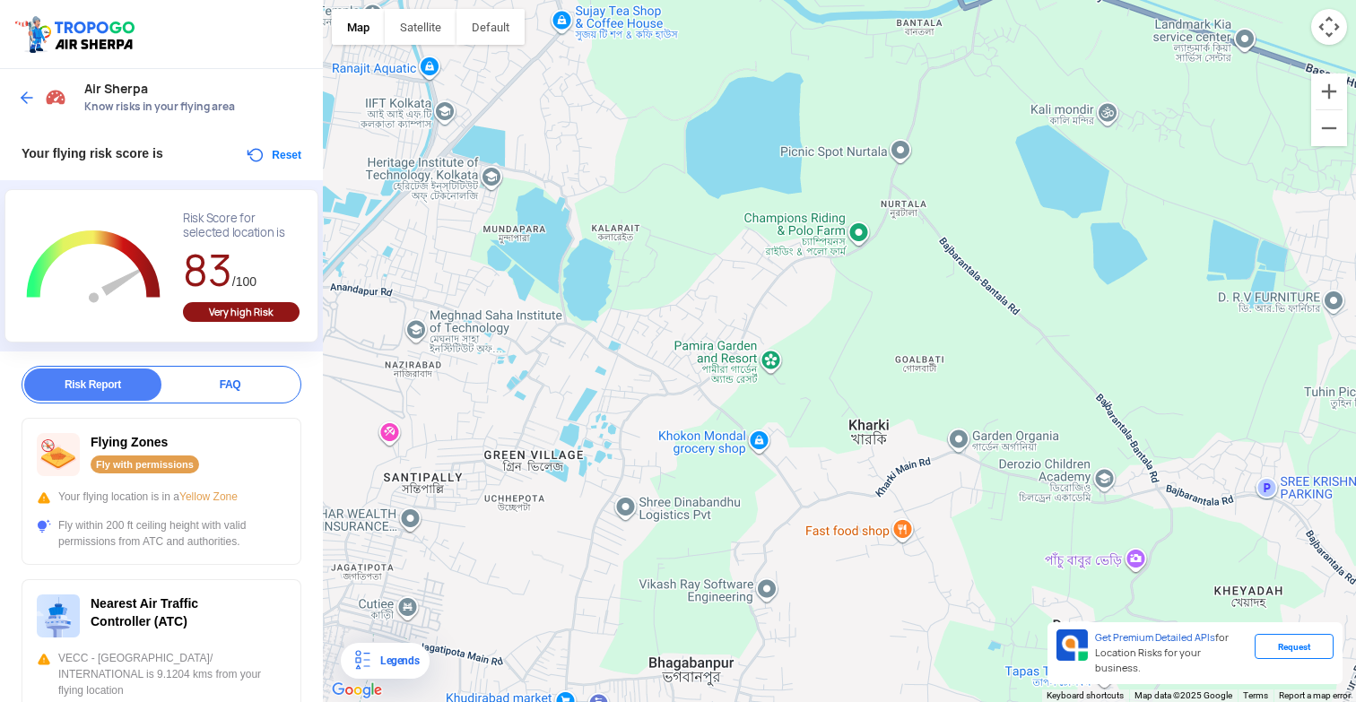
drag, startPoint x: 841, startPoint y: 319, endPoint x: 687, endPoint y: 251, distance: 168.7
click at [687, 251] on div at bounding box center [839, 351] width 1033 height 702
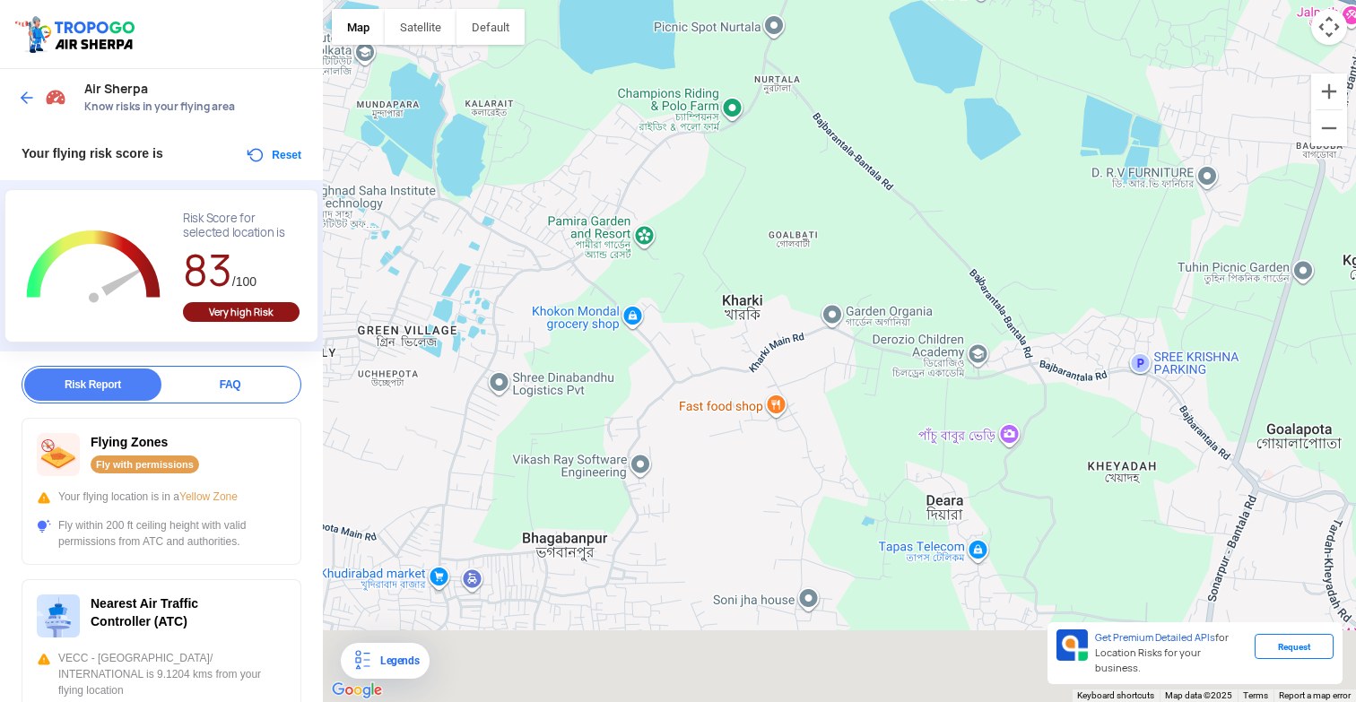
drag, startPoint x: 752, startPoint y: 302, endPoint x: 787, endPoint y: 203, distance: 105.2
click at [787, 203] on div at bounding box center [839, 351] width 1033 height 702
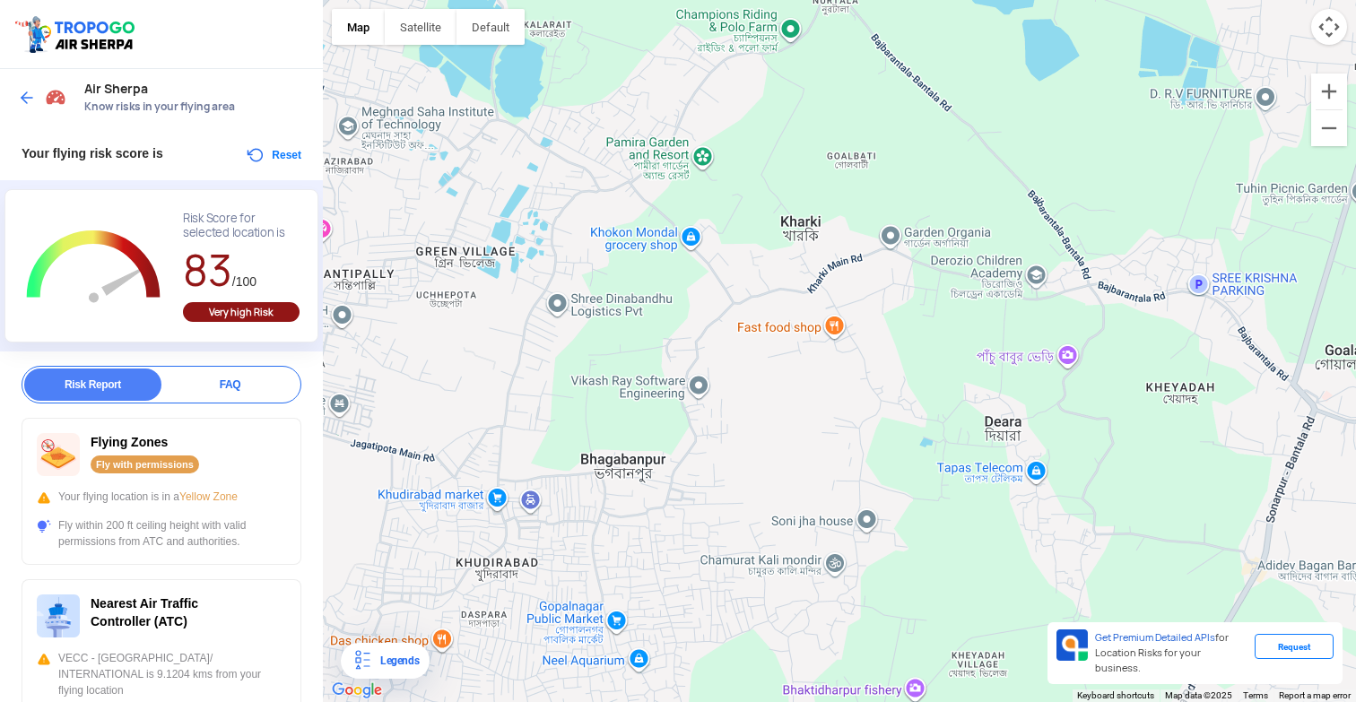
drag, startPoint x: 648, startPoint y: 335, endPoint x: 740, endPoint y: 244, distance: 128.7
click at [739, 245] on div at bounding box center [839, 351] width 1033 height 702
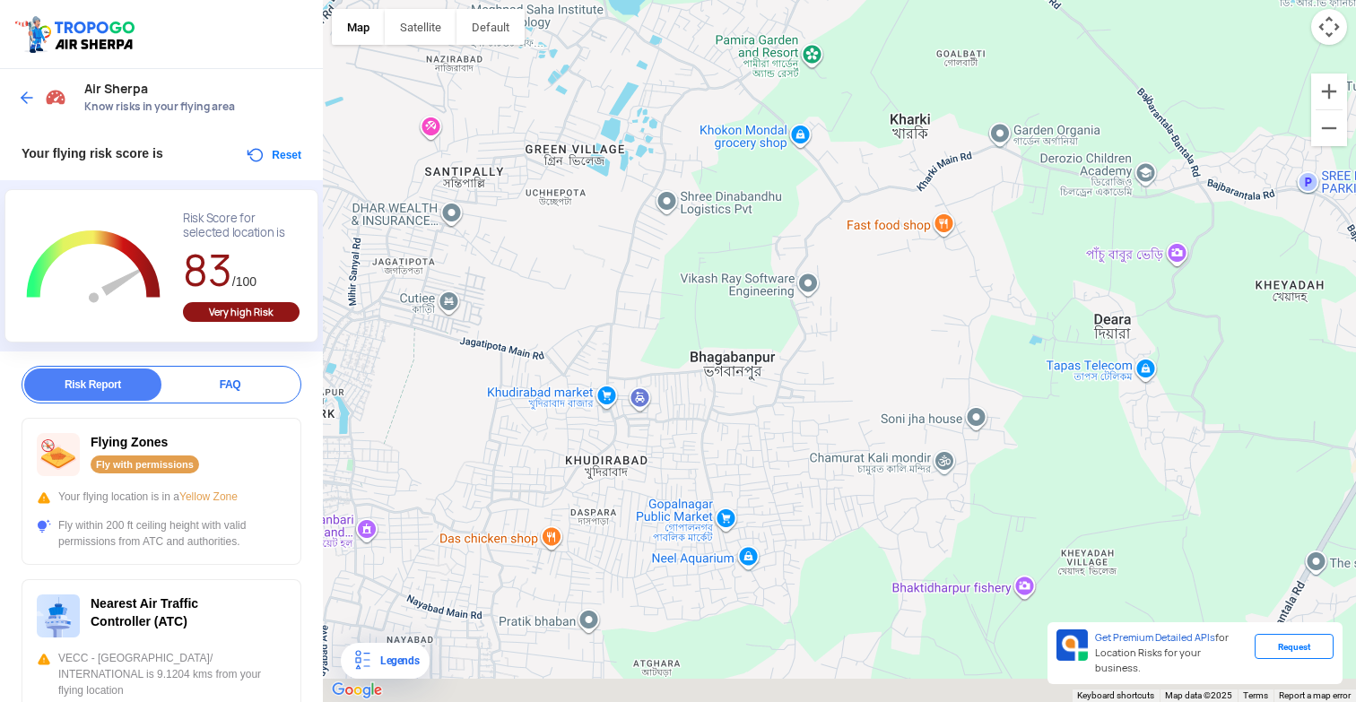
drag, startPoint x: 512, startPoint y: 375, endPoint x: 622, endPoint y: 236, distance: 177.5
click at [622, 238] on div at bounding box center [839, 351] width 1033 height 702
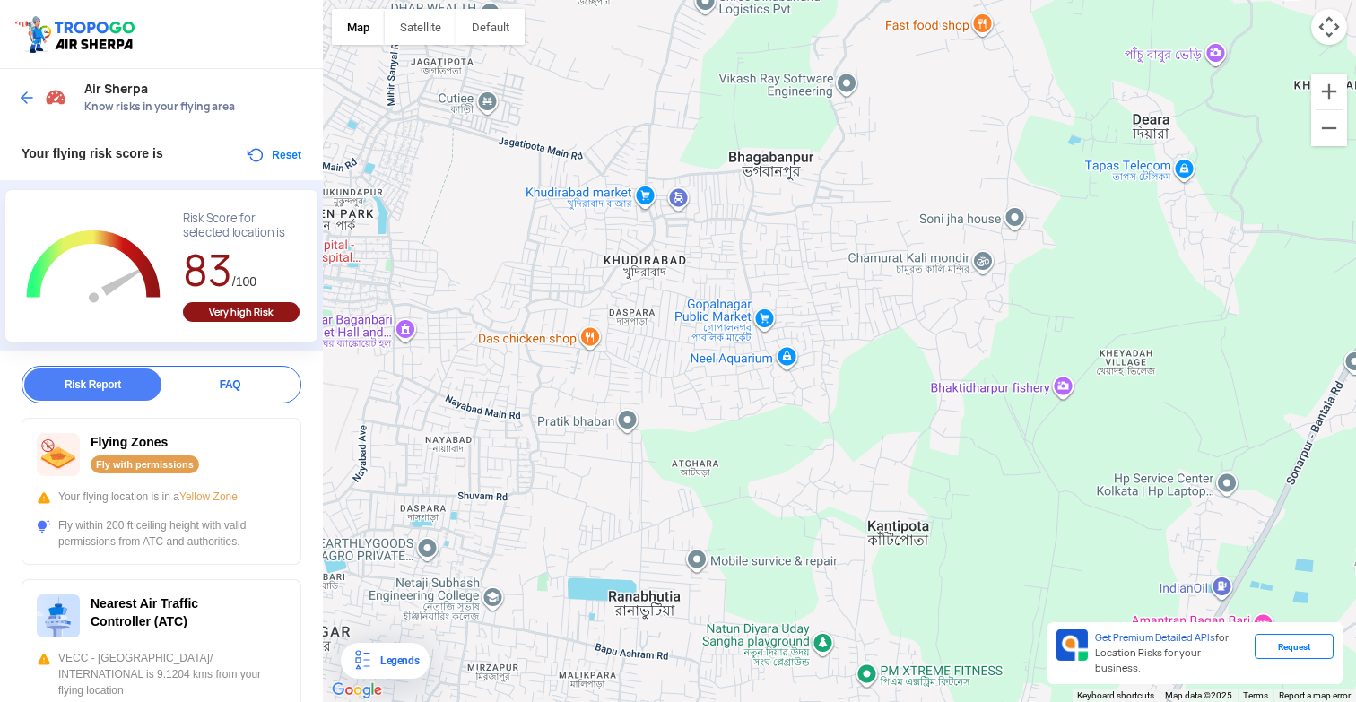
drag, startPoint x: 730, startPoint y: 376, endPoint x: 704, endPoint y: 236, distance: 142.3
click at [704, 236] on div at bounding box center [839, 351] width 1033 height 702
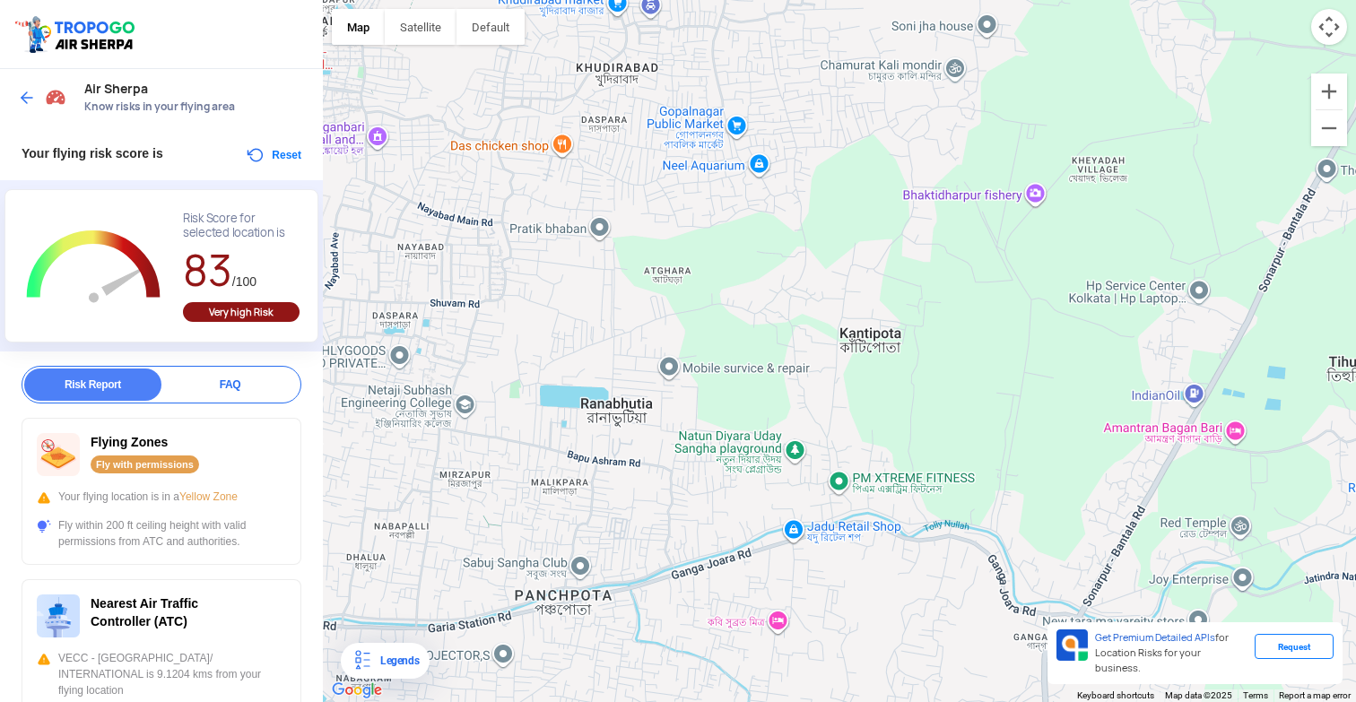
drag, startPoint x: 728, startPoint y: 378, endPoint x: 717, endPoint y: 260, distance: 119.0
click at [717, 260] on div at bounding box center [839, 351] width 1033 height 702
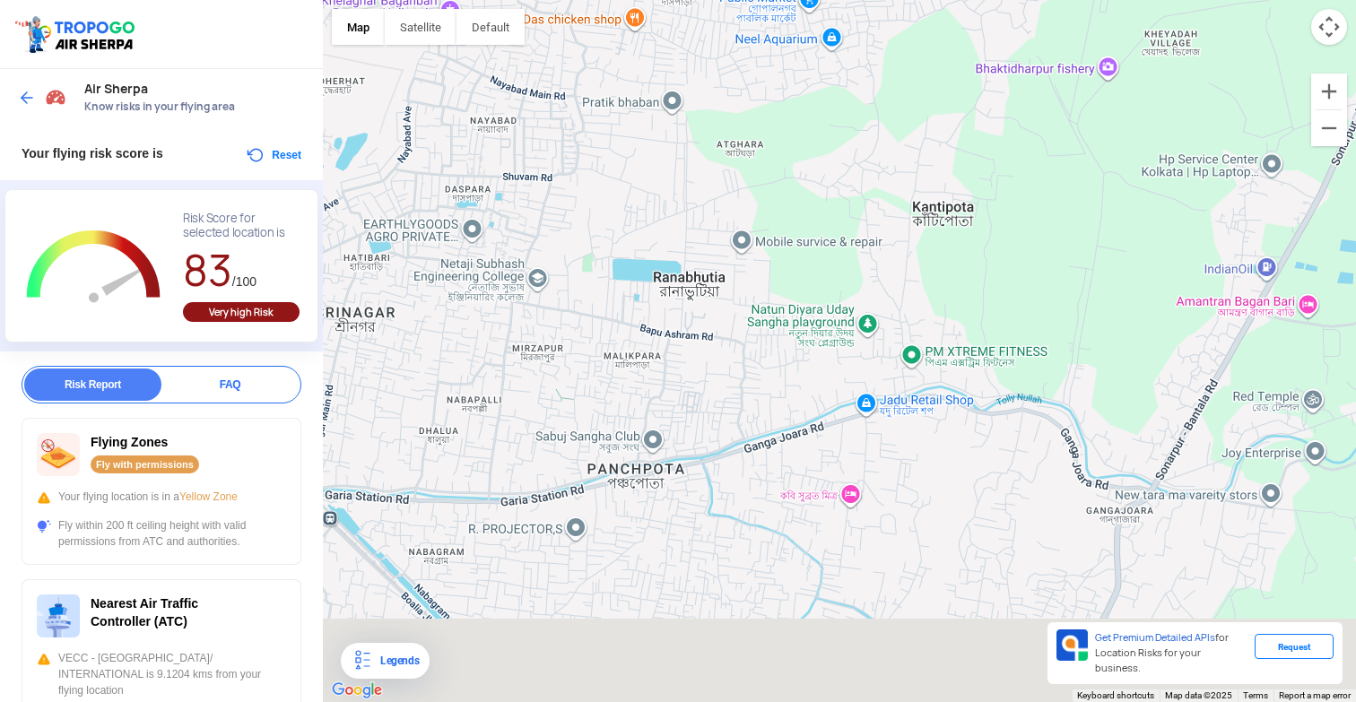
drag, startPoint x: 678, startPoint y: 352, endPoint x: 765, endPoint y: 219, distance: 159.5
click at [765, 219] on div at bounding box center [839, 351] width 1033 height 702
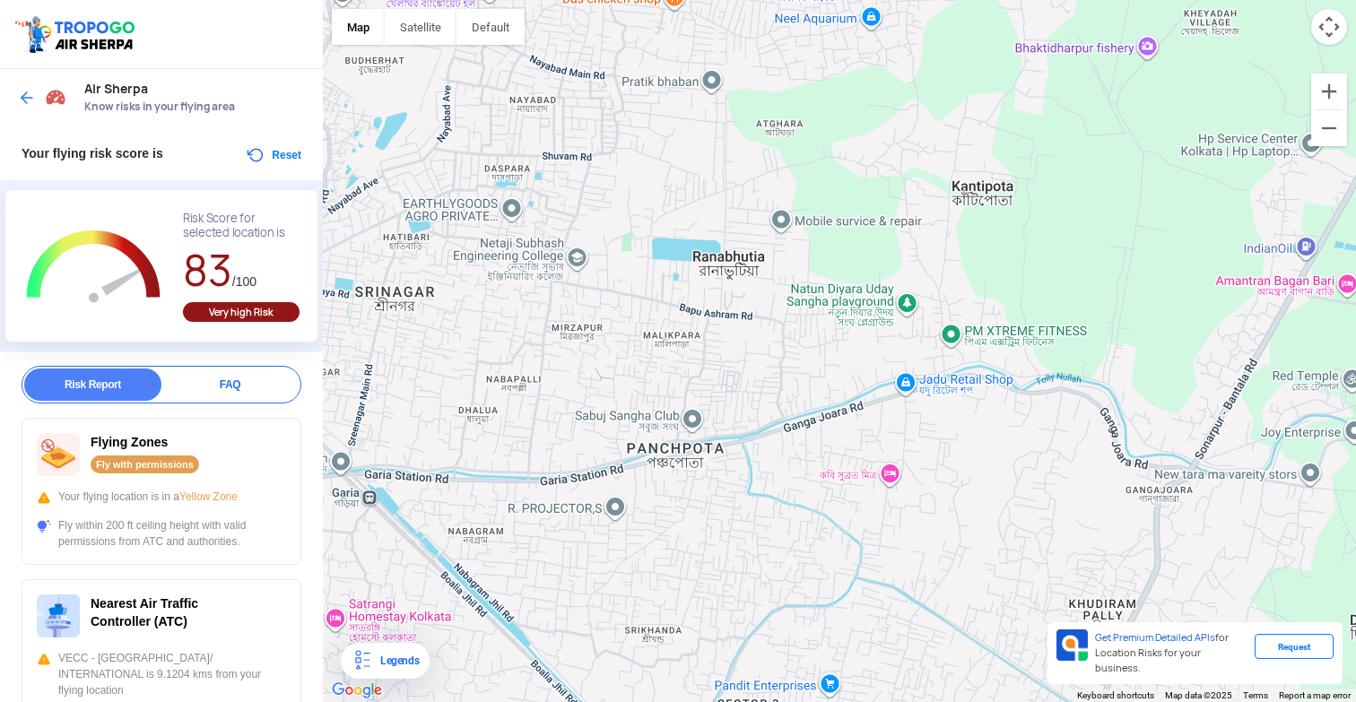
drag, startPoint x: 590, startPoint y: 264, endPoint x: 926, endPoint y: 261, distance: 336.3
click at [924, 257] on div at bounding box center [839, 351] width 1033 height 702
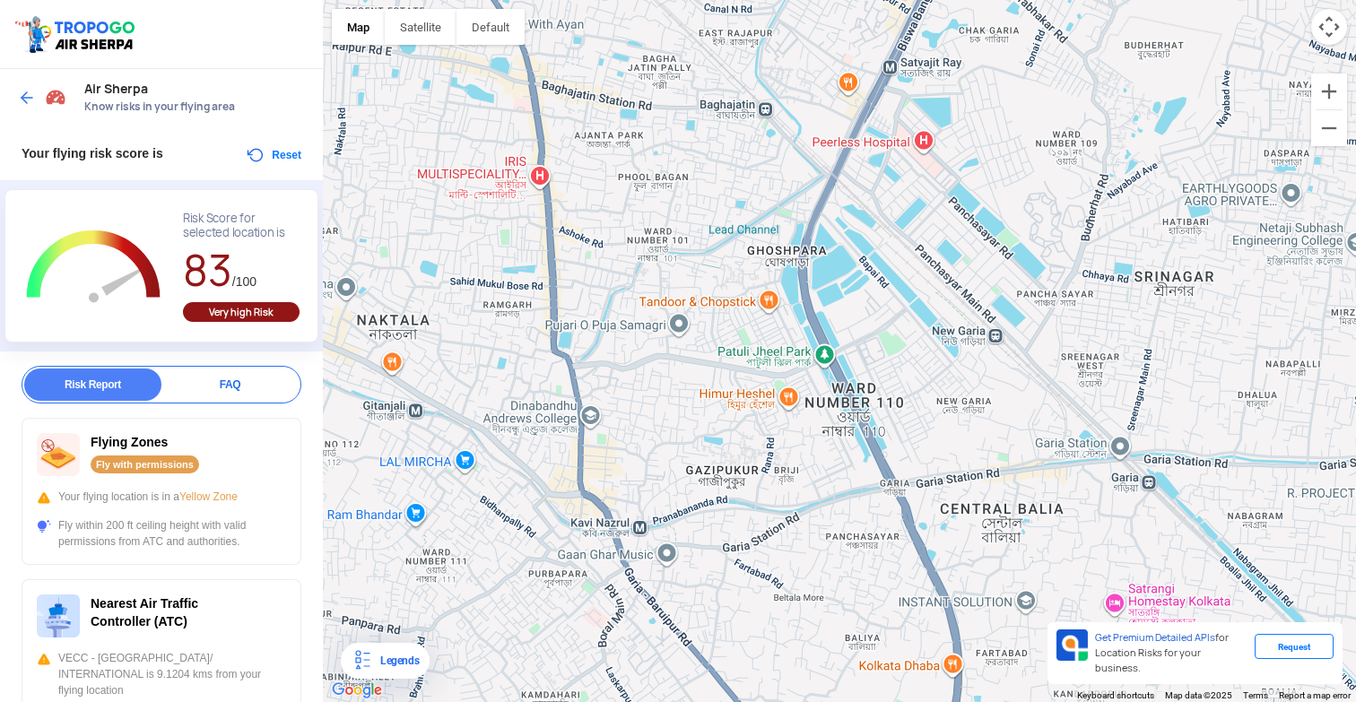
drag, startPoint x: 737, startPoint y: 265, endPoint x: 984, endPoint y: 291, distance: 248.0
click at [980, 291] on div at bounding box center [839, 351] width 1033 height 702
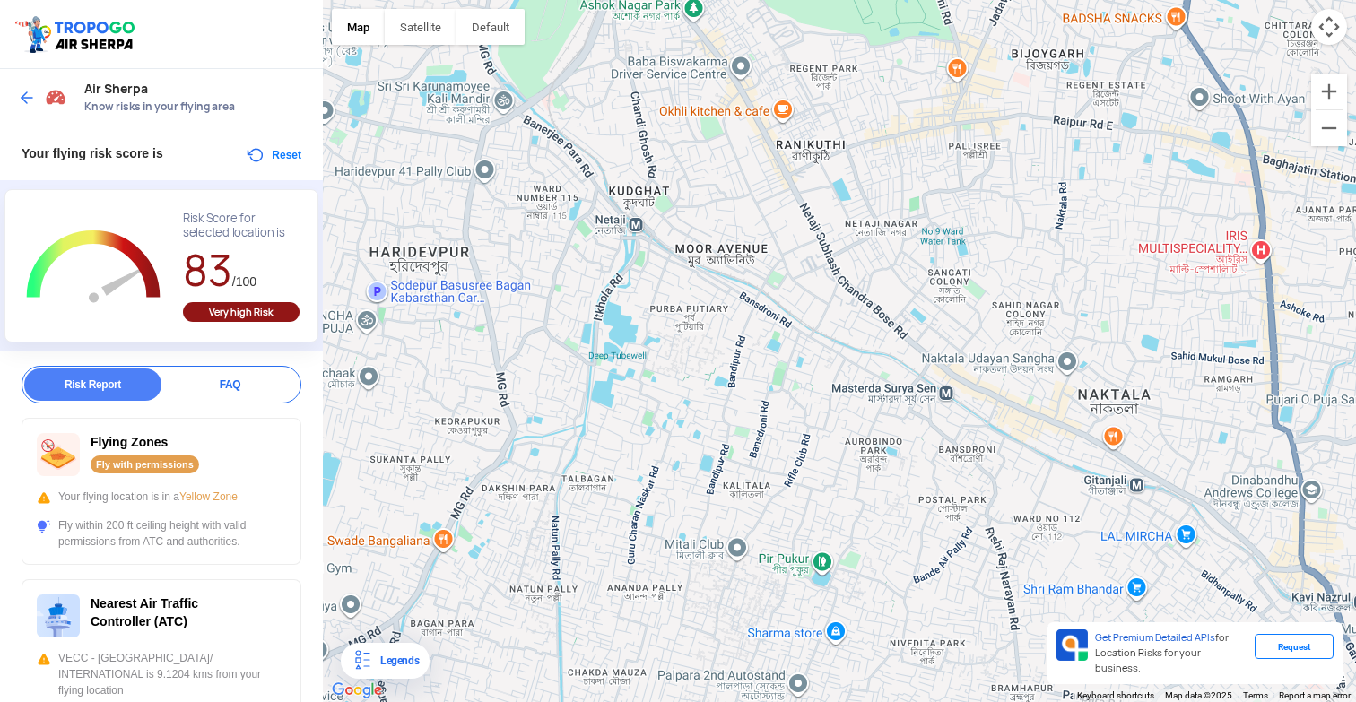
drag, startPoint x: 976, startPoint y: 295, endPoint x: 1009, endPoint y: 439, distance: 147.3
click at [1013, 428] on div at bounding box center [839, 351] width 1033 height 702
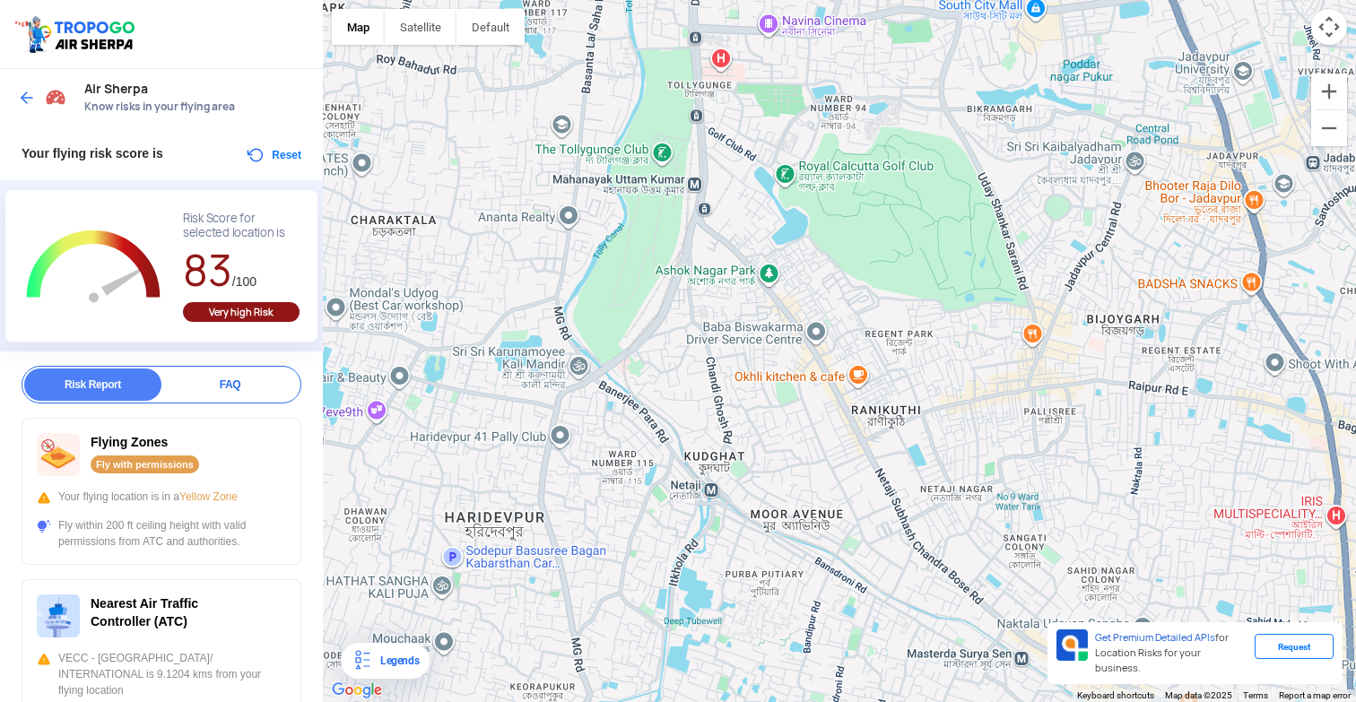
drag, startPoint x: 989, startPoint y: 389, endPoint x: 1075, endPoint y: 444, distance: 102.0
click at [1075, 444] on div at bounding box center [839, 351] width 1033 height 702
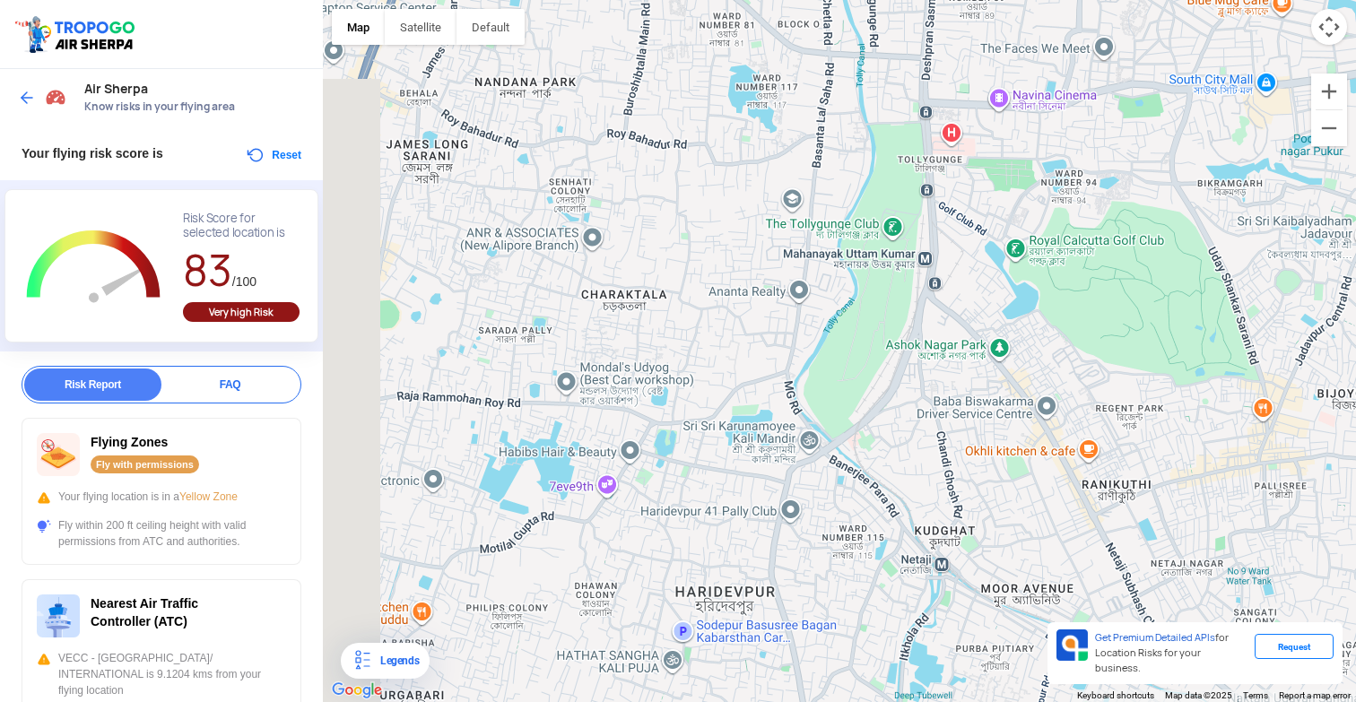
drag, startPoint x: 917, startPoint y: 394, endPoint x: 1032, endPoint y: 410, distance: 116.8
click at [1049, 405] on div at bounding box center [839, 351] width 1033 height 702
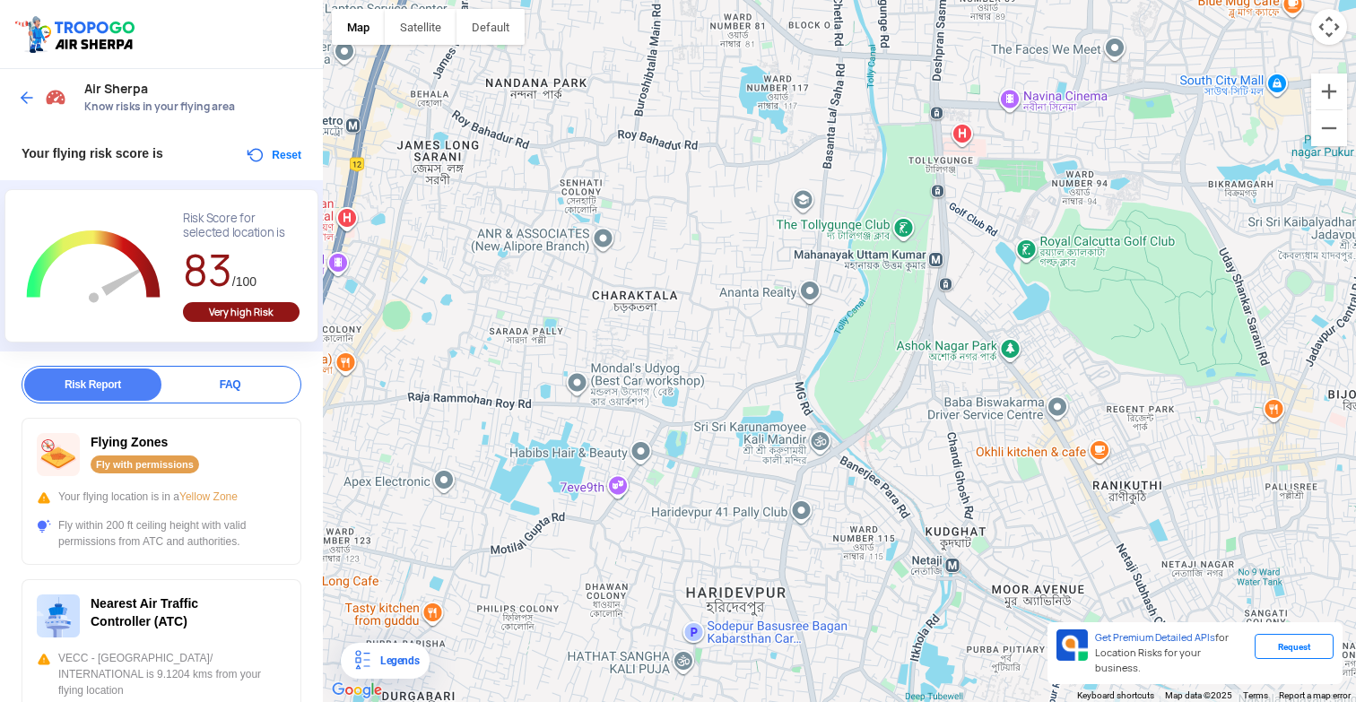
drag, startPoint x: 815, startPoint y: 382, endPoint x: 1055, endPoint y: 374, distance: 239.6
click at [1048, 374] on div at bounding box center [839, 351] width 1033 height 702
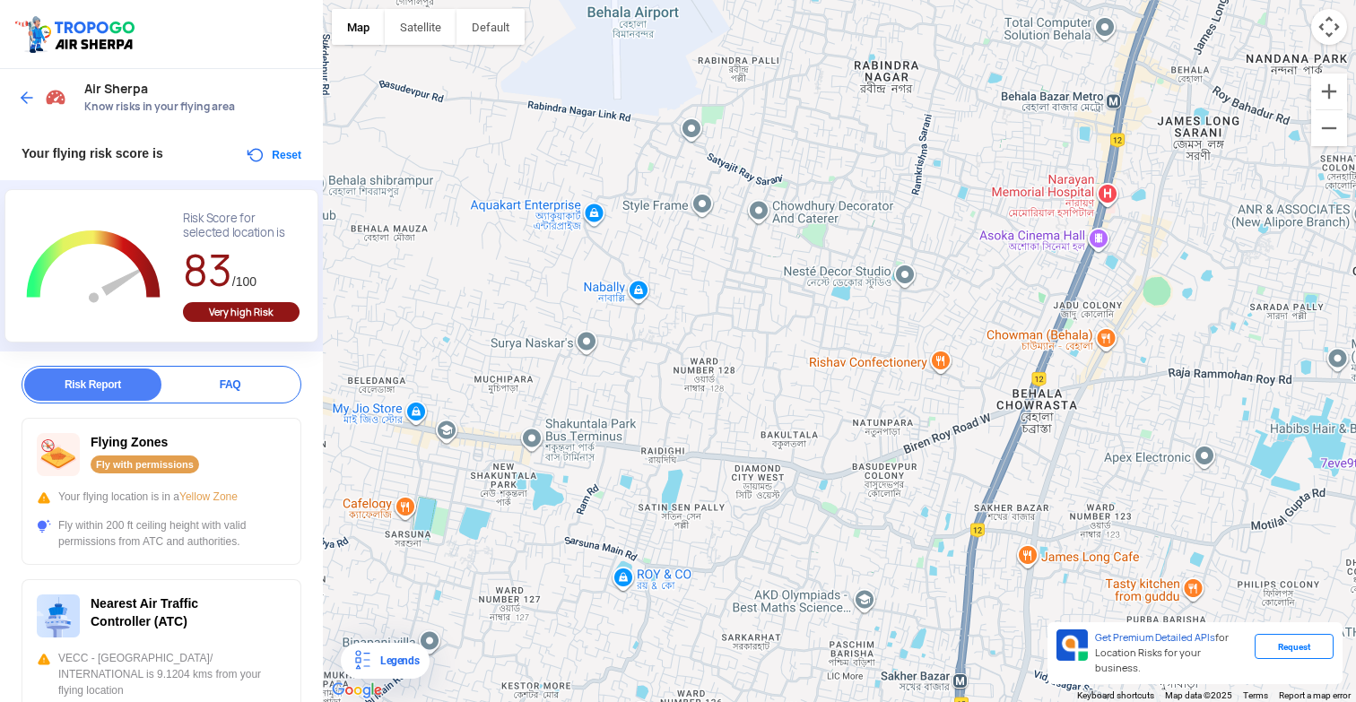
click at [1055, 376] on div at bounding box center [839, 351] width 1033 height 702
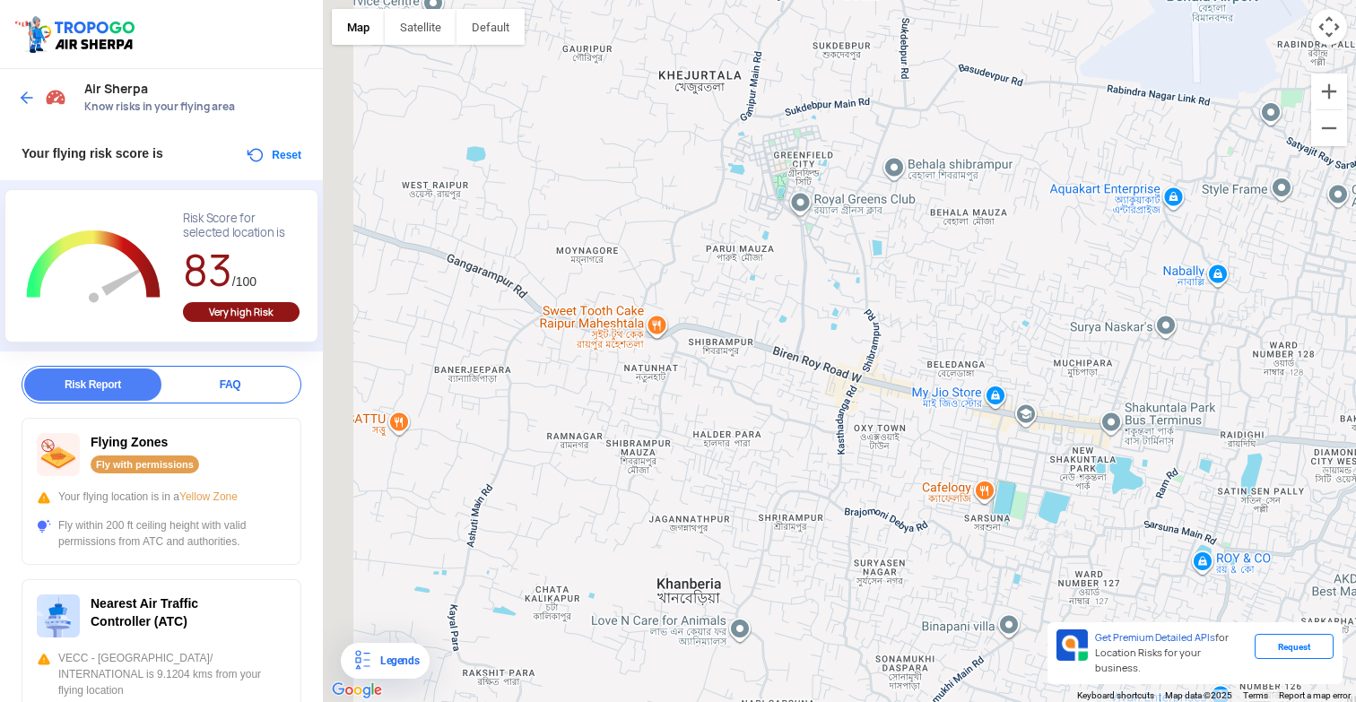
click at [1090, 364] on div at bounding box center [839, 351] width 1033 height 702
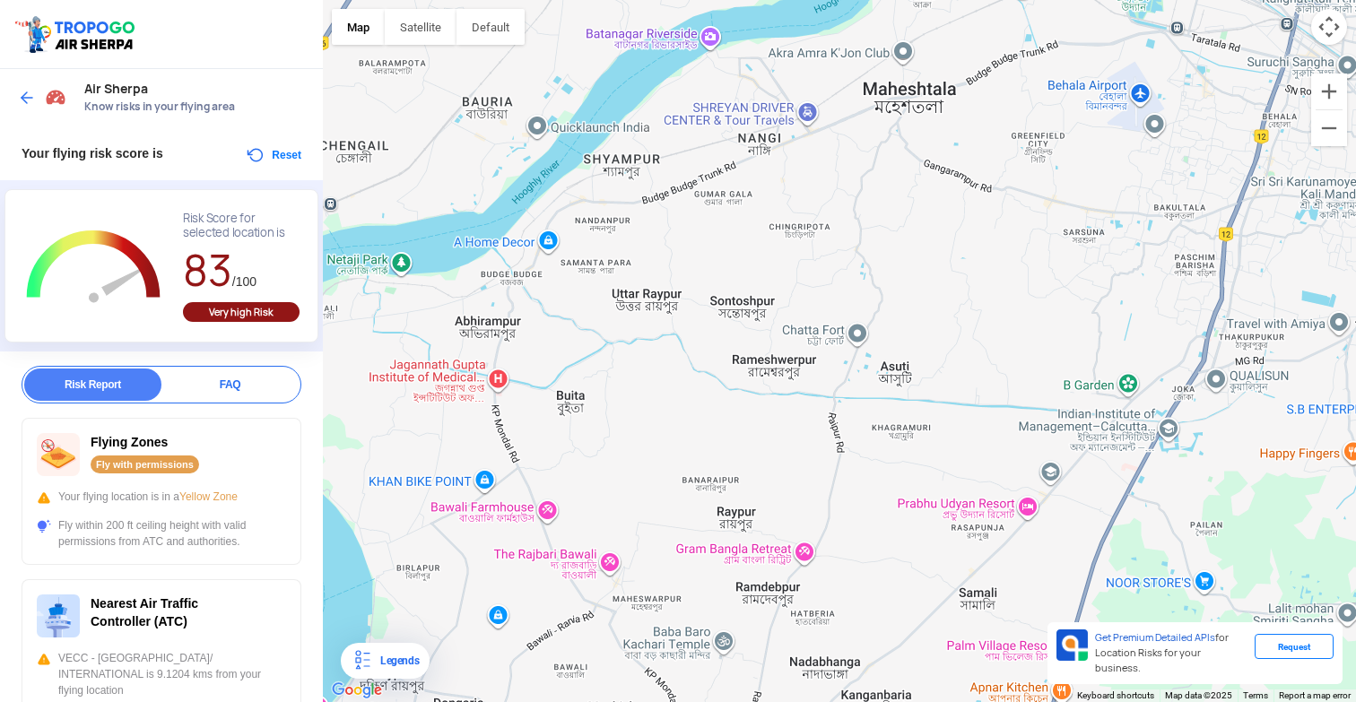
click at [845, 283] on div at bounding box center [839, 351] width 1033 height 702
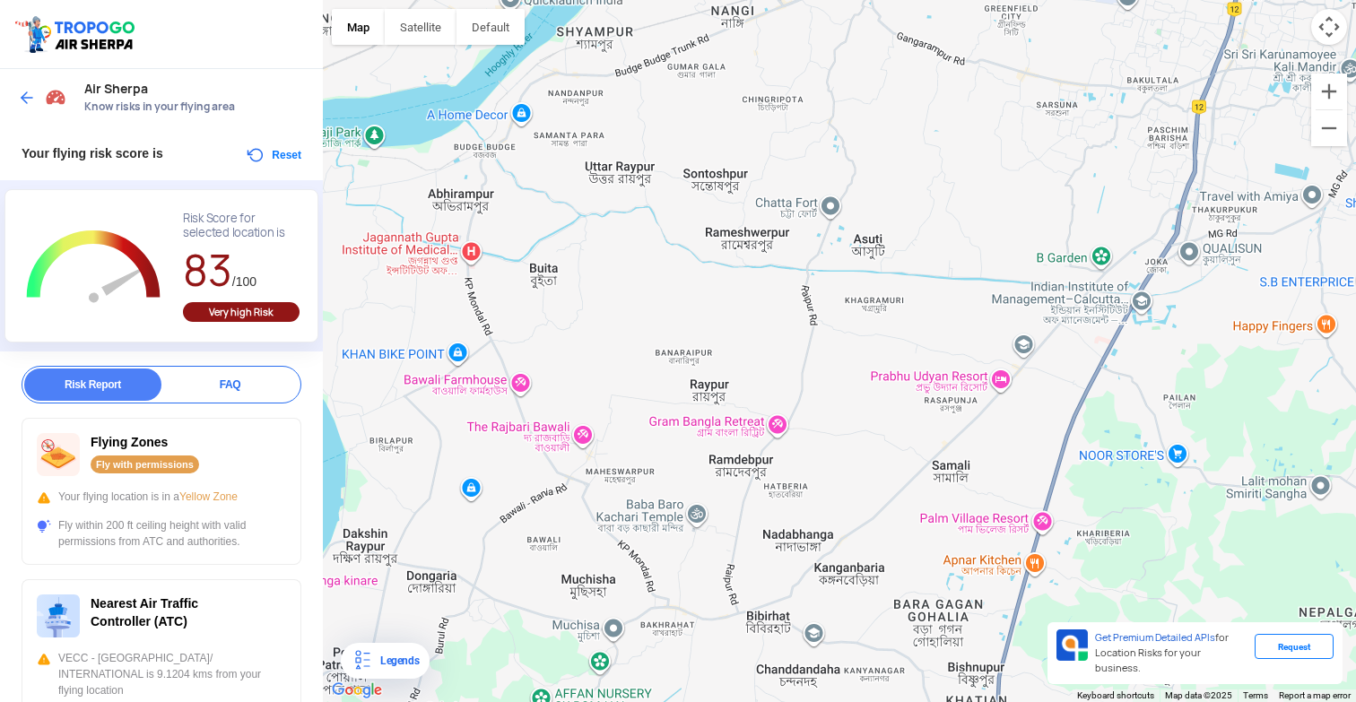
click at [826, 265] on div at bounding box center [839, 351] width 1033 height 702
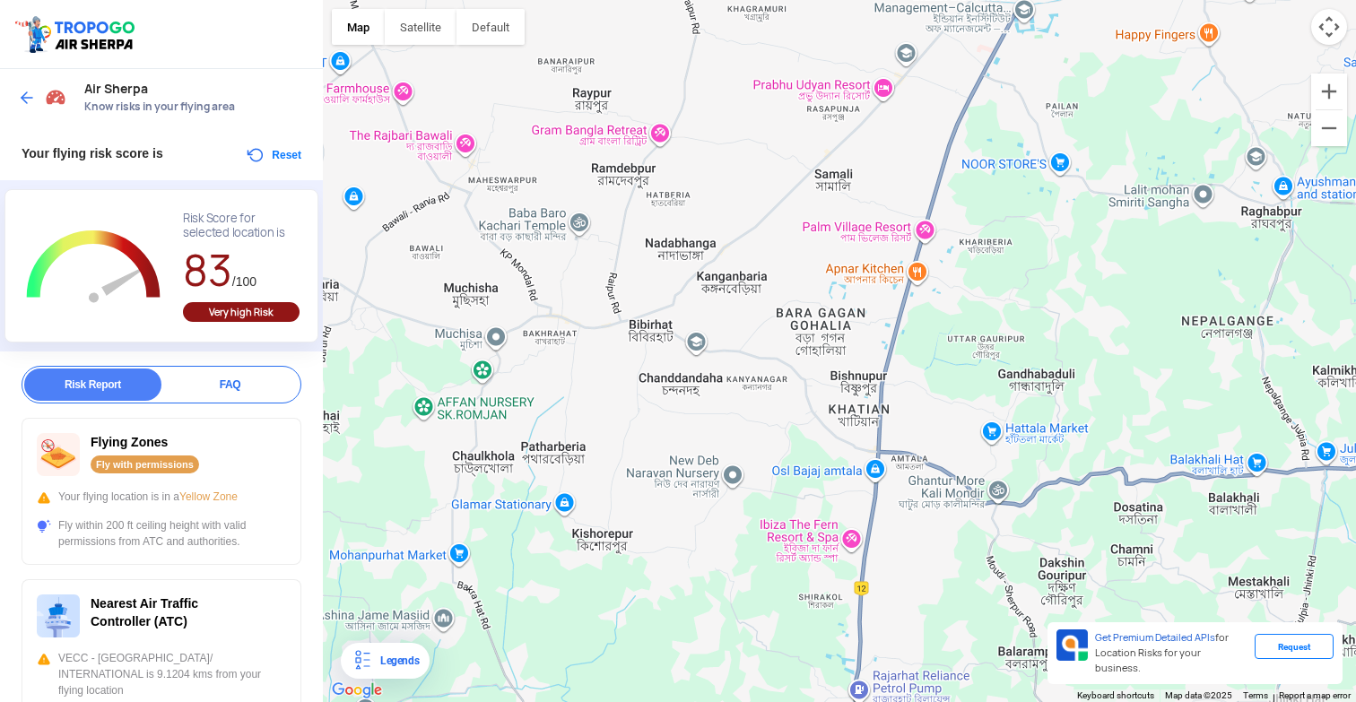
click at [823, 298] on div at bounding box center [839, 351] width 1033 height 702
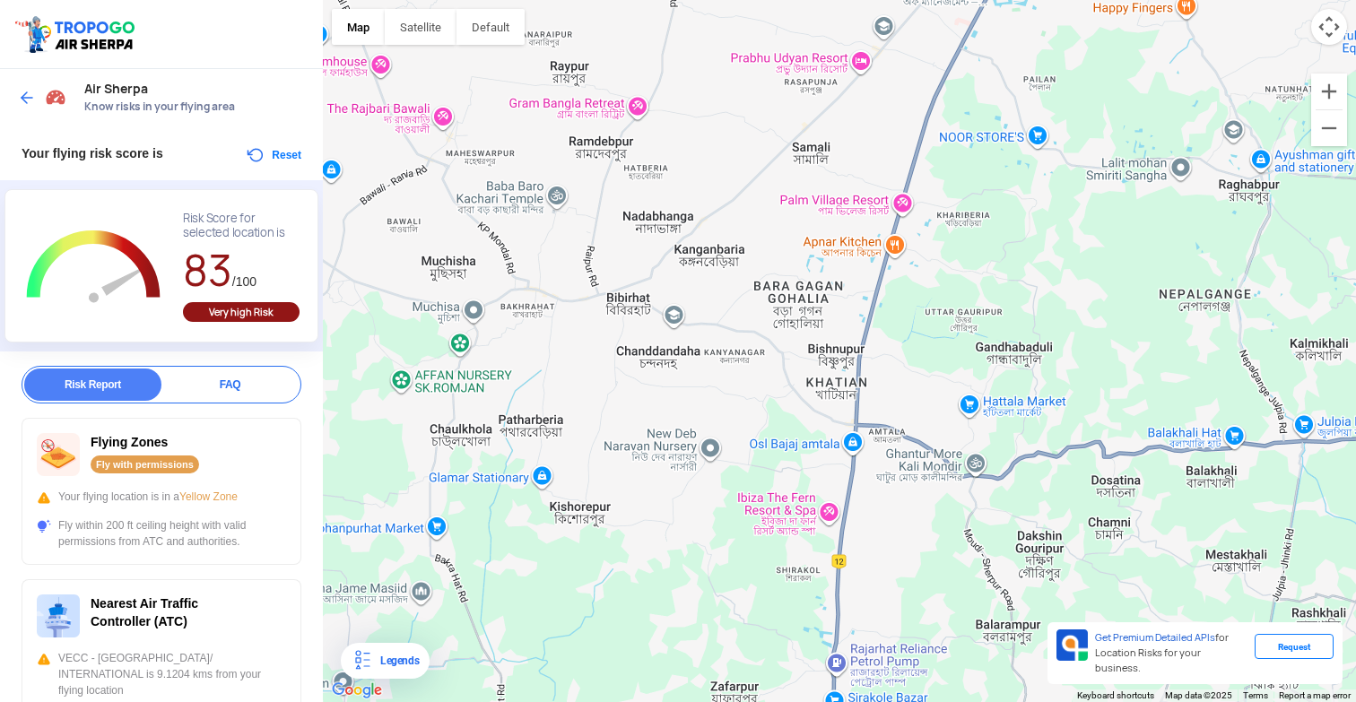
click at [813, 296] on div at bounding box center [839, 351] width 1033 height 702
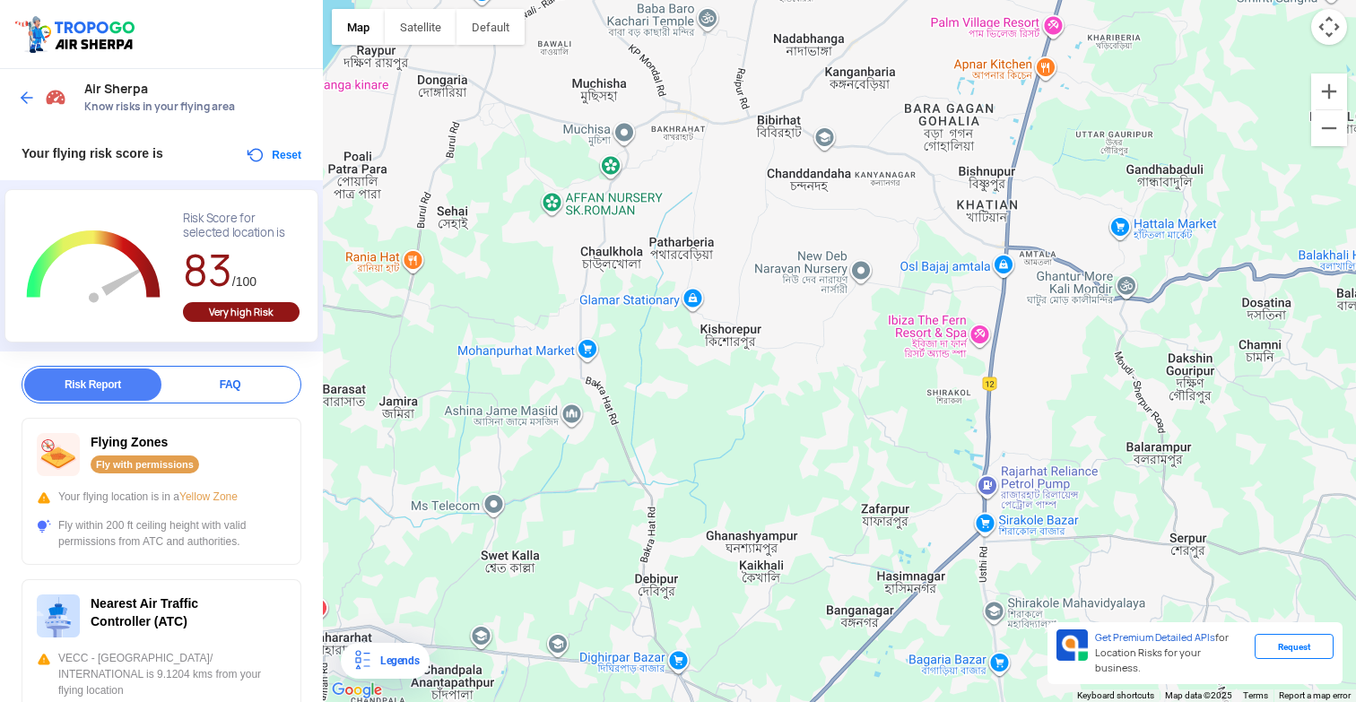
click at [847, 402] on div at bounding box center [839, 351] width 1033 height 702
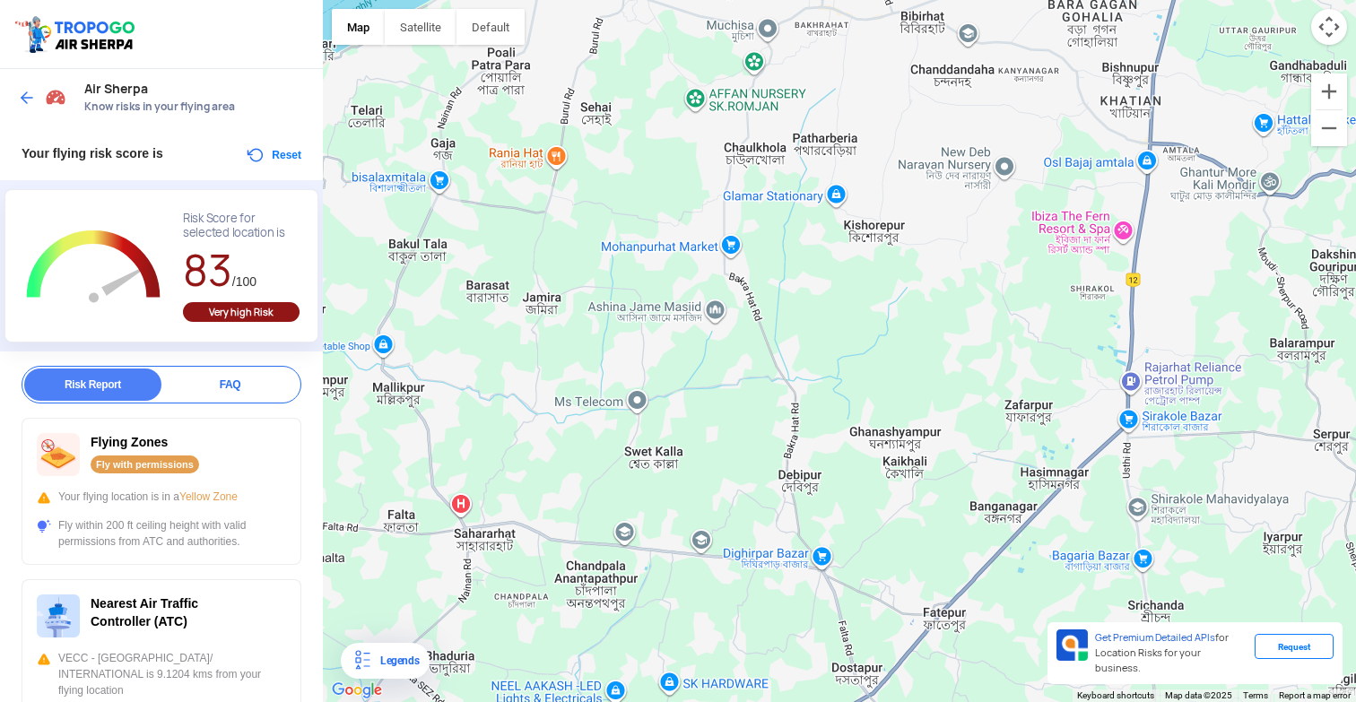
click at [787, 327] on div at bounding box center [839, 351] width 1033 height 702
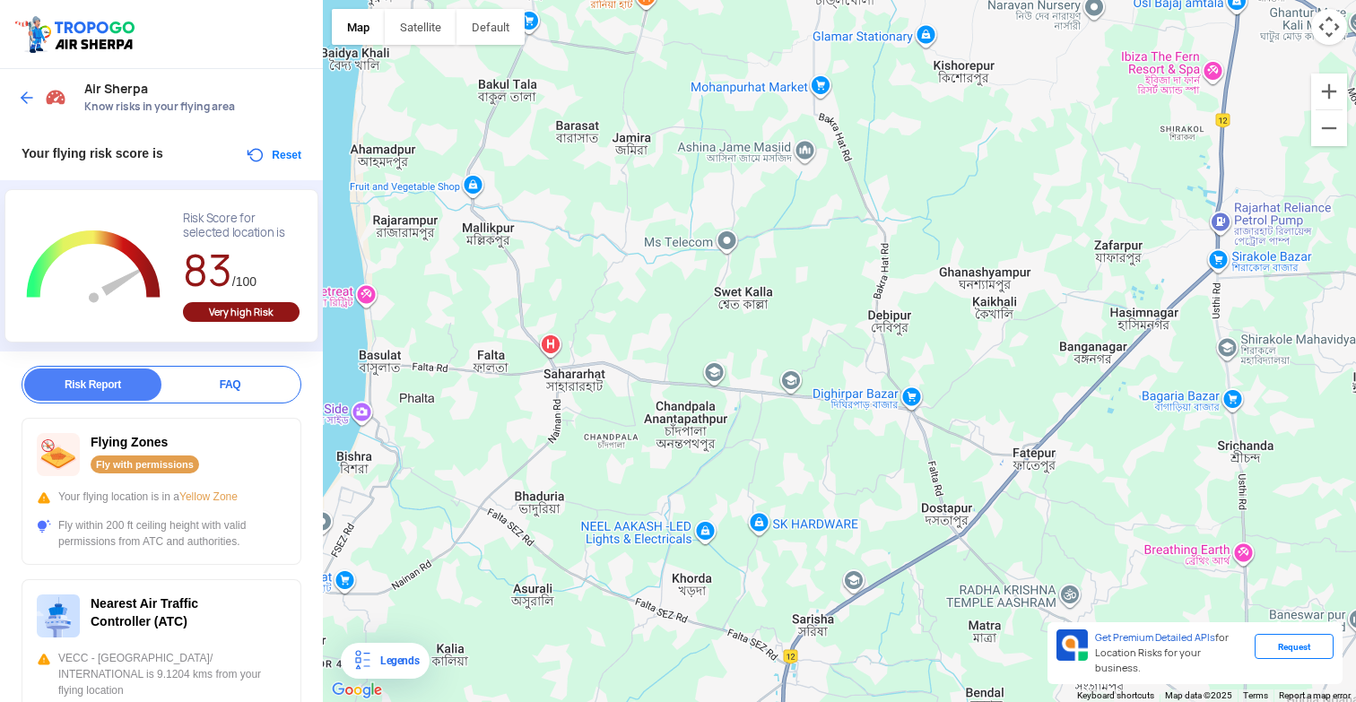
click at [860, 294] on div at bounding box center [839, 351] width 1033 height 702
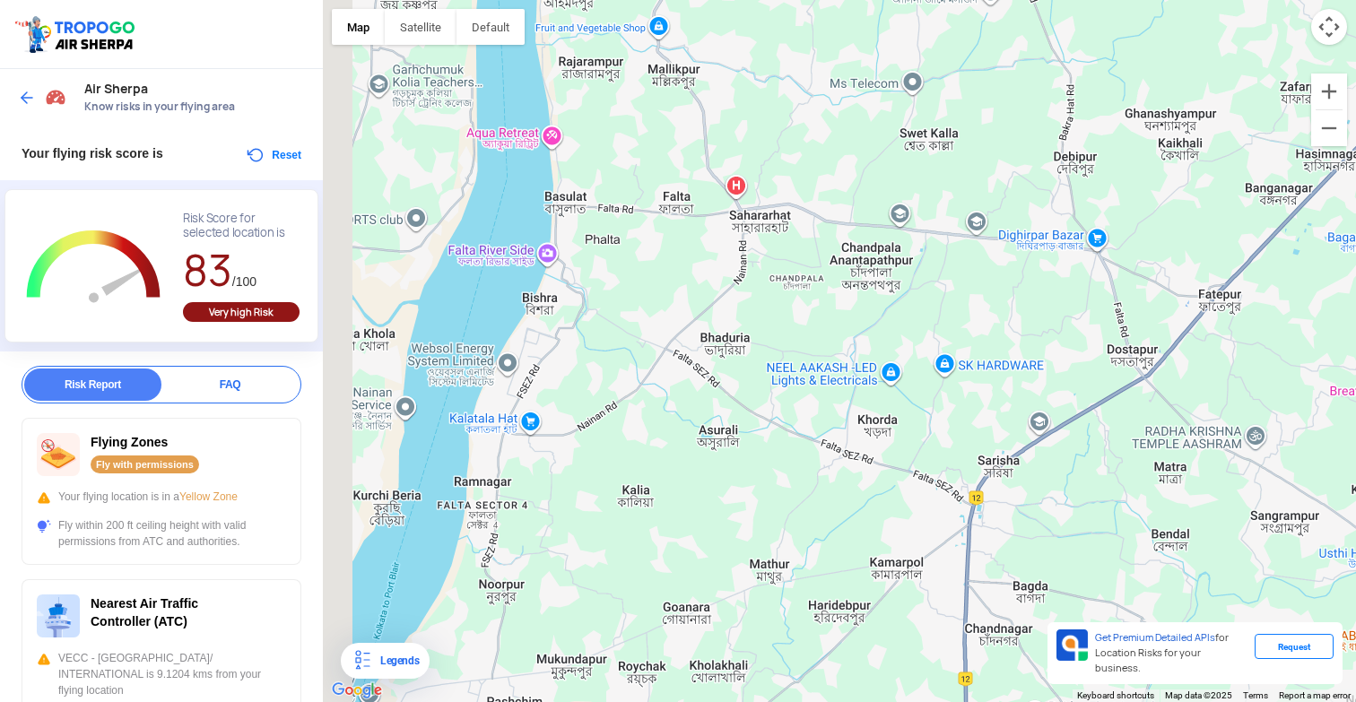
click at [967, 296] on div at bounding box center [839, 351] width 1033 height 702
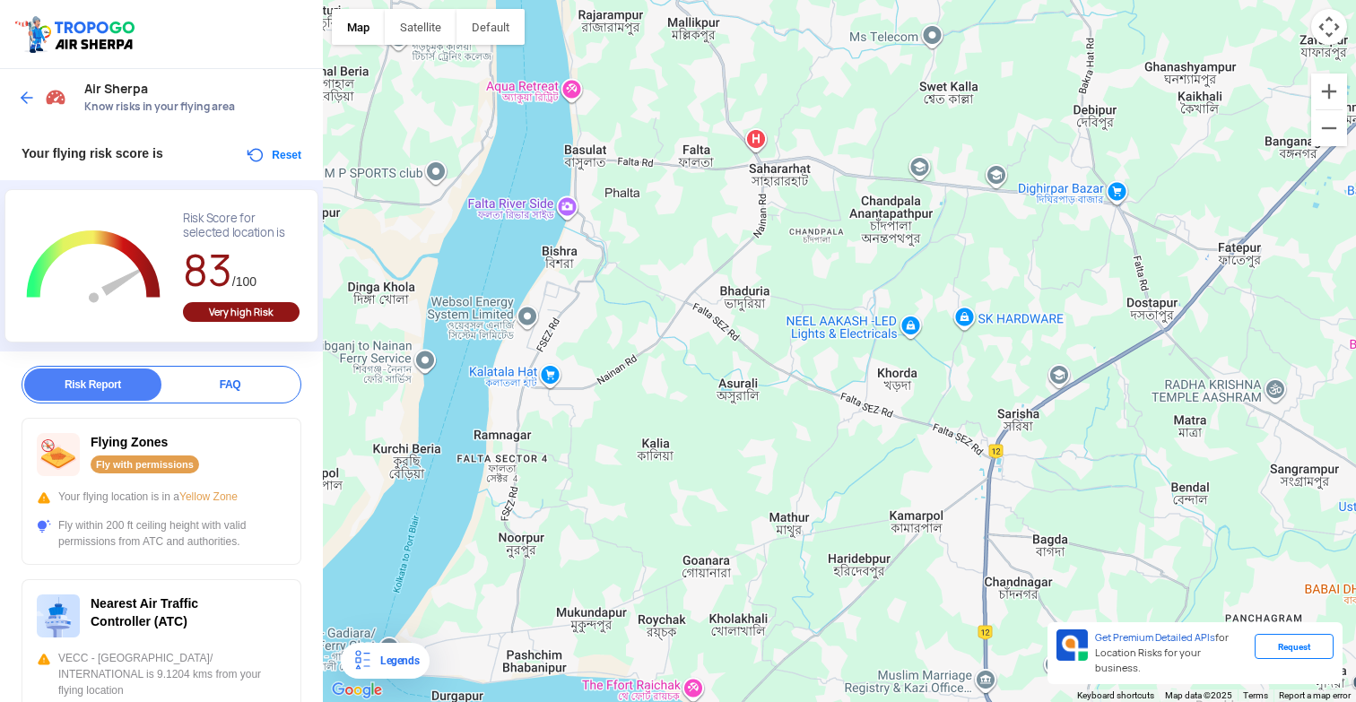
click at [807, 397] on div at bounding box center [839, 351] width 1033 height 702
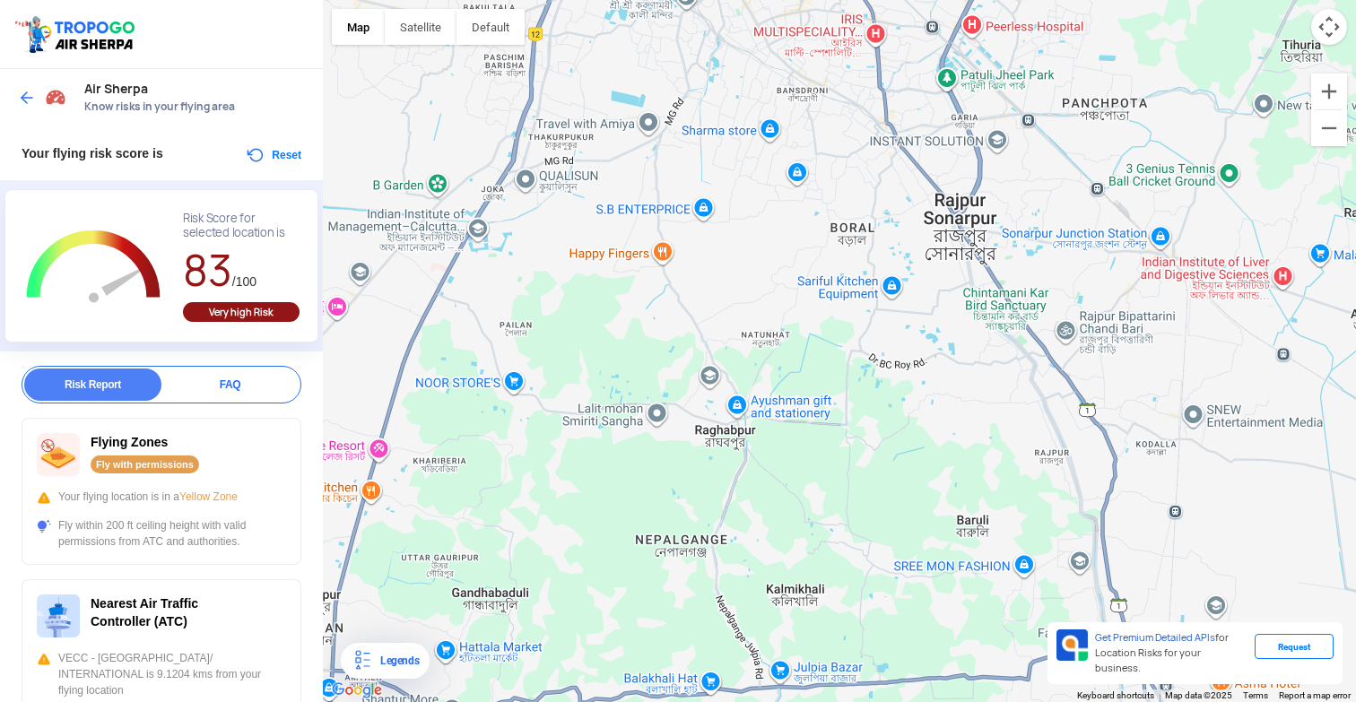
click at [580, 485] on div at bounding box center [839, 351] width 1033 height 702
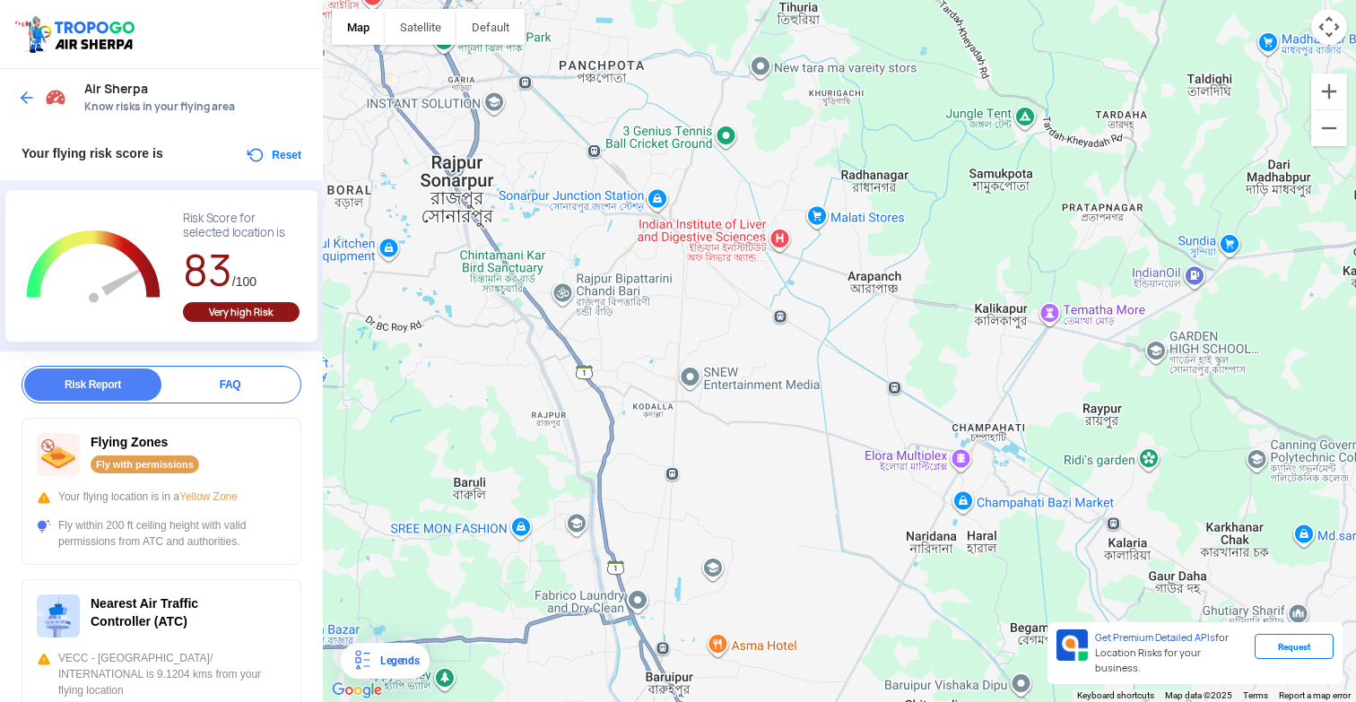
click at [396, 544] on div at bounding box center [839, 351] width 1033 height 702
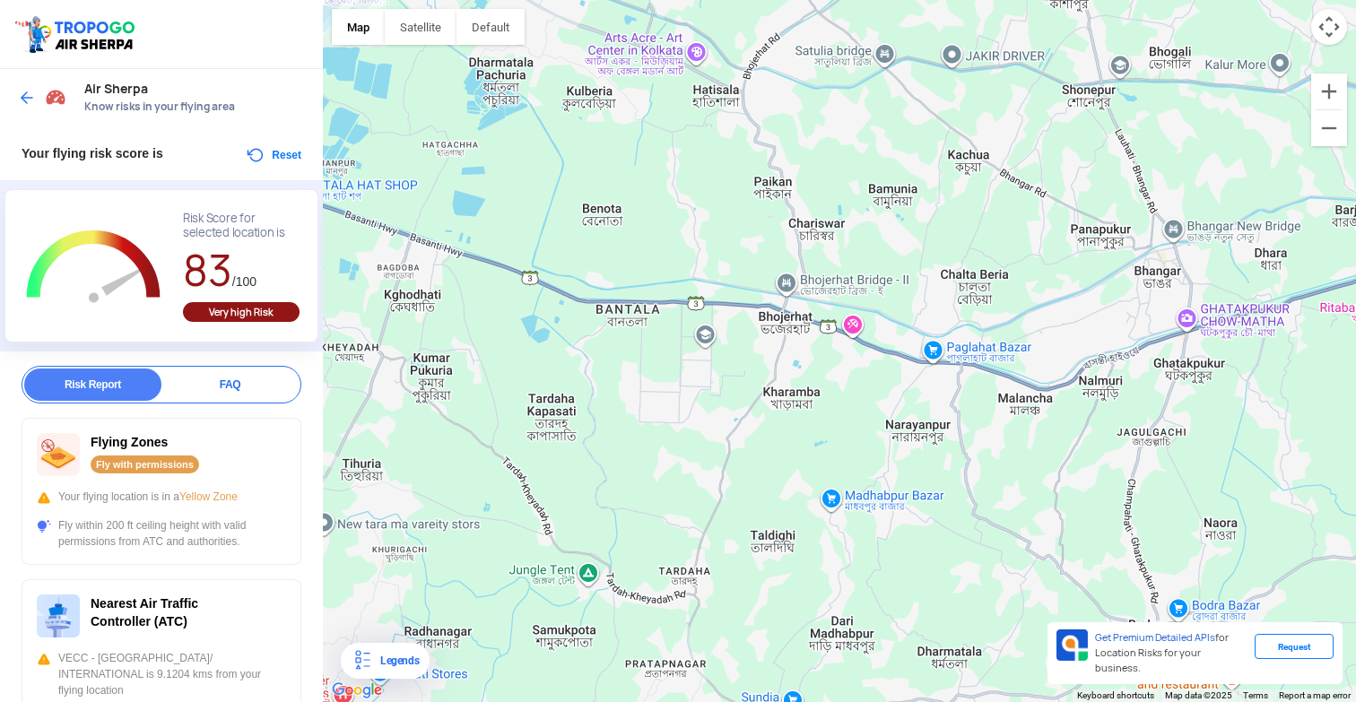
click at [569, 600] on div at bounding box center [839, 351] width 1033 height 702
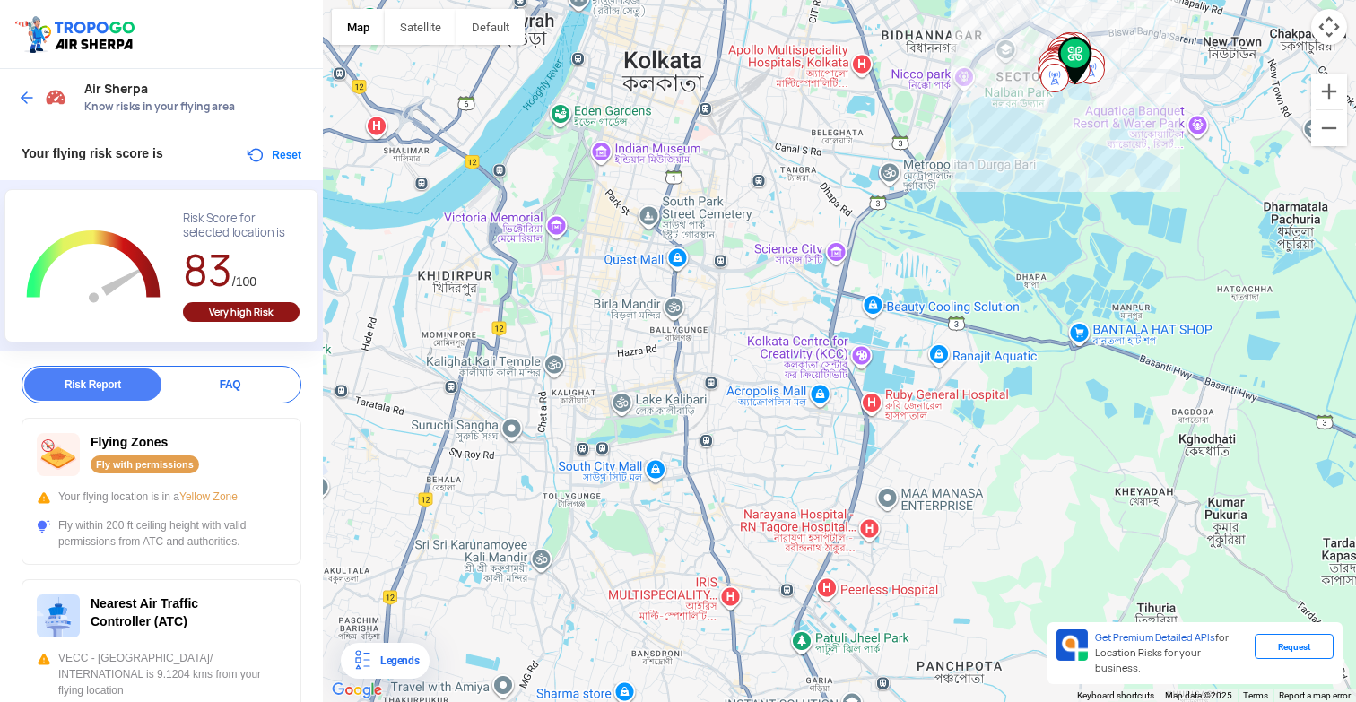
click at [524, 655] on div at bounding box center [839, 351] width 1033 height 702
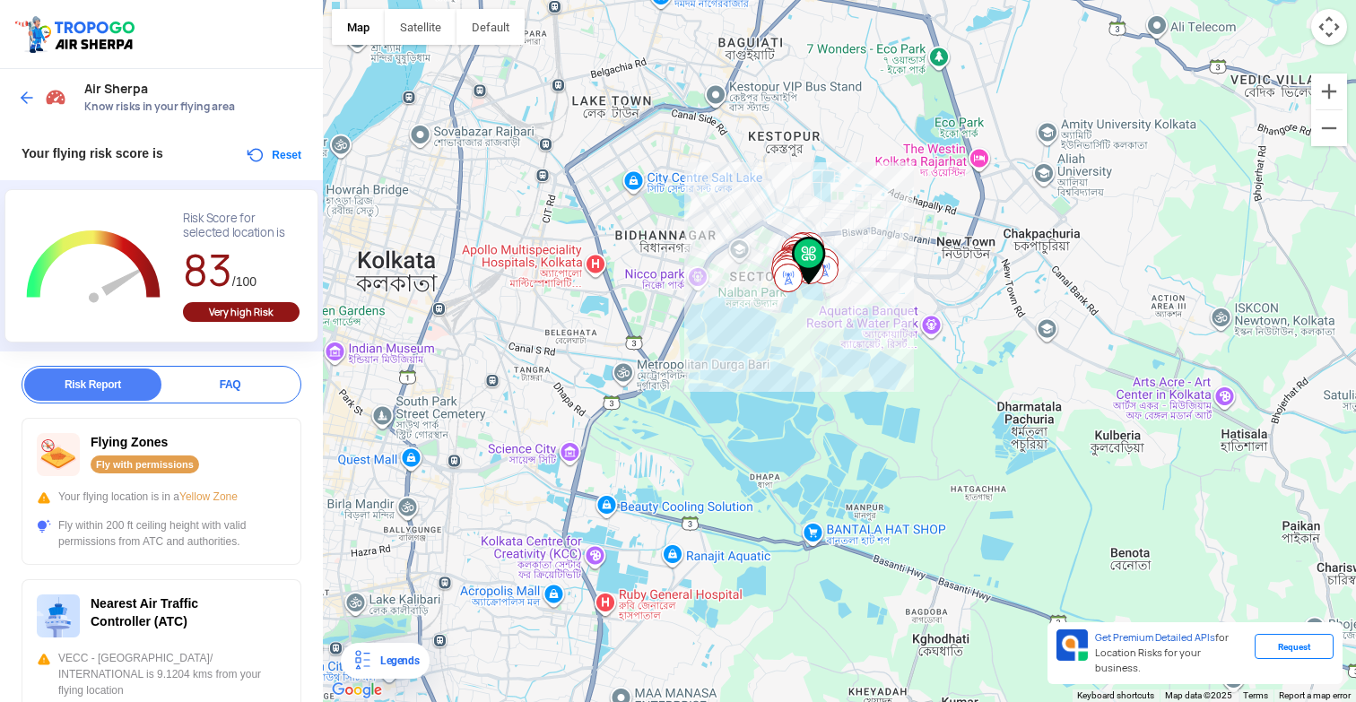
click at [657, 581] on div at bounding box center [839, 351] width 1033 height 702
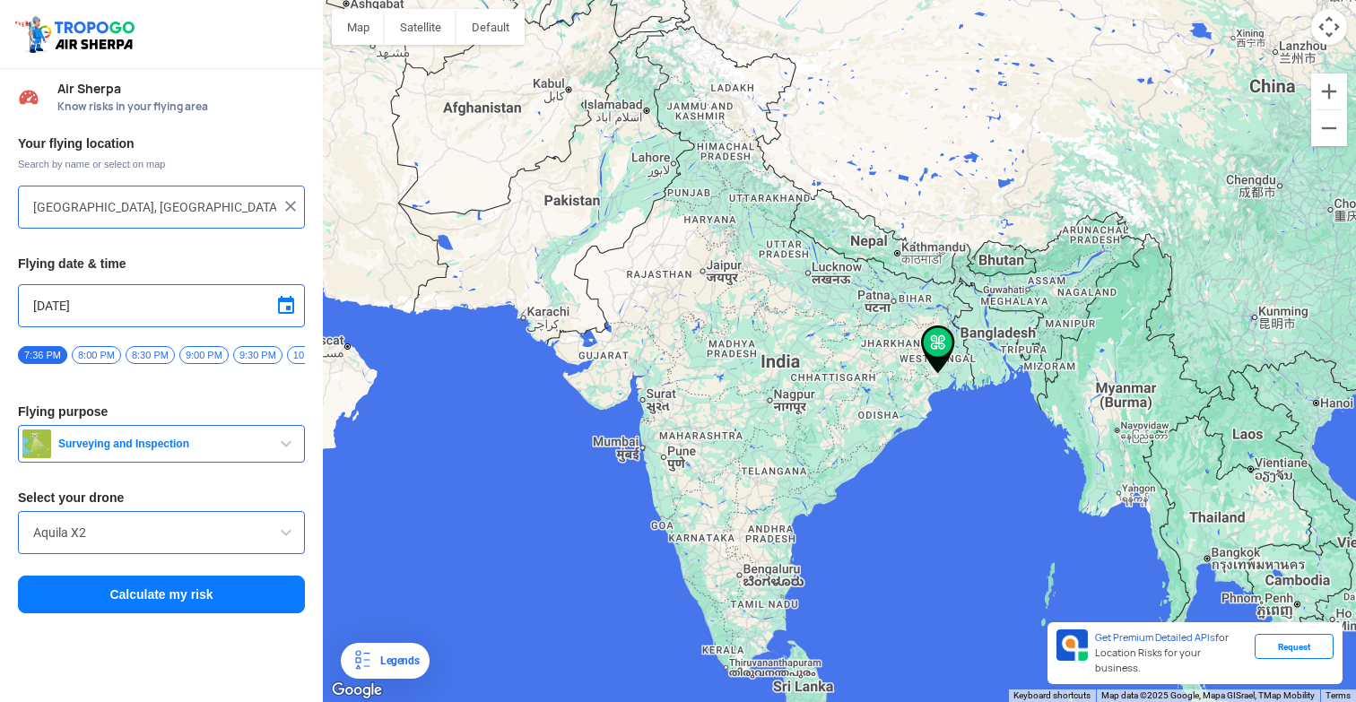
click at [161, 200] on input "[GEOGRAPHIC_DATA], [GEOGRAPHIC_DATA], [GEOGRAPHIC_DATA], [GEOGRAPHIC_DATA], [GE…" at bounding box center [154, 207] width 243 height 22
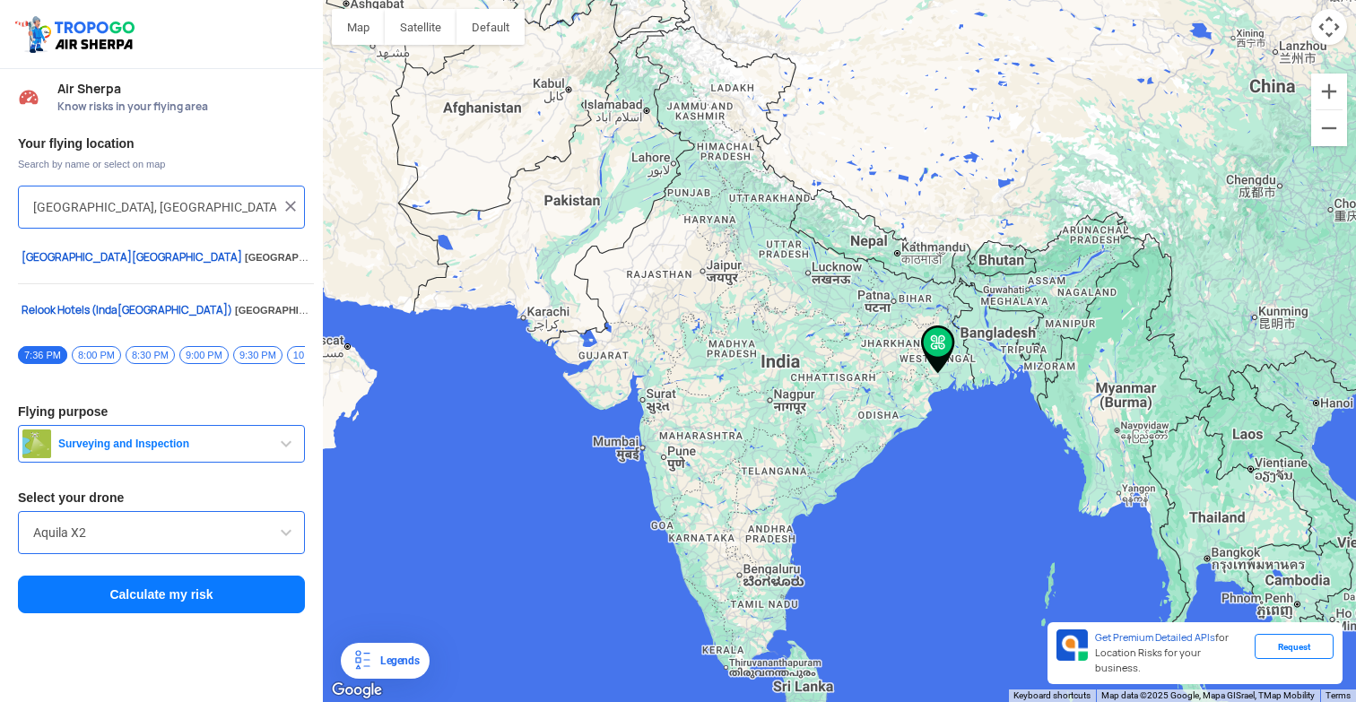
click at [161, 200] on input "[GEOGRAPHIC_DATA], [GEOGRAPHIC_DATA], [GEOGRAPHIC_DATA], [GEOGRAPHIC_DATA], [GE…" at bounding box center [154, 207] width 243 height 22
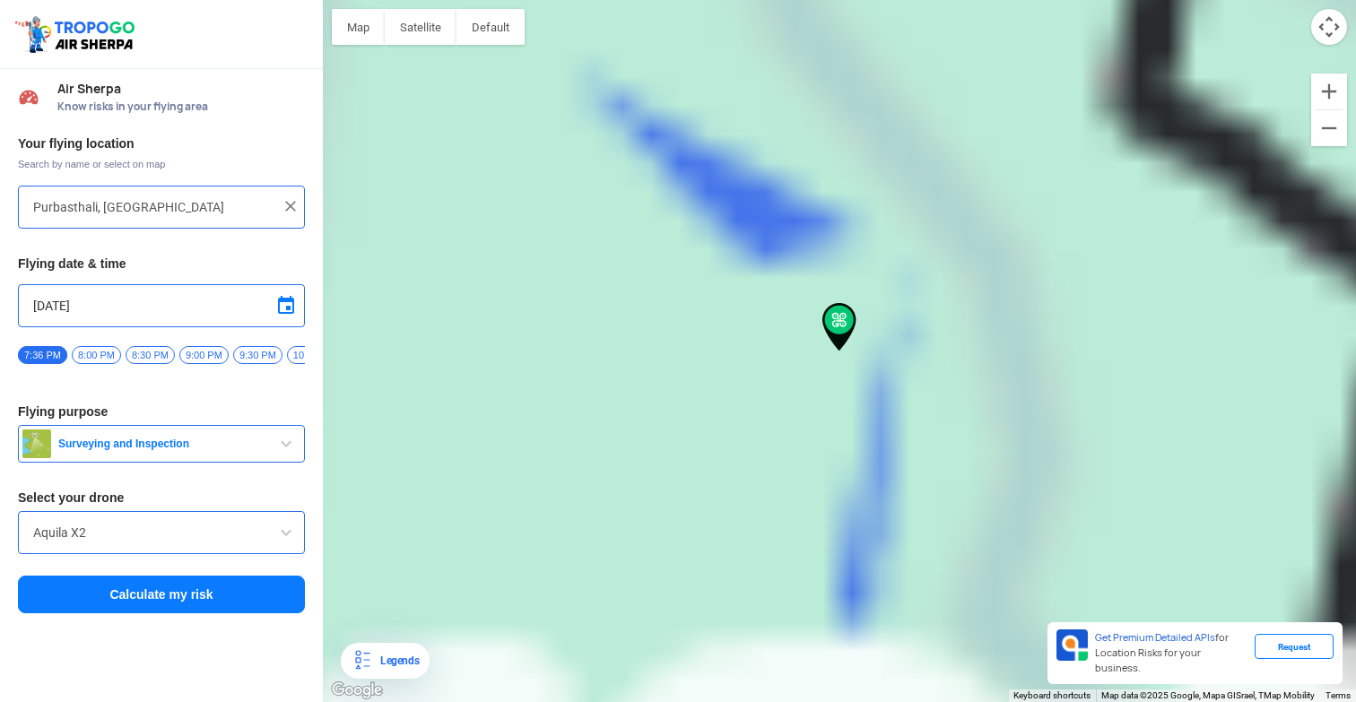
type input "Purbasthali, Palaspuli, West Bengal 713513, India"
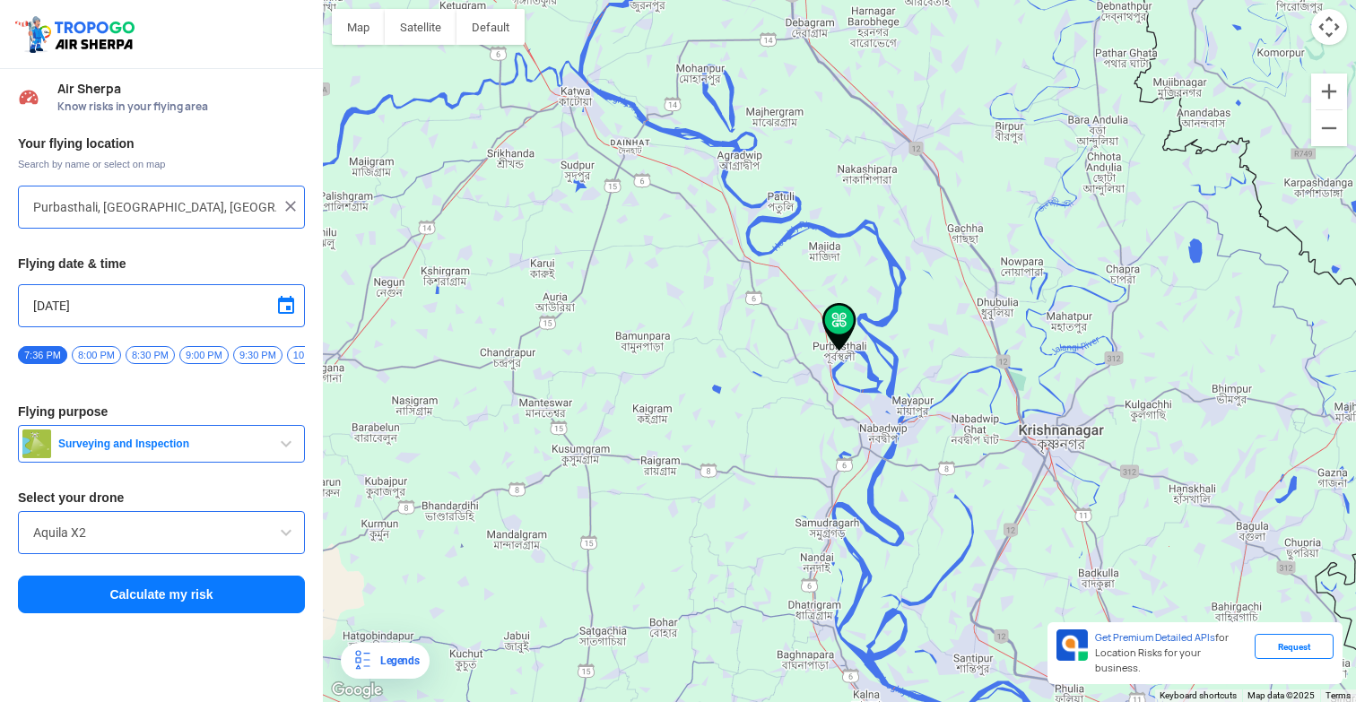
click at [292, 305] on span at bounding box center [286, 306] width 22 height 22
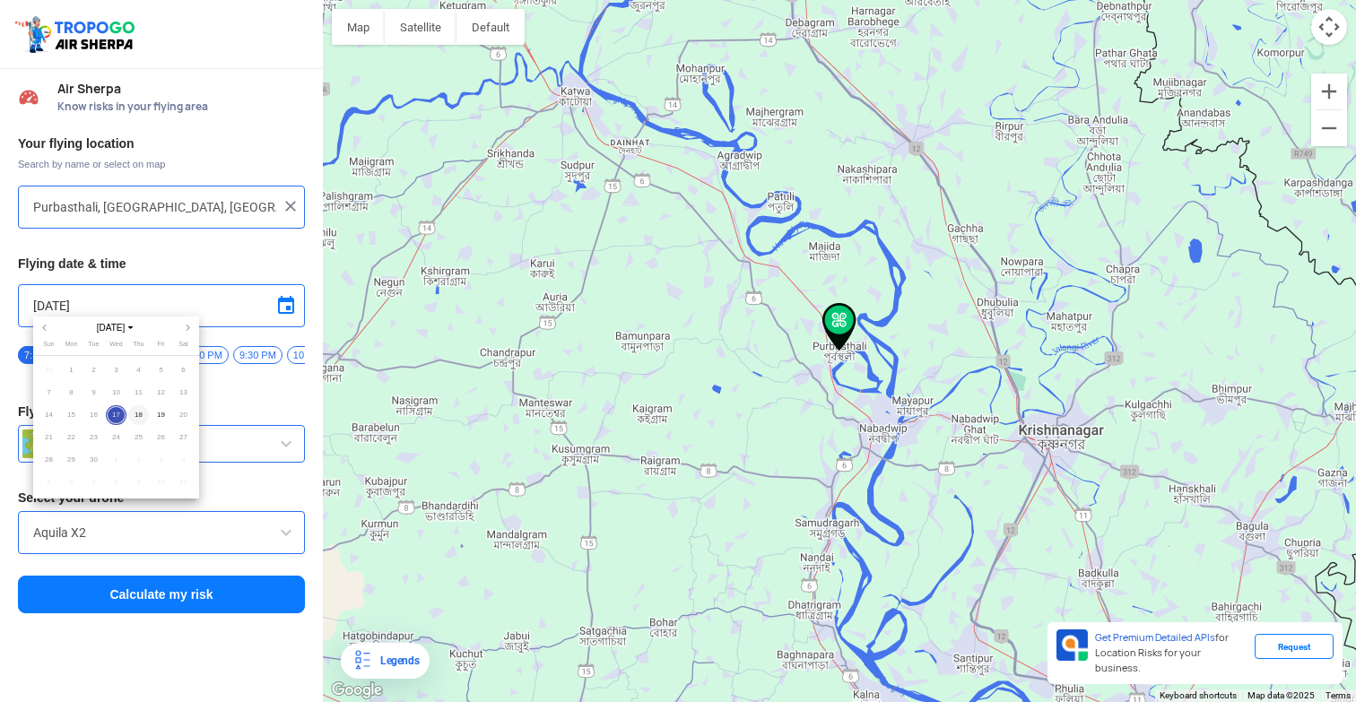
click at [134, 413] on span "18" at bounding box center [138, 415] width 21 height 21
type input "[DATE]"
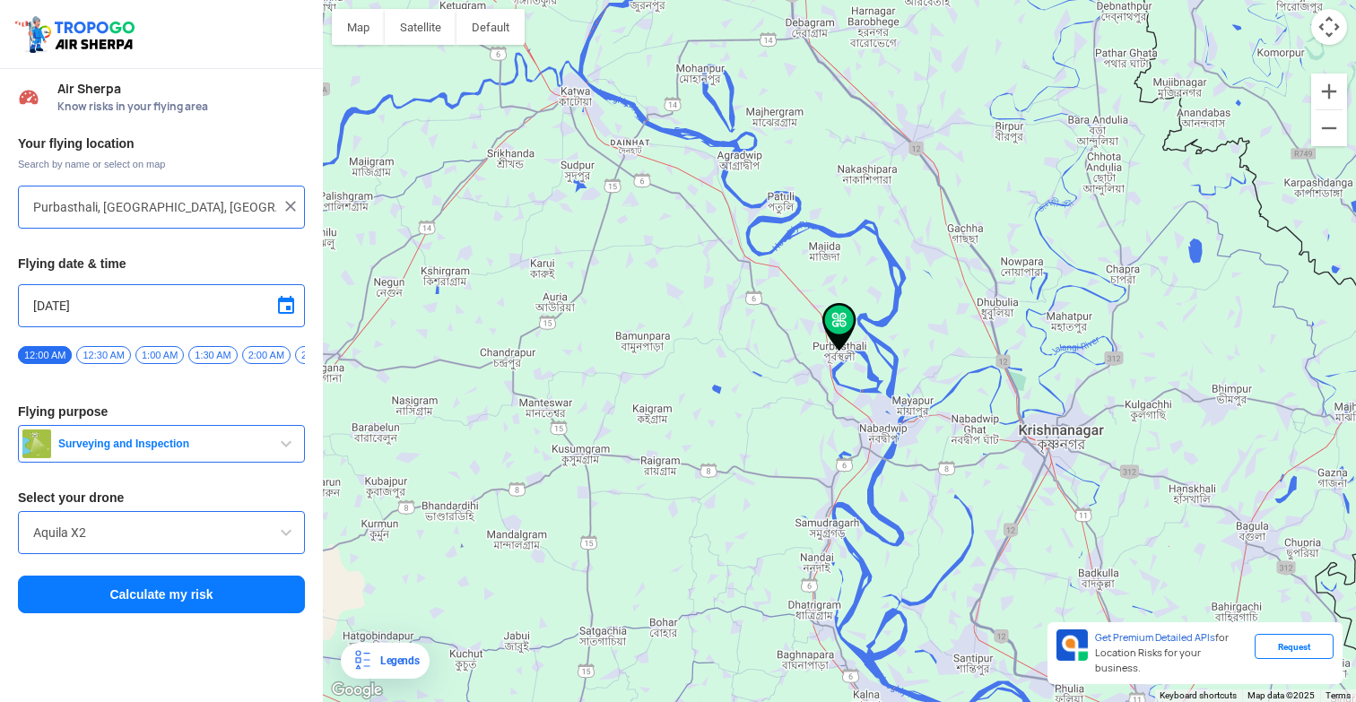
drag, startPoint x: 36, startPoint y: 386, endPoint x: 60, endPoint y: 384, distance: 24.3
click at [60, 384] on div "Your flying location Search by name or select on map Purbasthali, Palaspuli, We…" at bounding box center [161, 375] width 323 height 498
click at [222, 361] on span "9:00 AM" at bounding box center [223, 355] width 48 height 18
click at [169, 596] on button "Calculate my risk" at bounding box center [161, 595] width 287 height 38
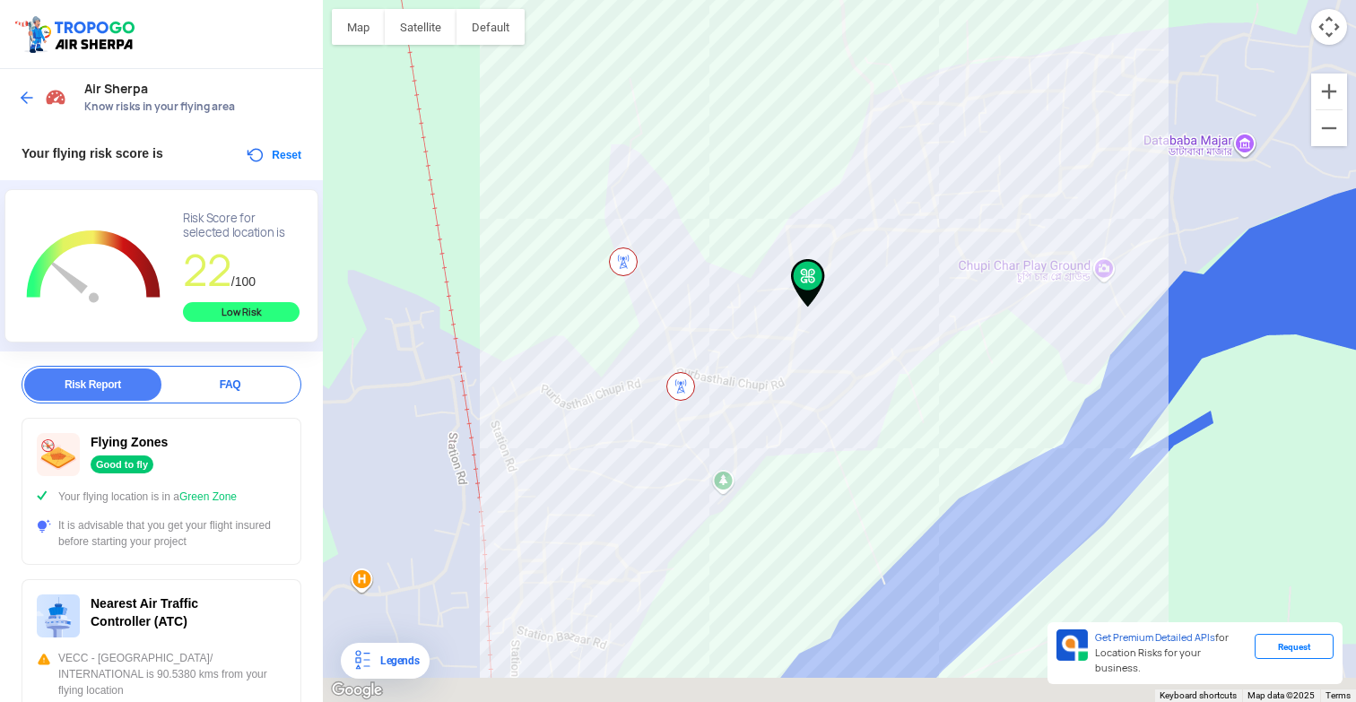
drag, startPoint x: 887, startPoint y: 417, endPoint x: 848, endPoint y: 269, distance: 153.2
click at [848, 269] on div at bounding box center [839, 351] width 1033 height 702
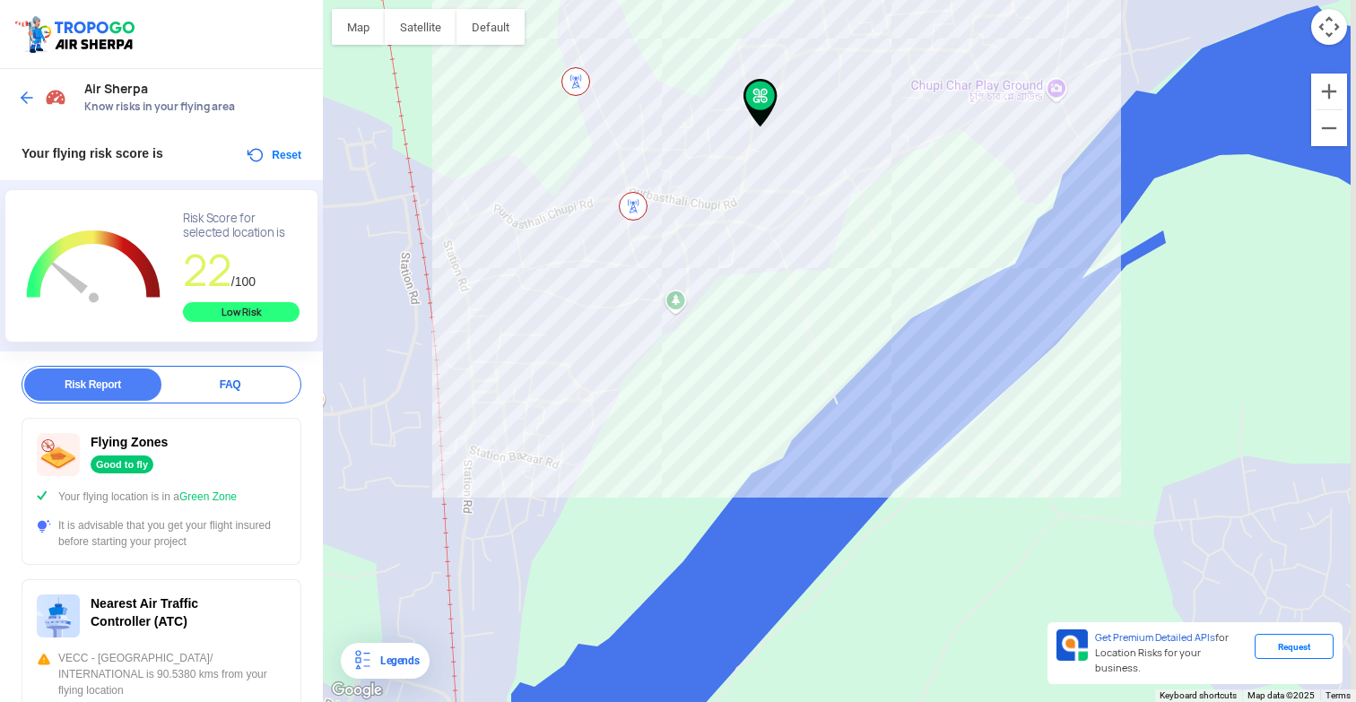
drag, startPoint x: 878, startPoint y: 413, endPoint x: 852, endPoint y: 316, distance: 101.2
click at [852, 316] on div at bounding box center [839, 351] width 1033 height 702
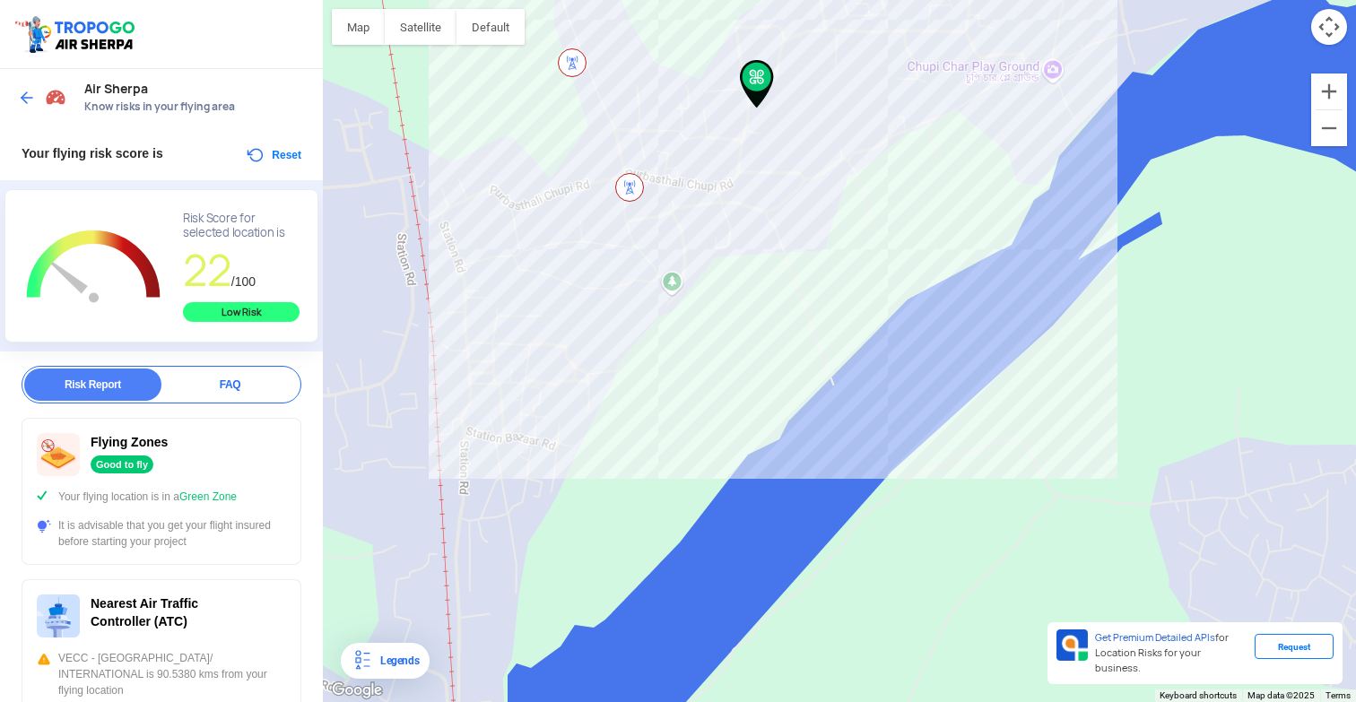
drag, startPoint x: 879, startPoint y: 375, endPoint x: 1005, endPoint y: 501, distance: 178.8
click at [1005, 501] on div at bounding box center [839, 351] width 1033 height 702
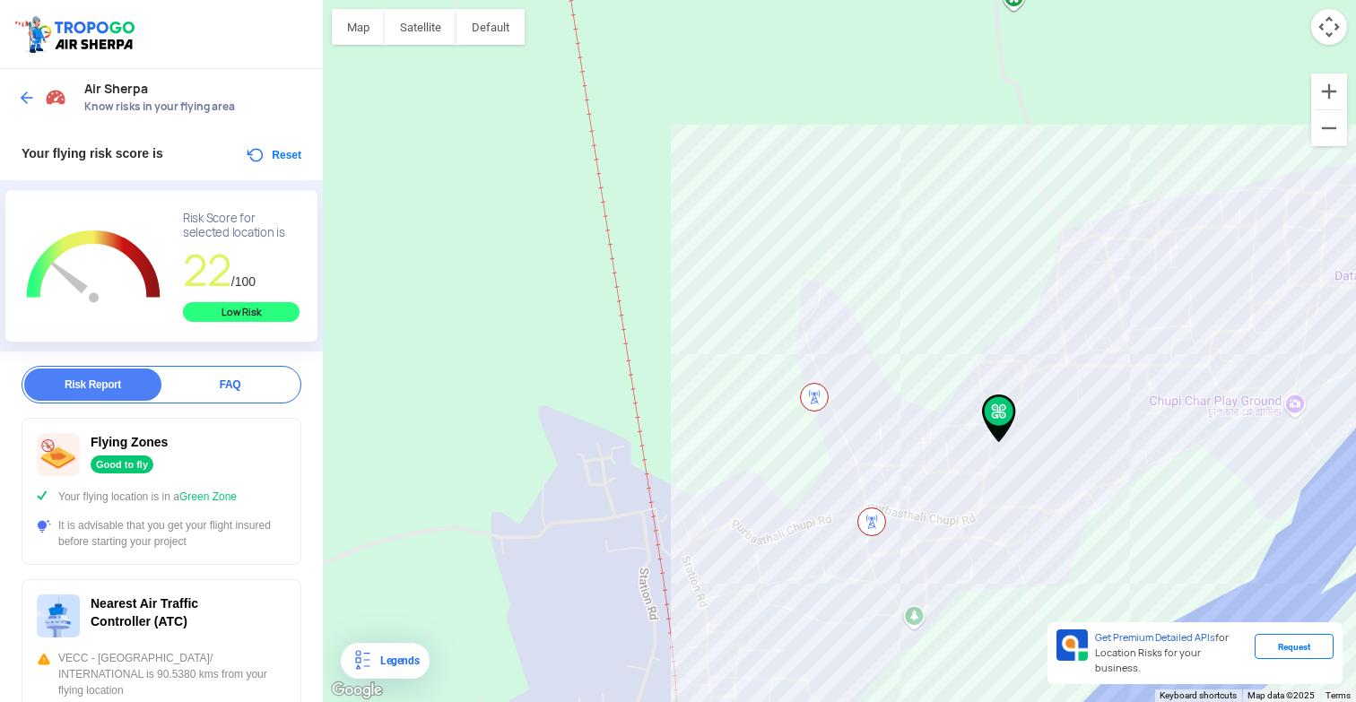
drag, startPoint x: 926, startPoint y: 374, endPoint x: 1027, endPoint y: 327, distance: 110.8
click at [1027, 327] on div at bounding box center [839, 351] width 1033 height 702
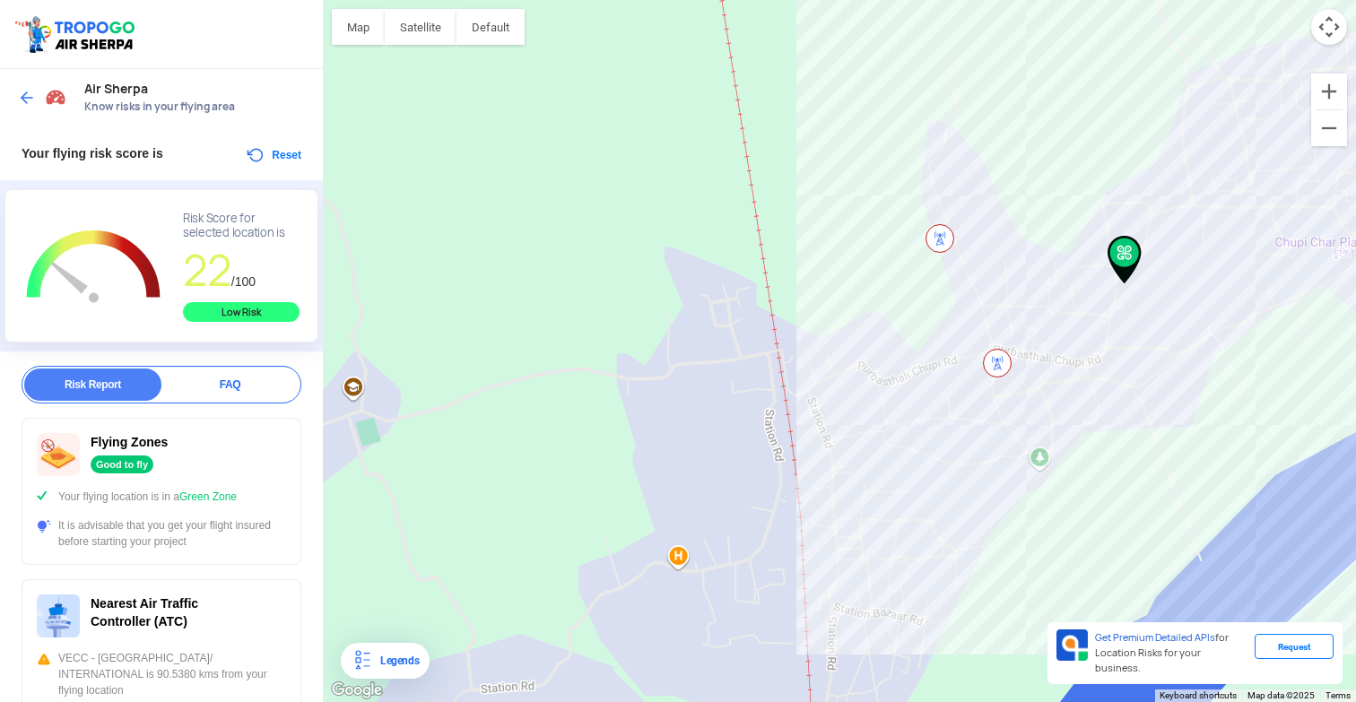
click at [25, 94] on img at bounding box center [27, 98] width 18 height 18
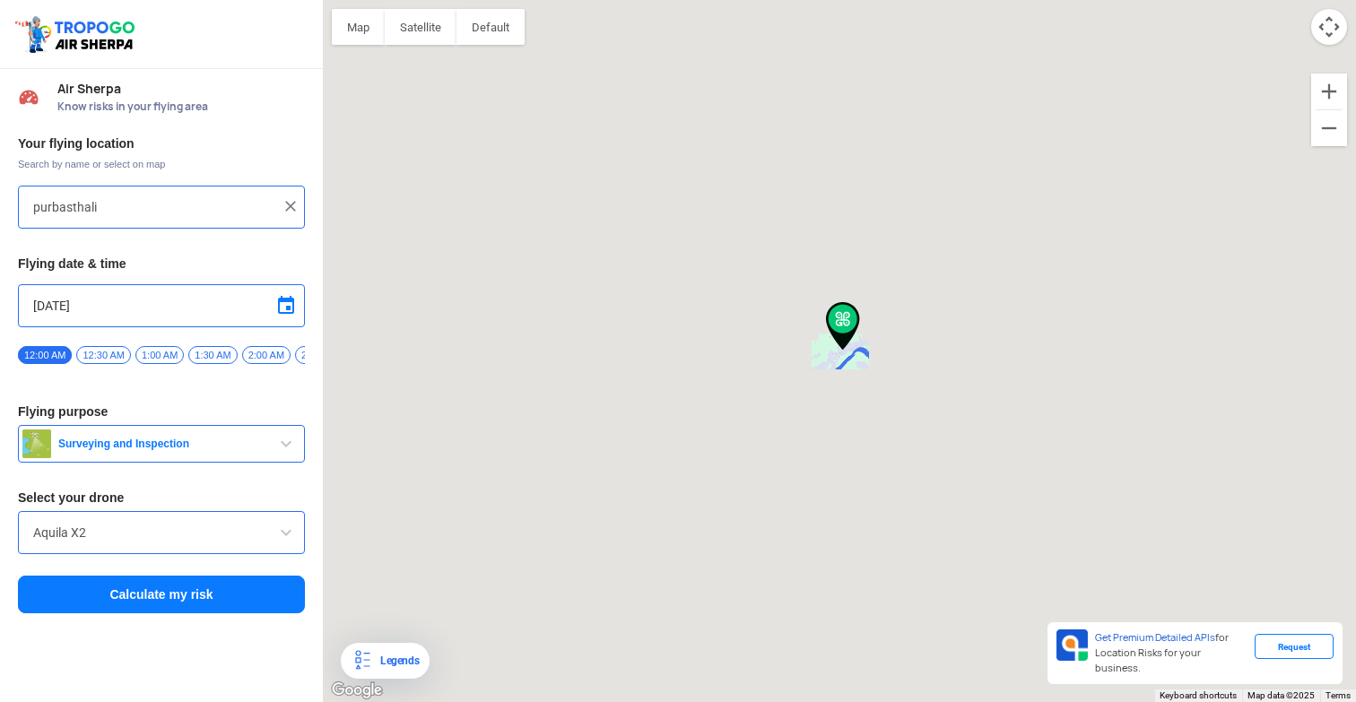
type input "Purbasthali, Palaspuli, West Bengal 713513, India"
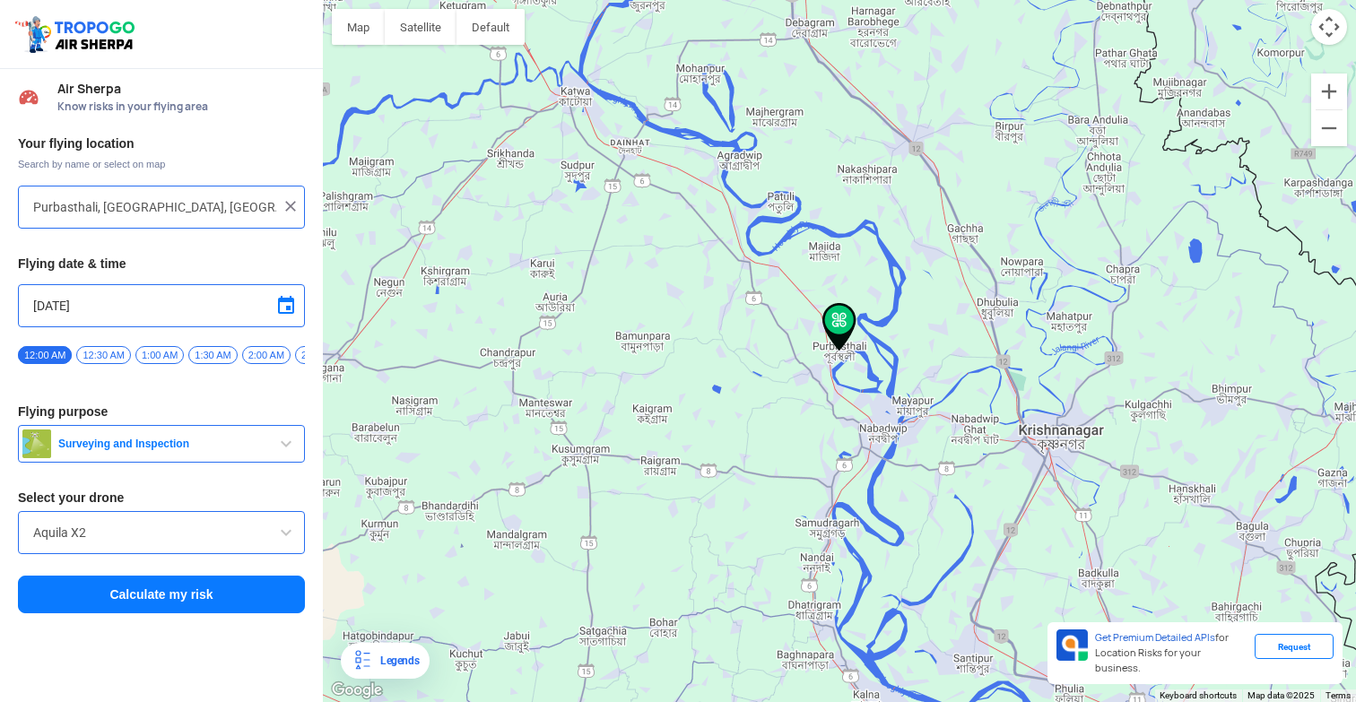
click at [299, 211] on img at bounding box center [291, 206] width 18 height 18
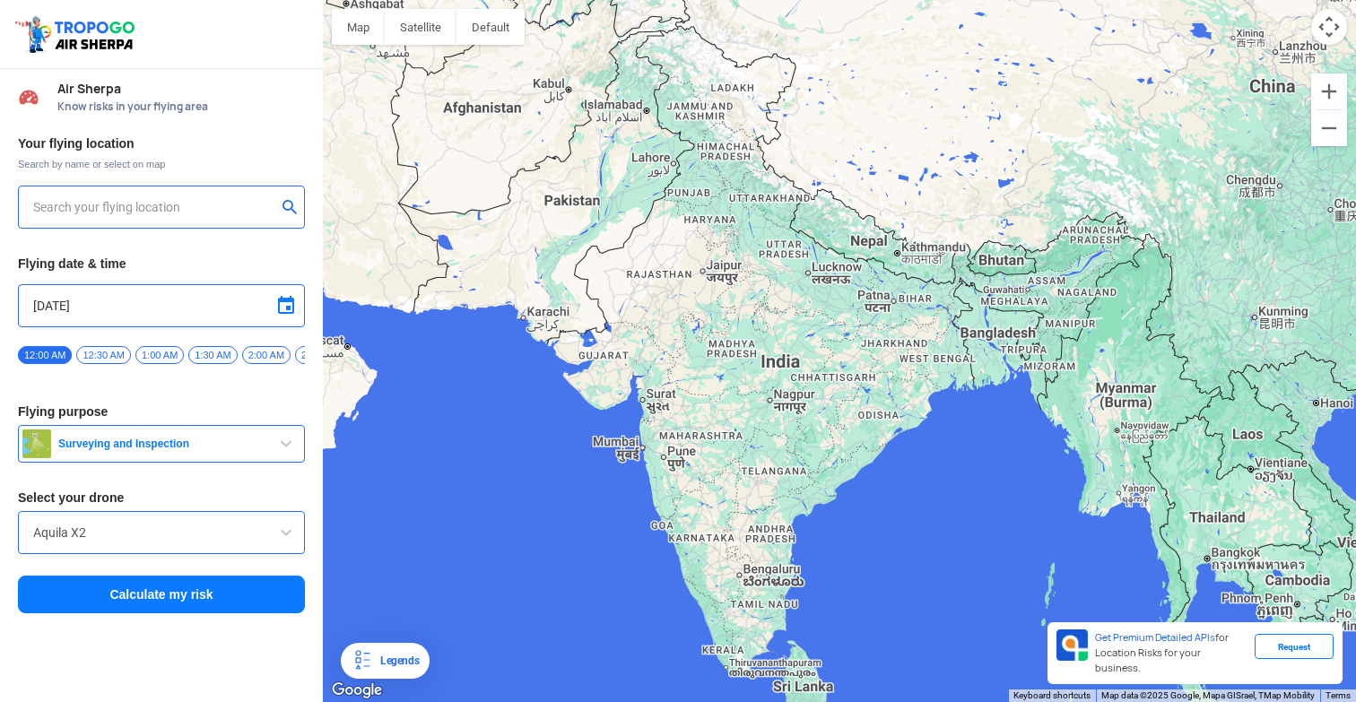
click at [215, 209] on input "text" at bounding box center [154, 207] width 243 height 22
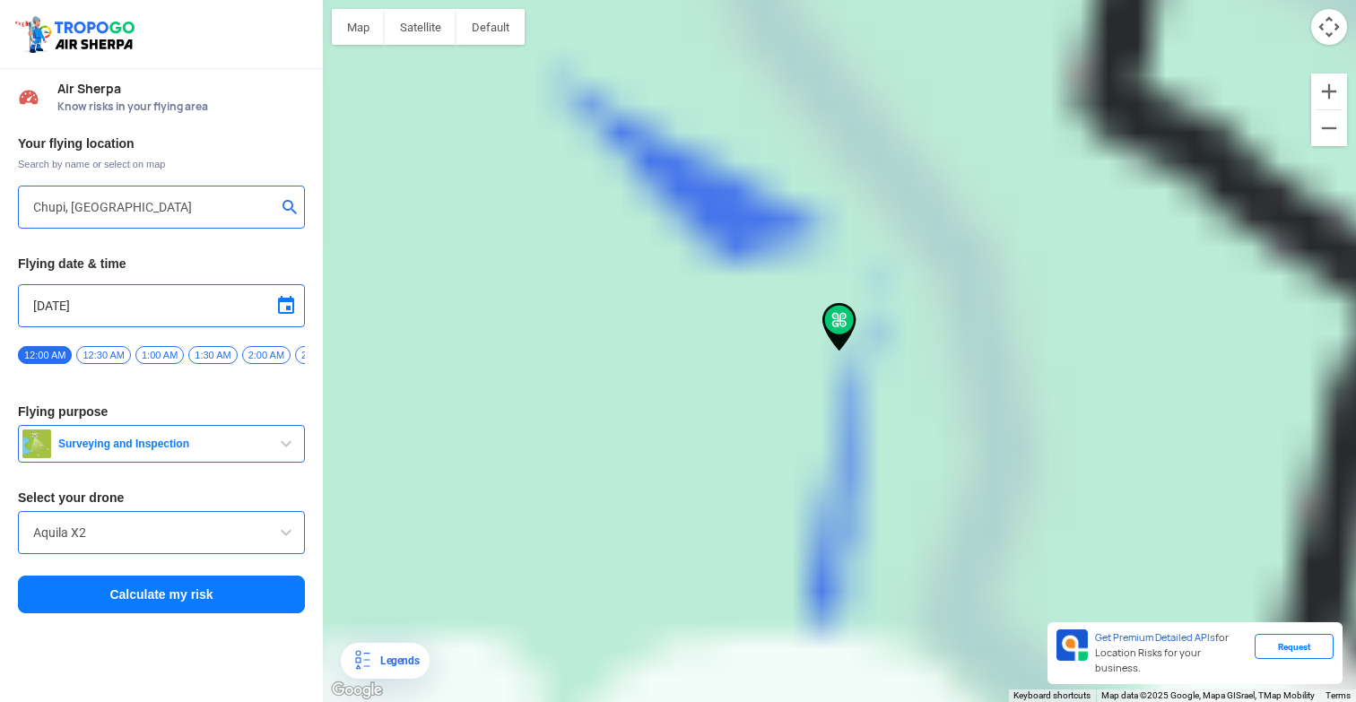
type input "Chupi, West Bengal 713513, India"
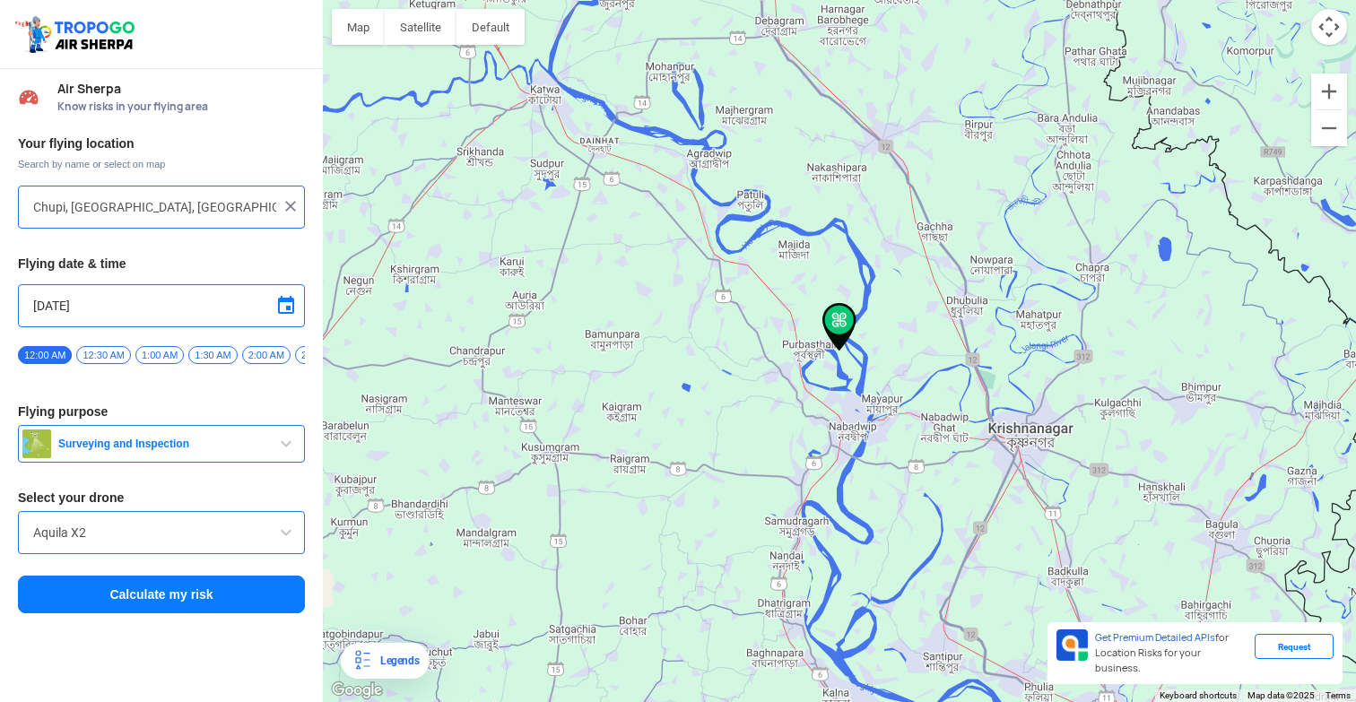
click at [290, 301] on span at bounding box center [286, 306] width 22 height 22
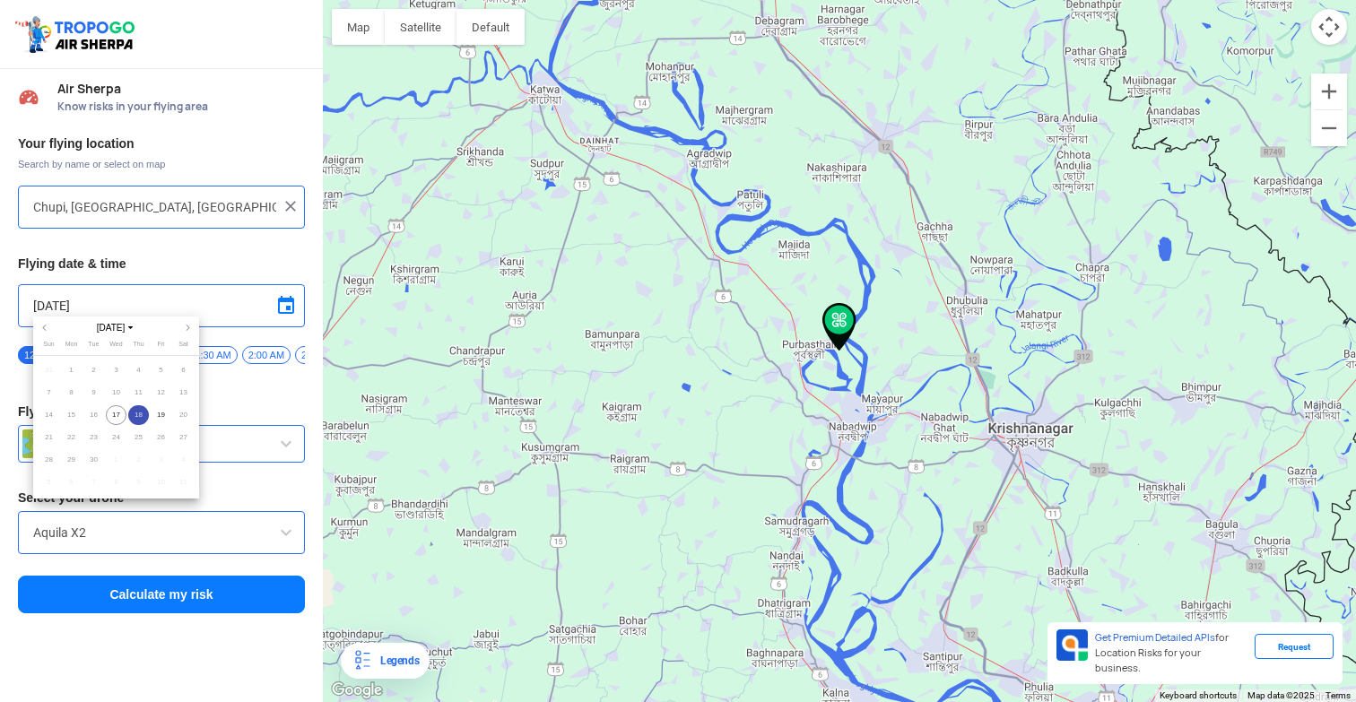
click at [290, 301] on div at bounding box center [678, 351] width 1356 height 702
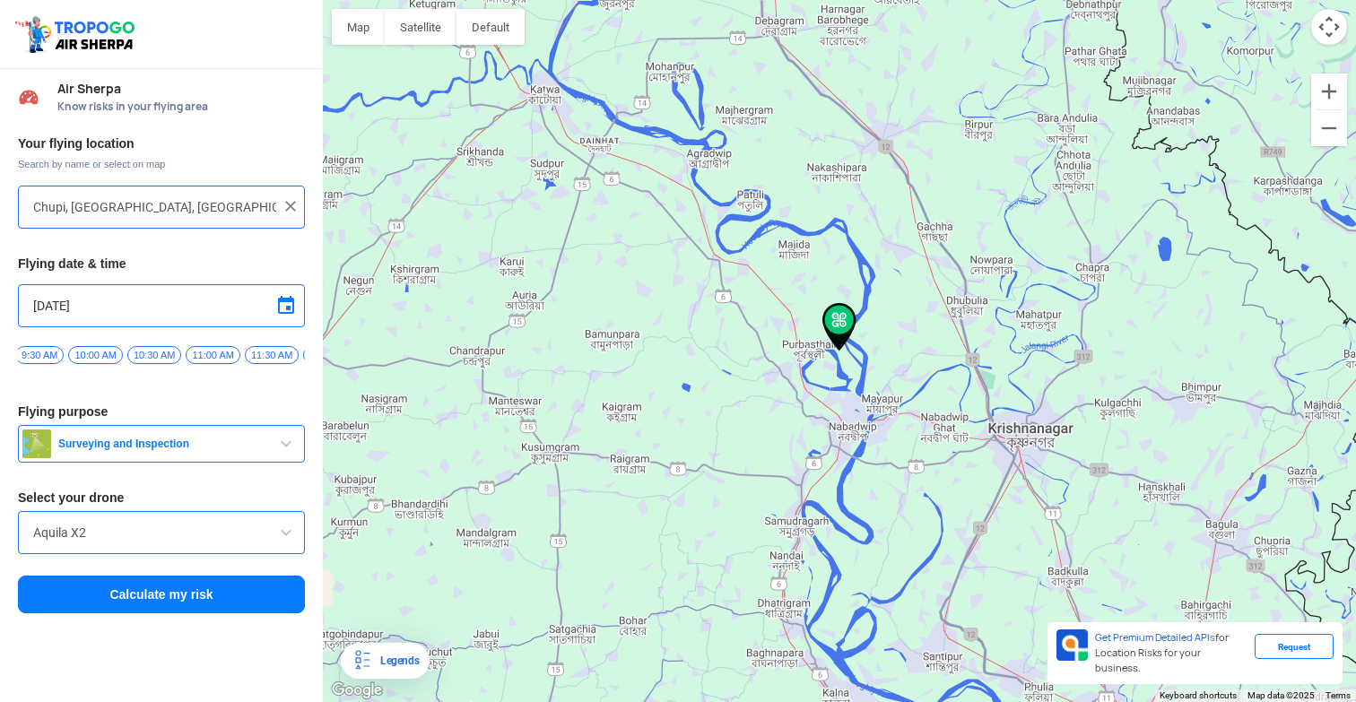
scroll to position [0, 1029]
click at [170, 352] on span "10:30 AM" at bounding box center [151, 355] width 54 height 18
click at [196, 605] on button "Calculate my risk" at bounding box center [161, 595] width 287 height 38
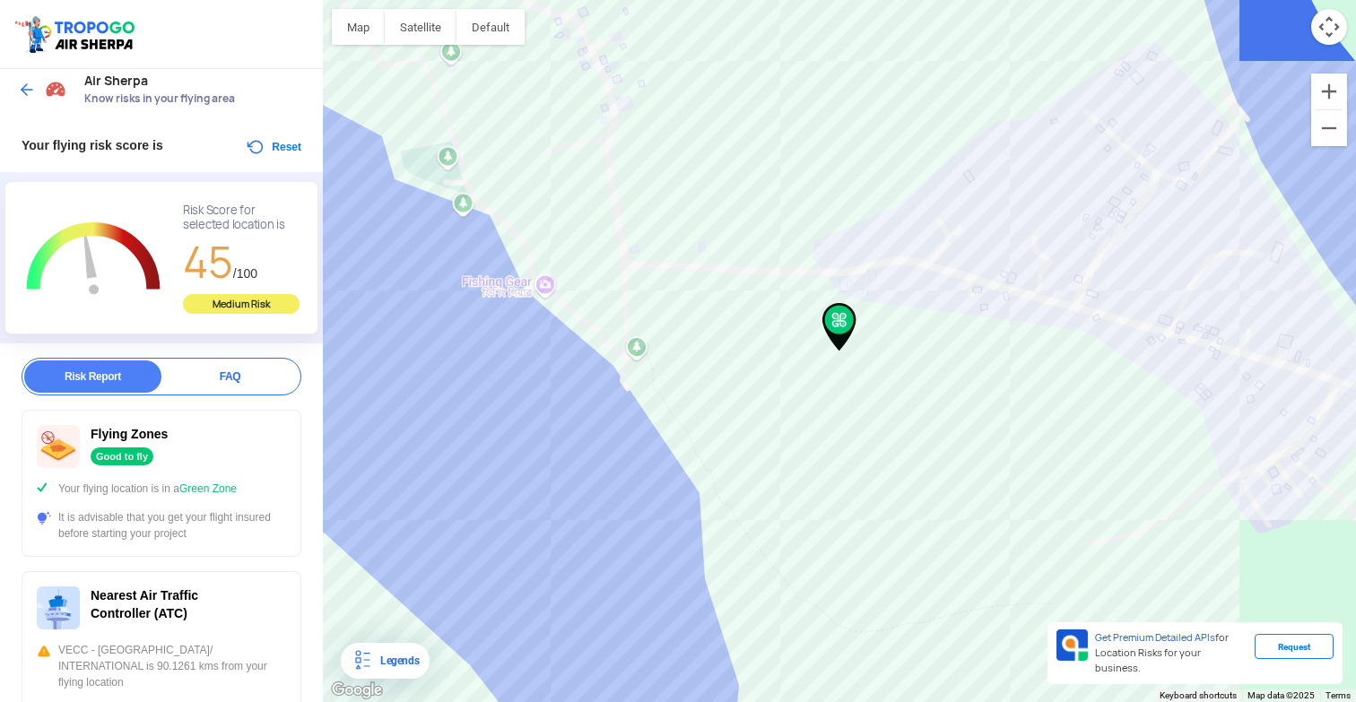
scroll to position [13, 0]
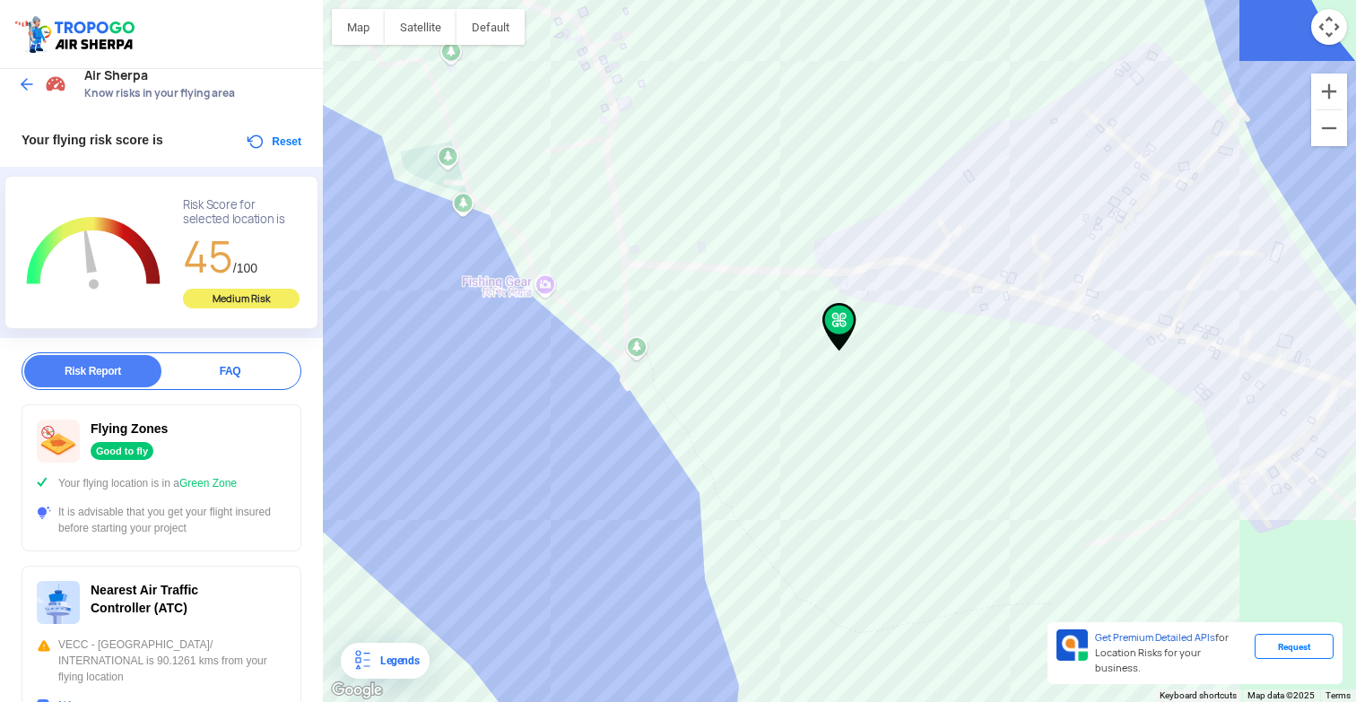
click at [23, 83] on img at bounding box center [27, 84] width 18 height 18
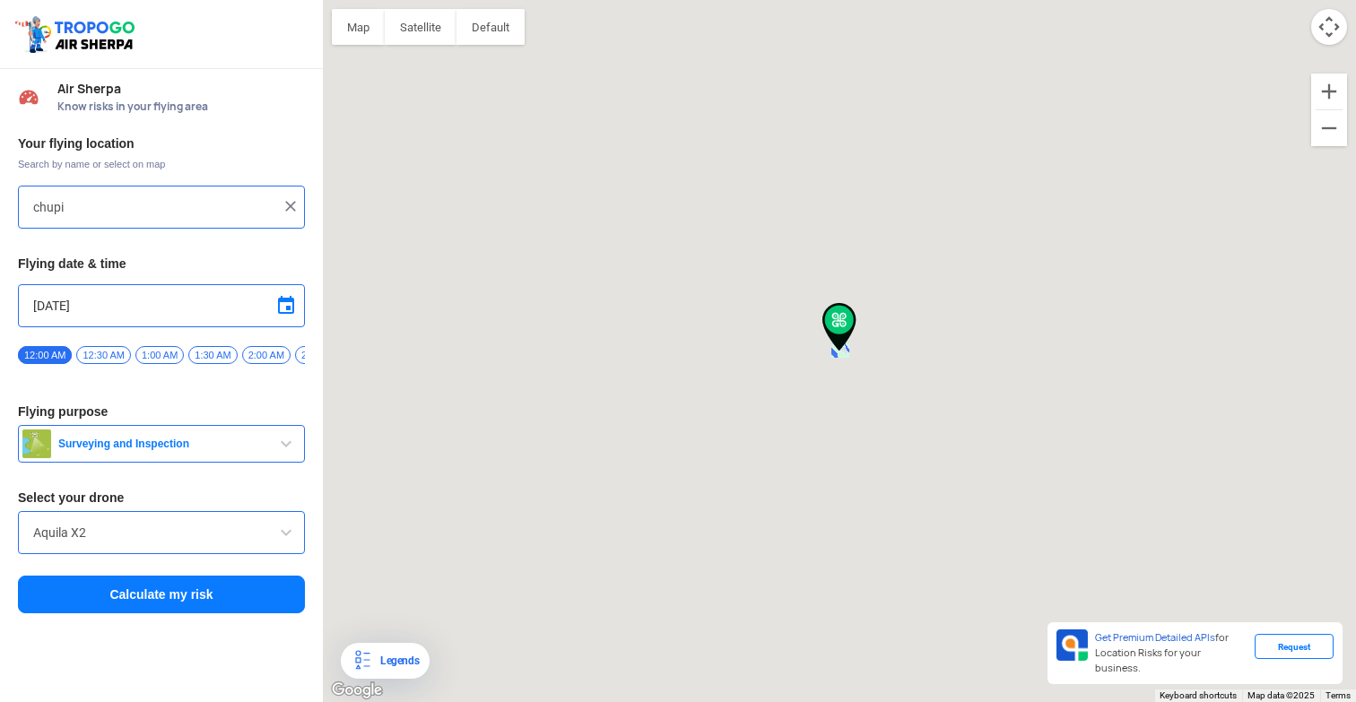
type input "Chupi, West Bengal 713513, India"
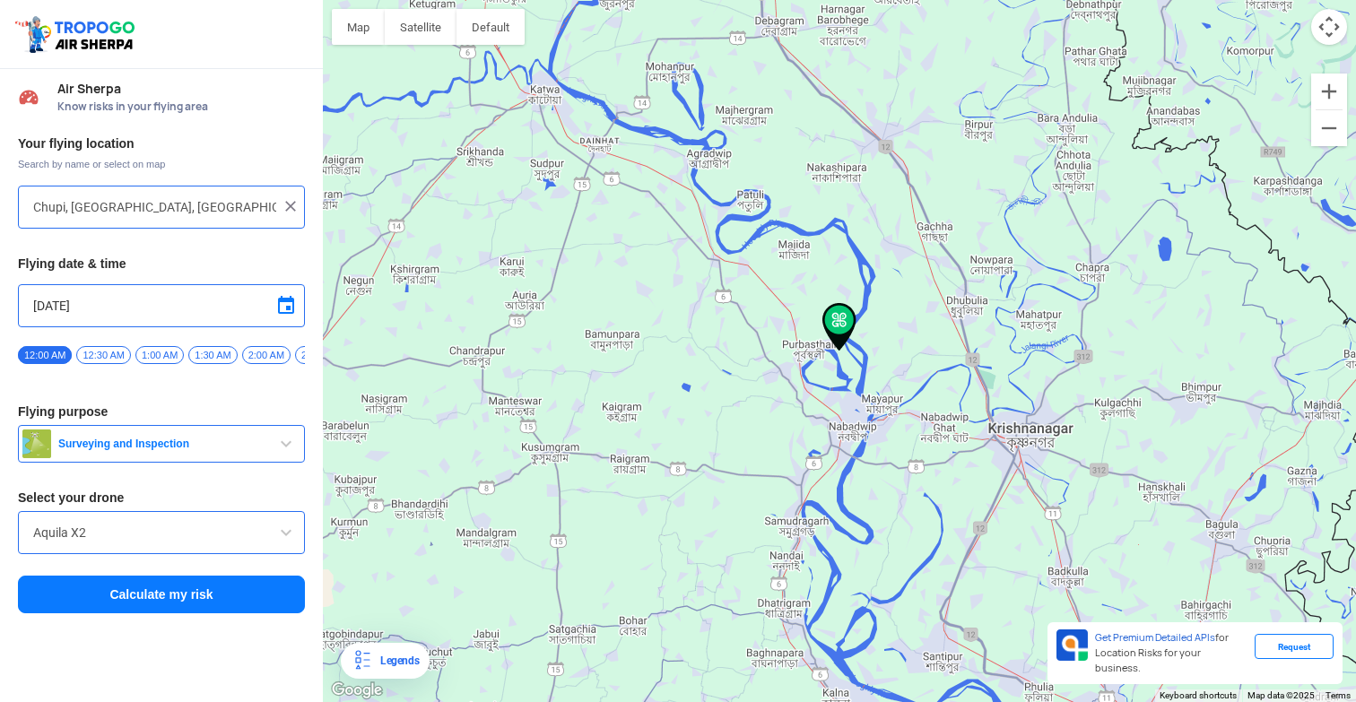
click at [161, 530] on input "Aquila X2" at bounding box center [161, 533] width 257 height 22
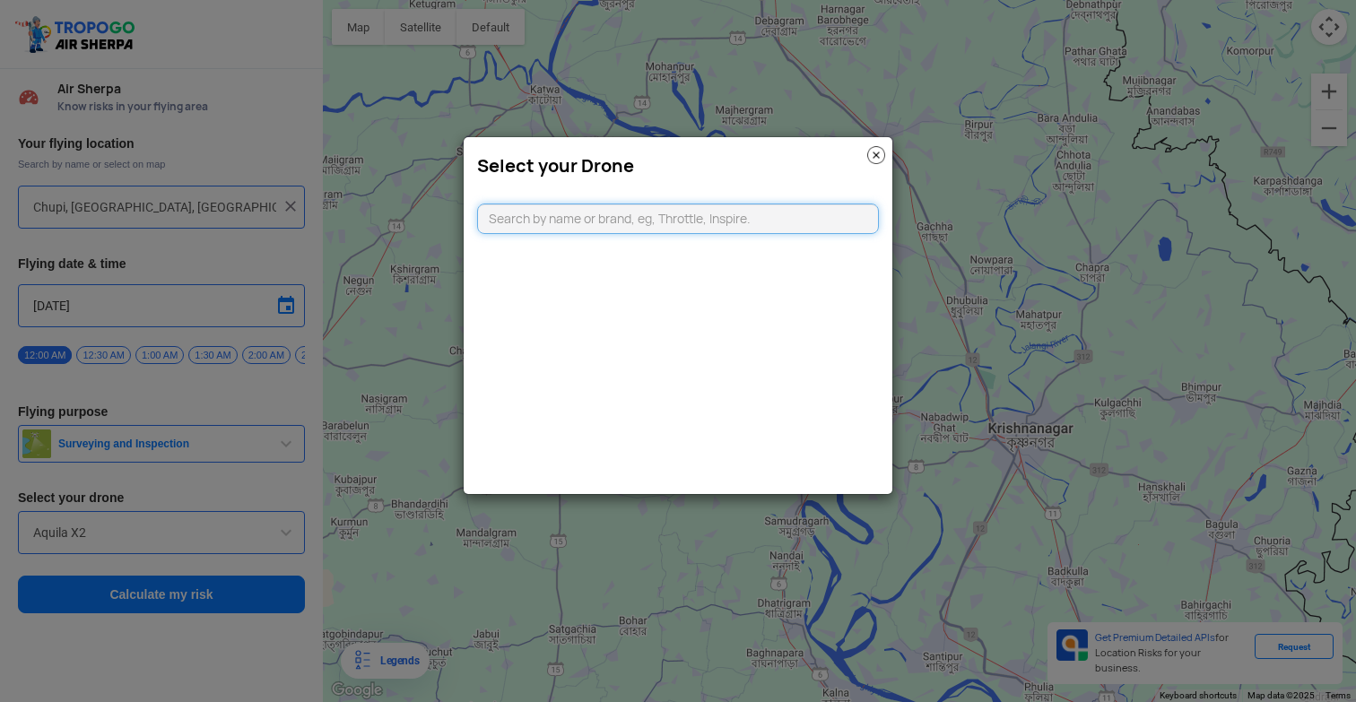
click at [589, 209] on input "text" at bounding box center [678, 219] width 402 height 30
type input "dji mini"
click at [619, 255] on li "DJI Mini2" at bounding box center [678, 259] width 401 height 40
type input "DJI Mini2"
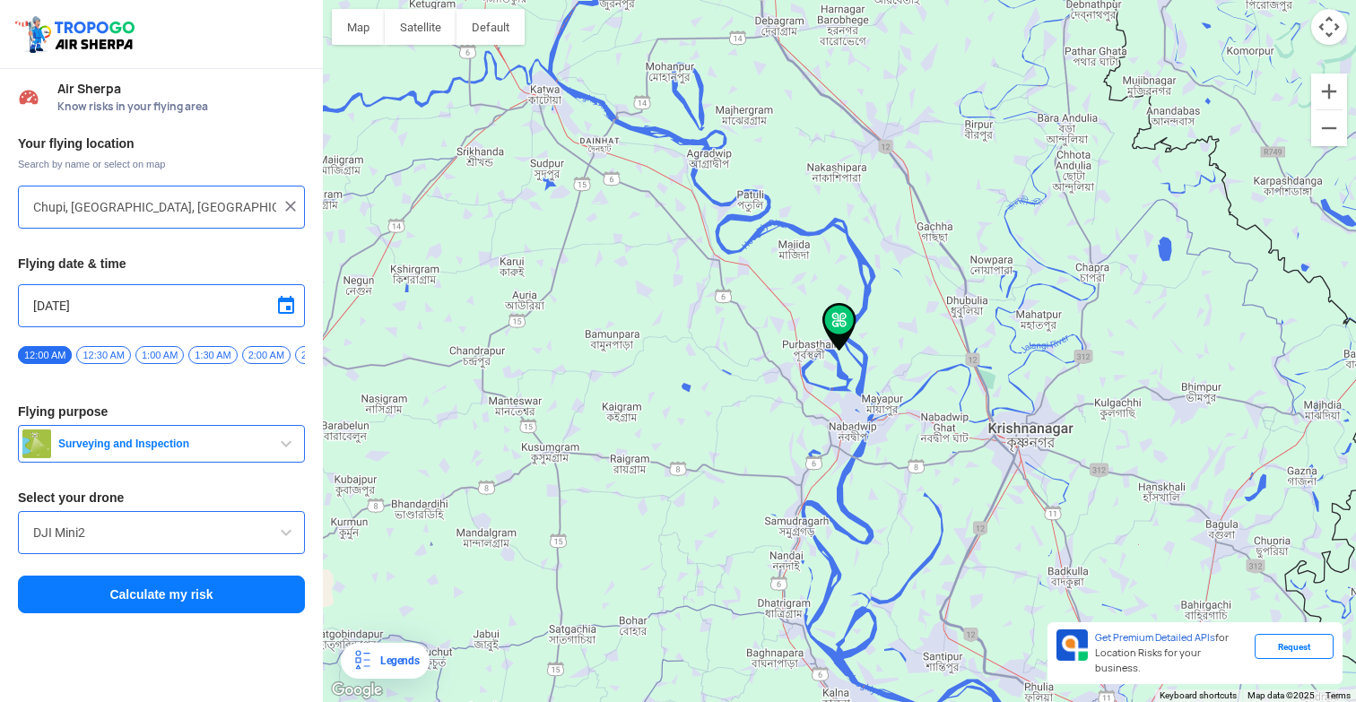
click at [131, 598] on button "Calculate my risk" at bounding box center [161, 595] width 287 height 38
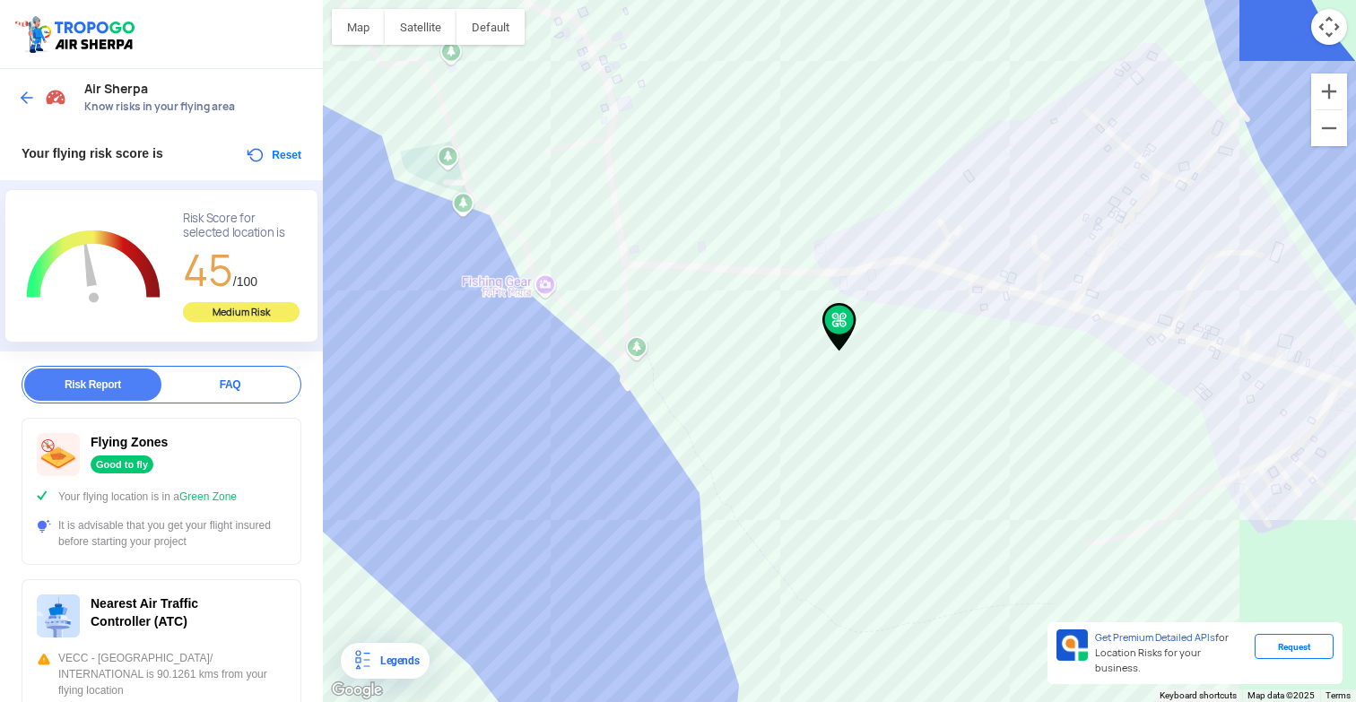
click at [19, 90] on img at bounding box center [27, 98] width 18 height 18
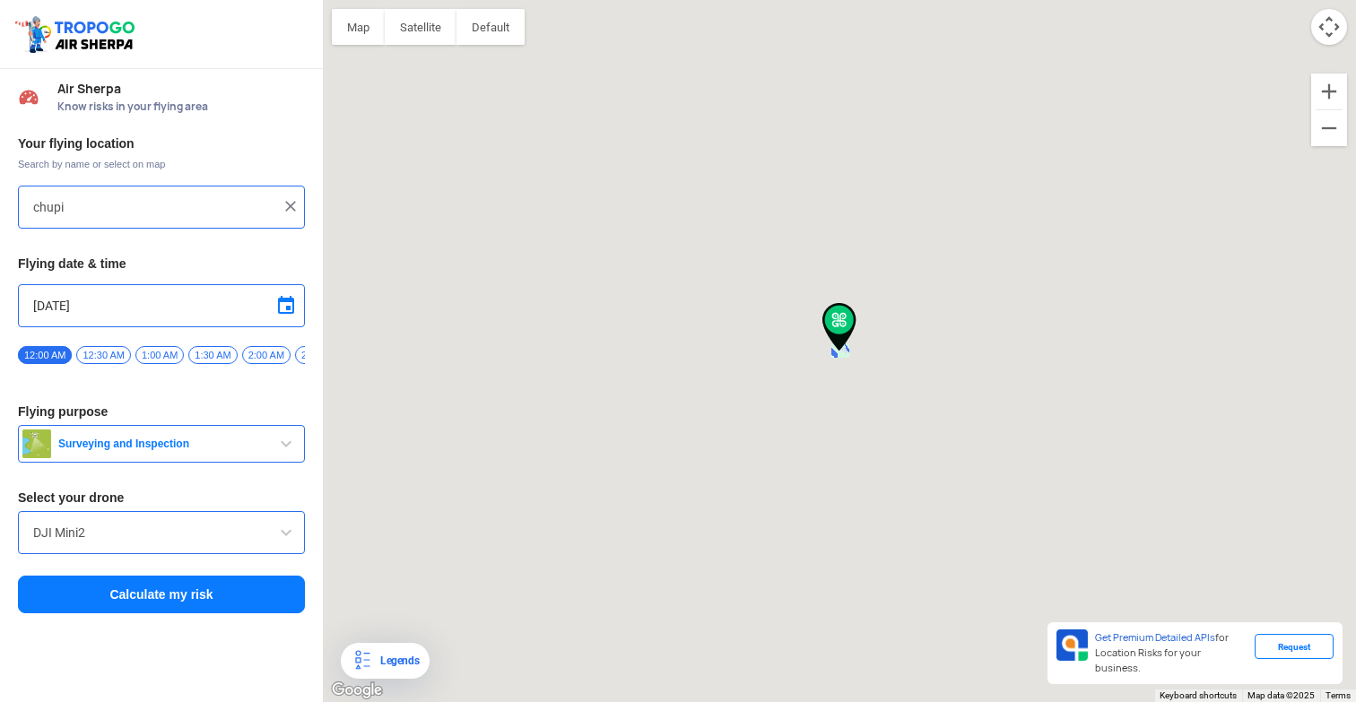
type input "Chupi, West Bengal 713513, India"
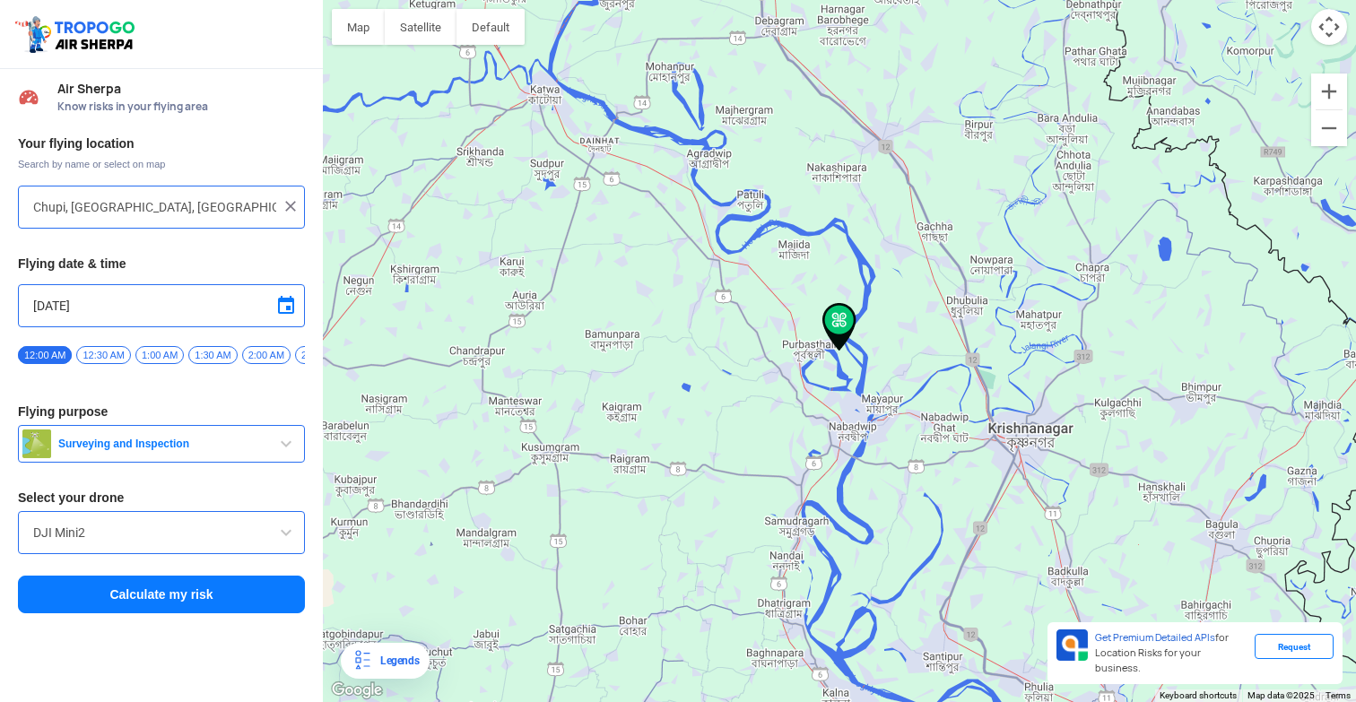
click at [284, 209] on img at bounding box center [291, 206] width 18 height 18
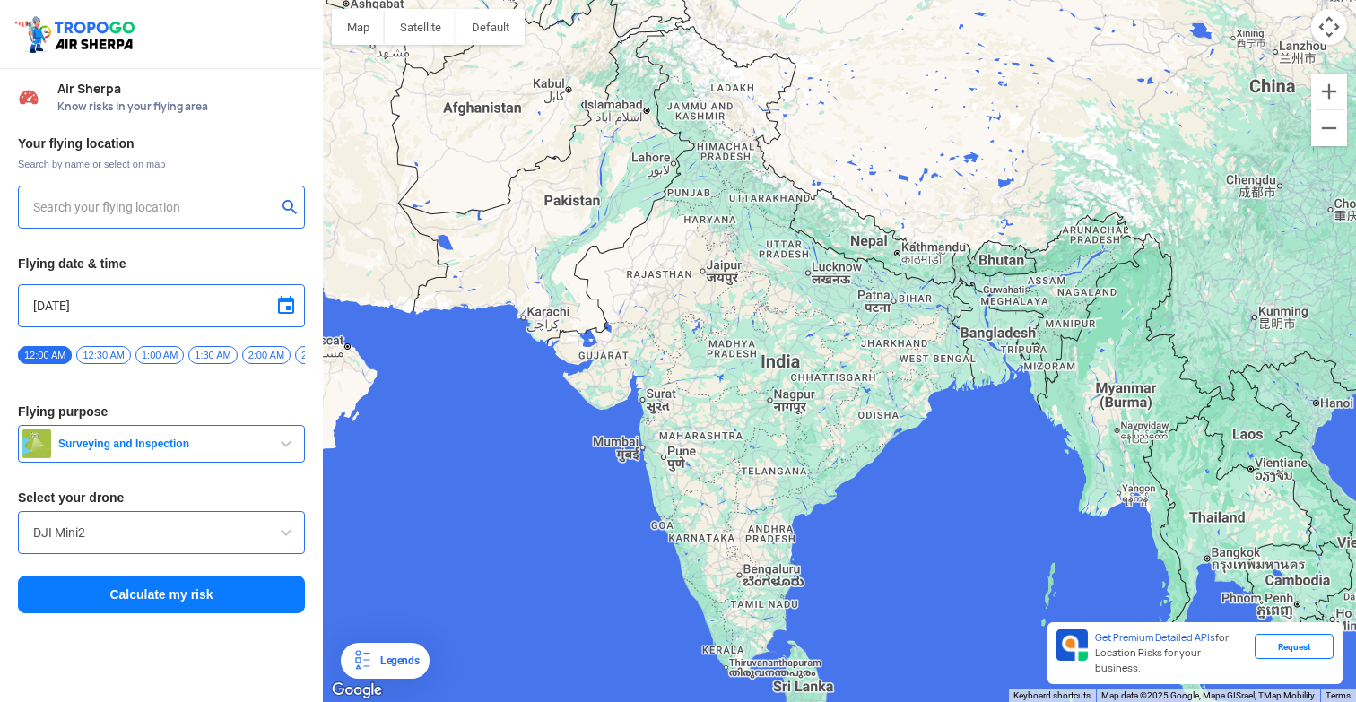
click at [204, 214] on input "text" at bounding box center [154, 207] width 243 height 22
click at [292, 205] on button "submit" at bounding box center [294, 209] width 22 height 18
click at [199, 209] on input "rajarhat" at bounding box center [154, 207] width 243 height 22
type input "Biswa Bangla Sarani, Chinar Park, Noapara, Sukanta Pally, Baguiati, Kolkata, We…"
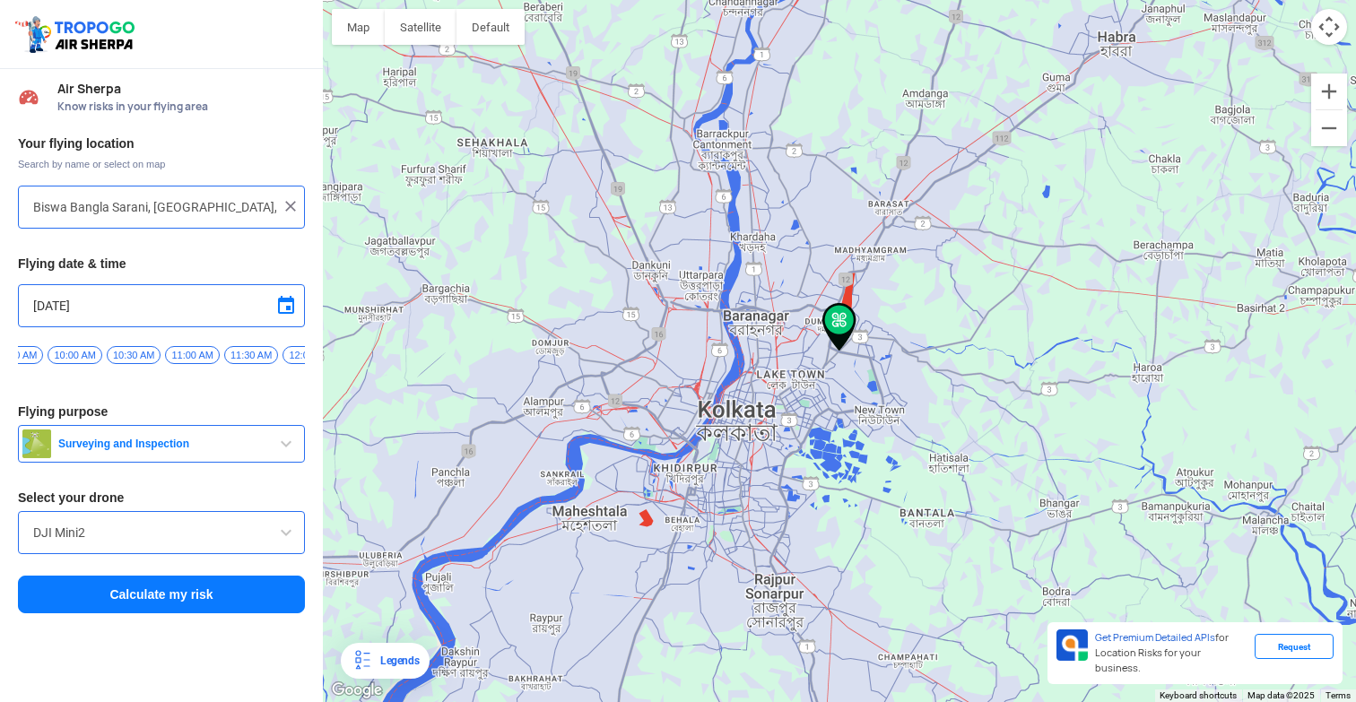
scroll to position [0, 1087]
click at [166, 358] on span "11:00 AM" at bounding box center [151, 355] width 54 height 18
click at [167, 600] on button "Calculate my risk" at bounding box center [161, 595] width 287 height 38
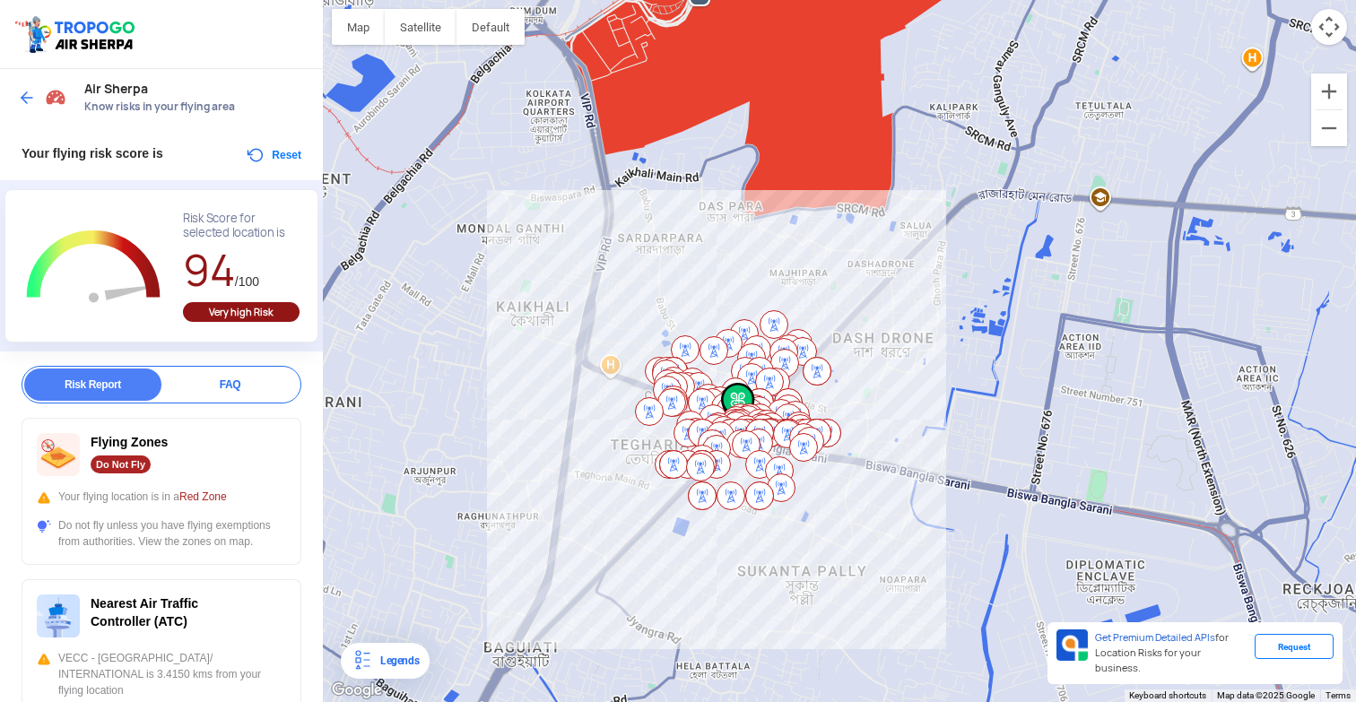
drag, startPoint x: 974, startPoint y: 417, endPoint x: 908, endPoint y: 499, distance: 105.2
click at [908, 499] on div at bounding box center [839, 351] width 1033 height 702
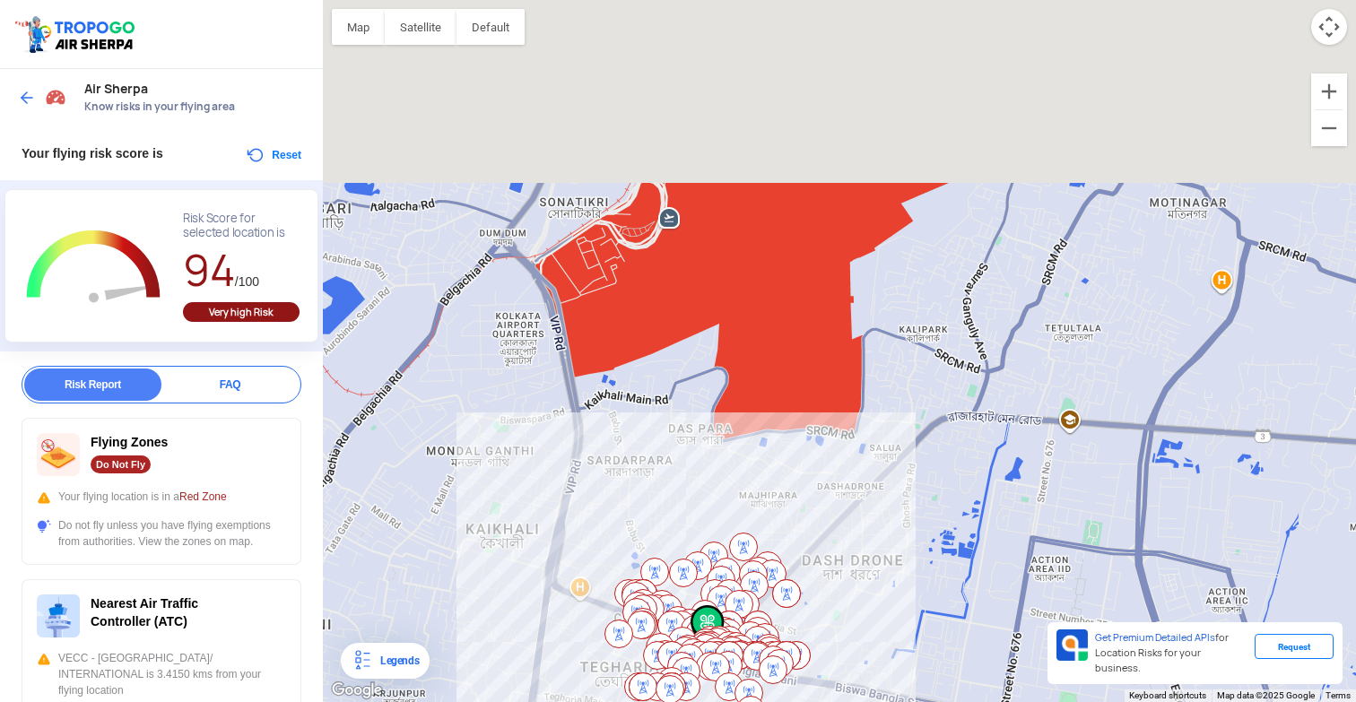
drag, startPoint x: 854, startPoint y: 433, endPoint x: 842, endPoint y: 512, distance: 79.8
click at [842, 512] on div at bounding box center [839, 351] width 1033 height 702
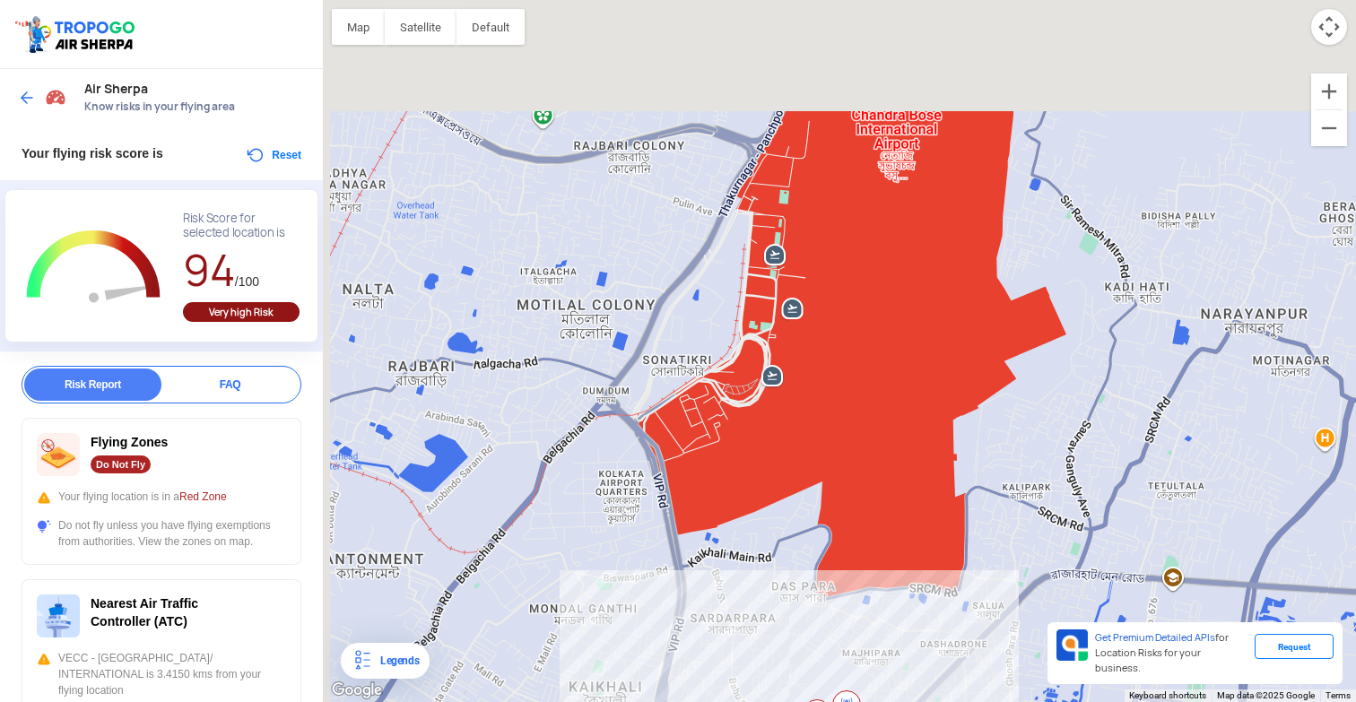
drag, startPoint x: 876, startPoint y: 328, endPoint x: 983, endPoint y: 490, distance: 193.5
click at [983, 490] on div at bounding box center [839, 351] width 1033 height 702
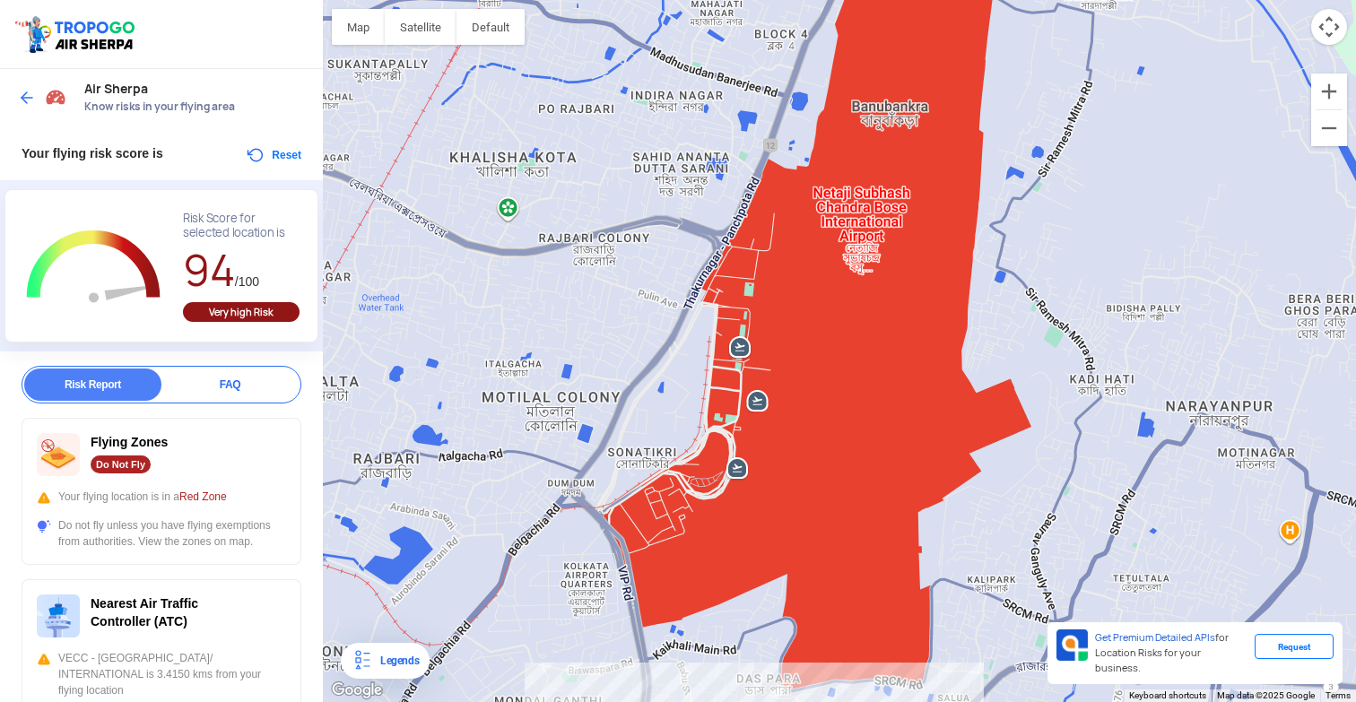
drag, startPoint x: 976, startPoint y: 366, endPoint x: 940, endPoint y: 463, distance: 103.3
click at [940, 463] on div at bounding box center [839, 351] width 1033 height 702
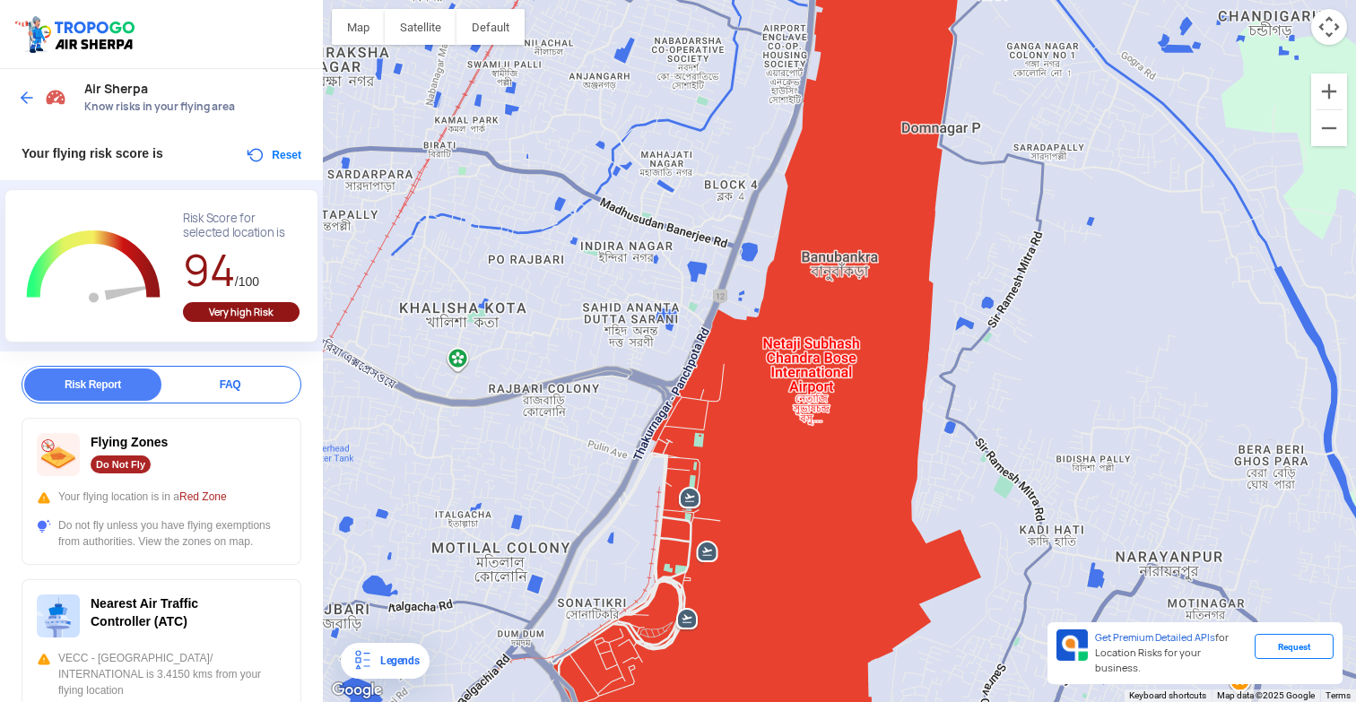
drag, startPoint x: 938, startPoint y: 344, endPoint x: 899, endPoint y: 458, distance: 121.4
click at [896, 462] on div at bounding box center [839, 351] width 1033 height 702
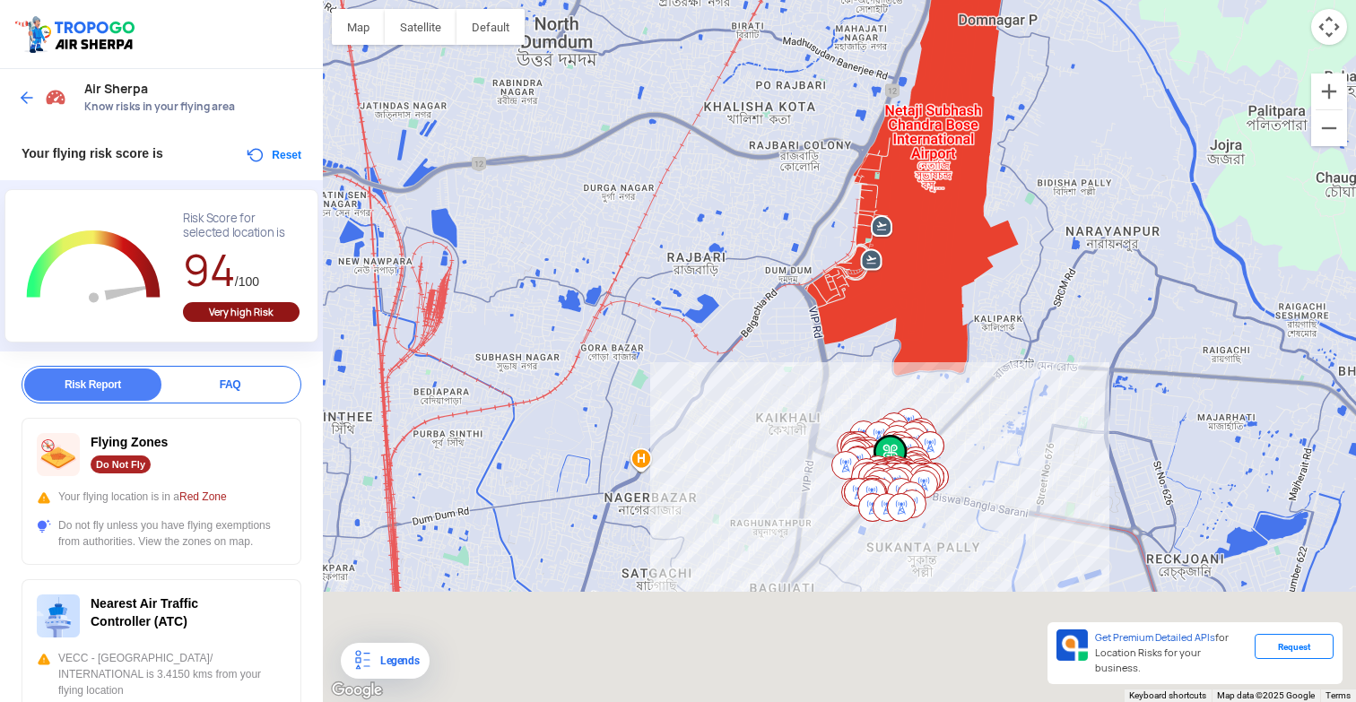
drag, startPoint x: 957, startPoint y: 549, endPoint x: 1043, endPoint y: 251, distance: 310.0
click at [1043, 251] on div at bounding box center [839, 351] width 1033 height 702
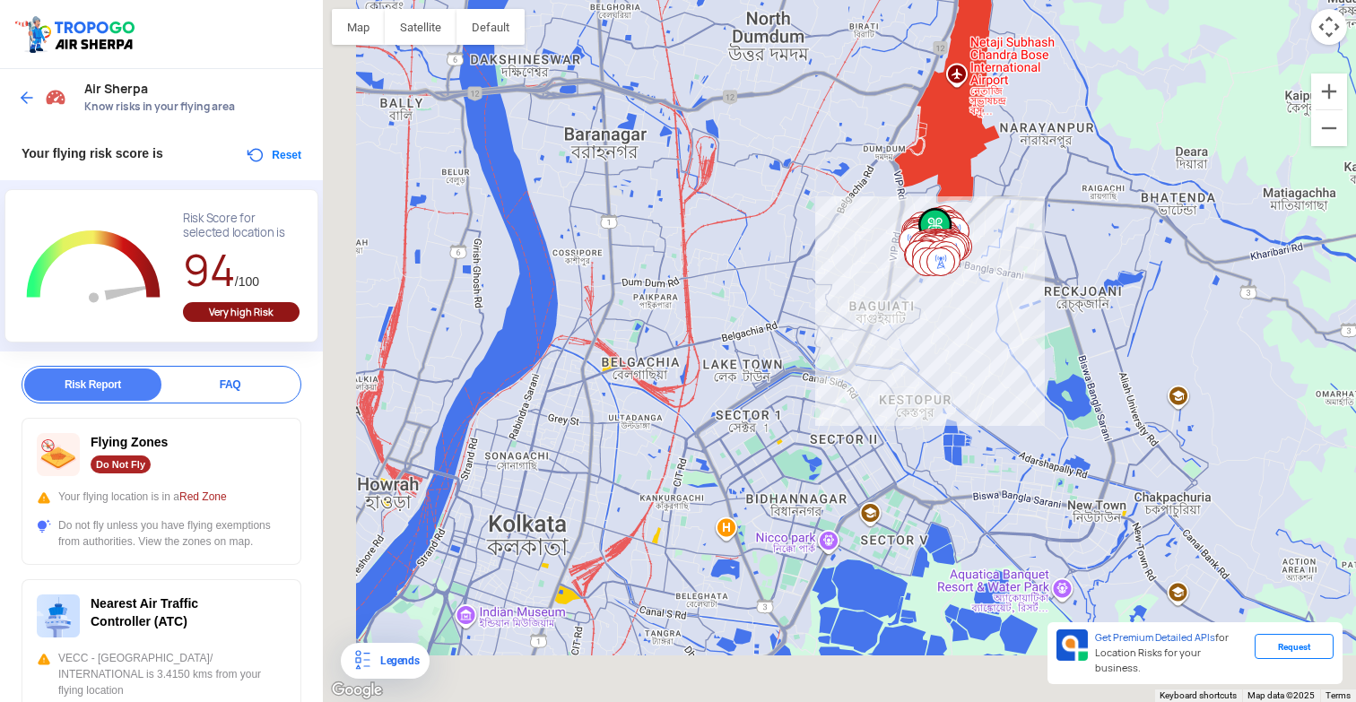
drag, startPoint x: 721, startPoint y: 484, endPoint x: 772, endPoint y: 315, distance: 177.1
click at [772, 315] on div at bounding box center [839, 351] width 1033 height 702
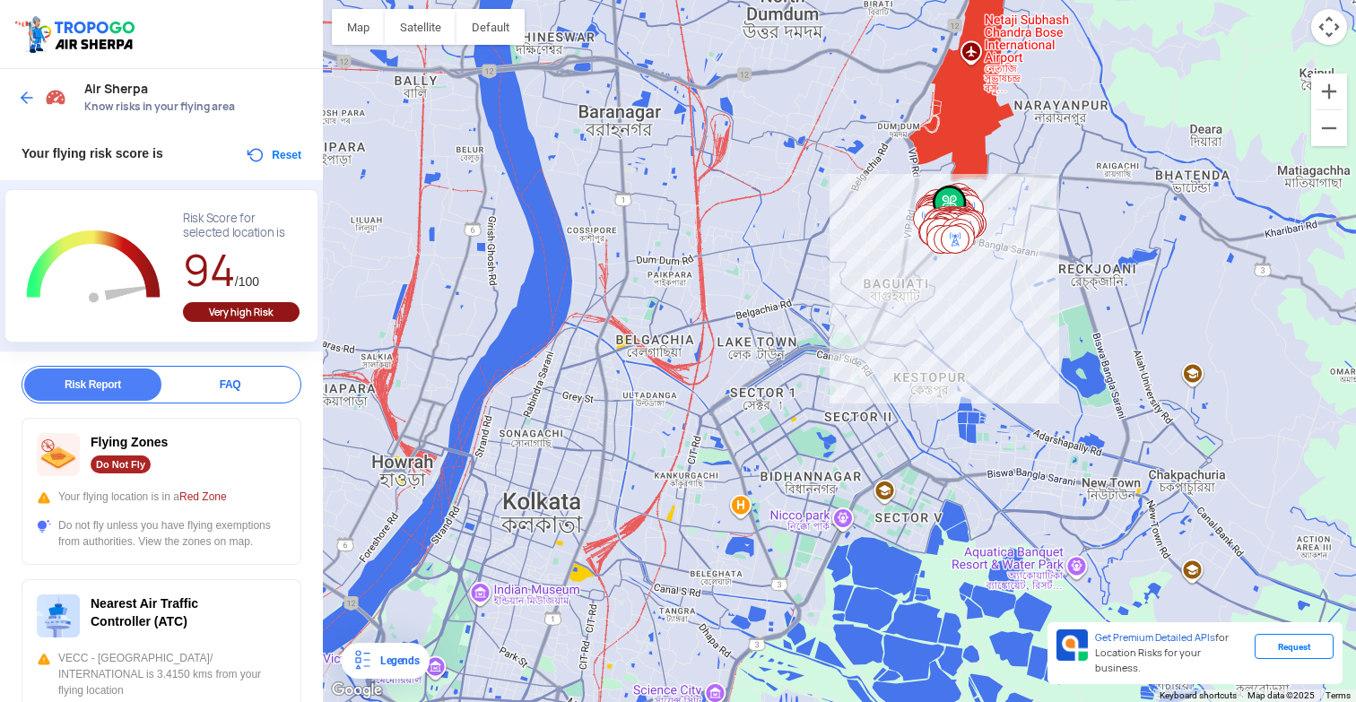
click at [973, 147] on div at bounding box center [839, 351] width 1033 height 702
click at [971, 44] on div at bounding box center [839, 351] width 1033 height 702
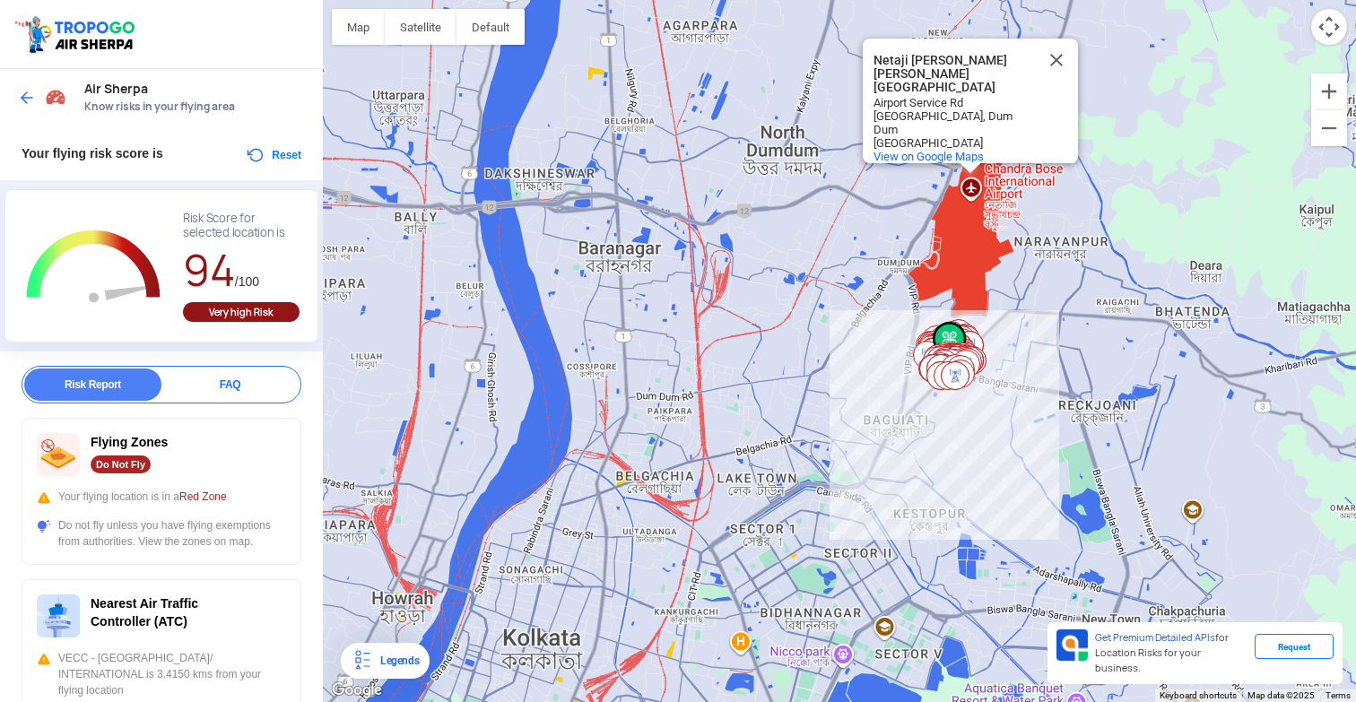
click at [961, 260] on div "Netaji Subhash Chandra Bose International Airport Netaji Subhash Chandra Bose I…" at bounding box center [839, 351] width 1033 height 702
click at [965, 260] on div "Netaji Subhash Chandra Bose International Airport Netaji Subhash Chandra Bose I…" at bounding box center [839, 351] width 1033 height 702
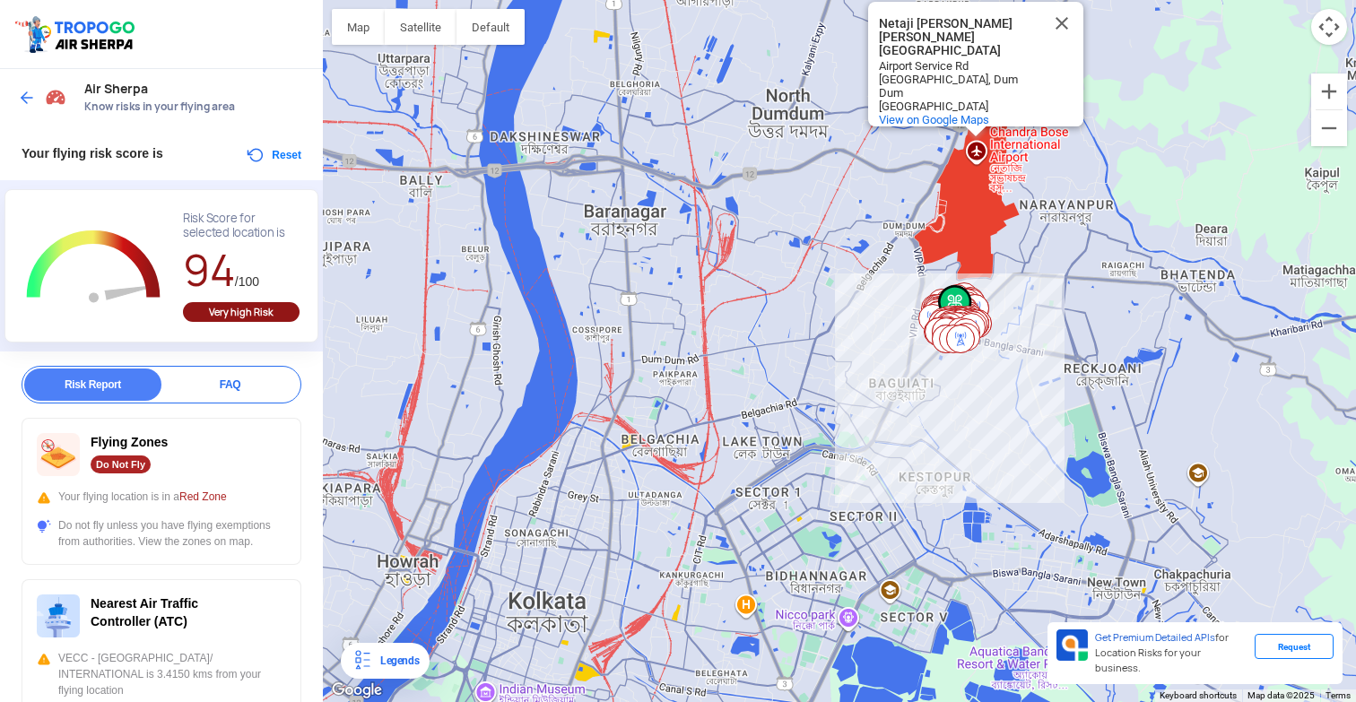
click at [953, 335] on img at bounding box center [960, 339] width 29 height 29
click at [956, 450] on div "Netaji Subhash Chandra Bose International Airport Netaji Subhash Chandra Bose I…" at bounding box center [839, 351] width 1033 height 702
click at [956, 449] on div "Netaji Subhash Chandra Bose International Airport Netaji Subhash Chandra Bose I…" at bounding box center [839, 351] width 1033 height 702
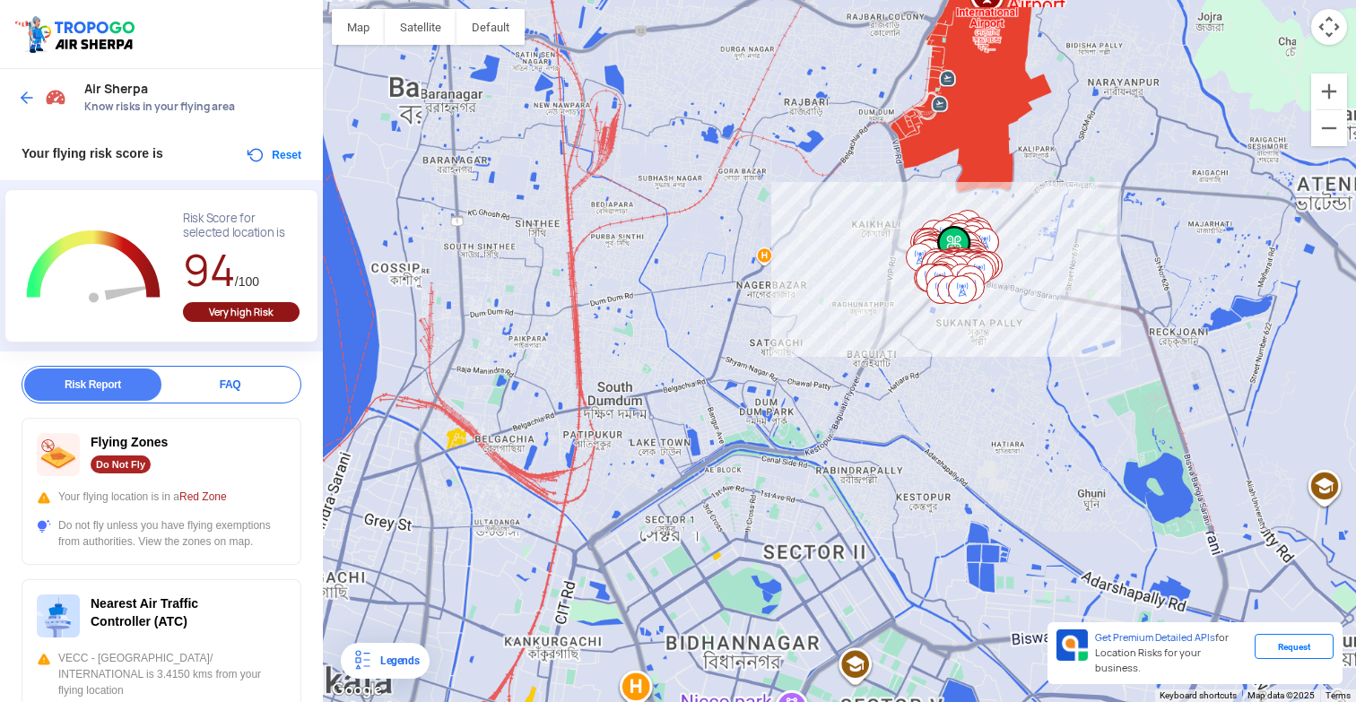
click at [956, 449] on div "Netaji Subhash Chandra Bose International Airport Netaji Subhash Chandra Bose I…" at bounding box center [839, 351] width 1033 height 702
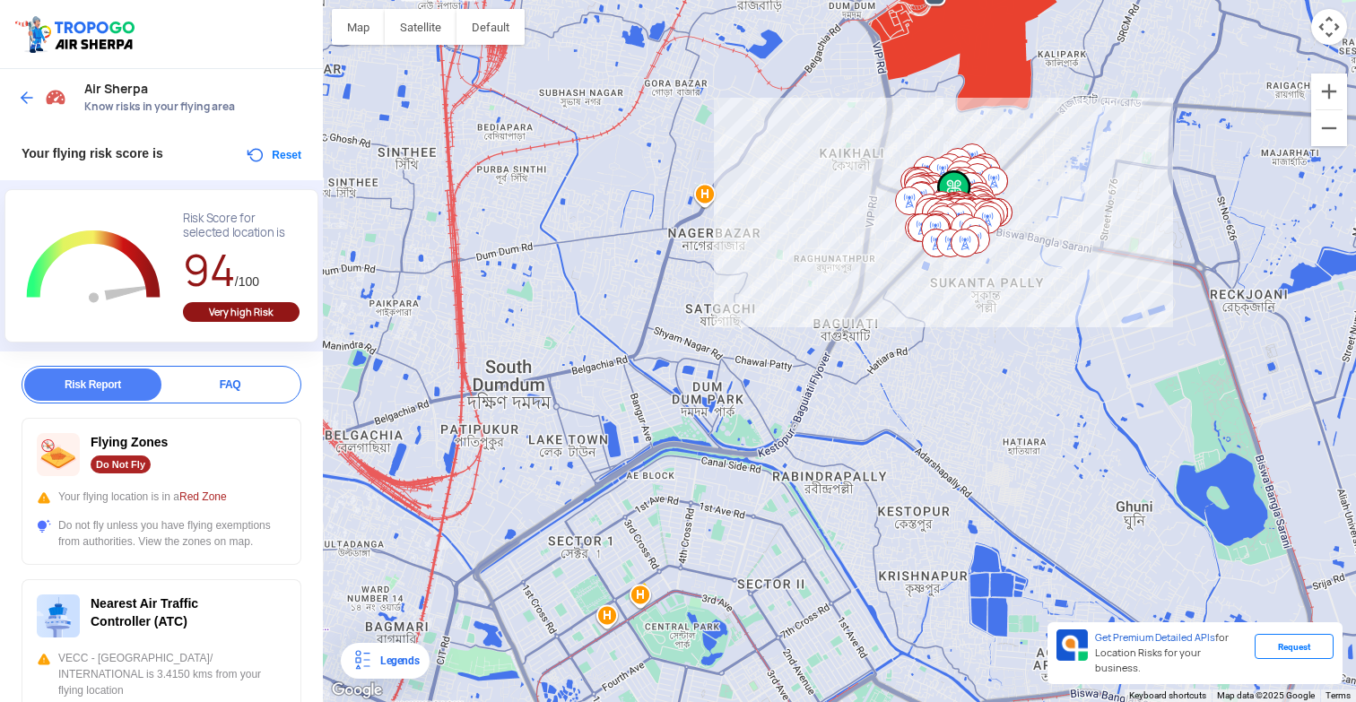
click at [911, 305] on div "Netaji Subhash Chandra Bose International Airport Netaji Subhash Chandra Bose I…" at bounding box center [839, 351] width 1033 height 702
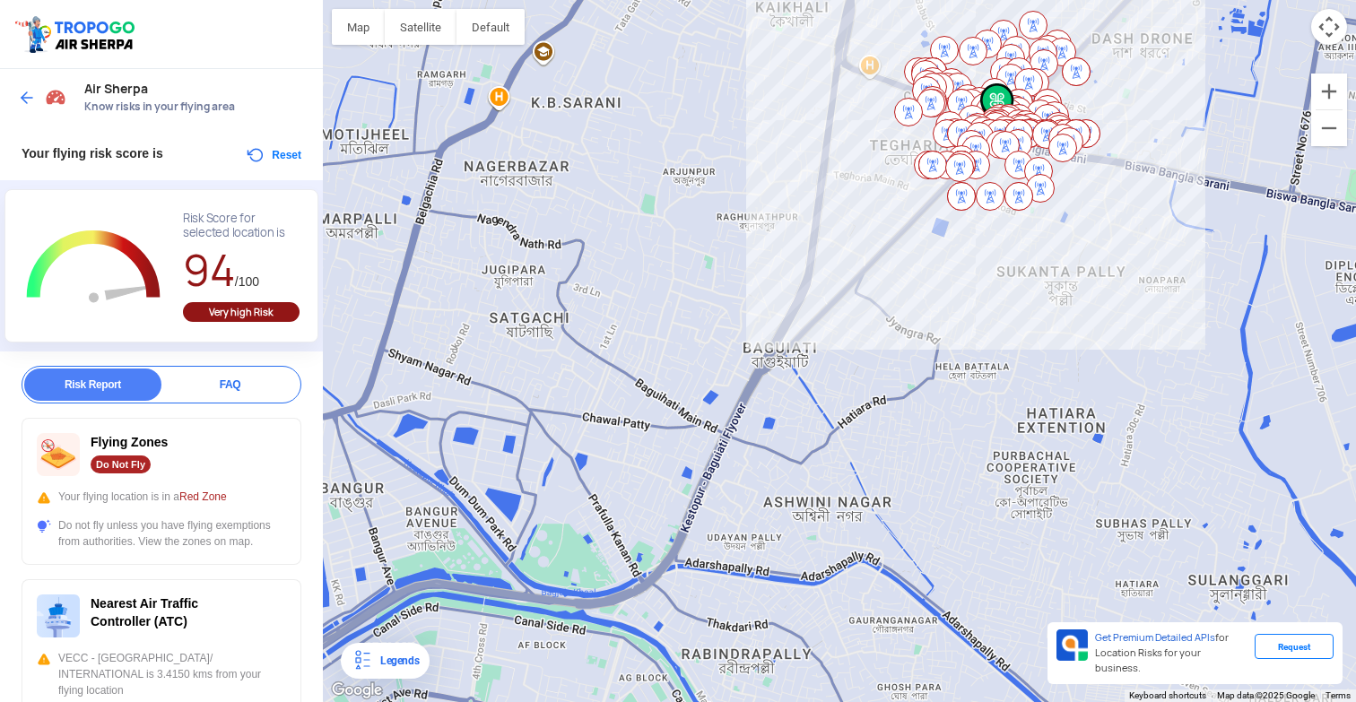
click at [981, 309] on div "Netaji Subhash Chandra Bose International Airport Netaji Subhash Chandra Bose I…" at bounding box center [839, 351] width 1033 height 702
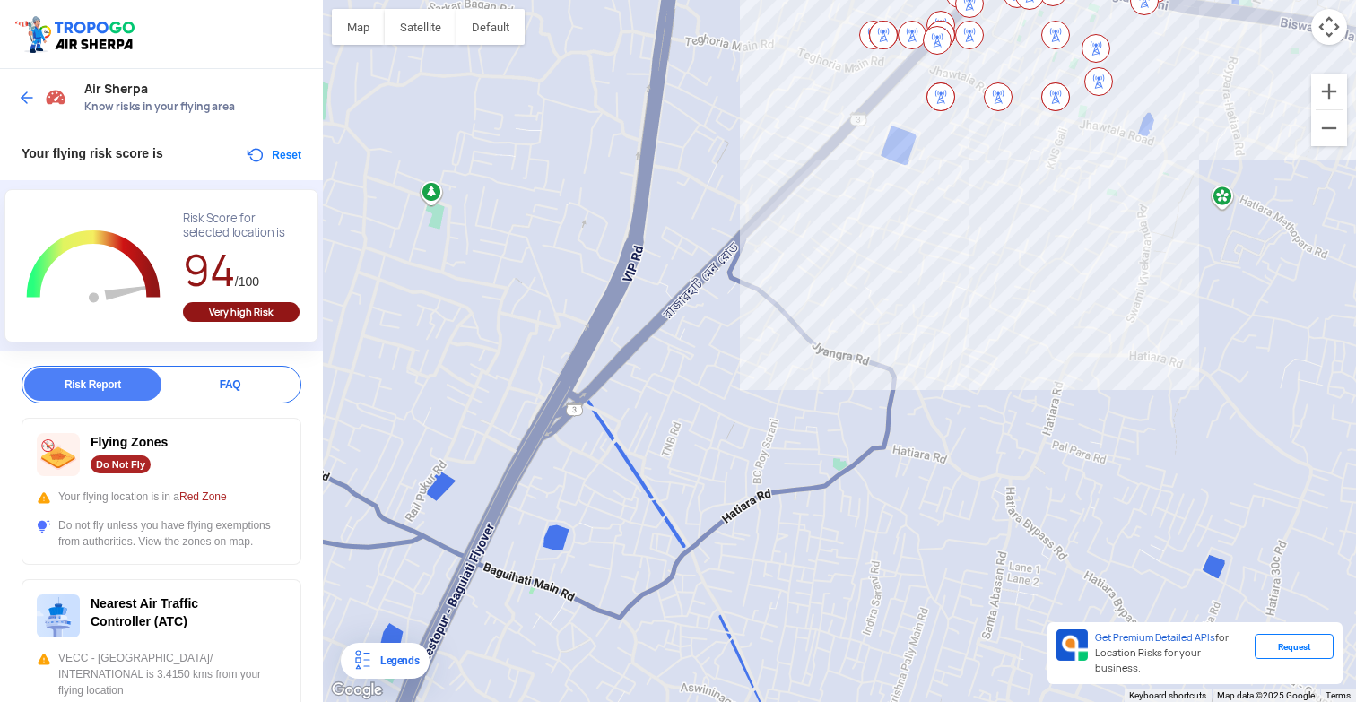
click at [925, 309] on div "Netaji Subhash Chandra Bose International Airport Netaji Subhash Chandra Bose I…" at bounding box center [839, 351] width 1033 height 702
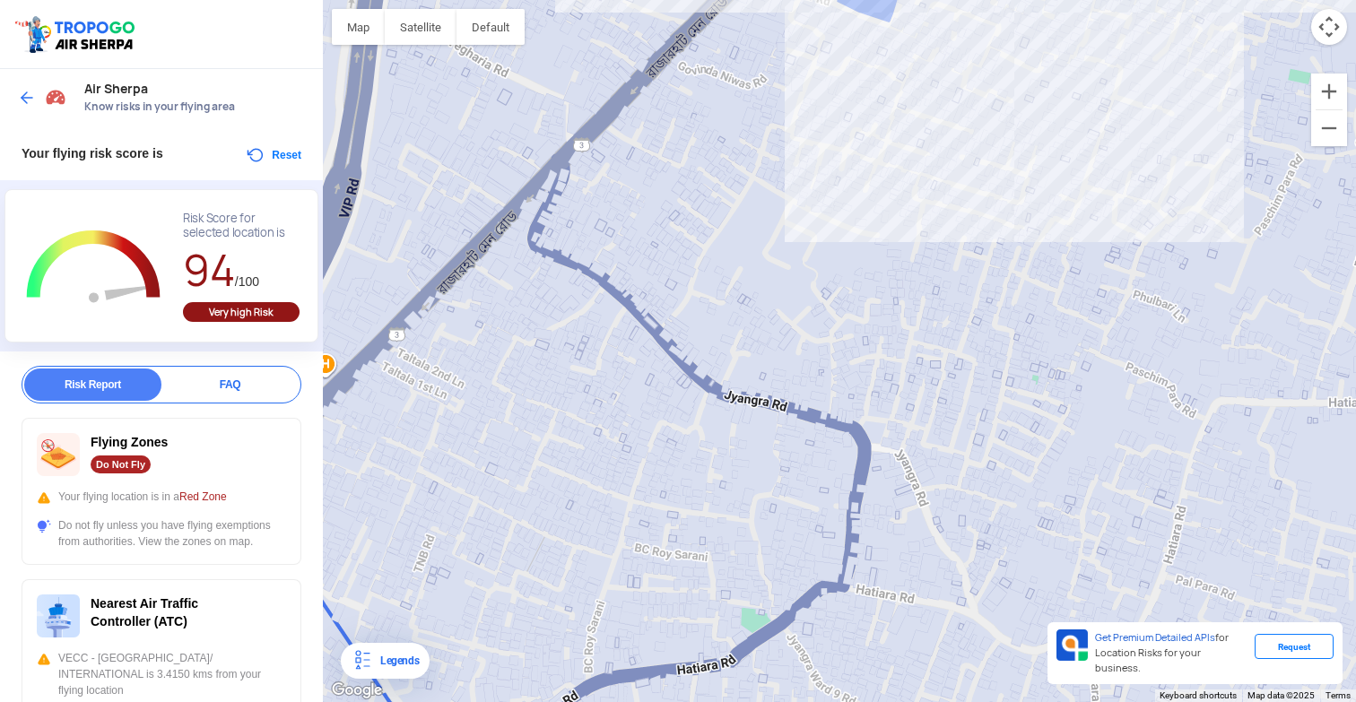
click at [934, 291] on div "Netaji Subhash Chandra Bose International Airport Netaji Subhash Chandra Bose I…" at bounding box center [839, 351] width 1033 height 702
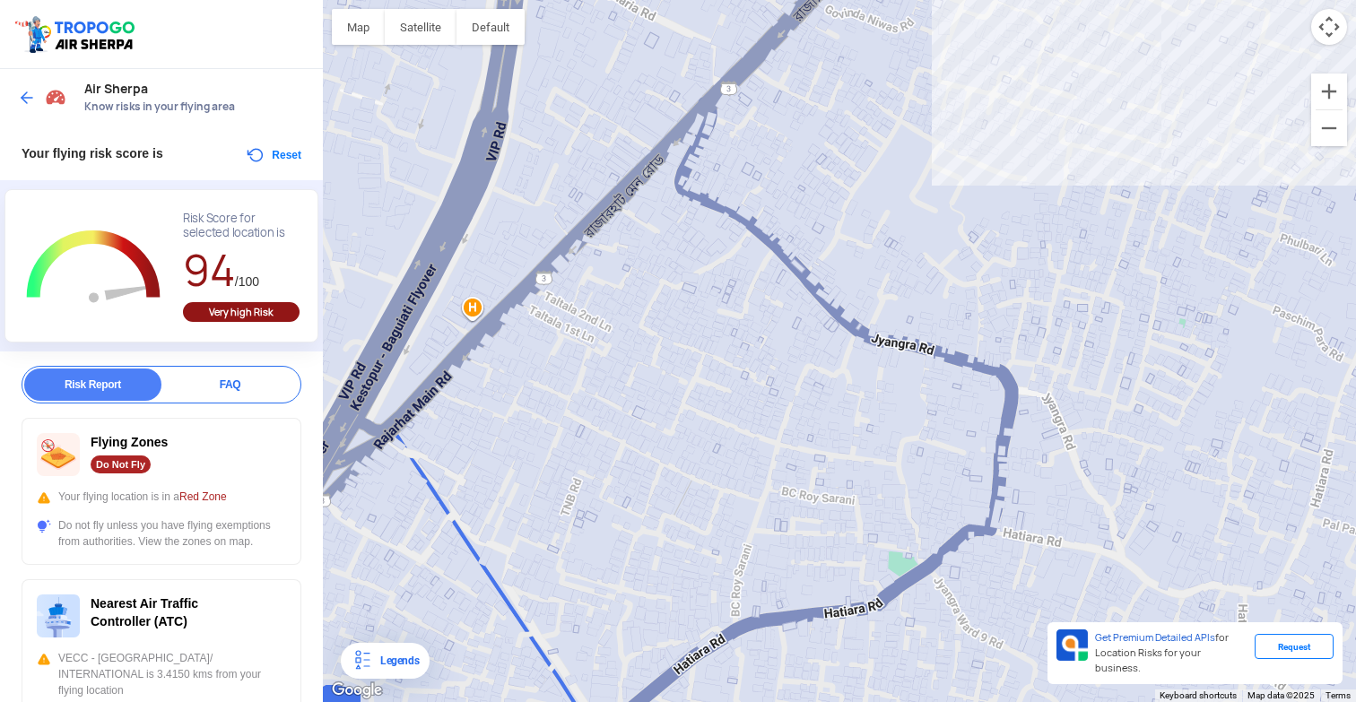
drag, startPoint x: 748, startPoint y: 312, endPoint x: 968, endPoint y: 227, distance: 235.7
click at [968, 227] on div "Netaji Subhash Chandra Bose International Airport Netaji Subhash Chandra Bose I…" at bounding box center [839, 351] width 1033 height 702
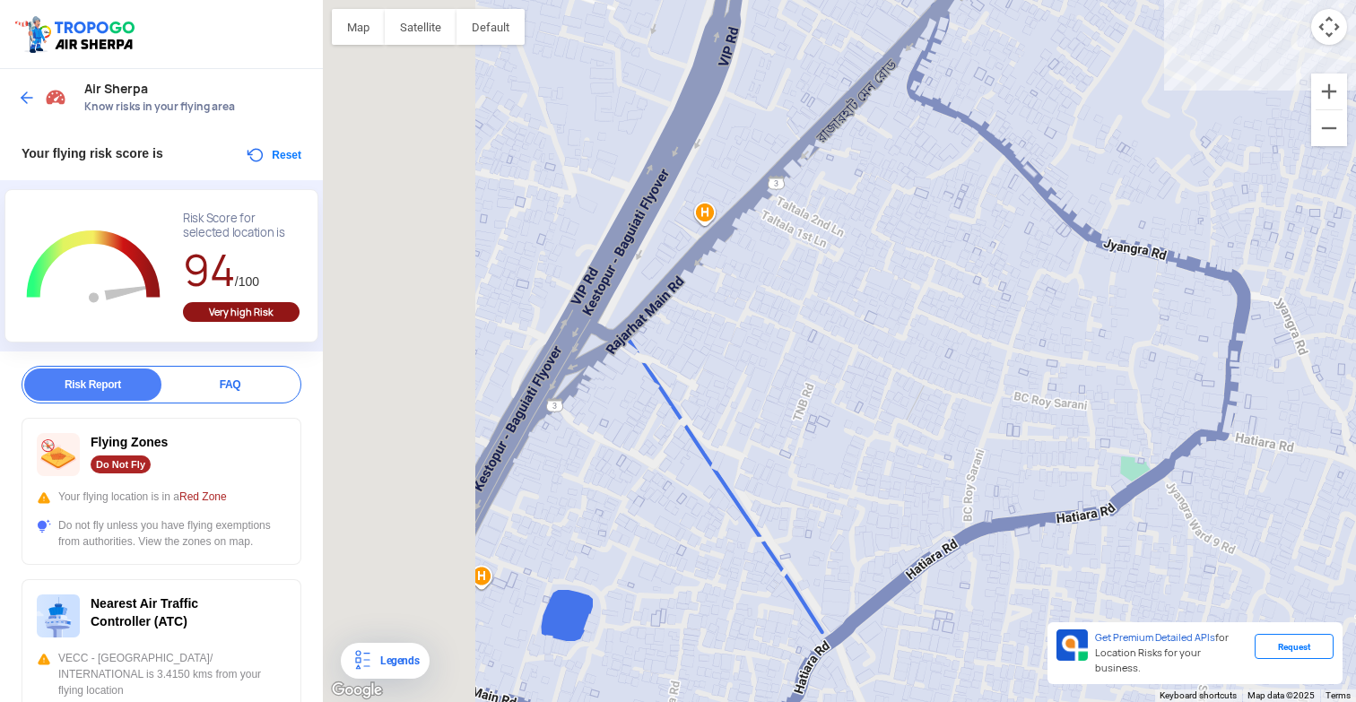
drag, startPoint x: 656, startPoint y: 367, endPoint x: 891, endPoint y: 271, distance: 253.8
click at [891, 271] on div "Netaji Subhash Chandra Bose International Airport Netaji Subhash Chandra Bose I…" at bounding box center [839, 351] width 1033 height 702
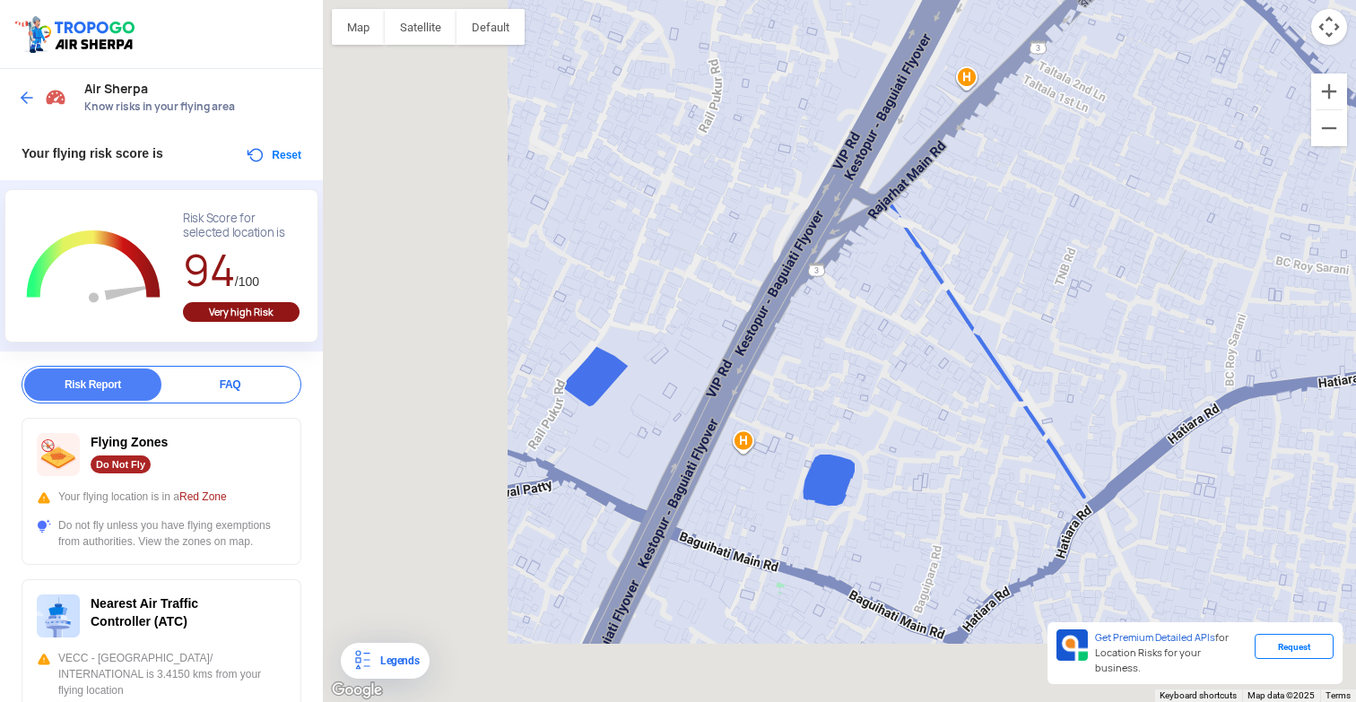
drag, startPoint x: 755, startPoint y: 391, endPoint x: 958, endPoint y: 273, distance: 234.7
click at [958, 273] on div "Netaji Subhash Chandra Bose International Airport Netaji Subhash Chandra Bose I…" at bounding box center [839, 351] width 1033 height 702
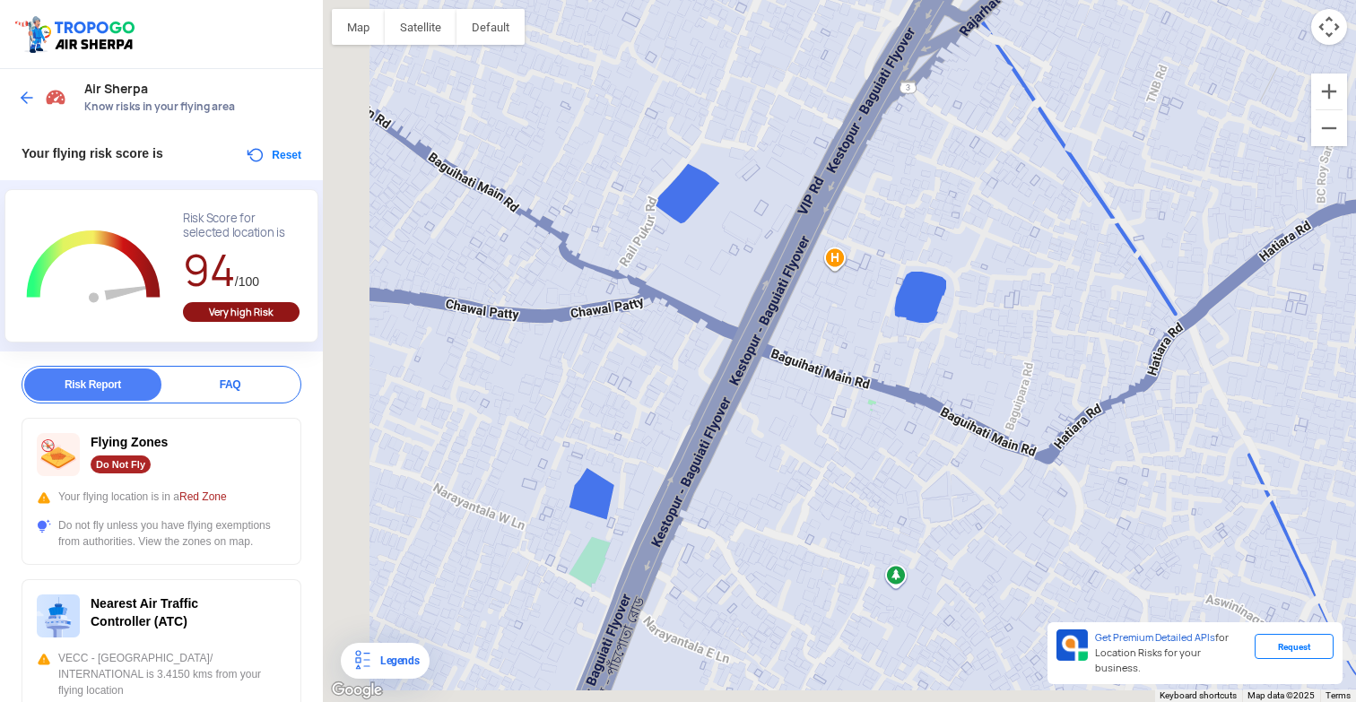
drag, startPoint x: 887, startPoint y: 420, endPoint x: 978, endPoint y: 231, distance: 209.8
click at [978, 231] on div "Netaji Subhash Chandra Bose International Airport Netaji Subhash Chandra Bose I…" at bounding box center [839, 351] width 1033 height 702
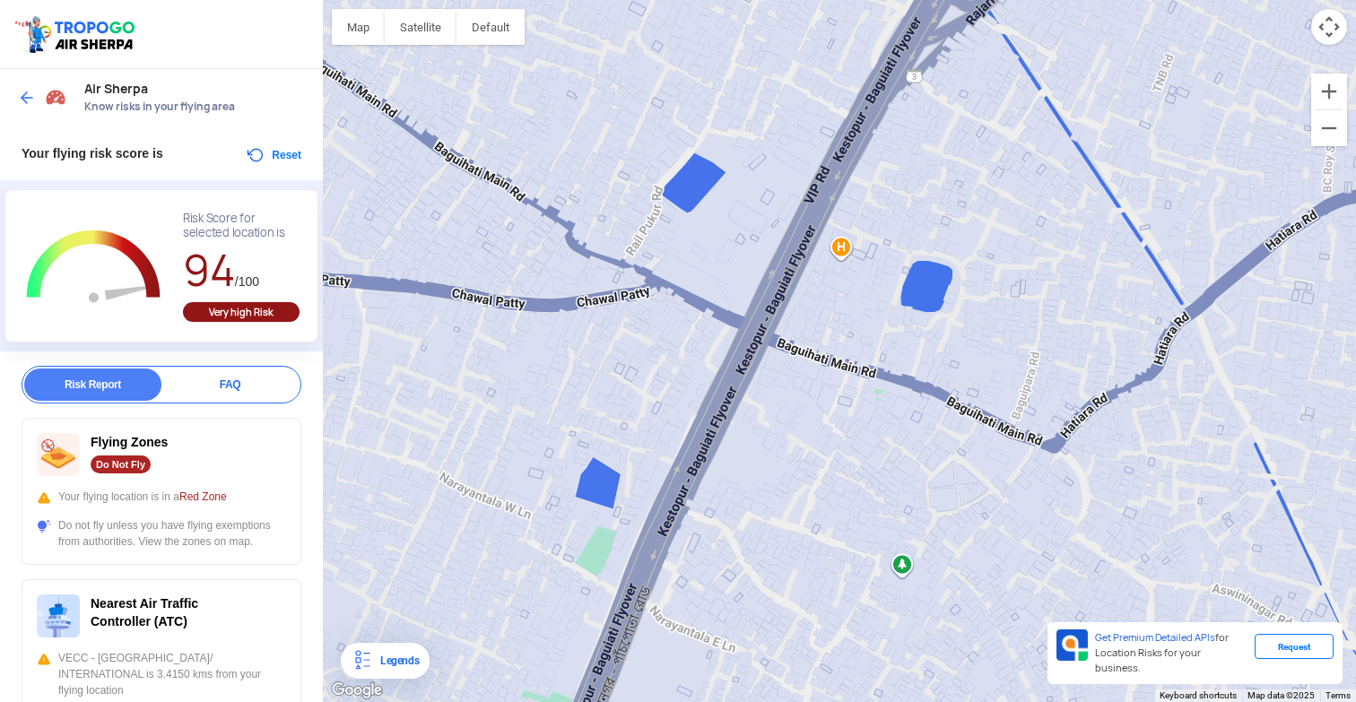
click at [597, 552] on div "Netaji Subhash Chandra Bose International Airport Netaji Subhash Chandra Bose I…" at bounding box center [839, 351] width 1033 height 702
click at [25, 93] on img at bounding box center [27, 98] width 18 height 18
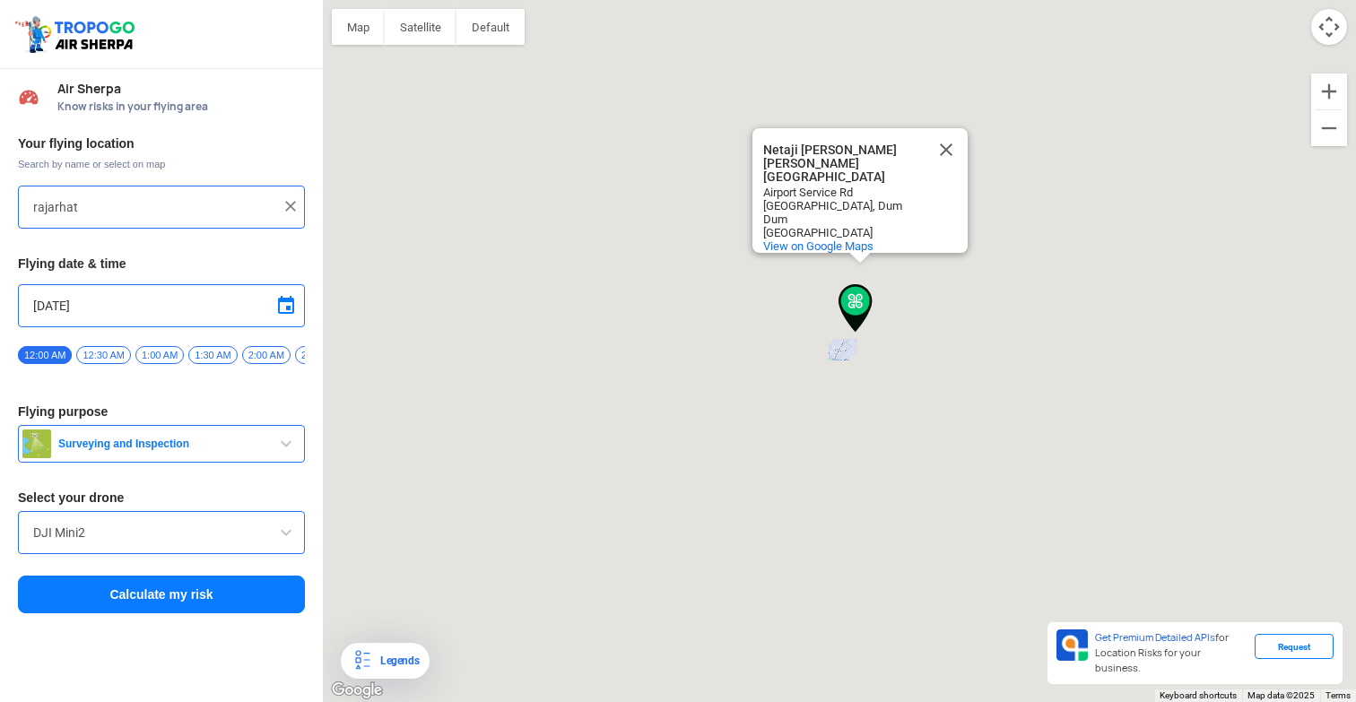
type input "Biswa Bangla Sarani, Chinar Park, Noapara, Sukanta Pally, Baguiati, Kolkata, We…"
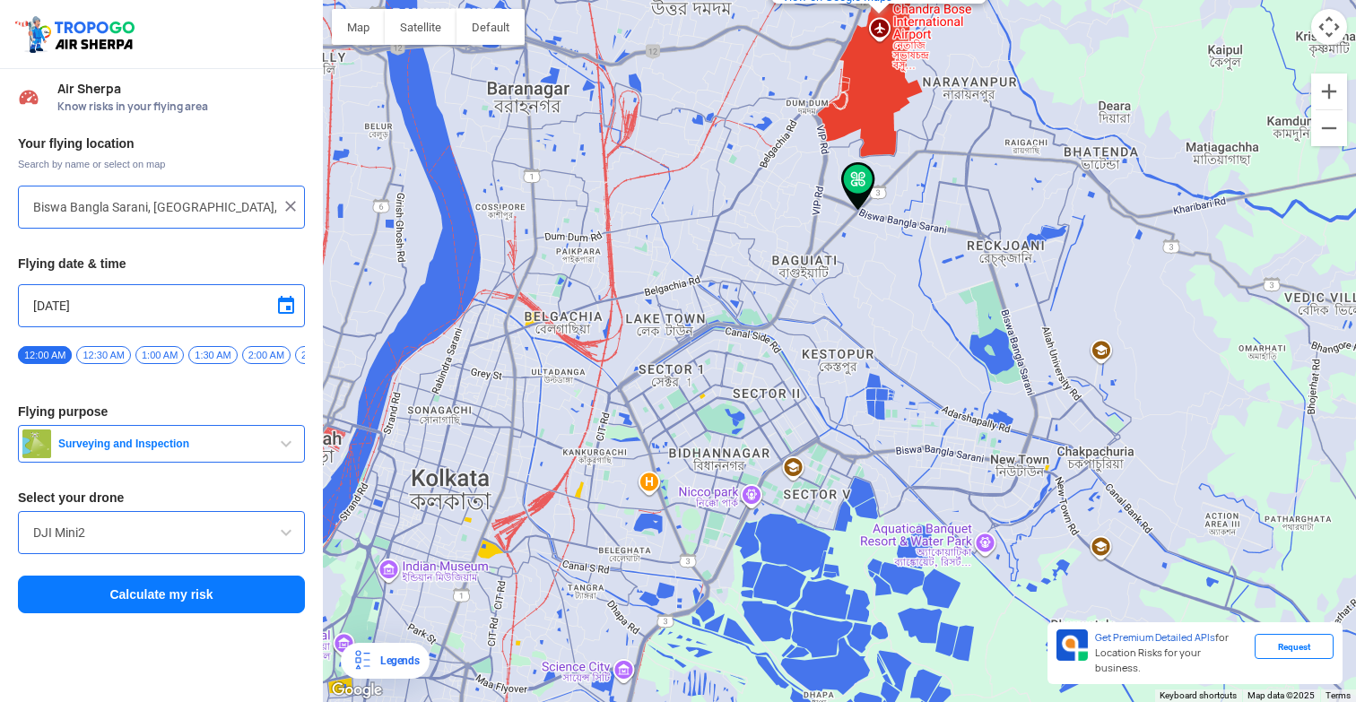
drag, startPoint x: 787, startPoint y: 378, endPoint x: 1037, endPoint y: 357, distance: 250.2
click at [1038, 357] on div "Netaji Subhash Chandra Bose International Airport Netaji Subhash Chandra Bose I…" at bounding box center [839, 351] width 1033 height 702
